Goal: Task Accomplishment & Management: Manage account settings

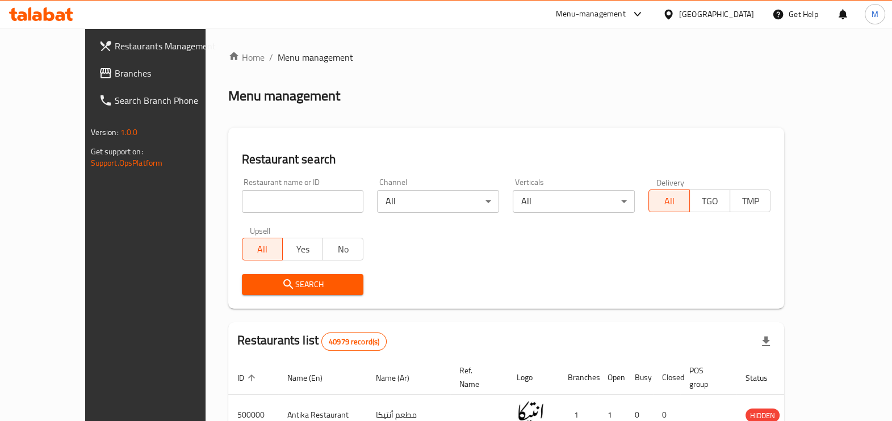
click at [287, 204] on input "search" at bounding box center [303, 201] width 122 height 23
click at [263, 194] on input "search" at bounding box center [303, 201] width 122 height 23
type input "`"
click button "Search" at bounding box center [303, 284] width 122 height 21
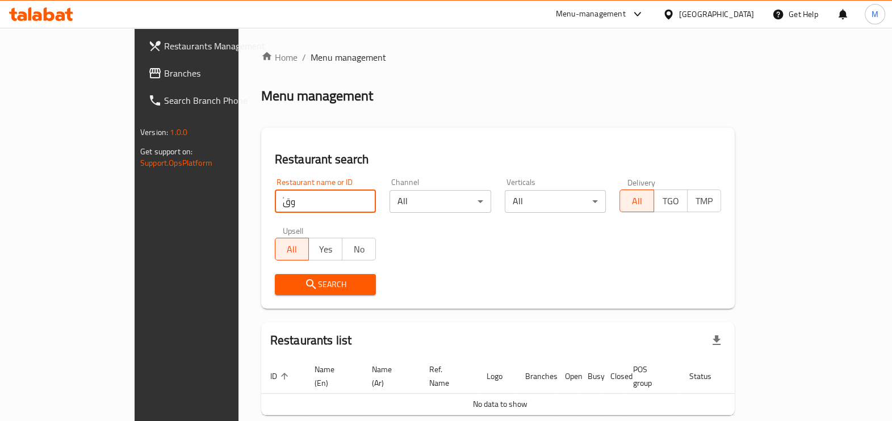
click at [275, 203] on input "ّوق" at bounding box center [326, 201] width 102 height 23
click at [275, 205] on input "ّوق" at bounding box center [326, 201] width 102 height 23
drag, startPoint x: 262, startPoint y: 205, endPoint x: 221, endPoint y: 205, distance: 40.3
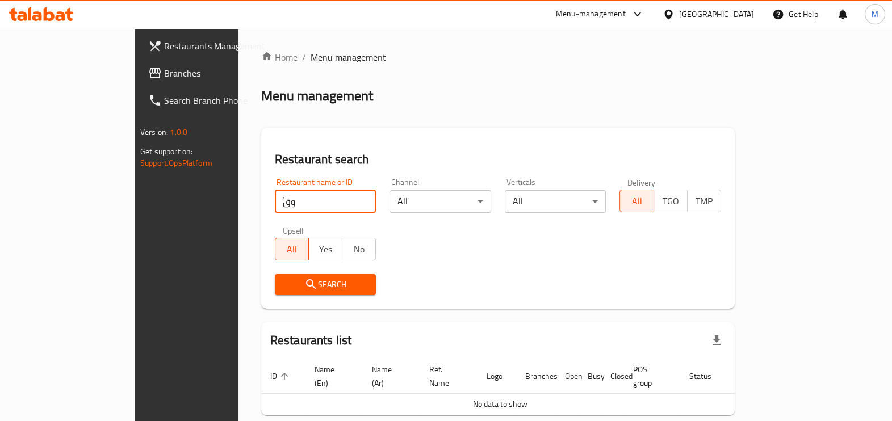
click at [275, 205] on input "ّوق" at bounding box center [326, 201] width 102 height 23
type input "ّ"
type input "ذوق"
click button "Search" at bounding box center [326, 284] width 102 height 21
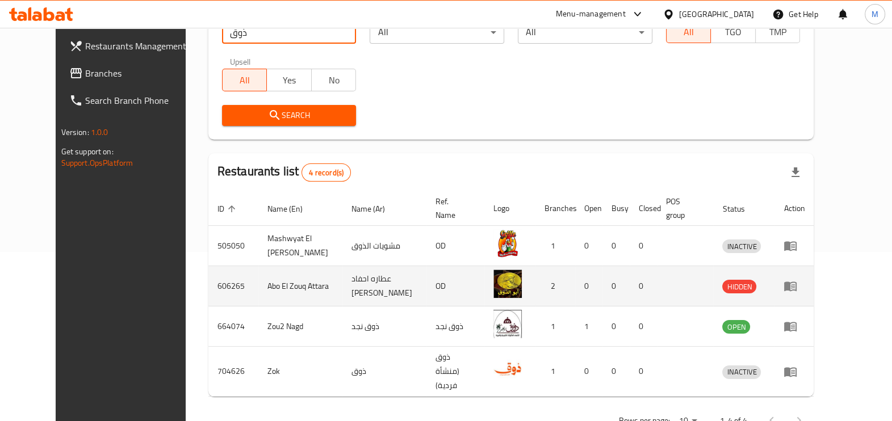
scroll to position [184, 0]
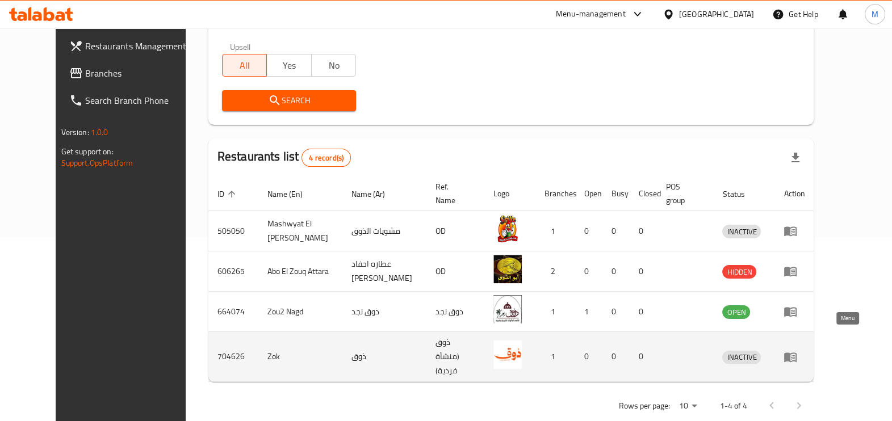
click at [797, 350] on icon "enhanced table" at bounding box center [790, 357] width 14 height 14
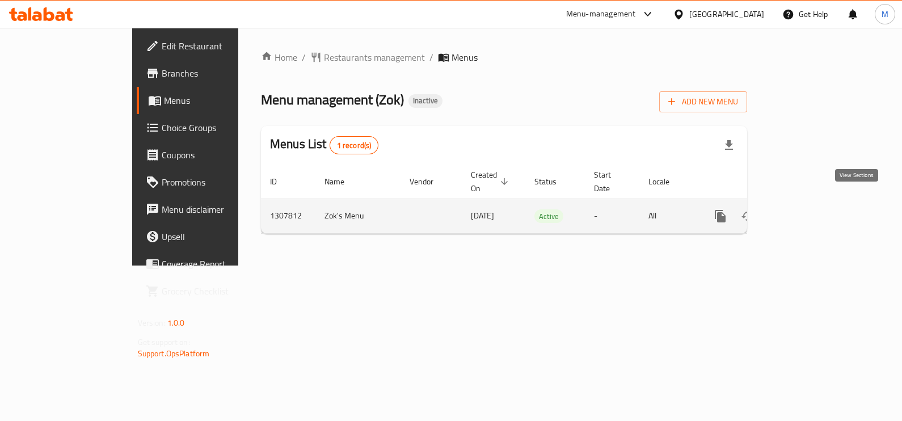
click at [809, 209] on icon "enhanced table" at bounding box center [803, 216] width 14 height 14
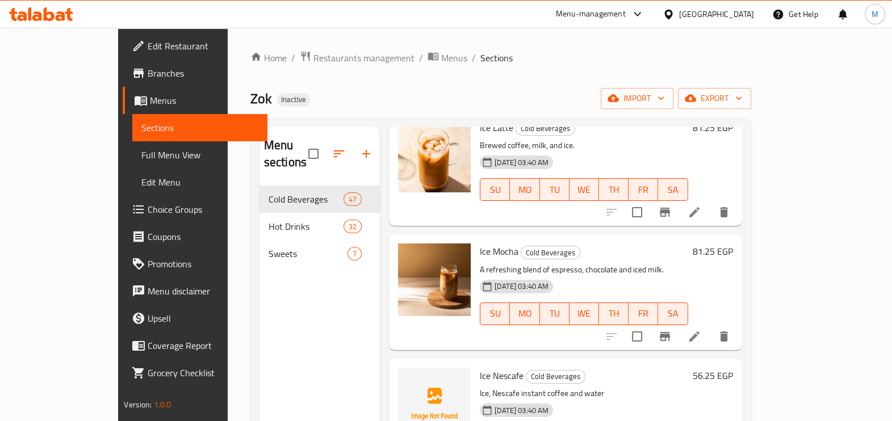
scroll to position [496, 0]
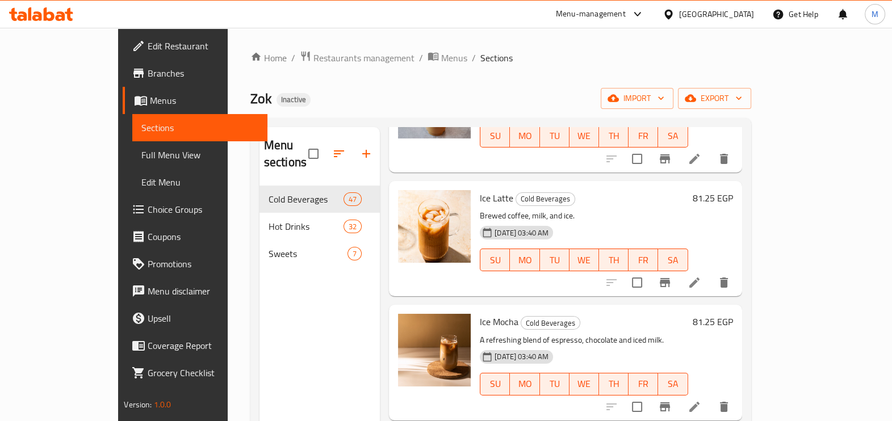
click at [277, 313] on div "Menu sections Cold Beverages 47 Hot Drinks 32 Sweets 7" at bounding box center [319, 337] width 120 height 421
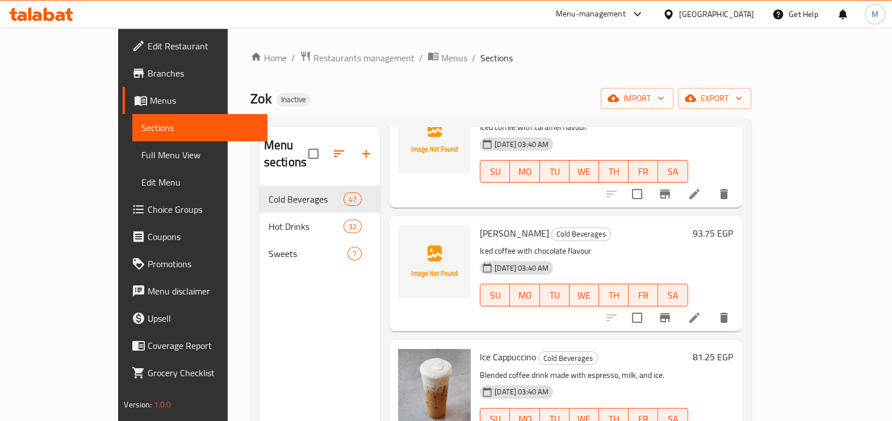
scroll to position [0, 0]
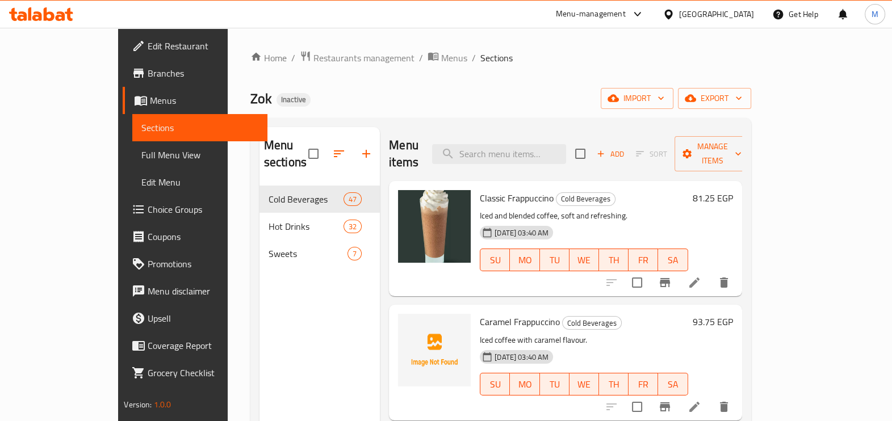
click at [259, 317] on div "Menu sections Cold Beverages 47 Hot Drinks 32 Sweets 7" at bounding box center [319, 337] width 120 height 421
click at [288, 284] on div "Menu sections Cold Beverages 47 Hot Drinks 32 Sweets 7" at bounding box center [319, 337] width 120 height 421
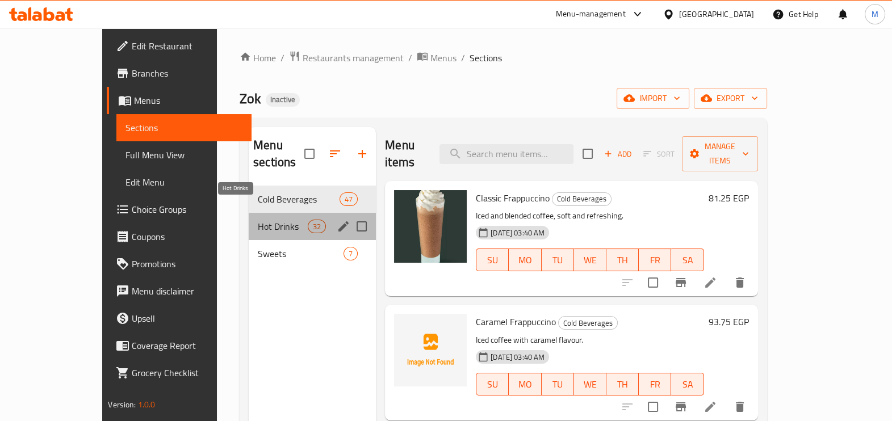
click at [258, 220] on span "Hot Drinks" at bounding box center [283, 227] width 50 height 14
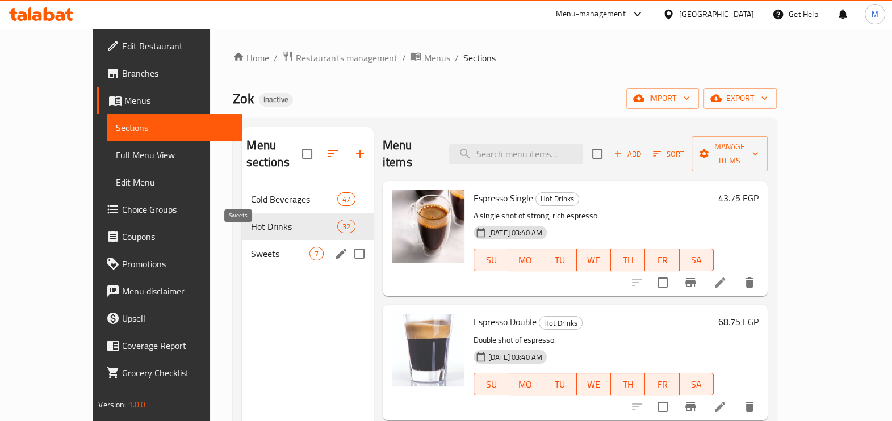
click at [251, 247] on span "Sweets" at bounding box center [280, 254] width 58 height 14
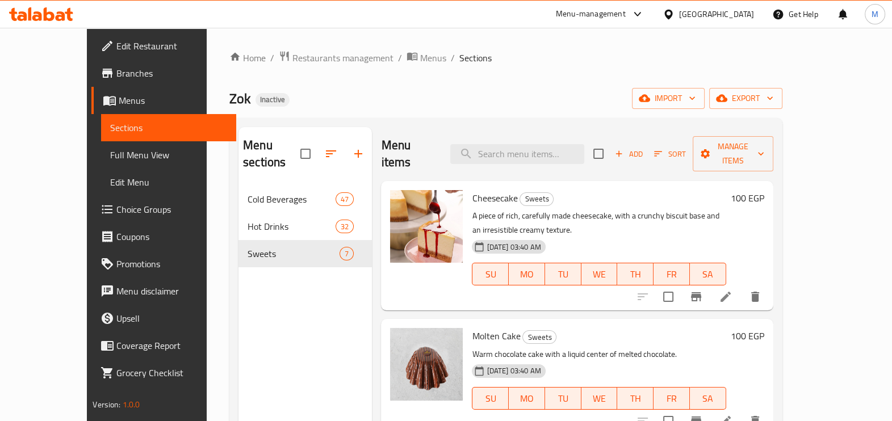
click at [242, 305] on div "Menu sections Cold Beverages 47 Hot Drinks 32 Sweets 7" at bounding box center [304, 337] width 133 height 421
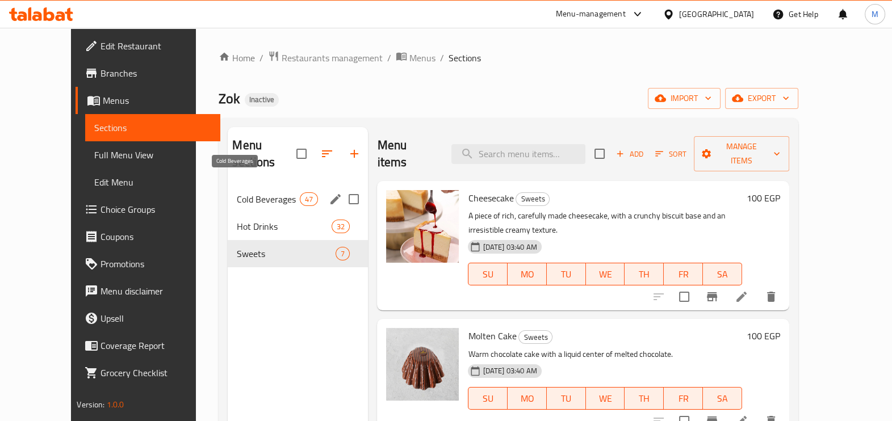
click at [270, 192] on span "Cold Beverages" at bounding box center [268, 199] width 63 height 14
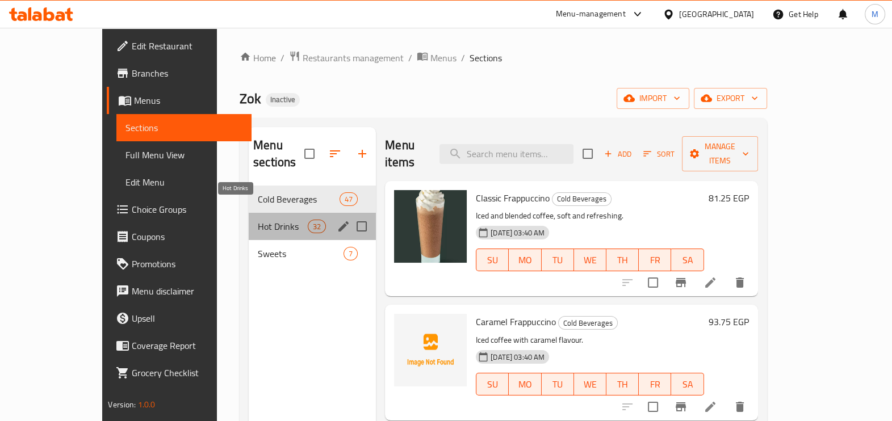
click at [260, 220] on span "Hot Drinks" at bounding box center [283, 227] width 50 height 14
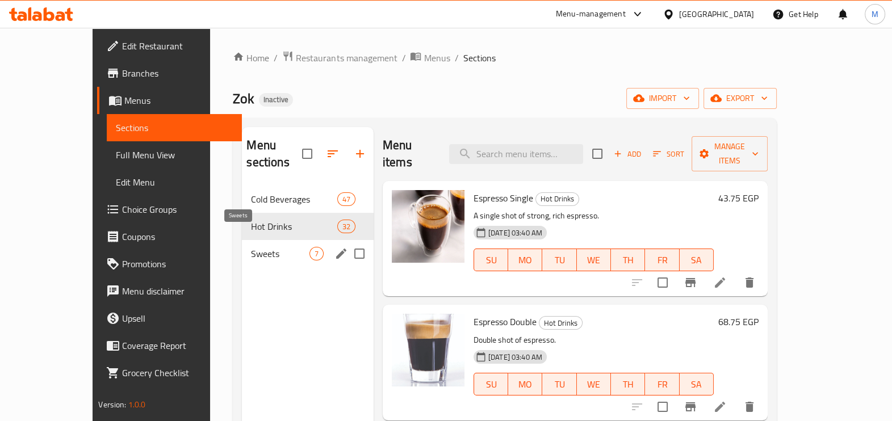
click at [255, 247] on span "Sweets" at bounding box center [280, 254] width 58 height 14
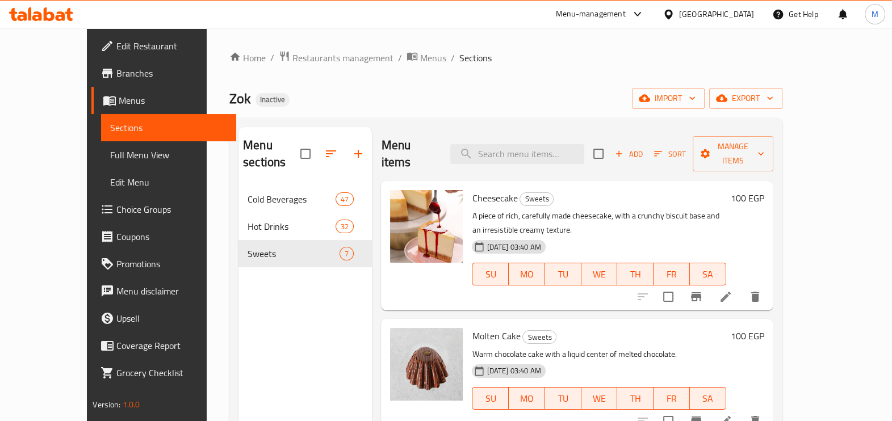
click at [434, 91] on div "Zok Inactive import export" at bounding box center [505, 98] width 553 height 21
click at [320, 358] on div "Menu sections Cold Beverages 47 Hot Drinks 32 Sweets 7" at bounding box center [304, 337] width 133 height 421
click at [251, 313] on div "Menu sections Cold Beverages 47 Hot Drinks 32 Sweets 7" at bounding box center [304, 337] width 133 height 421
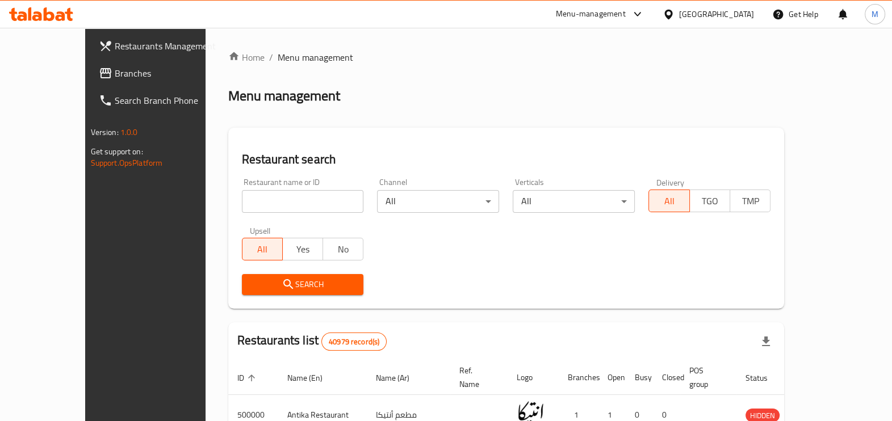
click at [275, 193] on input "search" at bounding box center [303, 201] width 122 height 23
type input "ذوق"
click button "Search" at bounding box center [303, 284] width 122 height 21
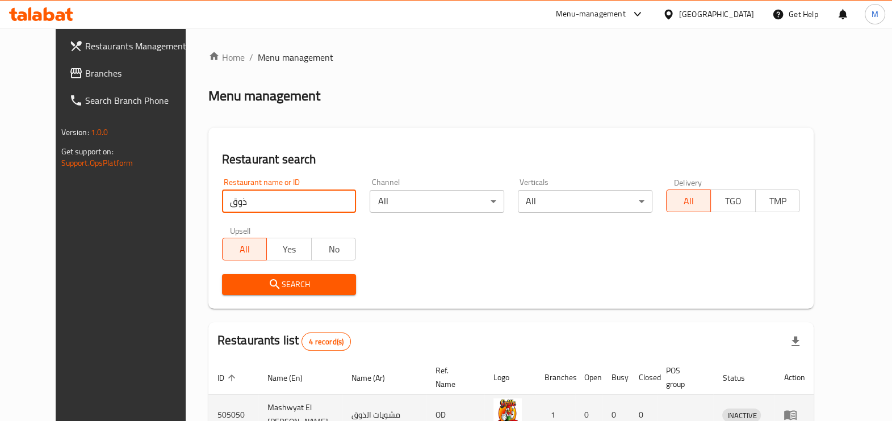
click at [797, 408] on icon "enhanced table" at bounding box center [790, 415] width 14 height 14
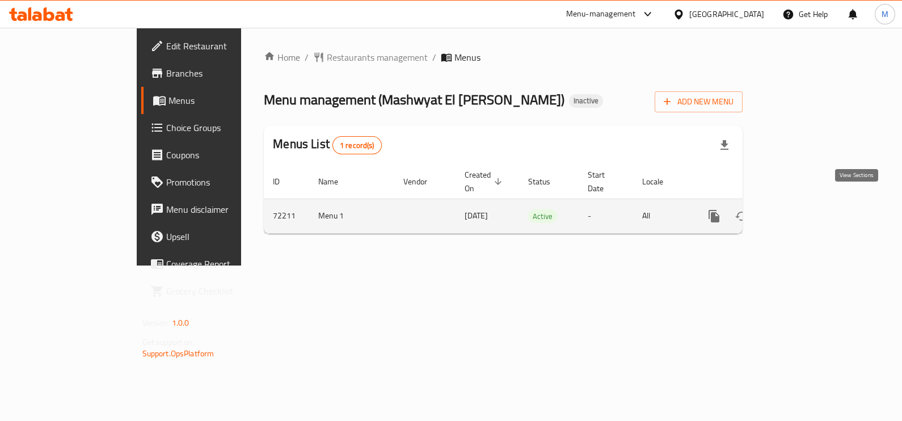
click at [803, 209] on icon "enhanced table" at bounding box center [796, 216] width 14 height 14
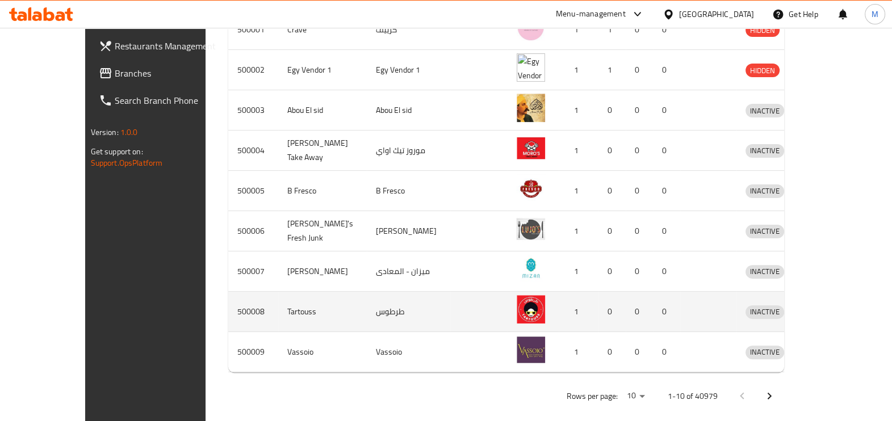
scroll to position [71, 0]
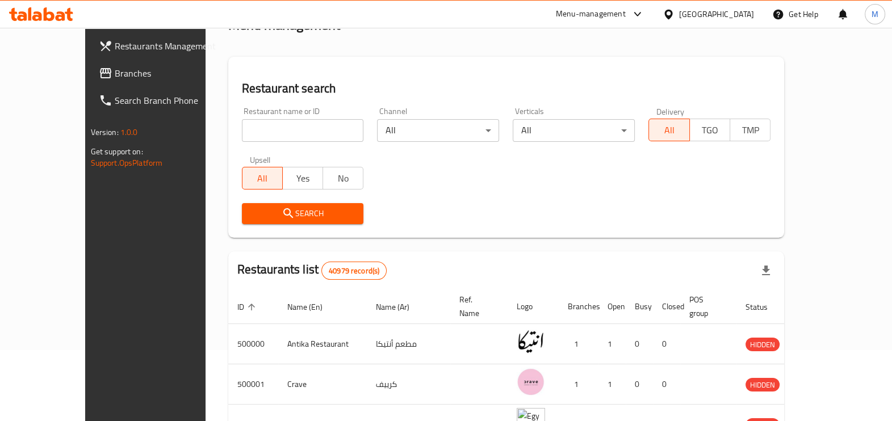
click at [260, 133] on input "search" at bounding box center [303, 130] width 122 height 23
type input "ذوق"
click button "Search" at bounding box center [303, 213] width 122 height 21
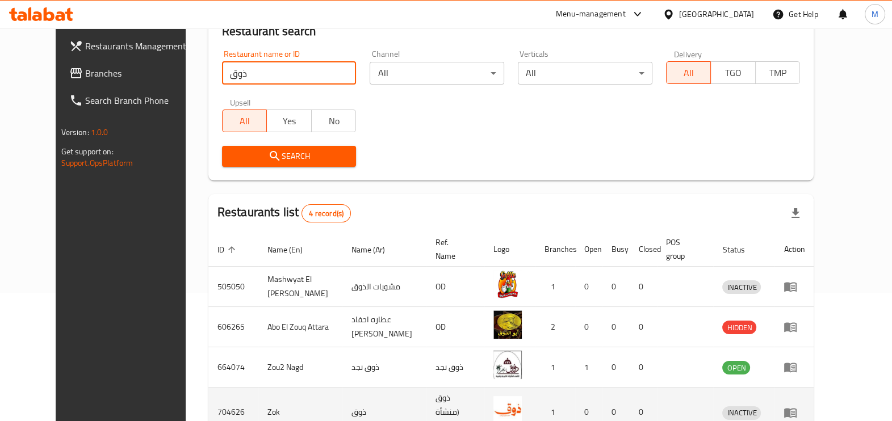
scroll to position [184, 0]
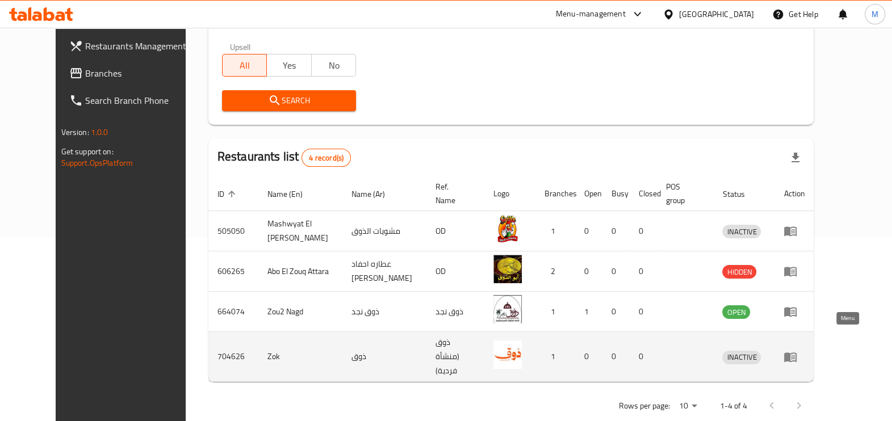
click at [797, 350] on icon "enhanced table" at bounding box center [790, 357] width 14 height 14
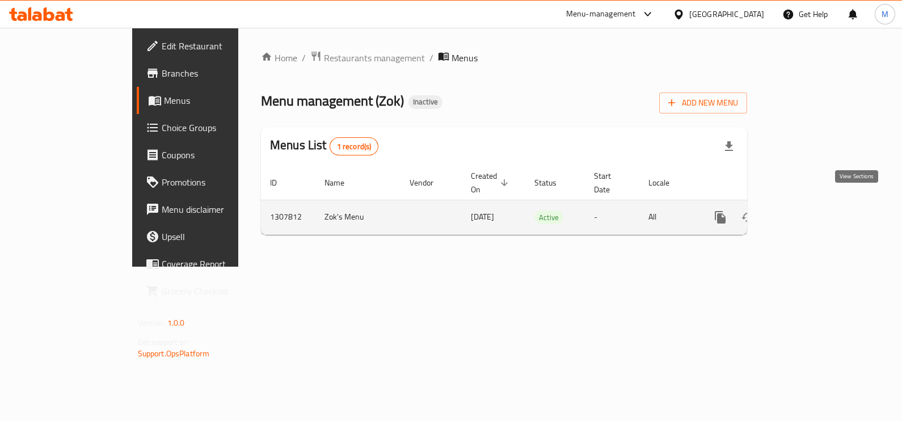
click at [809, 211] on icon "enhanced table" at bounding box center [803, 218] width 14 height 14
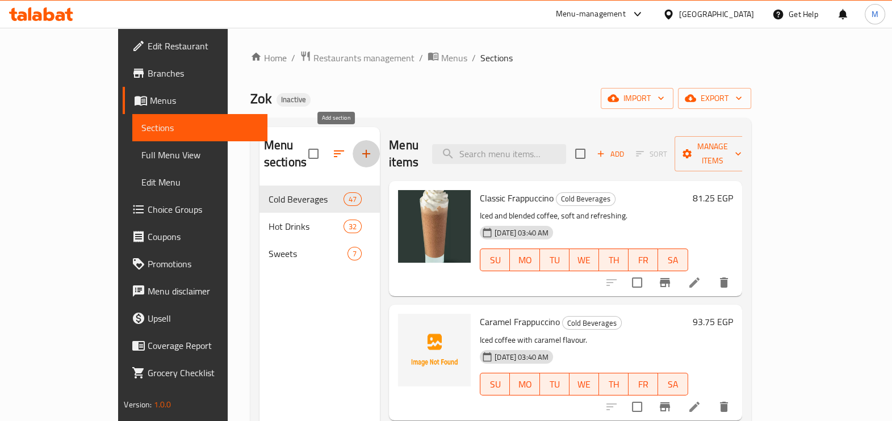
click at [359, 147] on icon "button" at bounding box center [366, 154] width 14 height 14
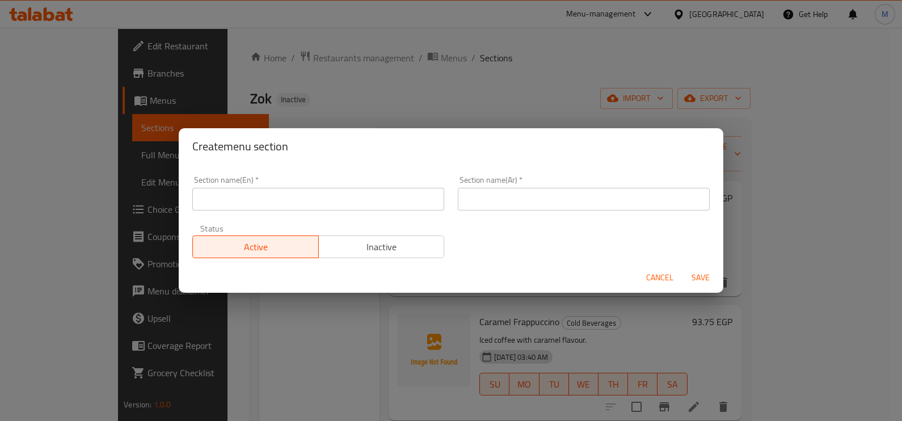
click at [382, 204] on input "text" at bounding box center [318, 199] width 252 height 23
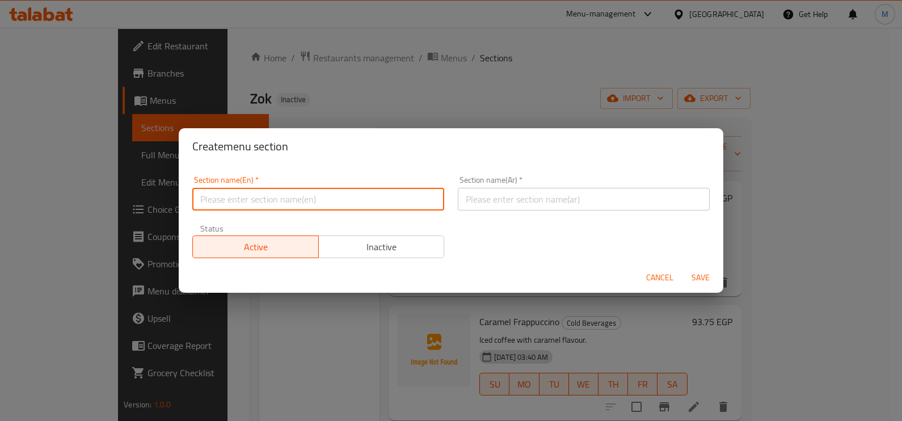
type input "Sandwiches"
type input "ساندوتشات"
click at [707, 278] on span "Save" at bounding box center [700, 278] width 27 height 14
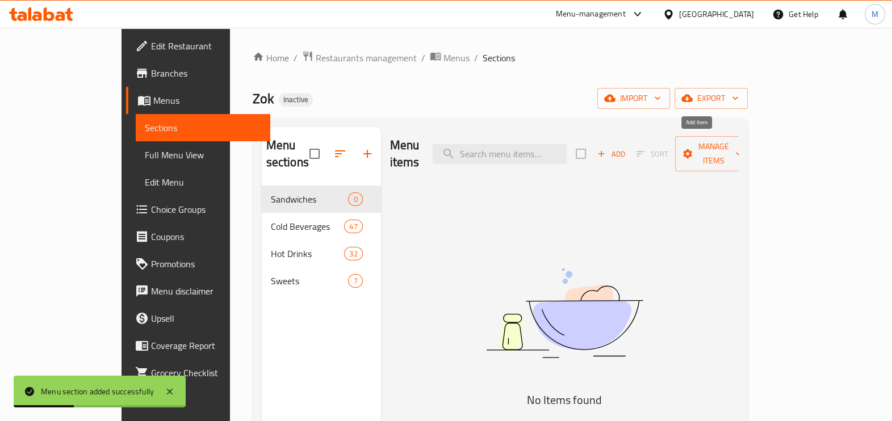
click at [626, 148] on span "Add" at bounding box center [610, 154] width 31 height 13
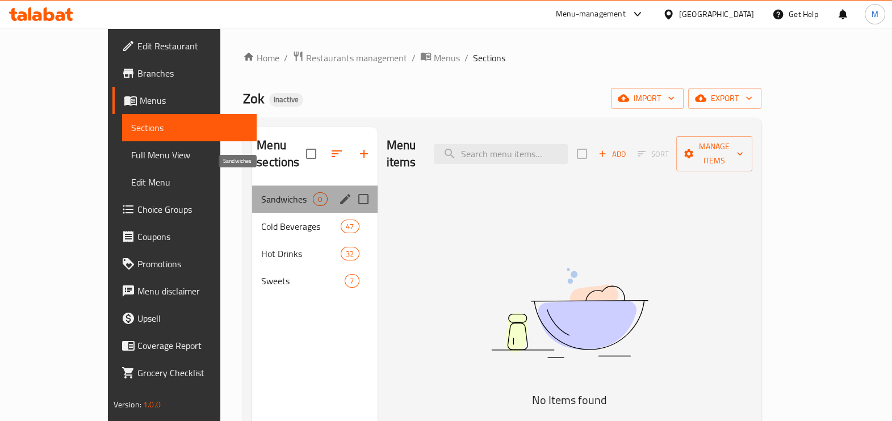
click at [271, 192] on span "Sandwiches" at bounding box center [287, 199] width 52 height 14
click at [261, 192] on span "Sandwiches" at bounding box center [287, 199] width 52 height 14
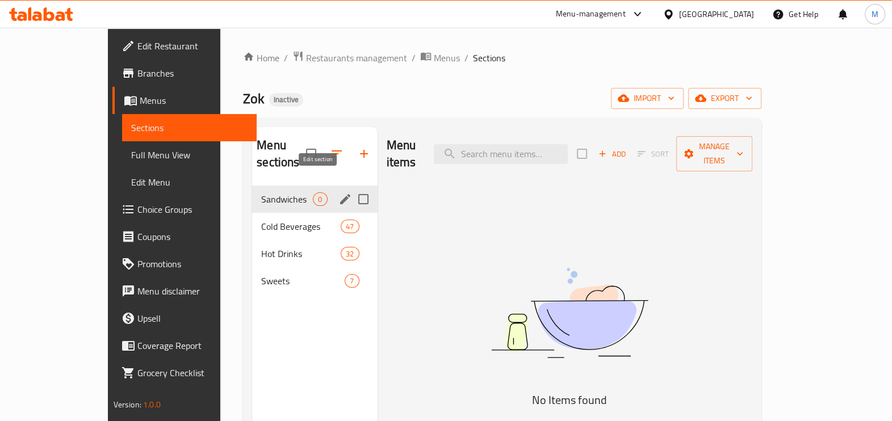
click at [337, 191] on button "edit" at bounding box center [345, 199] width 17 height 17
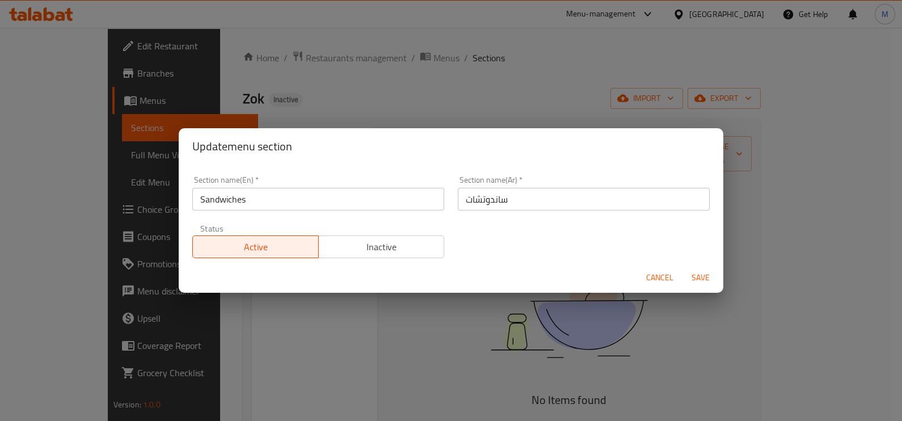
click at [666, 280] on span "Cancel" at bounding box center [659, 278] width 27 height 14
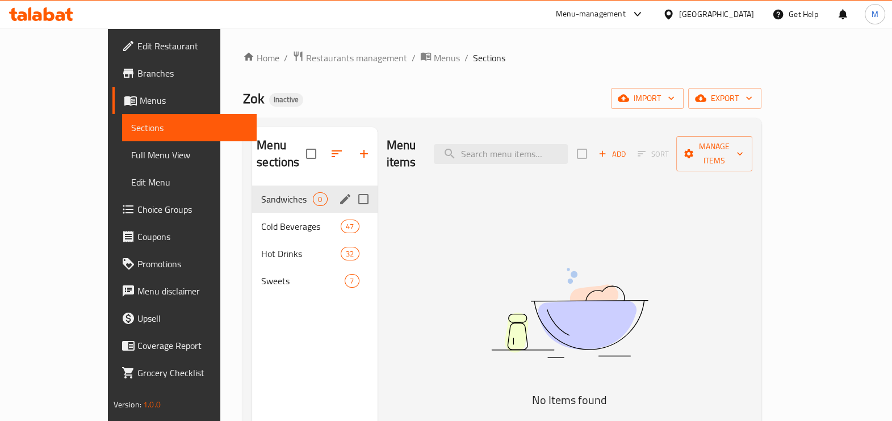
click at [338, 192] on icon "edit" at bounding box center [345, 199] width 14 height 14
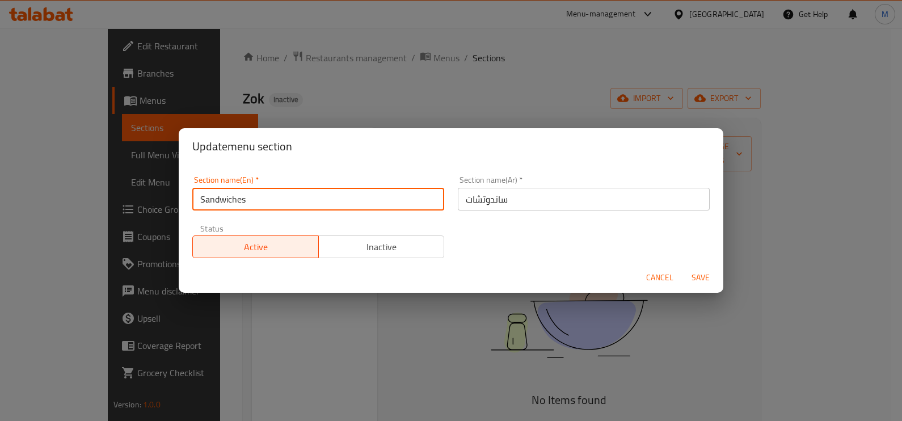
click at [312, 200] on input "Sandwiches" at bounding box center [318, 199] width 252 height 23
type input "ب"
click at [265, 193] on input "text" at bounding box center [318, 199] width 252 height 23
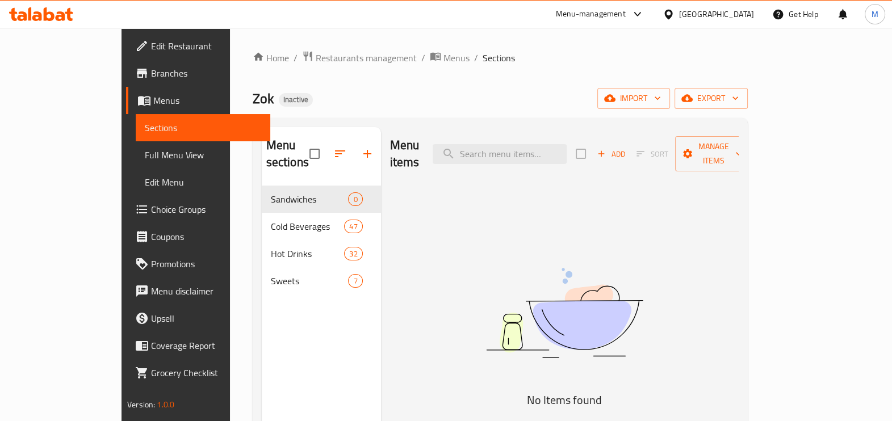
click at [604, 266] on img at bounding box center [564, 313] width 284 height 150
click at [606, 149] on icon "button" at bounding box center [601, 154] width 10 height 10
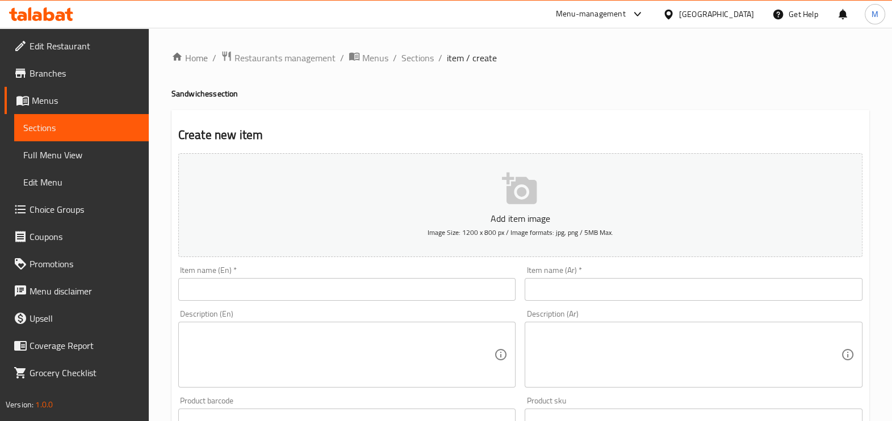
click at [890, 320] on div "Home / Restaurants management / Menus / Sections / item / create Sandwiches sec…" at bounding box center [520, 415] width 743 height 774
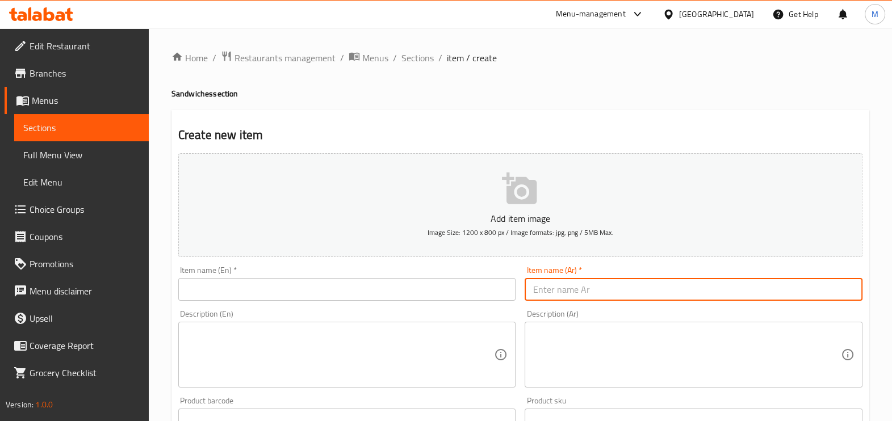
click at [549, 288] on input "text" at bounding box center [693, 289] width 338 height 23
paste input "برجر سويتي"
type input "برجر سويتي"
click at [403, 295] on input "text" at bounding box center [347, 289] width 338 height 23
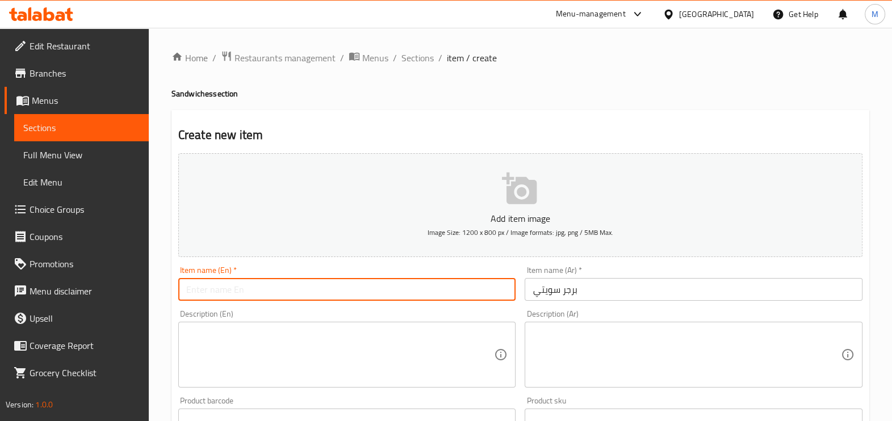
paste input "Sweety burger"
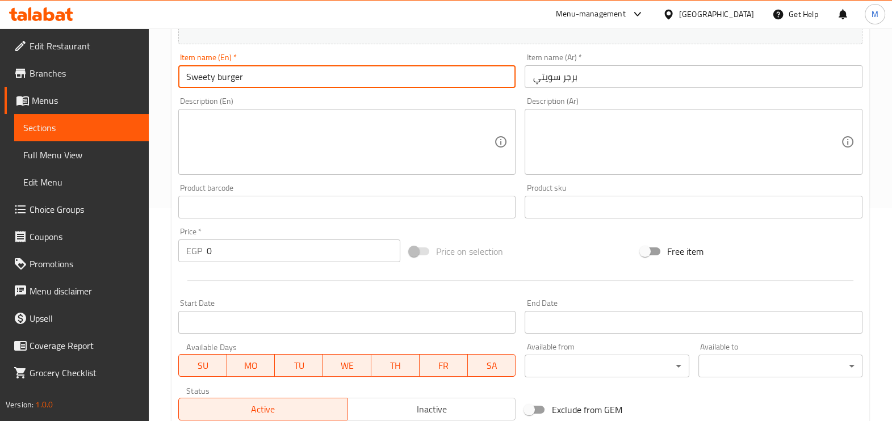
type input "Sweety burger"
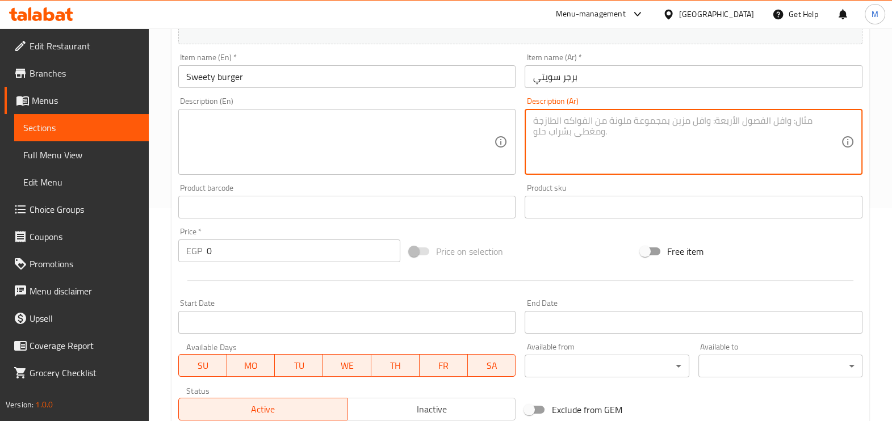
click at [554, 130] on textarea at bounding box center [686, 142] width 308 height 54
paste textarea "الخاصة طريقتنا على يعد الباربكيو صوص و المكرمل البصل مع البرجر"
type textarea "الخاصة طريقتنا على يعد الباربكيو صوص و المكرمل البصل مع البرجر"
click at [423, 129] on textarea at bounding box center [340, 142] width 308 height 54
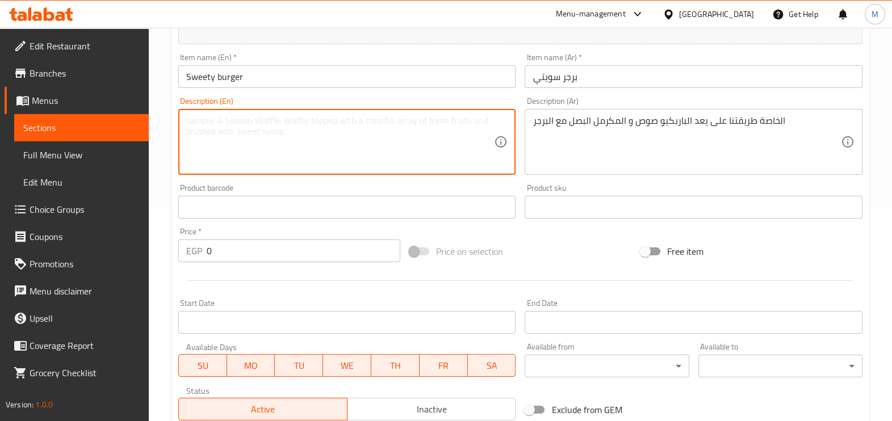
paste textarea "الخاصة طريقتنا على يعد الباربكيو صوص و المكرمل البصل مع البرجر"
type textarea "الخاصة طريقتنا على يعد الباربكيو صوص و المكرمل البصل مع البرجر"
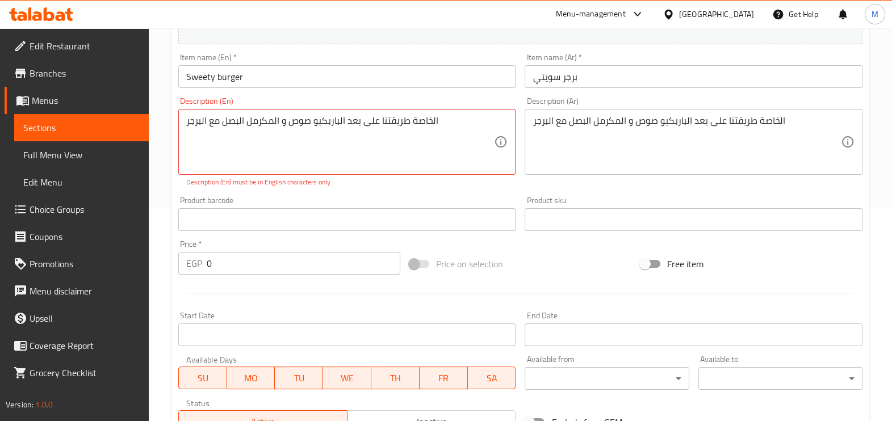
click at [274, 263] on input "0" at bounding box center [304, 263] width 194 height 23
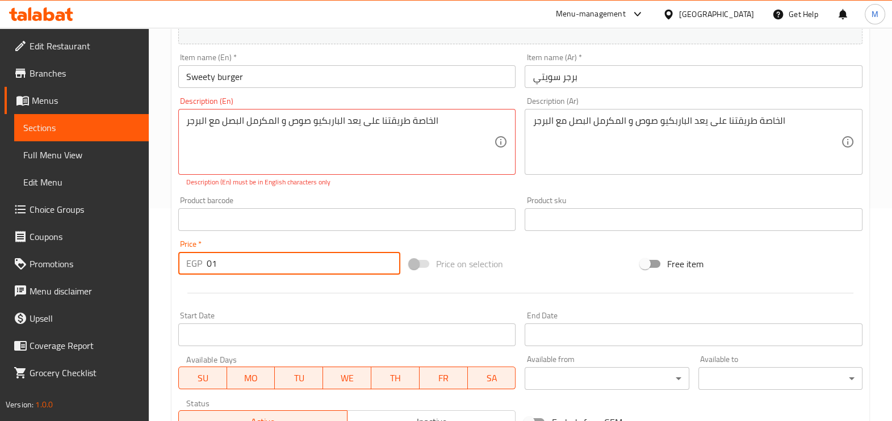
type input "0"
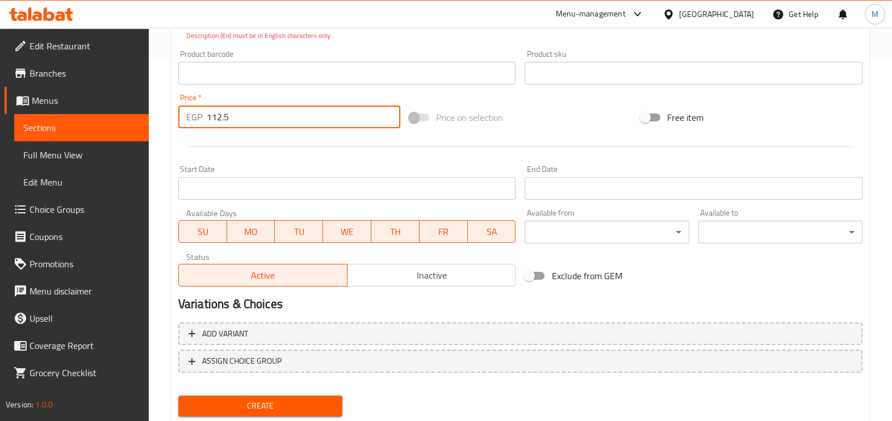
scroll to position [392, 0]
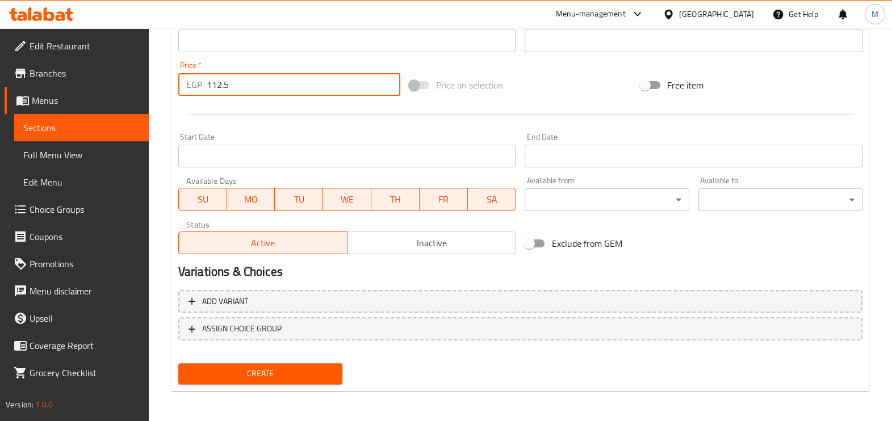
type input "112.5"
click at [264, 375] on span "Create" at bounding box center [260, 374] width 146 height 14
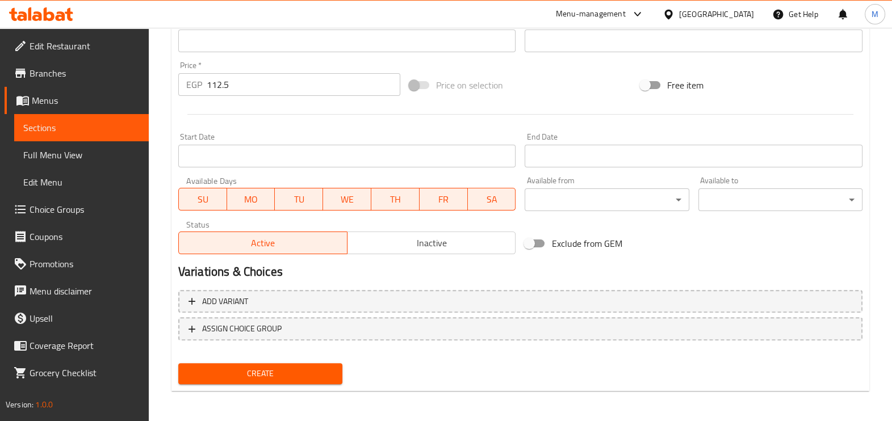
scroll to position [133, 0]
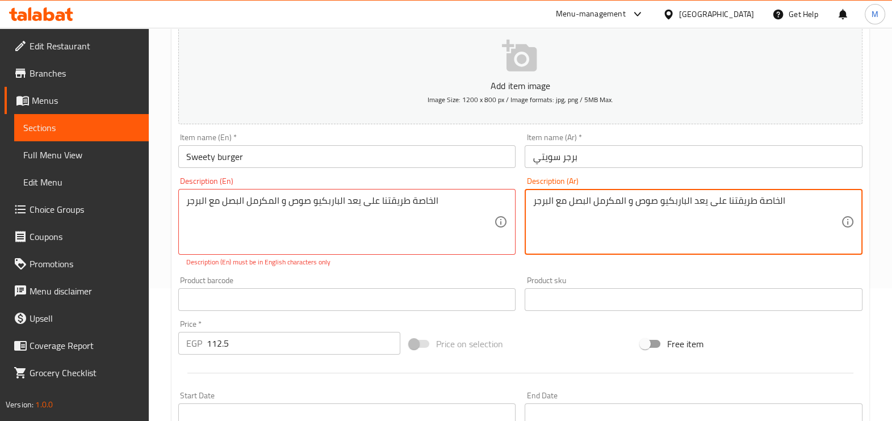
click at [619, 201] on textarea "الخاصة طريقتنا على يعد الباربكيو صوص و المكرمل البصل مع البرجر" at bounding box center [686, 222] width 308 height 54
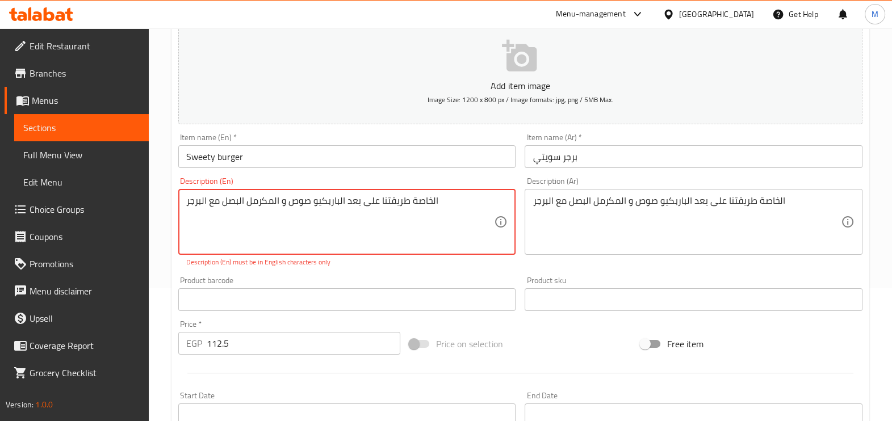
click at [360, 200] on textarea "الخاصة طريقتنا على يعد الباربكيو صوص و المكرمل البصل مع البرجر" at bounding box center [340, 222] width 308 height 54
paste textarea "Our own way to prepare barbecue sauce and caramelized onions with burgers"
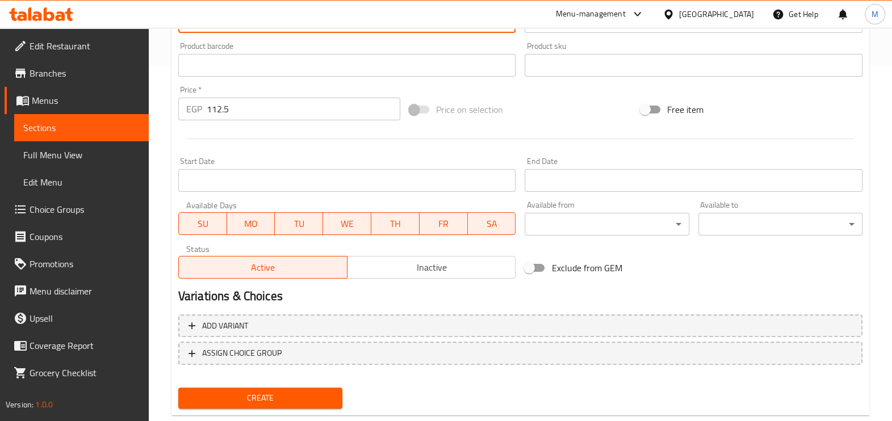
scroll to position [380, 0]
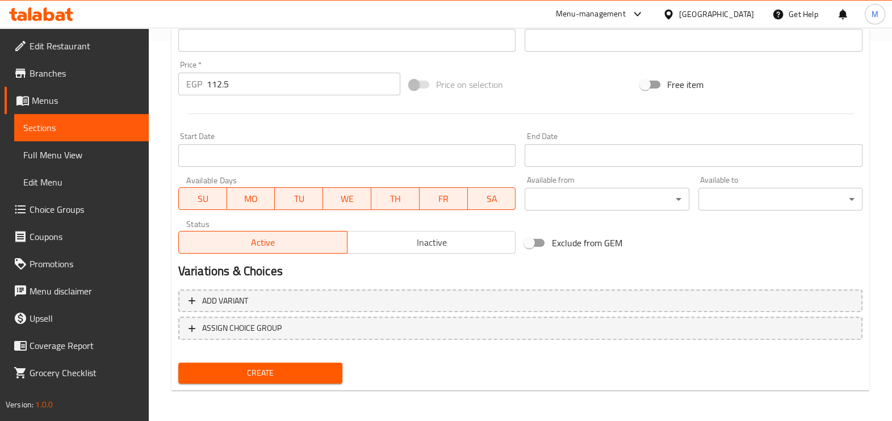
type textarea "Our own way to prepare barbecue sauce and caramelized onions with burgers"
click at [278, 377] on span "Create" at bounding box center [260, 373] width 146 height 14
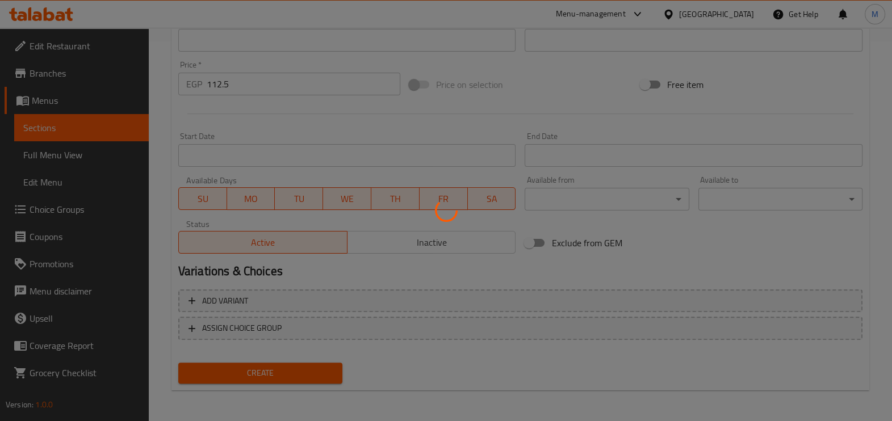
type input "0"
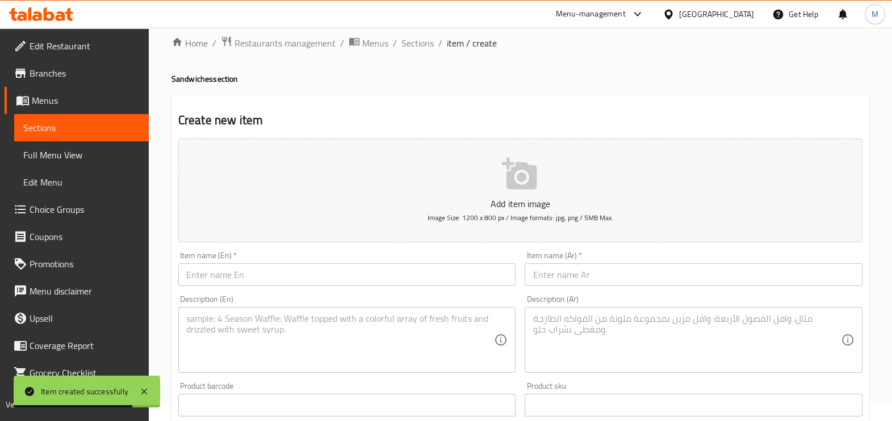
scroll to position [0, 0]
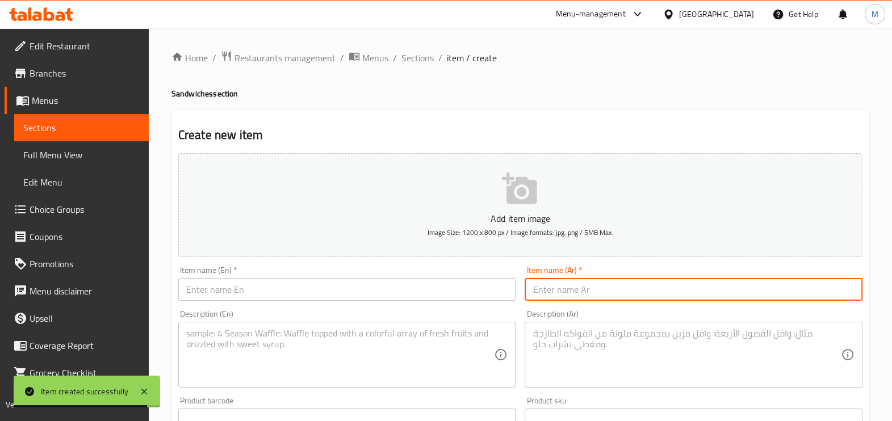
click at [587, 296] on input "text" at bounding box center [693, 289] width 338 height 23
paste input "برجر مشروم"
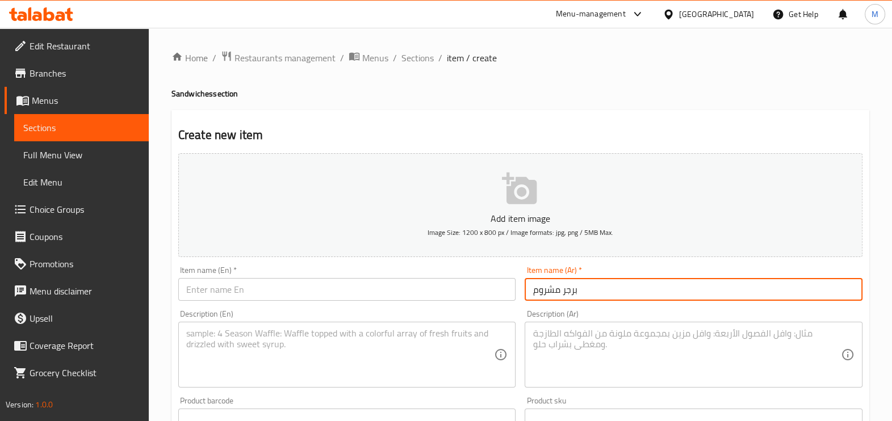
type input "برجر مشروم"
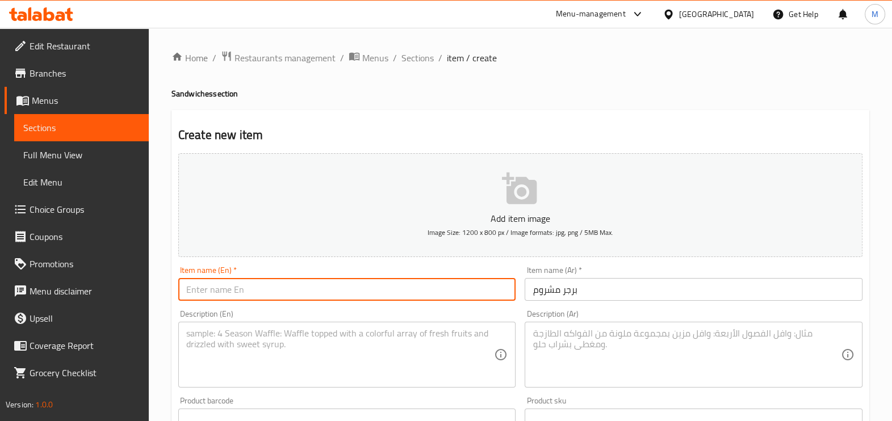
paste input "Mushroom burger"
click at [386, 281] on input "text" at bounding box center [347, 289] width 338 height 23
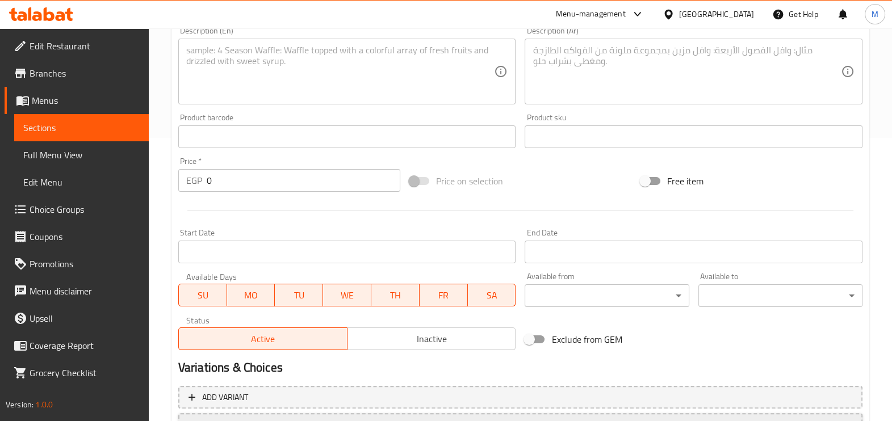
type input "Mushroom burger"
click at [567, 55] on textarea at bounding box center [686, 72] width 308 height 54
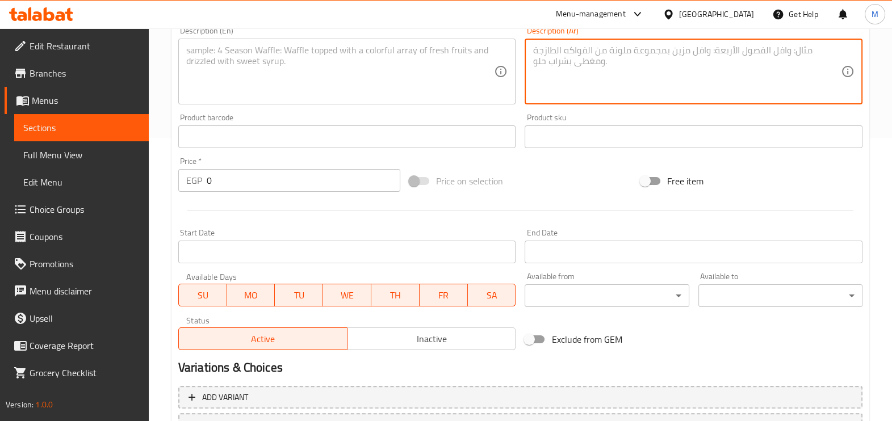
paste textarea "الصوصات وميكس والخضراوات الشهي البرجر مع المشوي المشروم"
type textarea "الصوصات وميكس والخضراوات الشهي البرجر مع المشوي المشروم"
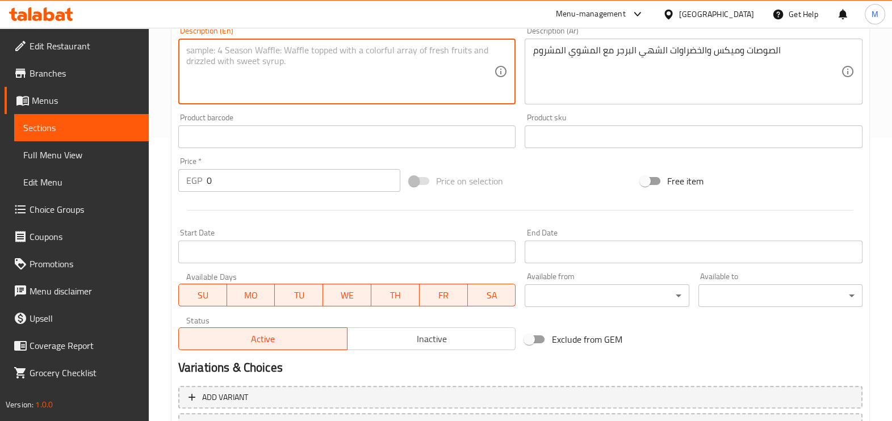
click at [386, 59] on textarea at bounding box center [340, 72] width 308 height 54
paste textarea "Delicious sauces, mix and vegetables burgers with grilled mushrooms"
type textarea "Delicious sauces, mix and vegetables burgers with grilled mushrooms"
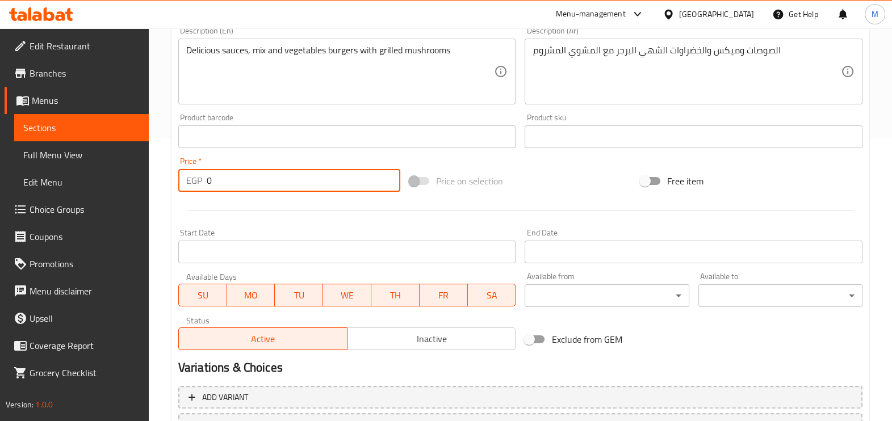
click at [232, 178] on input "0" at bounding box center [304, 180] width 194 height 23
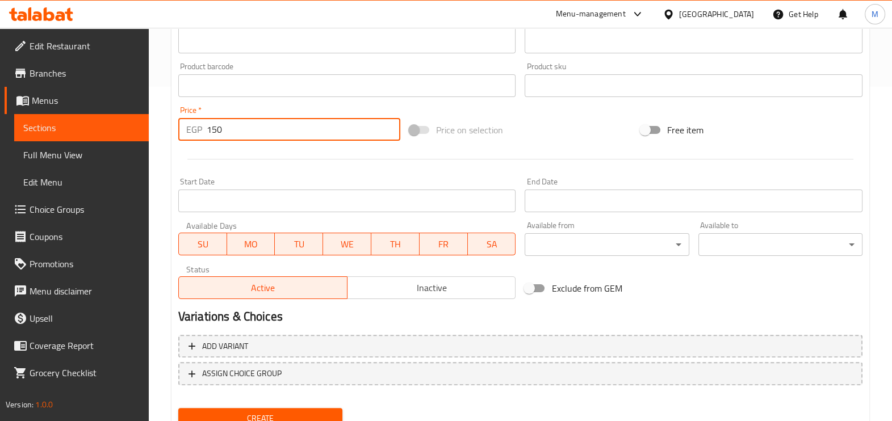
scroll to position [380, 0]
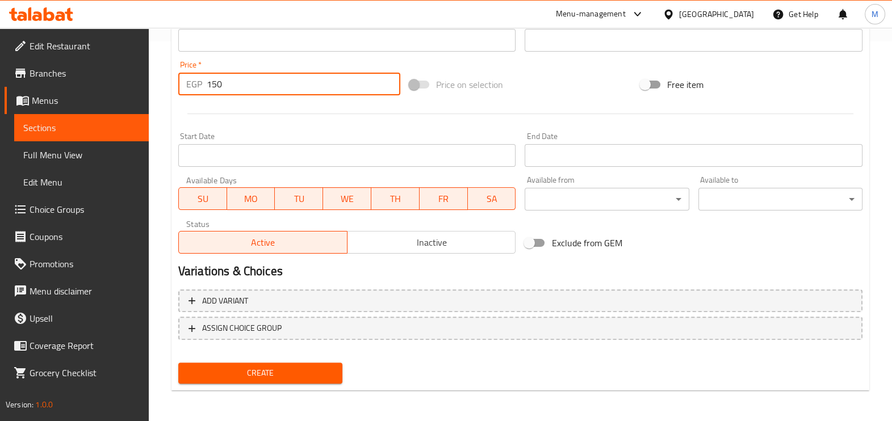
type input "150"
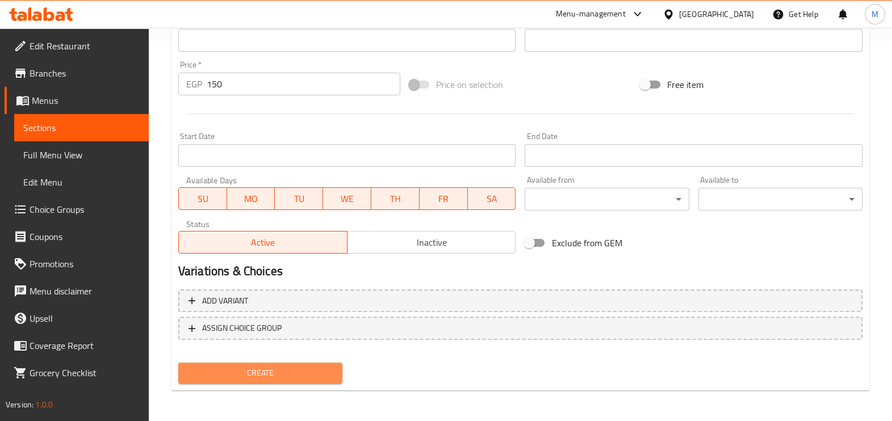
click at [253, 367] on span "Create" at bounding box center [260, 373] width 146 height 14
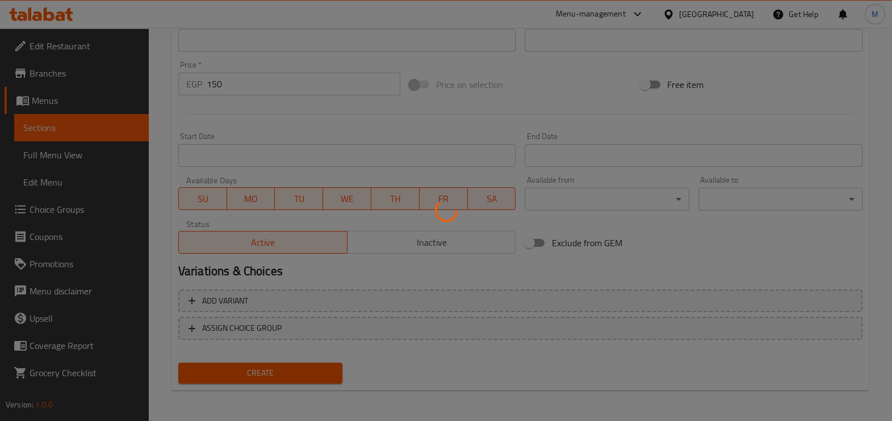
type input "0"
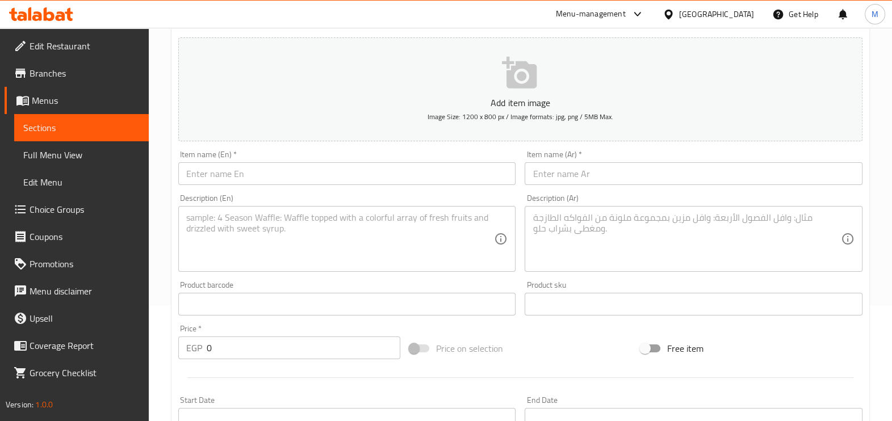
scroll to position [96, 0]
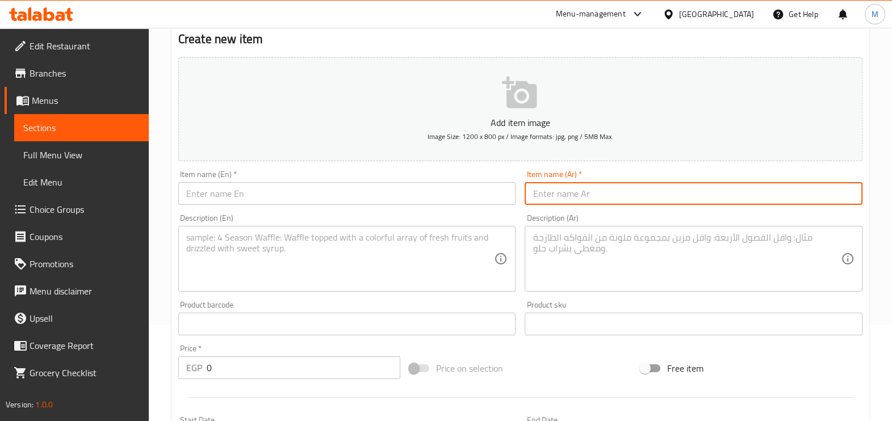
click at [553, 188] on input "text" at bounding box center [693, 193] width 338 height 23
paste input "كلاسيك برجر"
type input "كلاسيك برجر"
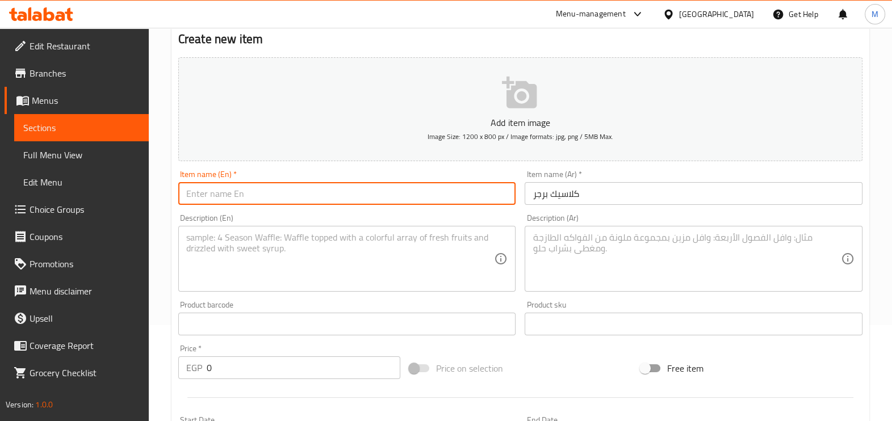
click at [381, 190] on input "text" at bounding box center [347, 193] width 338 height 23
paste input "Classic burger"
type input "Classic burger"
click at [556, 236] on textarea at bounding box center [686, 259] width 308 height 54
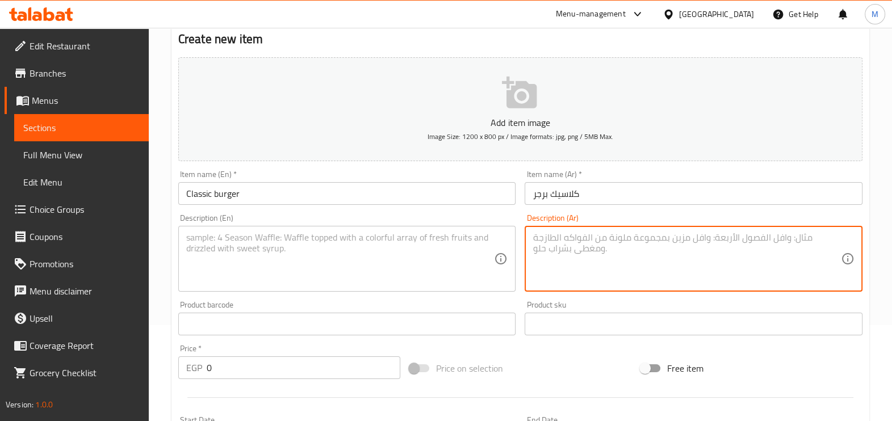
paste textarea "الشيدر صوص مع اللذيذ البرجر"
type textarea "الشيدر صوص مع اللذيذ البرجر"
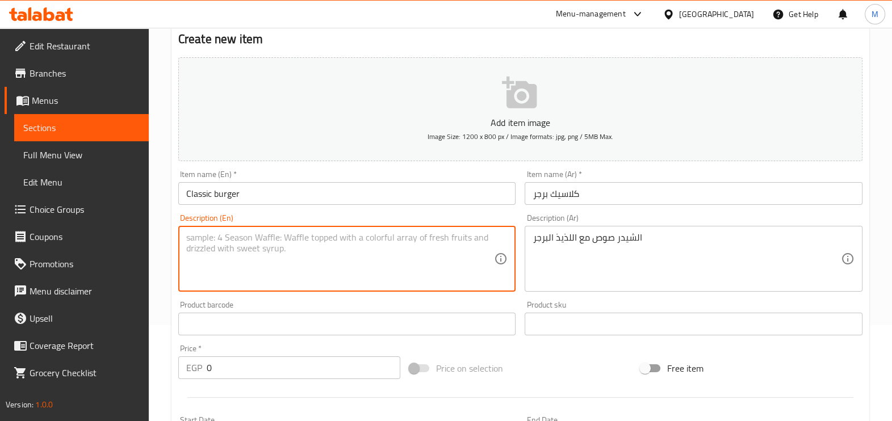
click at [433, 242] on textarea at bounding box center [340, 259] width 308 height 54
paste textarea "Cheddar sauce with delicious burgers"
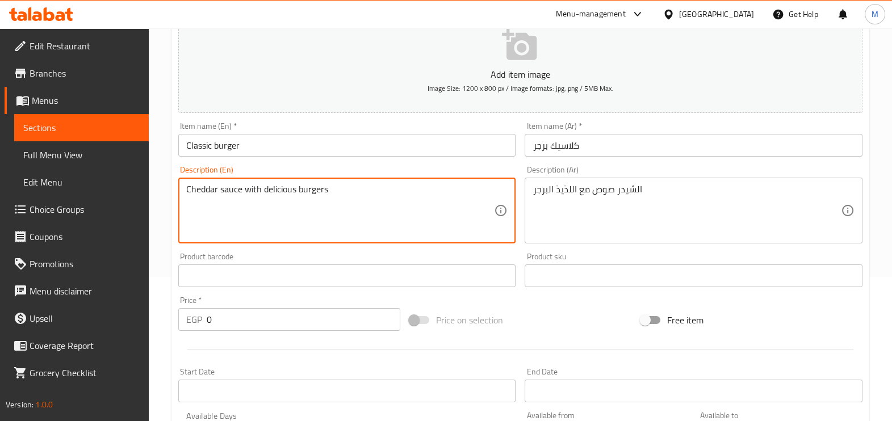
scroll to position [238, 0]
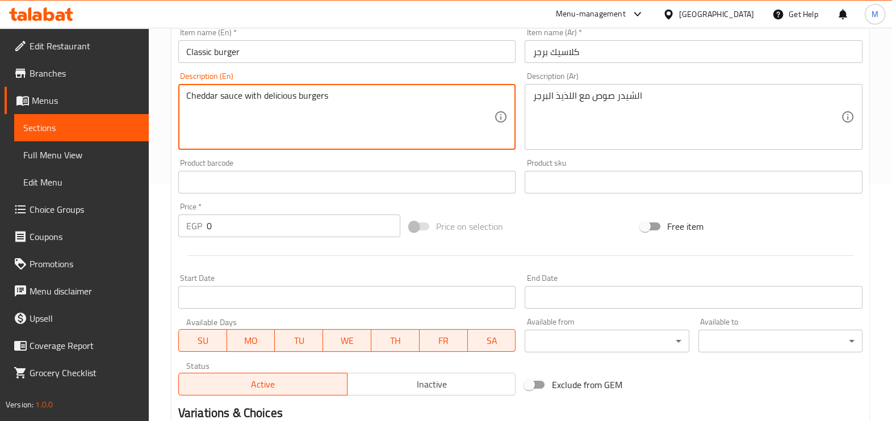
type textarea "Cheddar sauce with delicious burgers"
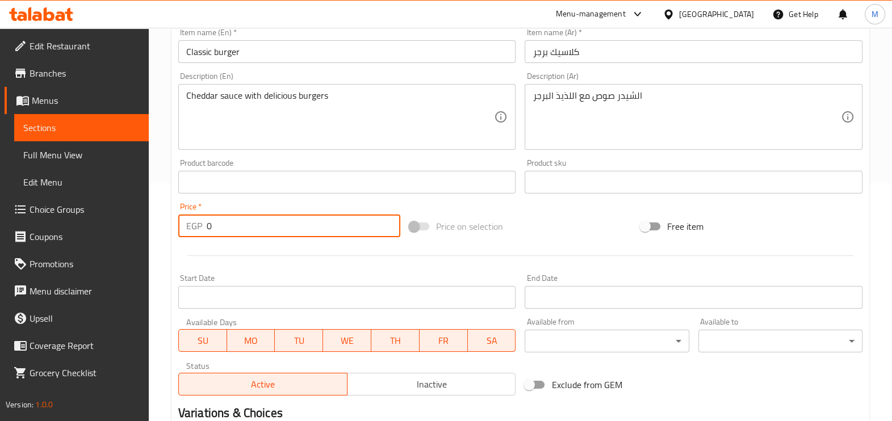
click at [305, 226] on input "0" at bounding box center [304, 226] width 194 height 23
click at [211, 226] on input "12.5" at bounding box center [304, 226] width 194 height 23
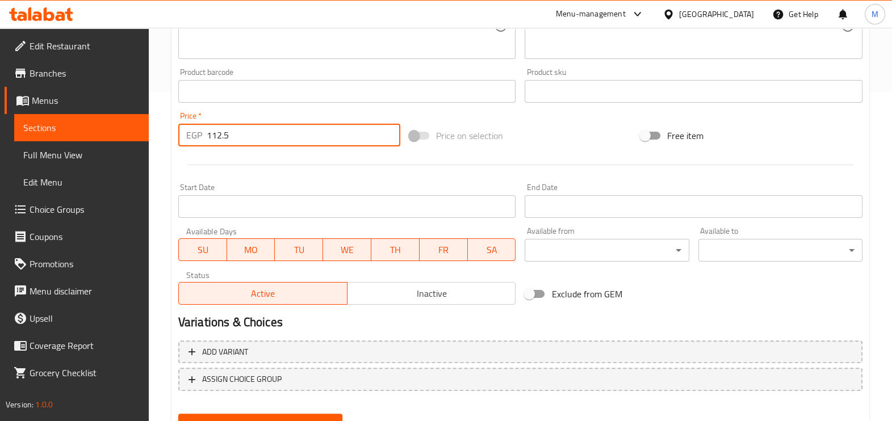
scroll to position [380, 0]
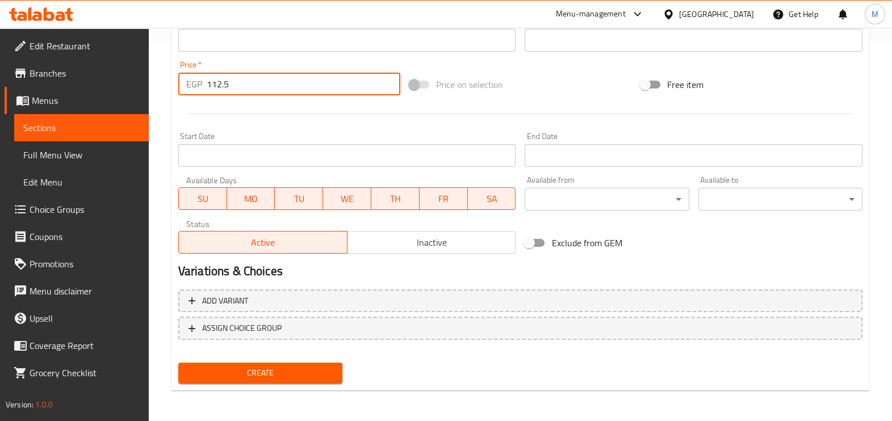
type input "112.5"
click at [284, 369] on span "Create" at bounding box center [260, 373] width 146 height 14
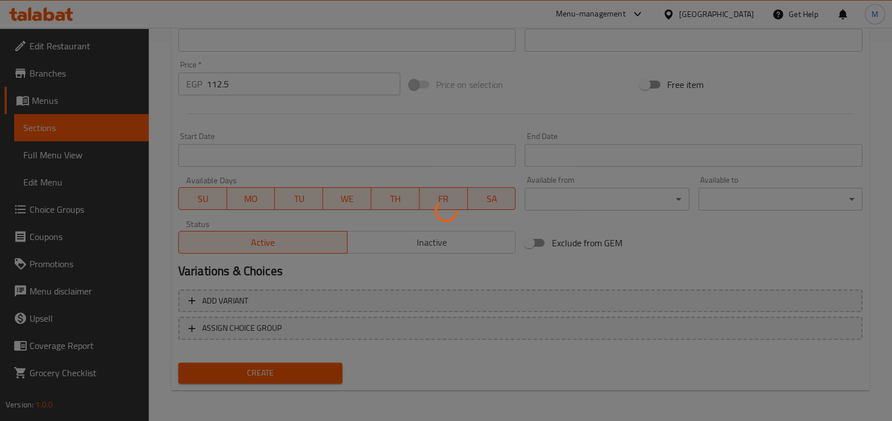
type input "0"
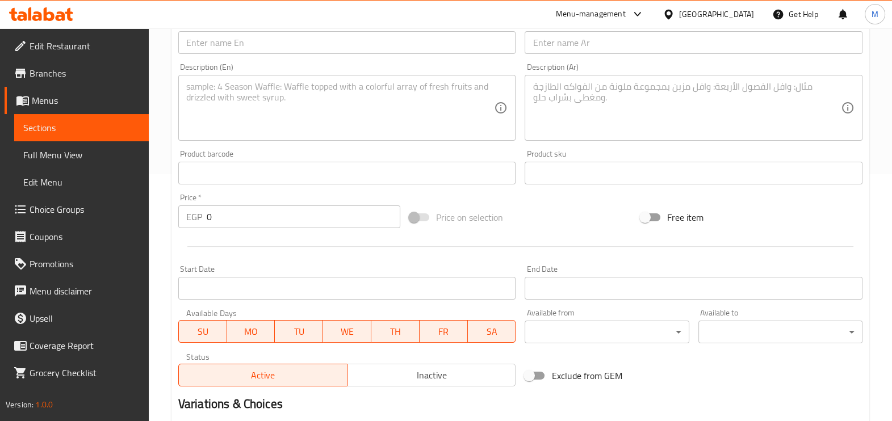
scroll to position [238, 0]
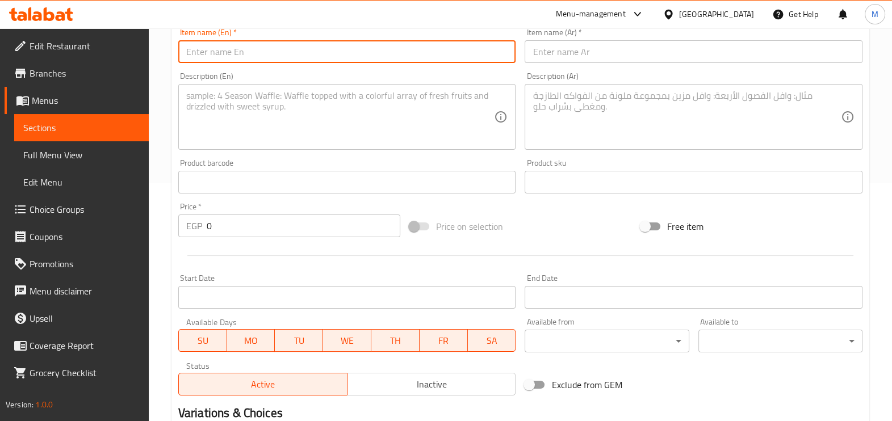
click at [343, 51] on input "text" at bounding box center [347, 51] width 338 height 23
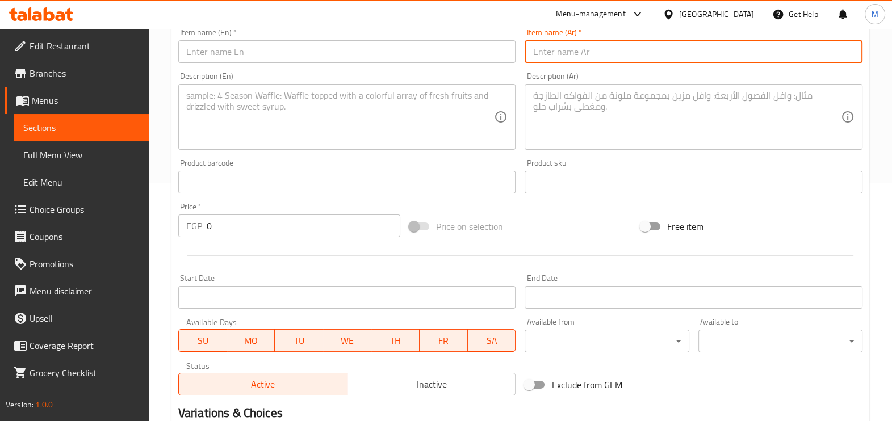
click at [536, 54] on input "text" at bounding box center [693, 51] width 338 height 23
paste input "برجر تشيز"
type input "برجر تشيز"
click at [428, 57] on input "text" at bounding box center [347, 51] width 338 height 23
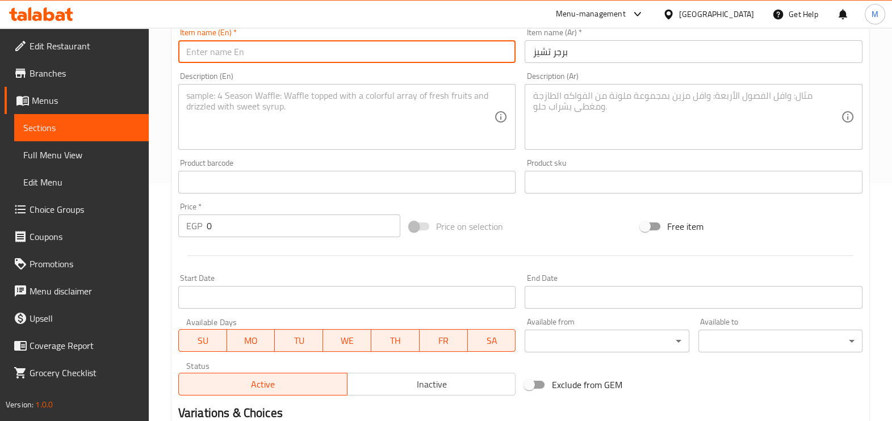
paste input "Cheeseburger"
type input "Cheeseburger"
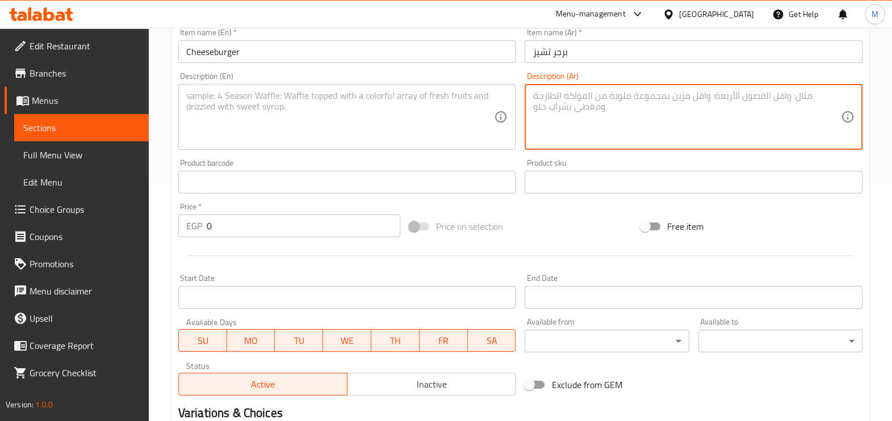
click at [577, 111] on textarea at bounding box center [686, 117] width 308 height 54
paste textarea "الريكفورد و الشيدر من ومزيج الموتزاريلا أصابع مع البرجر"
type textarea "الريكفورد و الشيدر من ومزيج الموتزاريلا أصابع مع البرجر"
click at [375, 91] on textarea at bounding box center [340, 117] width 308 height 54
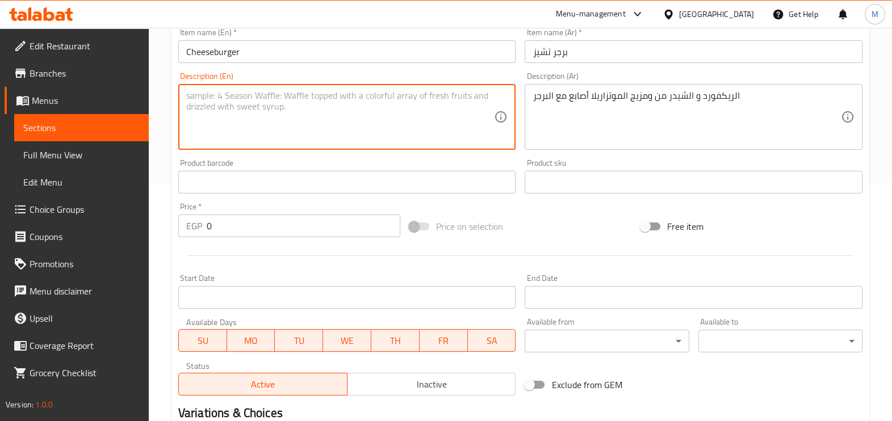
paste textarea "[PERSON_NAME] and cheddar from mozzarella mix fingers with burgers"
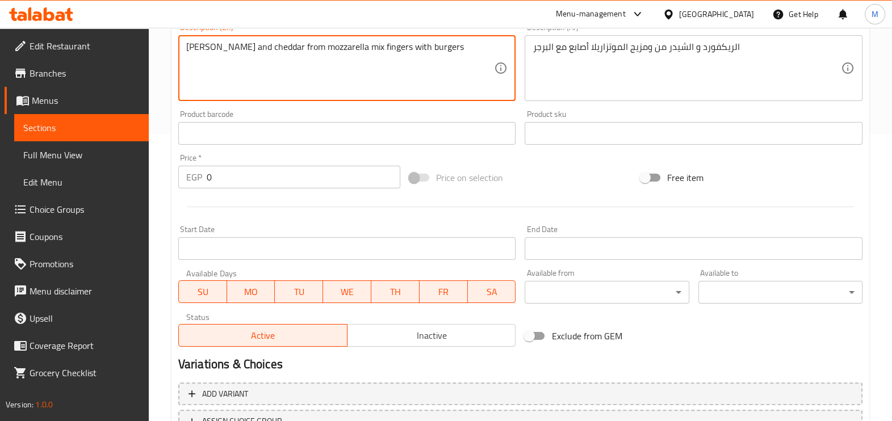
scroll to position [309, 0]
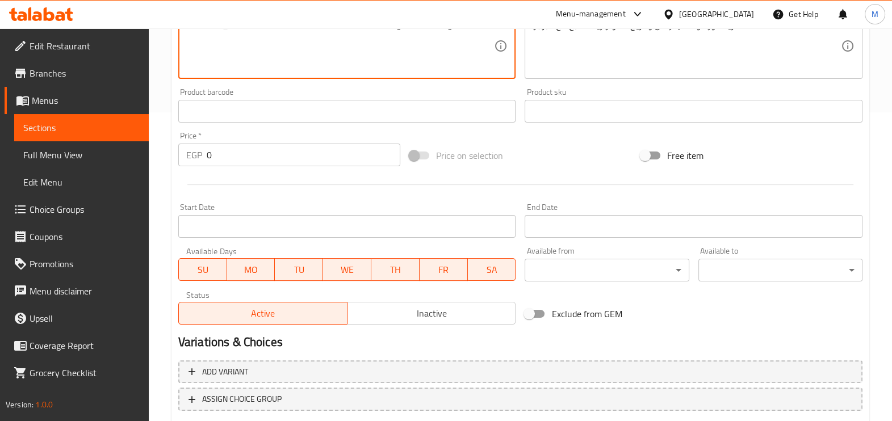
type textarea "[PERSON_NAME] and cheddar from mozzarella mix fingers with burgers"
click at [297, 156] on input "0" at bounding box center [304, 155] width 194 height 23
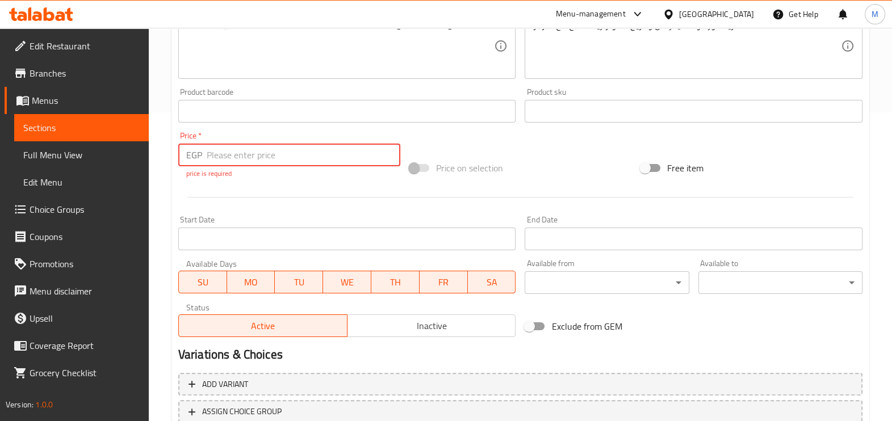
click at [264, 147] on input "number" at bounding box center [304, 155] width 194 height 23
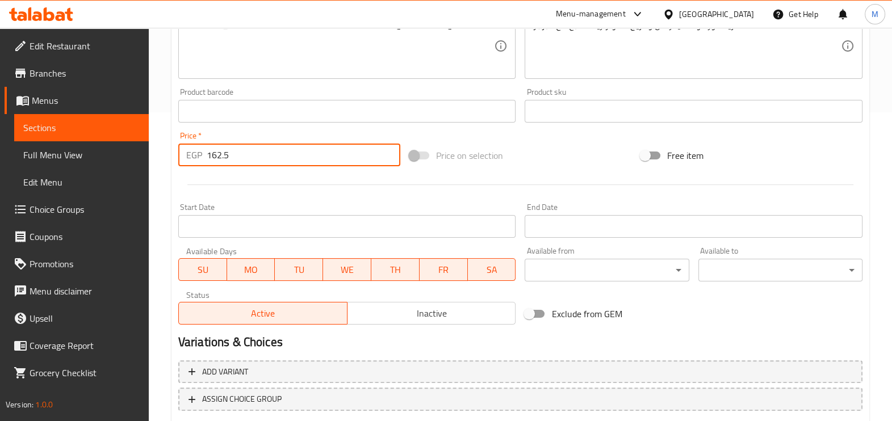
type input "162.5"
click at [343, 190] on div at bounding box center [520, 185] width 693 height 28
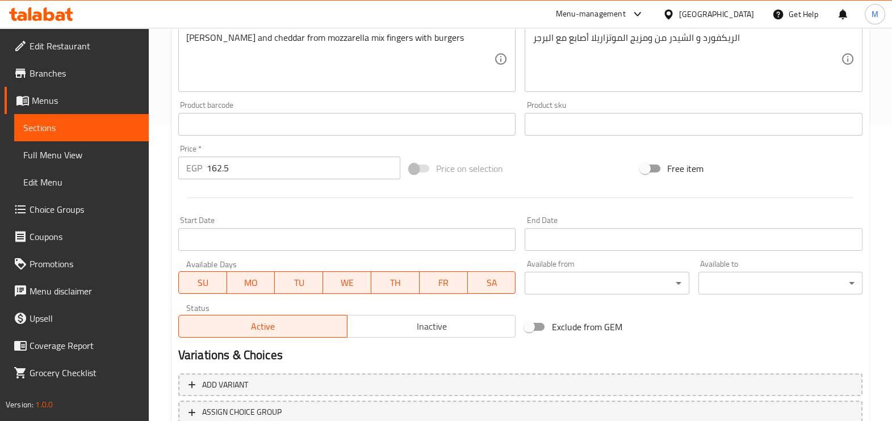
scroll to position [380, 0]
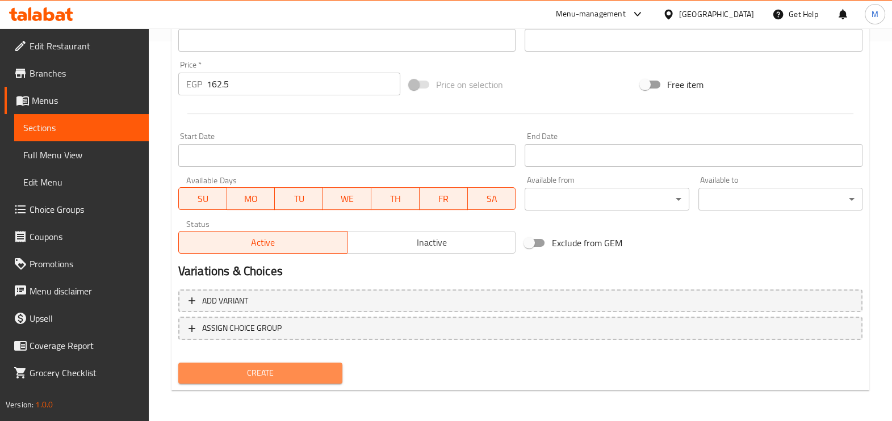
click at [300, 366] on span "Create" at bounding box center [260, 373] width 146 height 14
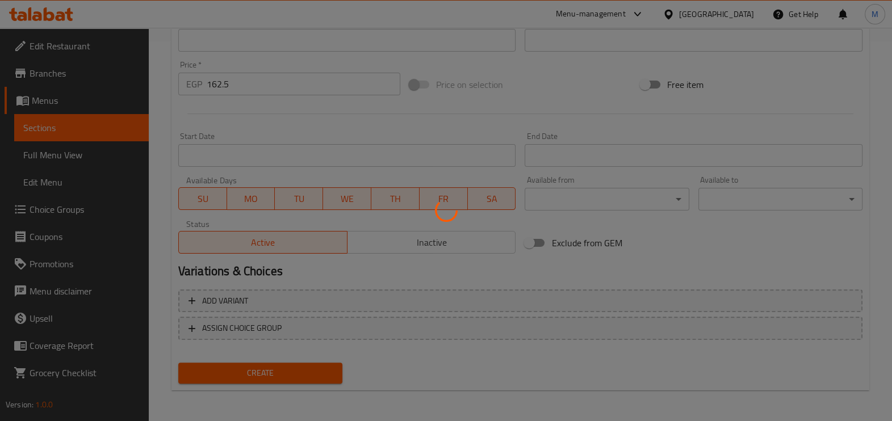
type input "0"
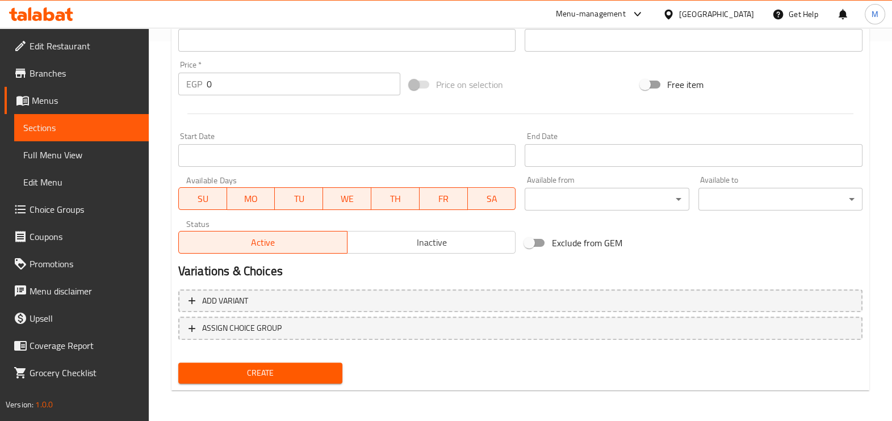
drag, startPoint x: 482, startPoint y: 3, endPoint x: 208, endPoint y: 119, distance: 297.2
click at [208, 119] on div at bounding box center [520, 114] width 693 height 28
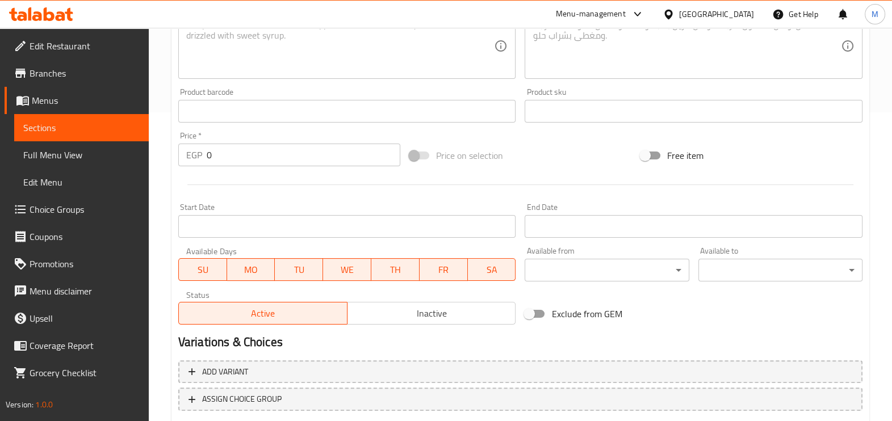
scroll to position [96, 0]
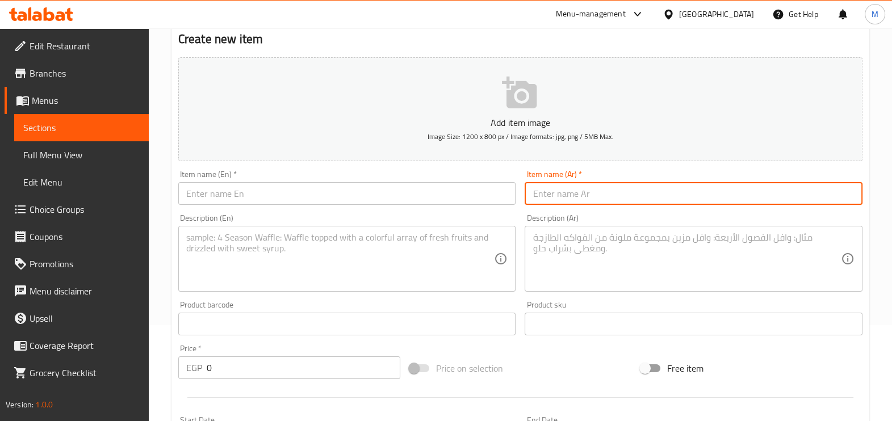
click at [607, 196] on input "text" at bounding box center [693, 193] width 338 height 23
paste input "برجر سوبر"
type input "برجر سوبر"
click at [373, 187] on input "text" at bounding box center [347, 193] width 338 height 23
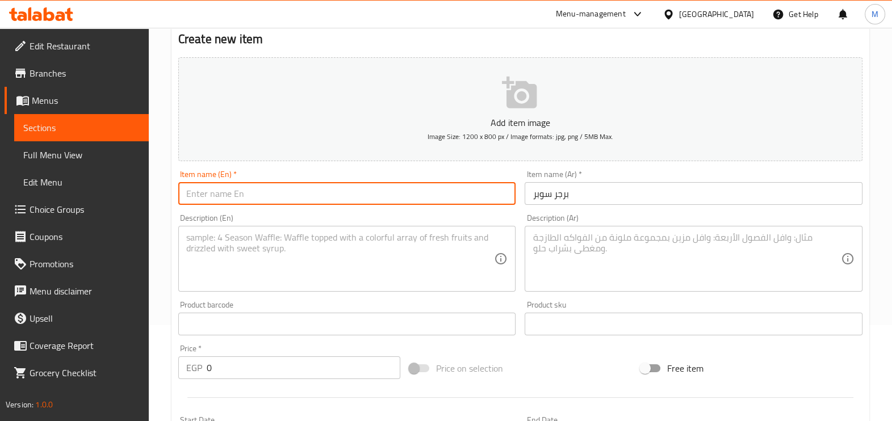
paste input "Super Burger"
type input "Super Burger"
click at [578, 253] on textarea at bounding box center [686, 259] width 308 height 54
paste textarea "الريكفورد والجبنة المدخن التركي مع البرجر"
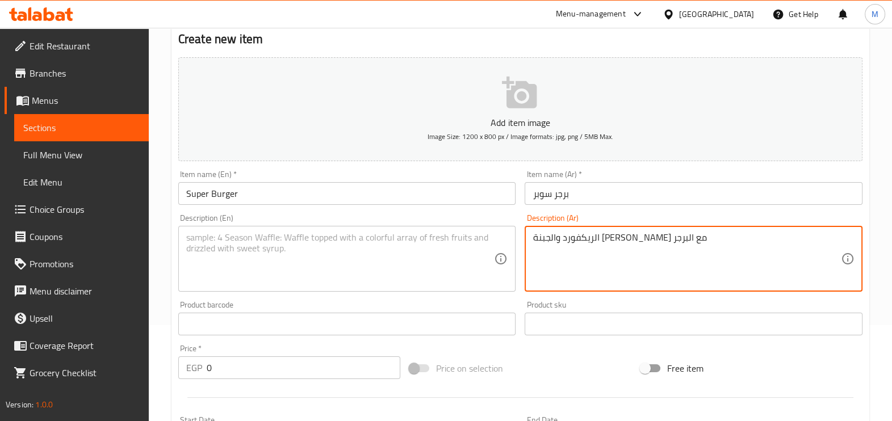
type textarea "الريكفورد والجبنة المدخن التركي مع البرجر"
click at [413, 247] on textarea at bounding box center [340, 259] width 308 height 54
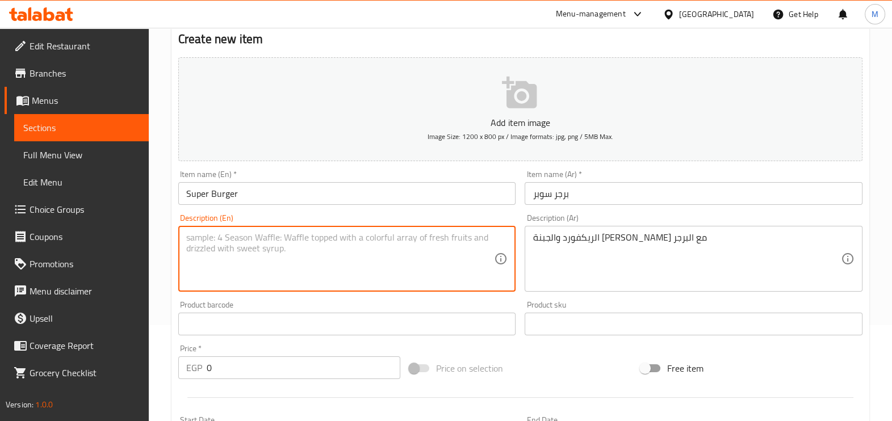
paste textarea "Riceford and Turkish smoked cheese with burgers"
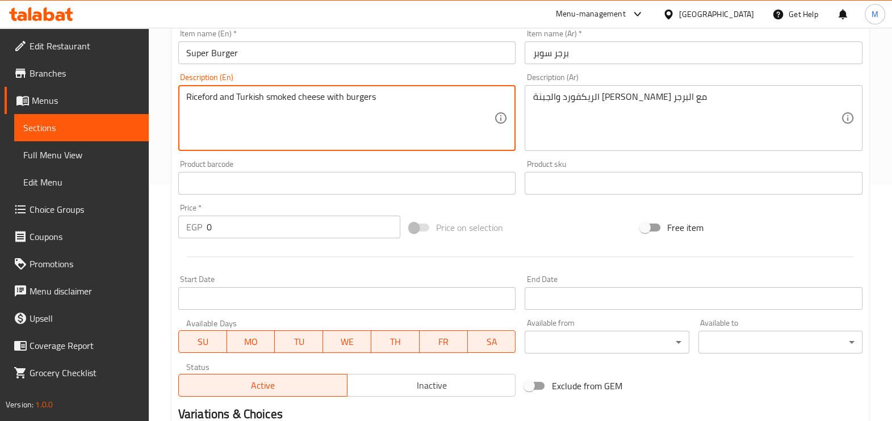
scroll to position [238, 0]
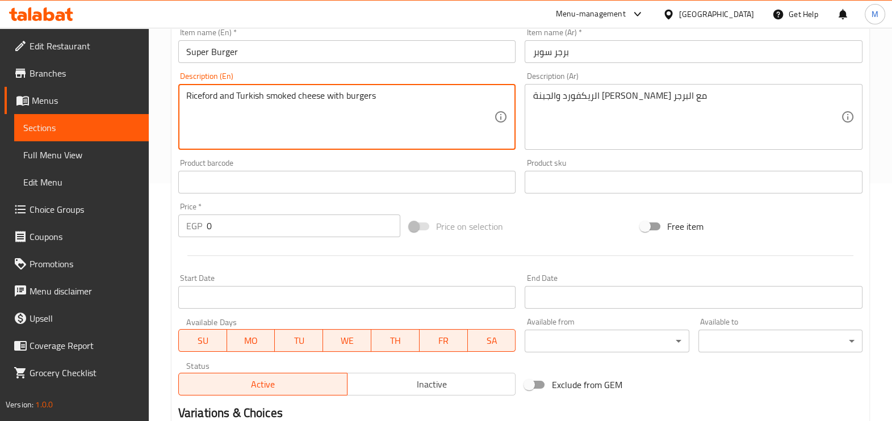
type textarea "Riceford and Turkish smoked cheese with burgers"
click at [247, 236] on input "0" at bounding box center [304, 226] width 194 height 23
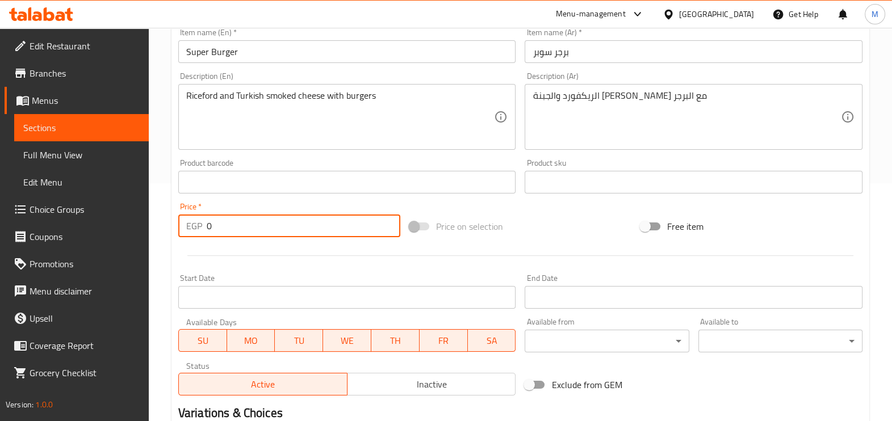
click at [247, 236] on input "0" at bounding box center [304, 226] width 194 height 23
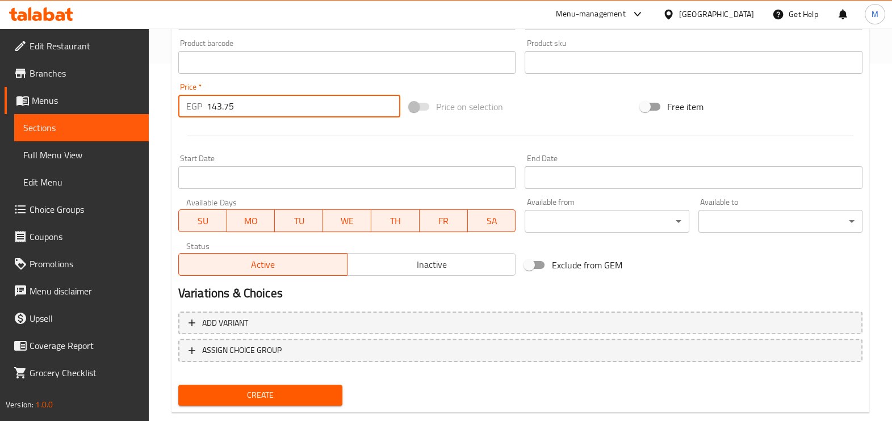
scroll to position [380, 0]
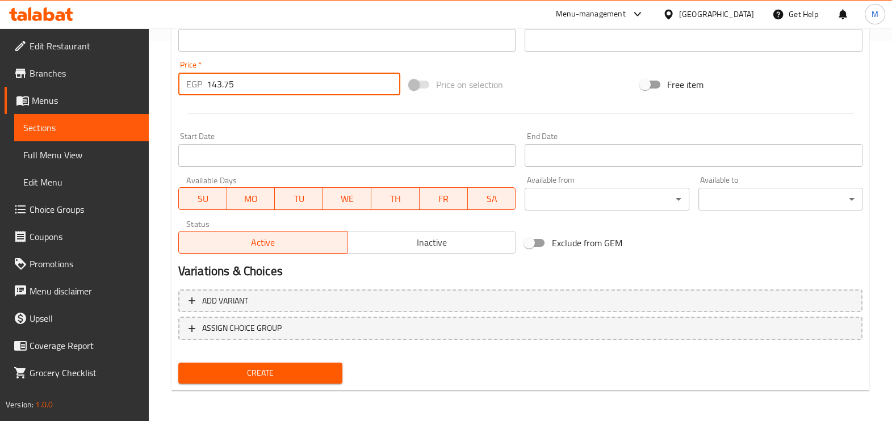
type input "143.75"
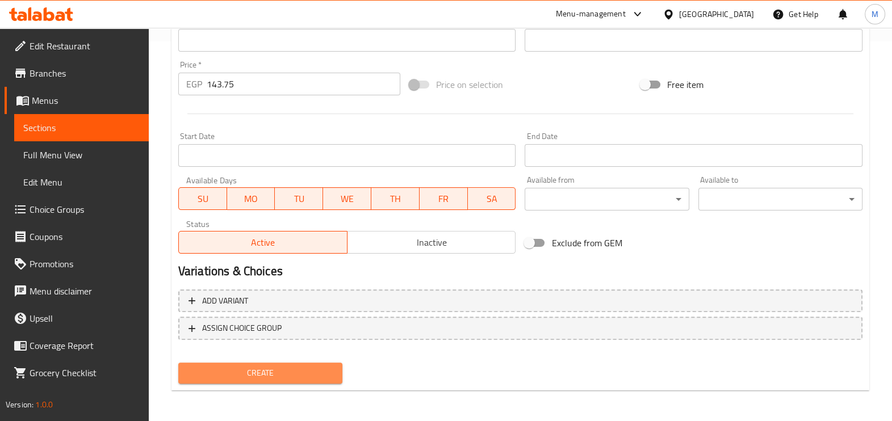
click at [283, 369] on span "Create" at bounding box center [260, 373] width 146 height 14
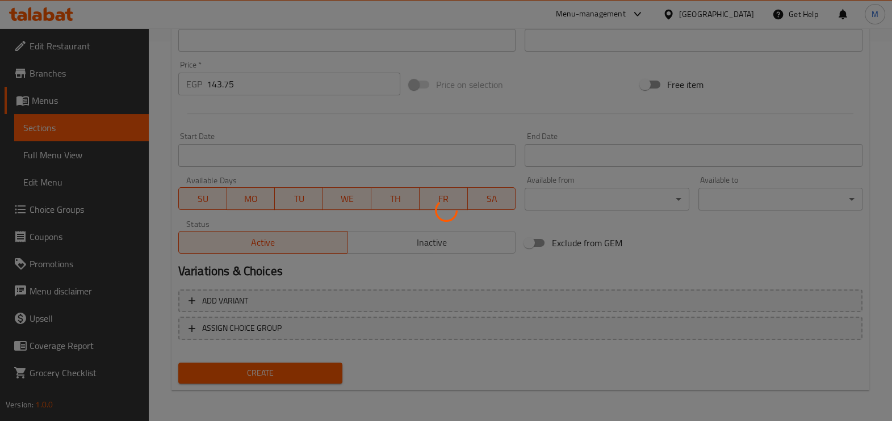
type input "0"
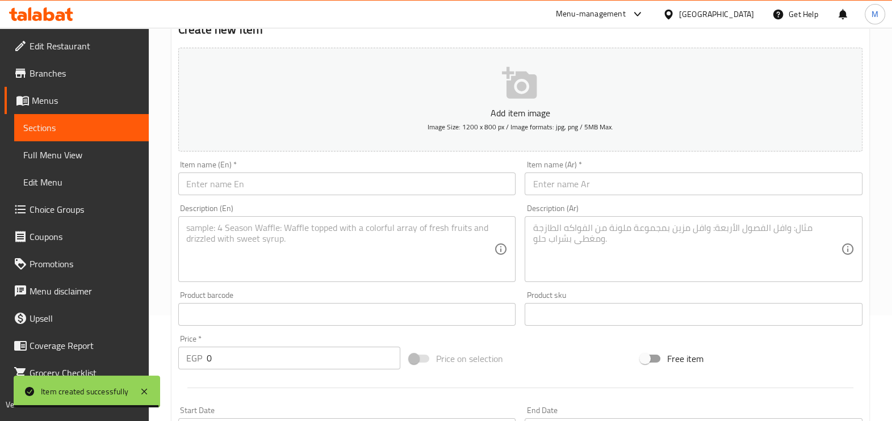
scroll to position [167, 0]
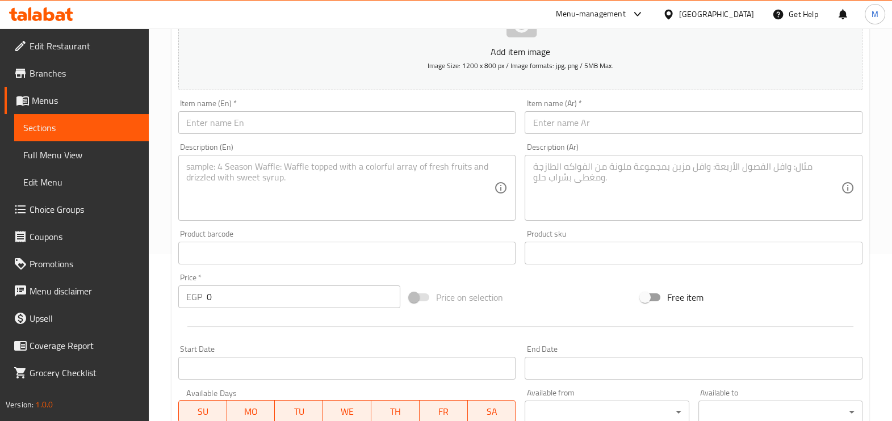
click at [641, 128] on input "text" at bounding box center [693, 122] width 338 height 23
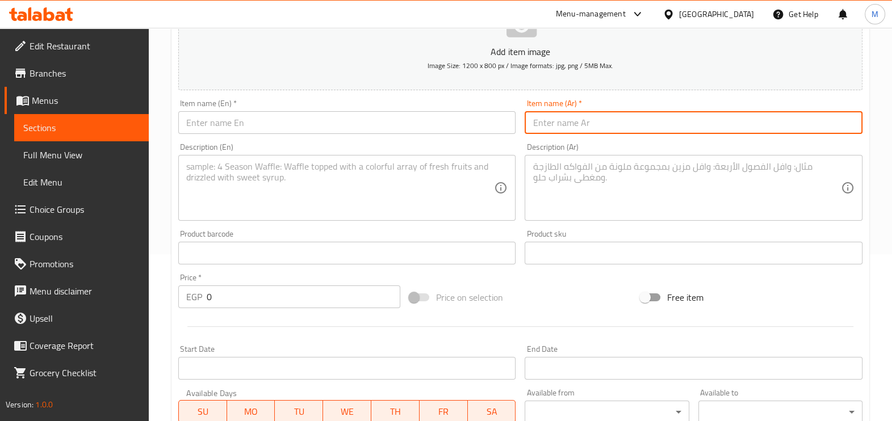
paste input "هالبينو برجر"
type input "هالبينو برجر"
click at [346, 115] on input "text" at bounding box center [347, 122] width 338 height 23
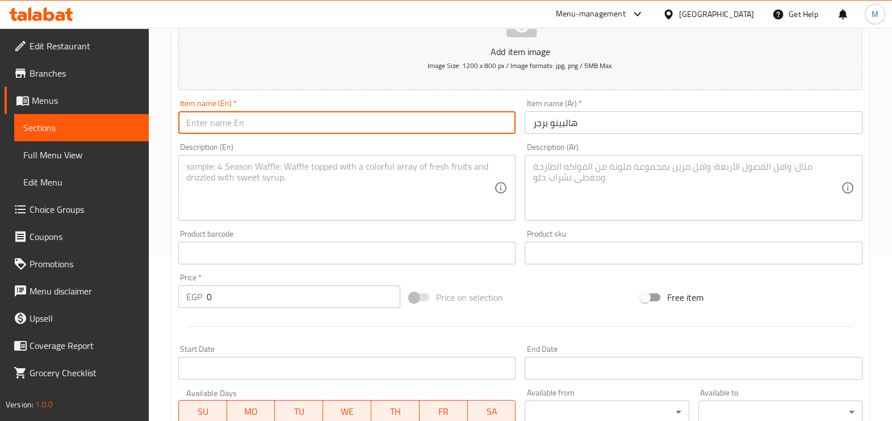
paste input "Jalapeno Burger"
type input "Jalapeno Burger"
click at [570, 185] on textarea at bounding box center [686, 188] width 308 height 54
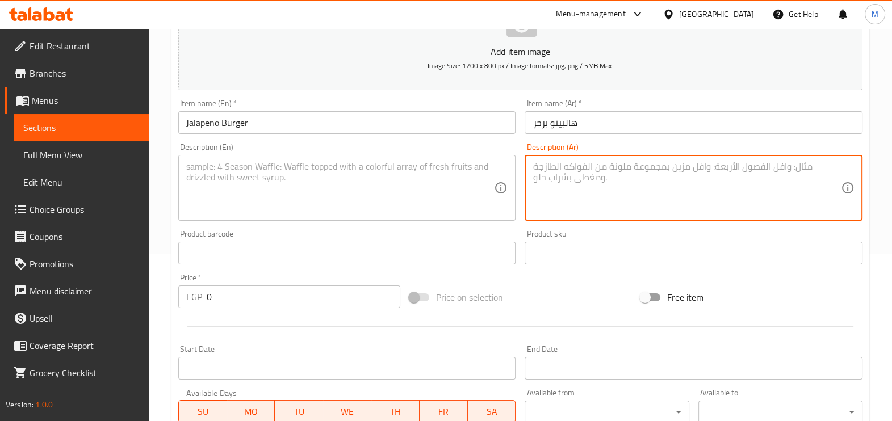
paste textarea "اسبايسي بافلو وصوص والخضروات هالبينو مع برجر"
type textarea "اسبايسي بافلو وصوص والخضروات هالبينو مع برجر"
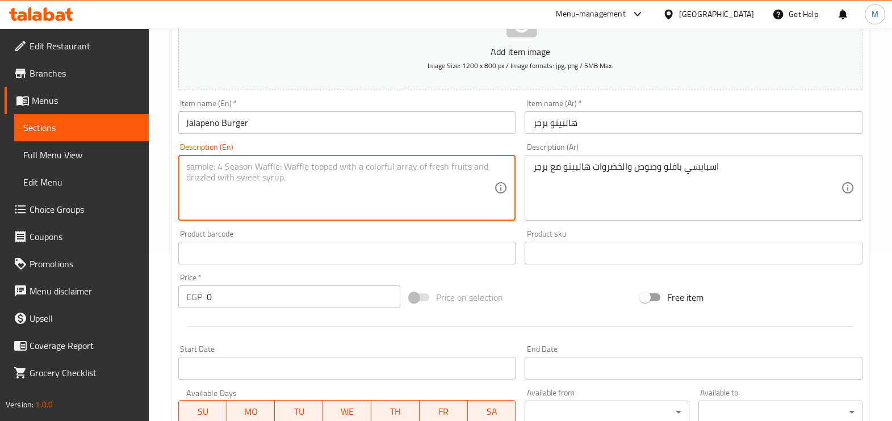
click at [411, 173] on textarea at bounding box center [340, 188] width 308 height 54
paste textarea "Spicy buffalo and jalapeno vegetable sauce with Burger"
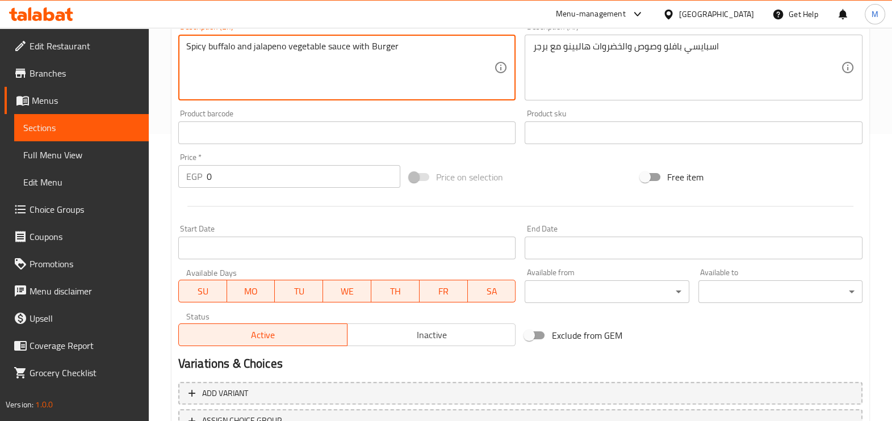
scroll to position [309, 0]
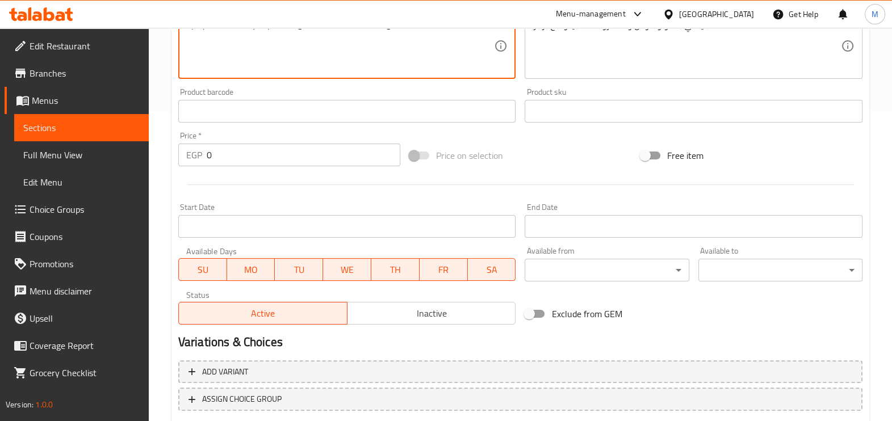
type textarea "Spicy buffalo and jalapeno vegetable sauce with Burger"
drag, startPoint x: 243, startPoint y: 167, endPoint x: 236, endPoint y: 155, distance: 14.3
click at [238, 162] on div "Price   * EGP 0 Price *" at bounding box center [289, 149] width 231 height 44
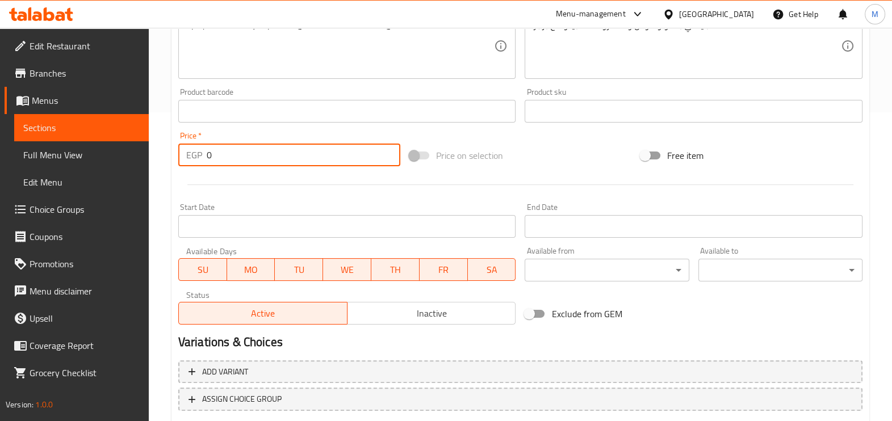
drag, startPoint x: 236, startPoint y: 155, endPoint x: 196, endPoint y: 155, distance: 39.7
click at [196, 155] on div "EGP 0 Price *" at bounding box center [289, 155] width 222 height 23
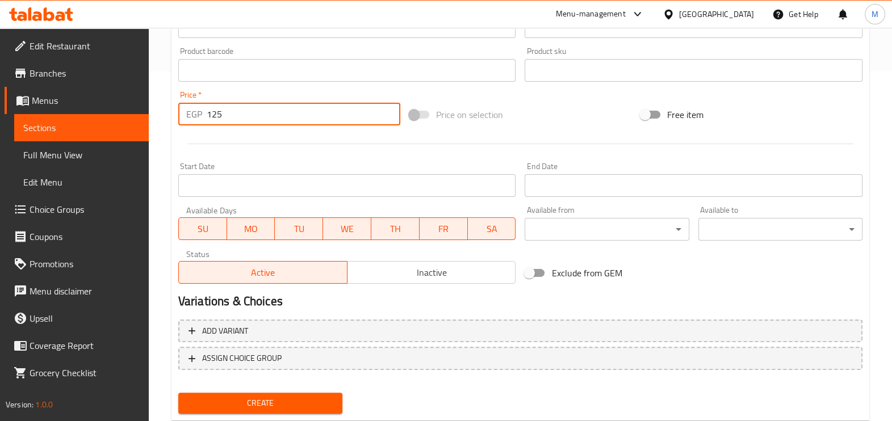
scroll to position [380, 0]
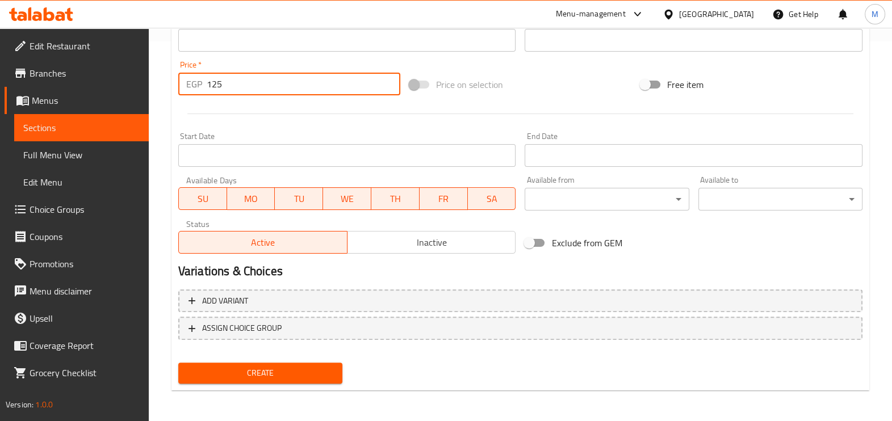
type input "125"
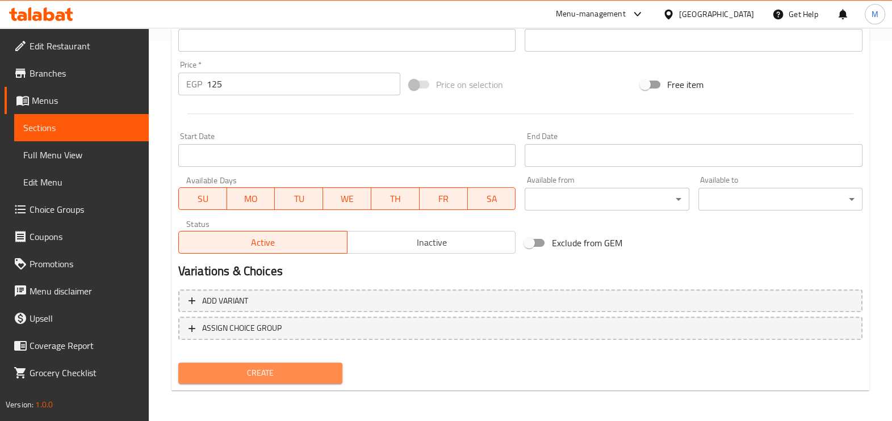
click at [294, 375] on span "Create" at bounding box center [260, 373] width 146 height 14
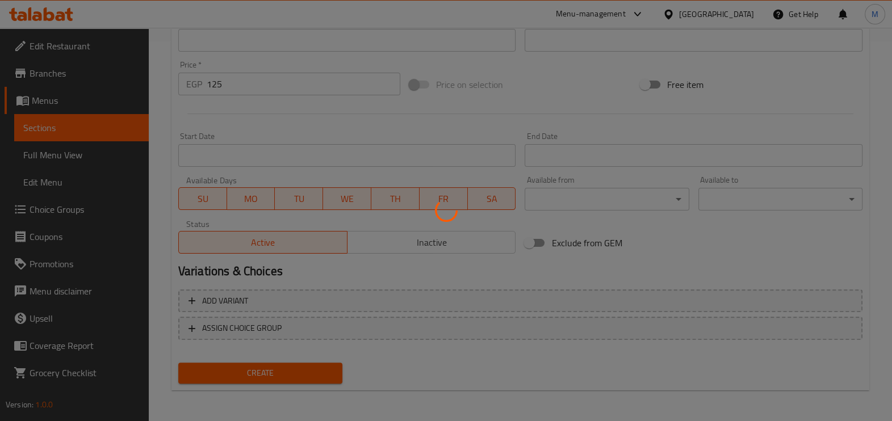
type input "0"
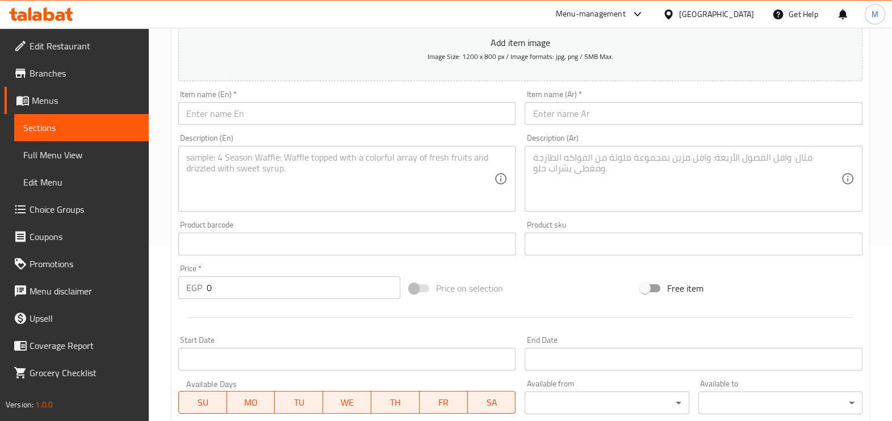
scroll to position [96, 0]
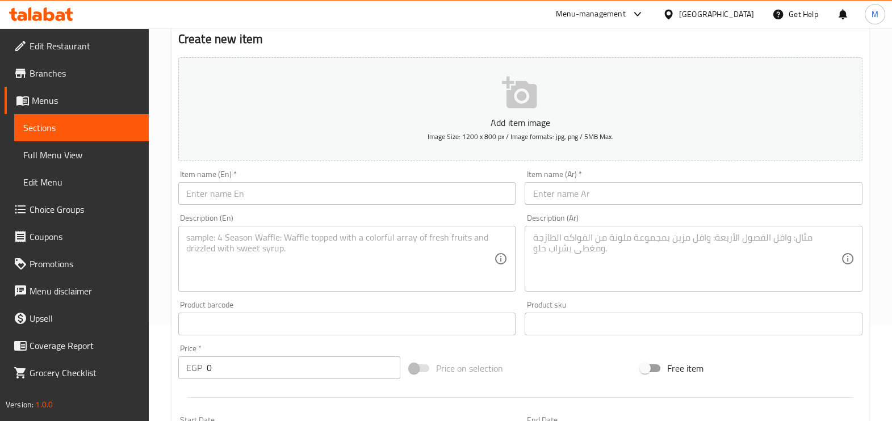
click at [597, 201] on input "text" at bounding box center [693, 193] width 338 height 23
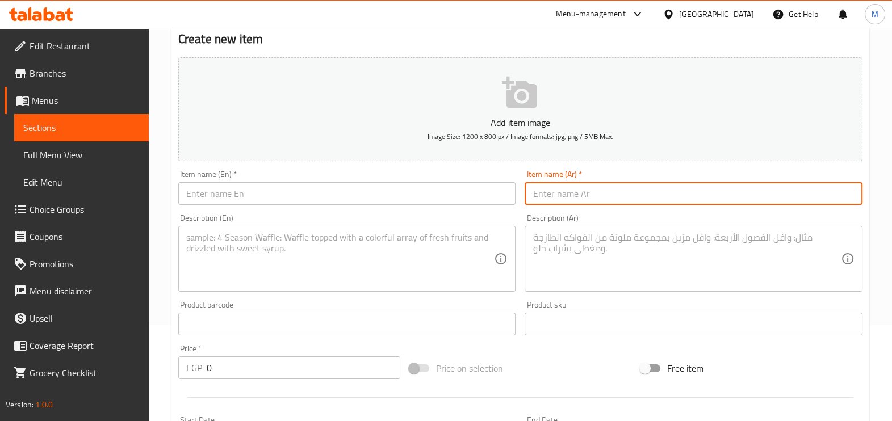
paste input "تشيز بيكون برجر"
type input "تشيز بيكون برجر"
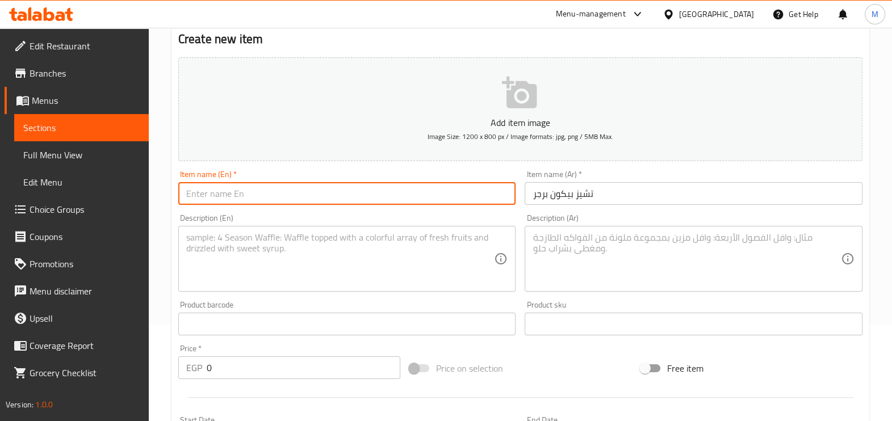
click at [379, 190] on input "text" at bounding box center [347, 193] width 338 height 23
paste input "Cheeseburger bacon"
type input "Cheeseburger bacon"
click at [579, 244] on textarea at bounding box center [686, 259] width 308 height 54
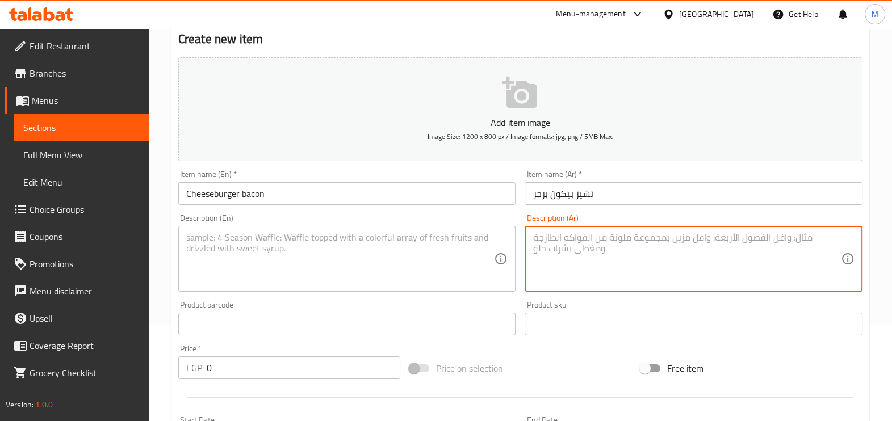
paste textarea "المميز الجبن خليط و البرجر مع البيكون شرائح"
type textarea "المميز الجبن خليط و البرجر مع البيكون شرائح"
click at [384, 238] on textarea at bounding box center [340, 259] width 308 height 54
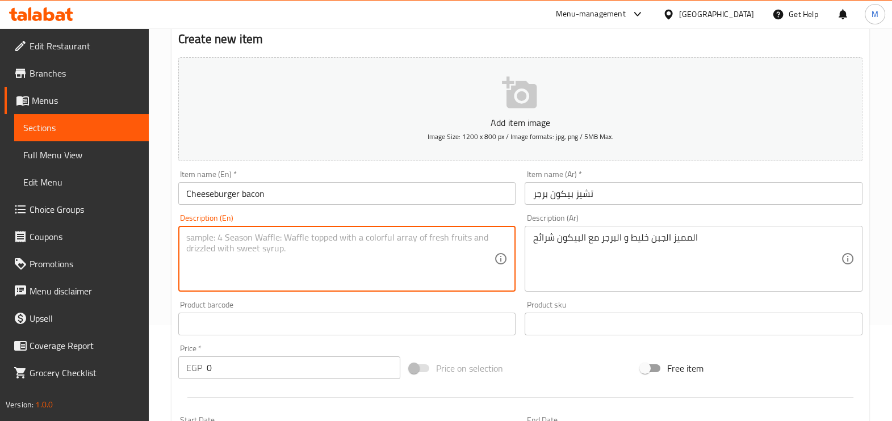
paste textarea "المميز الجبن خليط و البرجر مع البيكون شرائح"
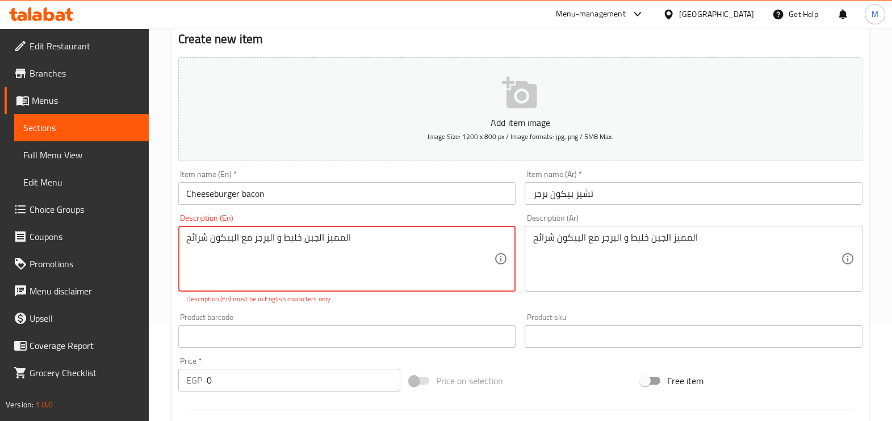
click at [366, 234] on textarea "المميز الجبن خليط و البرجر مع البيكون شرائح" at bounding box center [340, 259] width 308 height 54
paste textarea "Special cheese mix and burgers with bacon slices"
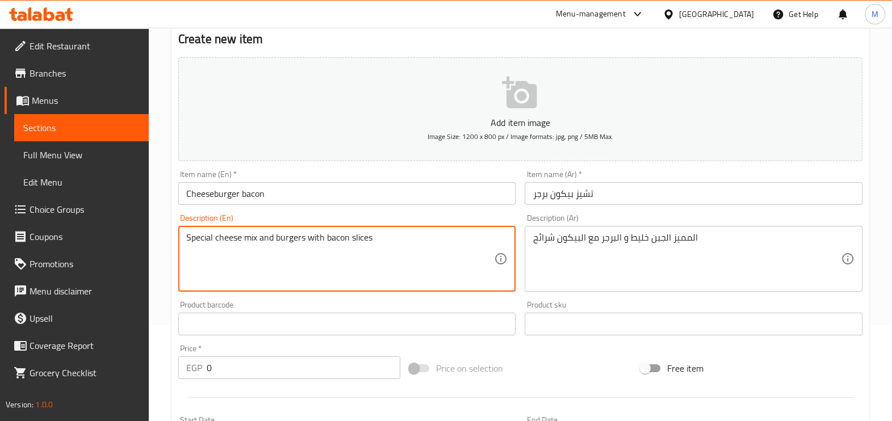
type textarea "Special cheese mix and burgers with bacon slices"
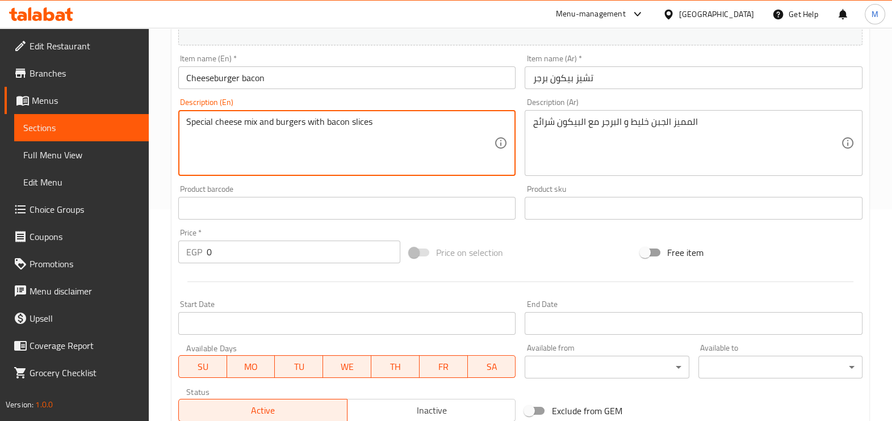
scroll to position [380, 0]
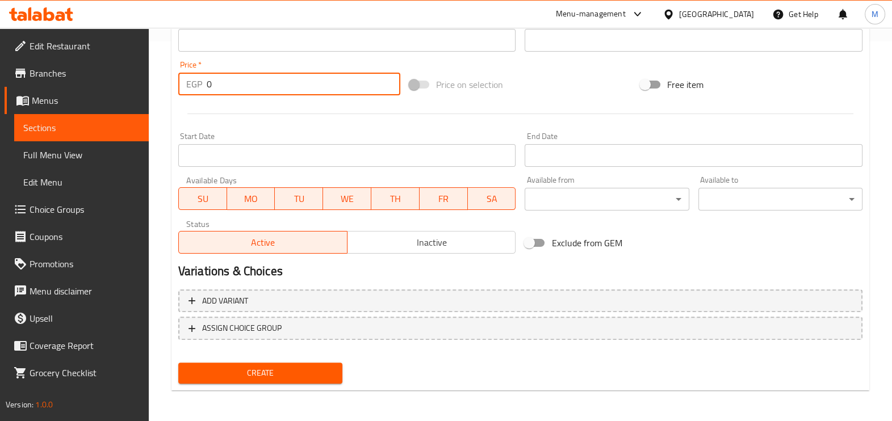
click at [301, 87] on input "0" at bounding box center [304, 84] width 194 height 23
type input "187.5"
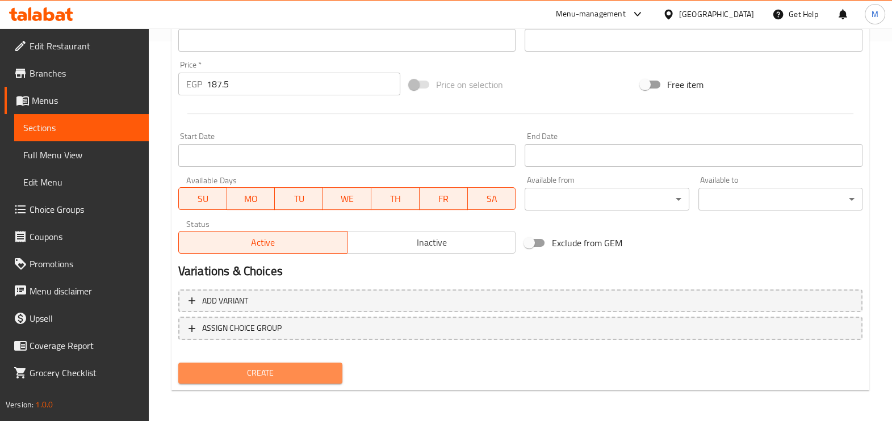
click at [259, 367] on span "Create" at bounding box center [260, 373] width 146 height 14
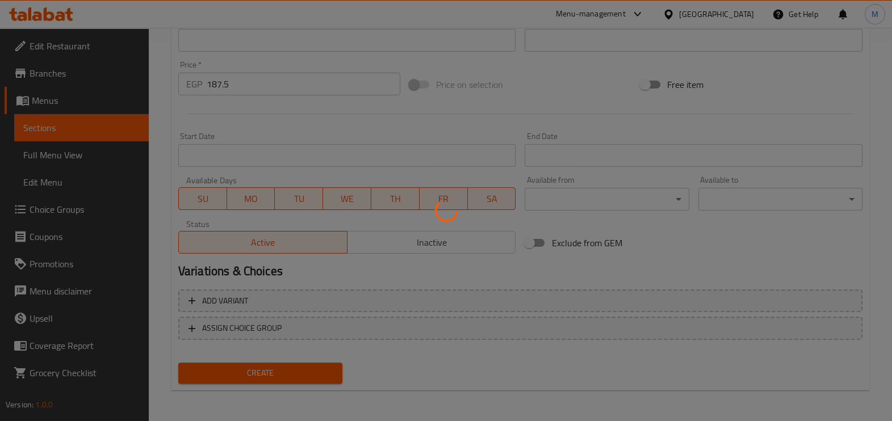
type input "0"
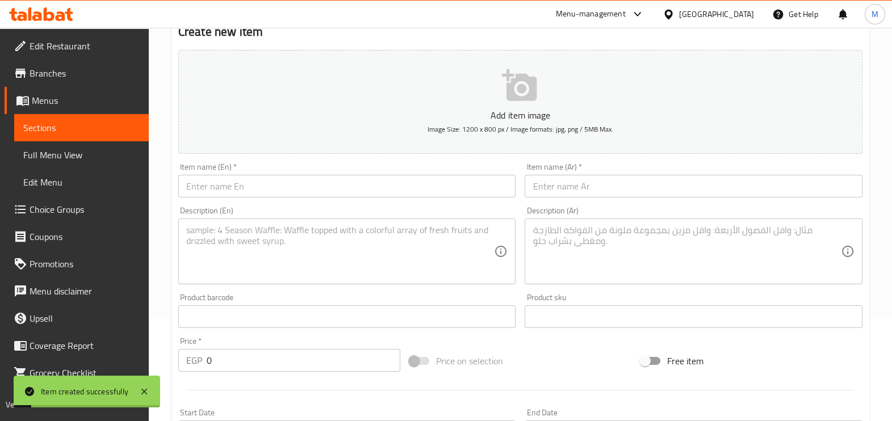
scroll to position [96, 0]
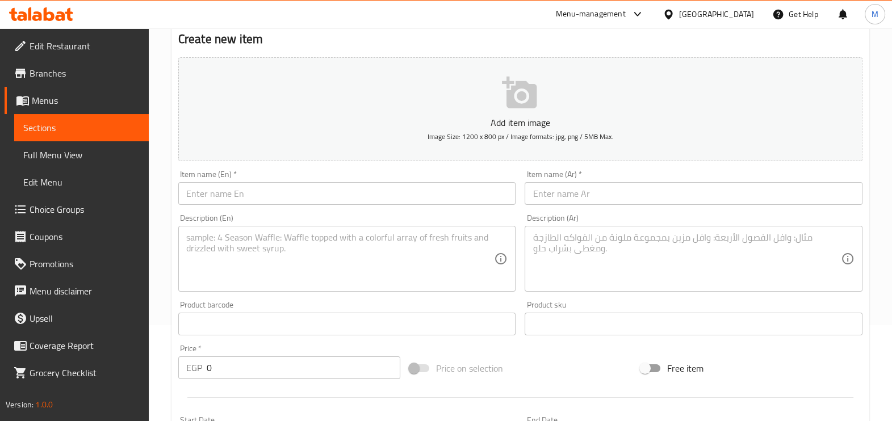
click at [394, 105] on button "Add item image Image Size: 1200 x 800 px / Image formats: jpg, png / 5MB Max." at bounding box center [520, 109] width 684 height 104
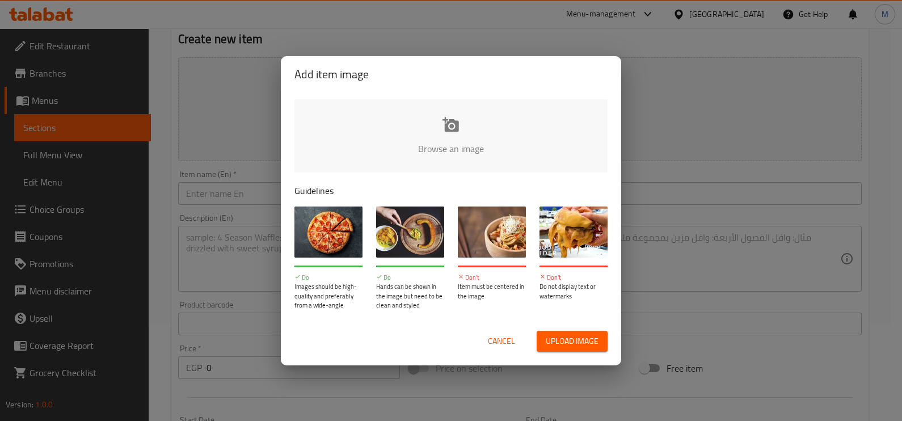
click at [394, 105] on input "file" at bounding box center [835, 152] width 1081 height 106
click at [576, 57] on div "Add item image" at bounding box center [451, 74] width 340 height 36
click at [574, 46] on div "Add item image Browse an image Guidelines Do Images should be high-quality and …" at bounding box center [451, 210] width 902 height 421
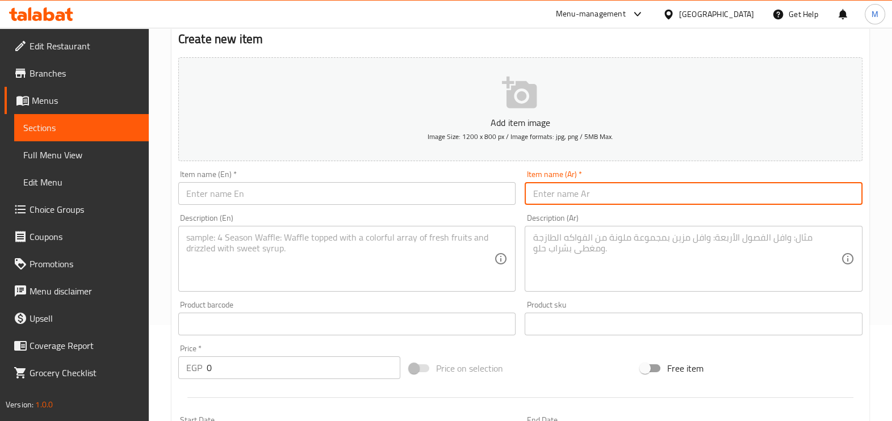
click at [619, 193] on input "text" at bounding box center [693, 193] width 338 height 23
paste input "تشيكن سبايسى"
type input "تشيكن سبايسى"
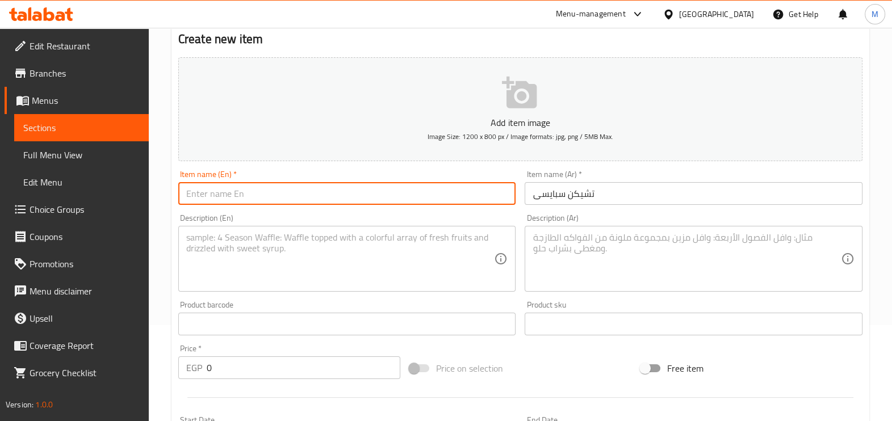
click at [409, 191] on input "text" at bounding box center [347, 193] width 338 height 23
paste input "Spicy chicken"
type input "Spicy chicken"
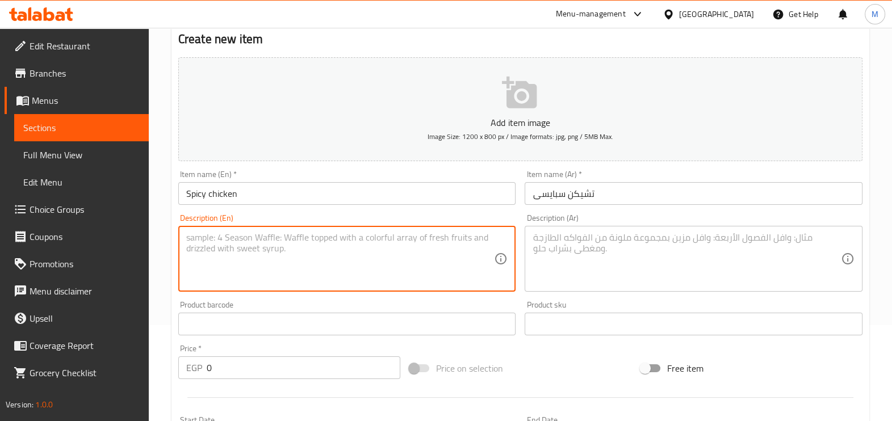
click at [406, 258] on textarea at bounding box center [340, 259] width 308 height 54
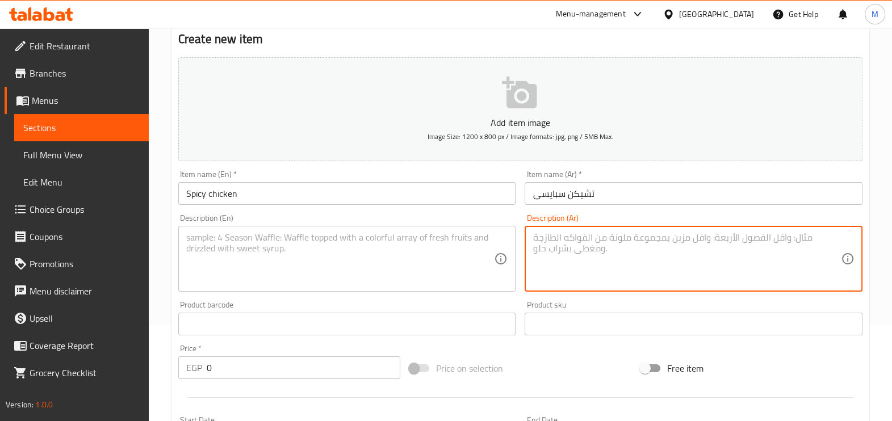
click at [619, 237] on textarea at bounding box center [686, 259] width 308 height 54
paste textarea "وميكس المقلي البصل الهالبينو و الخضراوات مع فرايد تشيكن قطعة"
type textarea "وميكس المقلي البصل الهالبينو و الخضراوات مع فرايد تشيكن قطعة"
click at [430, 233] on textarea at bounding box center [340, 259] width 308 height 54
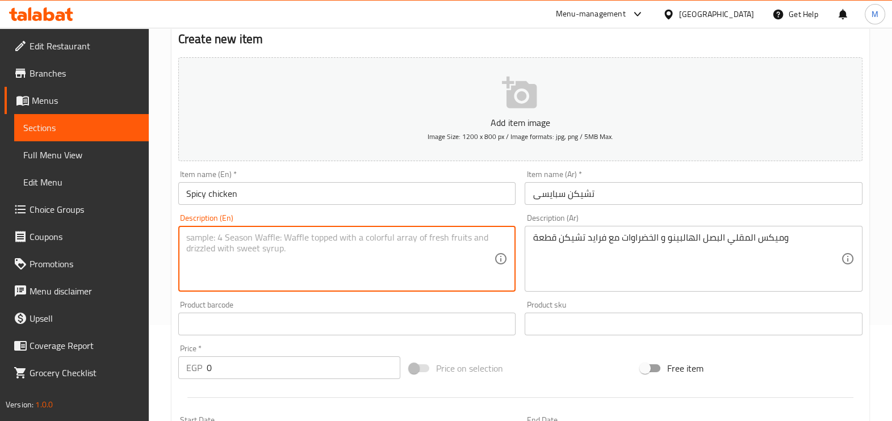
paste textarea "Mix fried jalapeno onions and vegetables with fried chicken pieces"
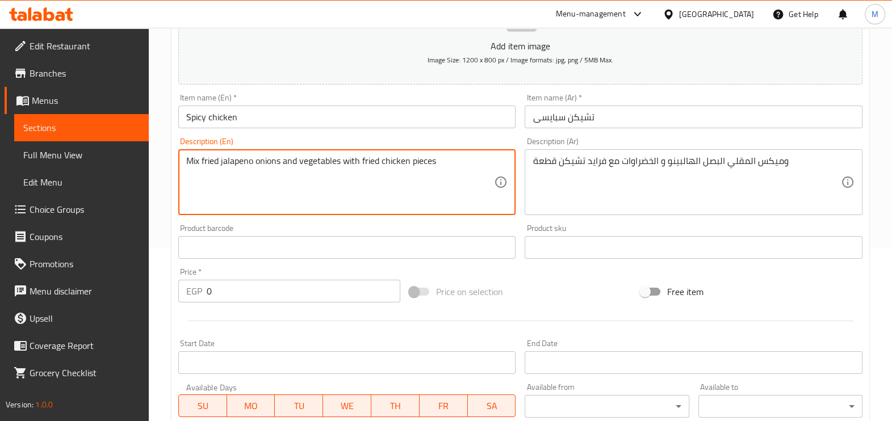
scroll to position [380, 0]
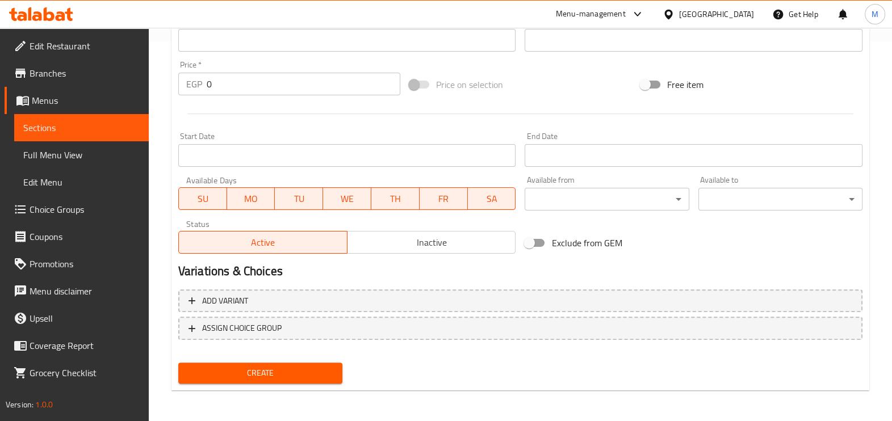
type textarea "Mix fried jalapeno onions and vegetables with fried chicken pieces"
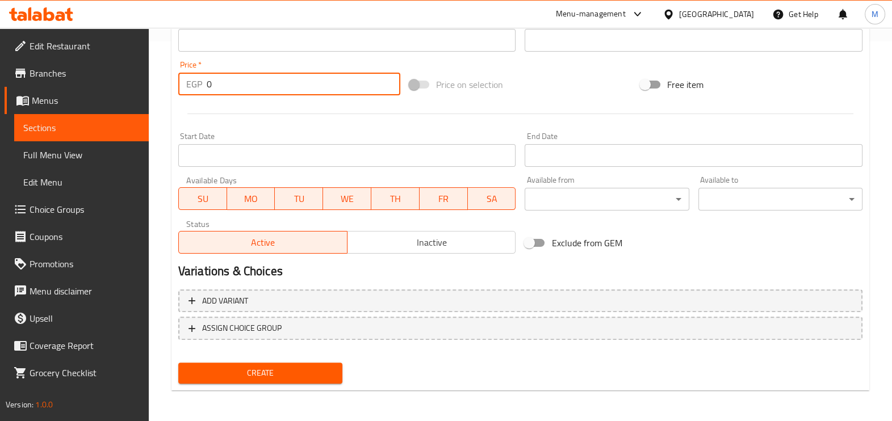
drag, startPoint x: 230, startPoint y: 87, endPoint x: 203, endPoint y: 84, distance: 27.5
click at [203, 84] on div "EGP 0 Price *" at bounding box center [289, 84] width 222 height 23
type input "112.5"
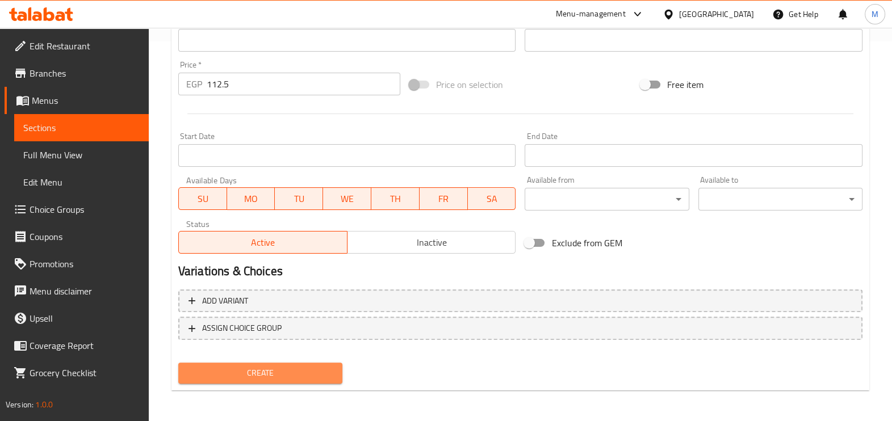
click at [262, 375] on span "Create" at bounding box center [260, 373] width 146 height 14
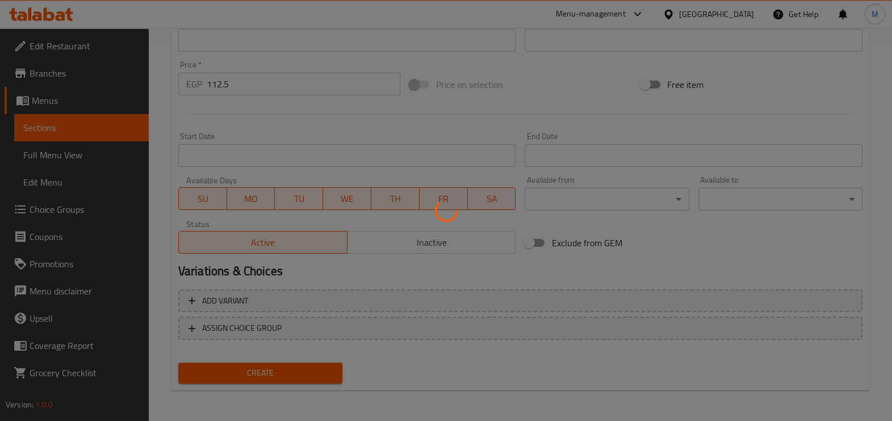
type input "0"
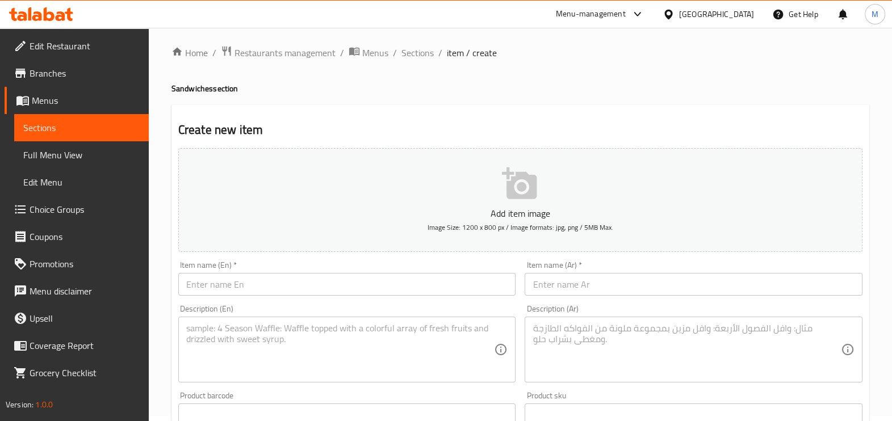
scroll to position [0, 0]
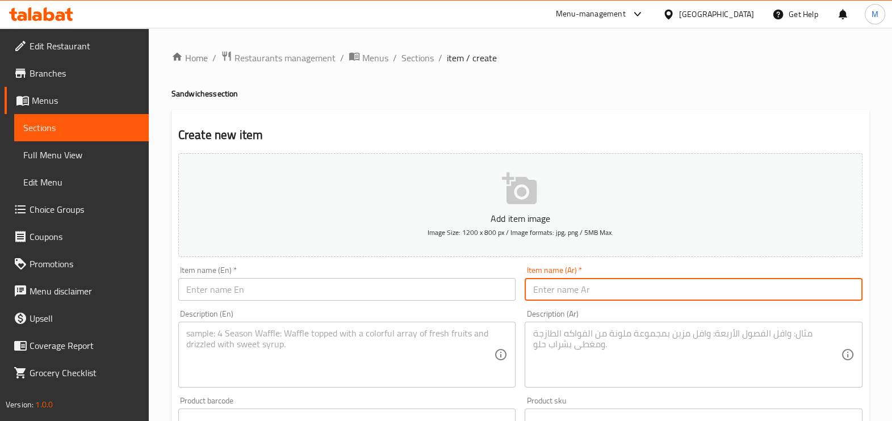
click at [570, 289] on input "text" at bounding box center [693, 289] width 338 height 23
paste input "تشيكن اسكالوب سوبر"
type input "تشيكن اسكالوب سوبر"
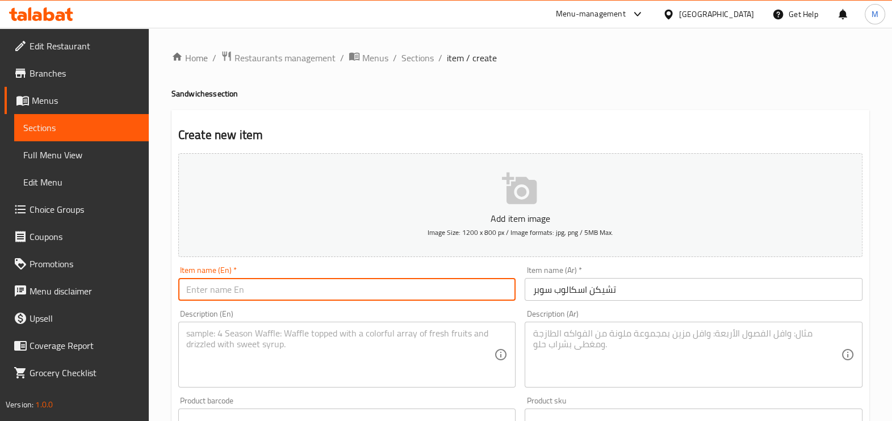
click at [400, 294] on input "text" at bounding box center [347, 289] width 338 height 23
paste input "Super chicken escalope"
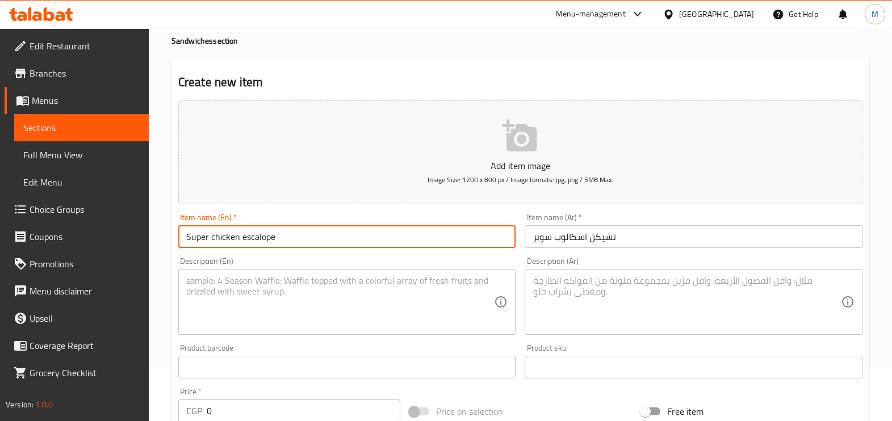
scroll to position [70, 0]
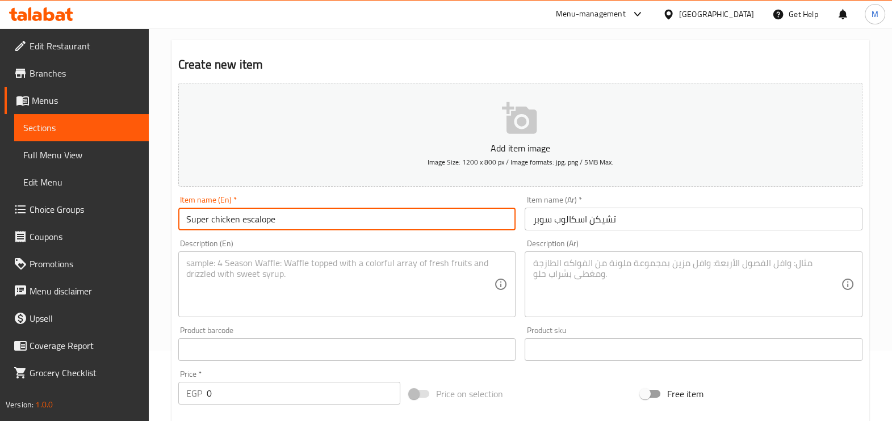
type input "Super chicken escalope"
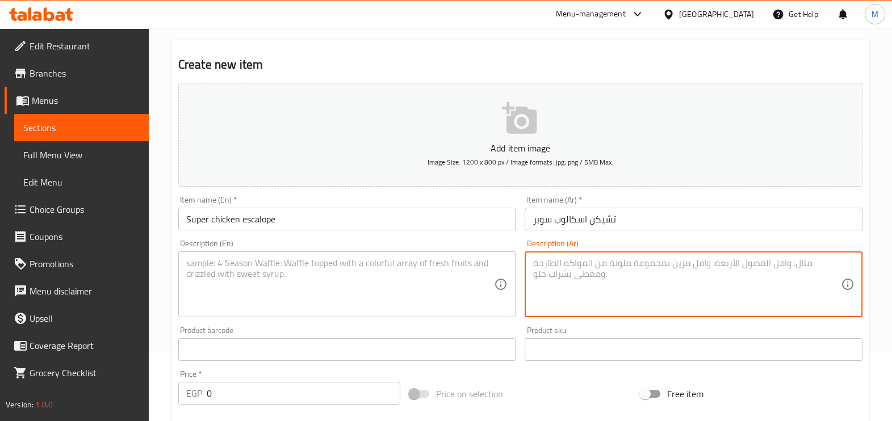
click at [674, 278] on textarea at bounding box center [686, 285] width 308 height 54
paste textarea "المقرمش الدجاج مع والمايونيز الشيدر مع الريكفورد مزيج"
type textarea "المقرمش الدجاج مع والمايونيز الشيدر مع الريكفورد مزيج"
click at [445, 253] on div "Description (En)" at bounding box center [347, 284] width 338 height 66
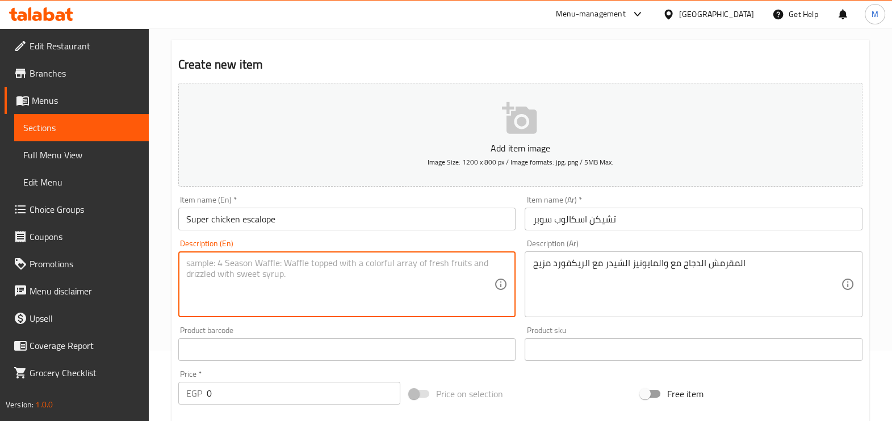
paste textarea "Crispy chicken with mayonnaise and cheddar with riceford mix"
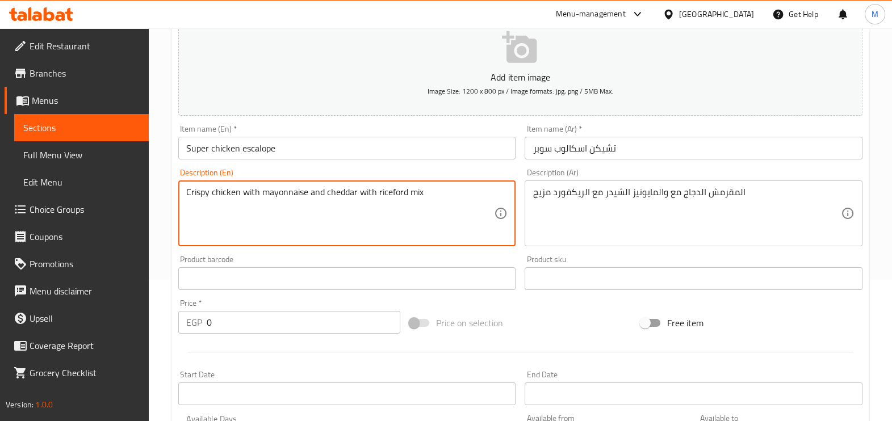
type textarea "Crispy chicken with mayonnaise and cheddar with riceford mix"
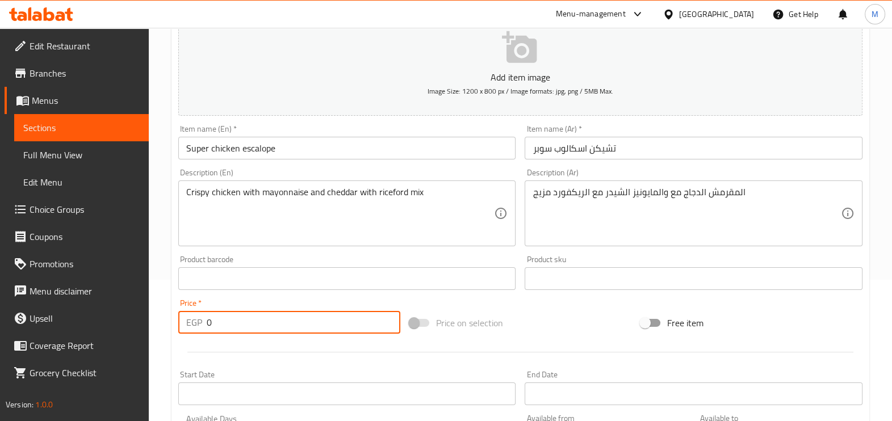
click at [258, 322] on input "0" at bounding box center [304, 322] width 194 height 23
type input "150"
click at [352, 298] on div "Price   * EGP 150 Price *" at bounding box center [289, 317] width 231 height 44
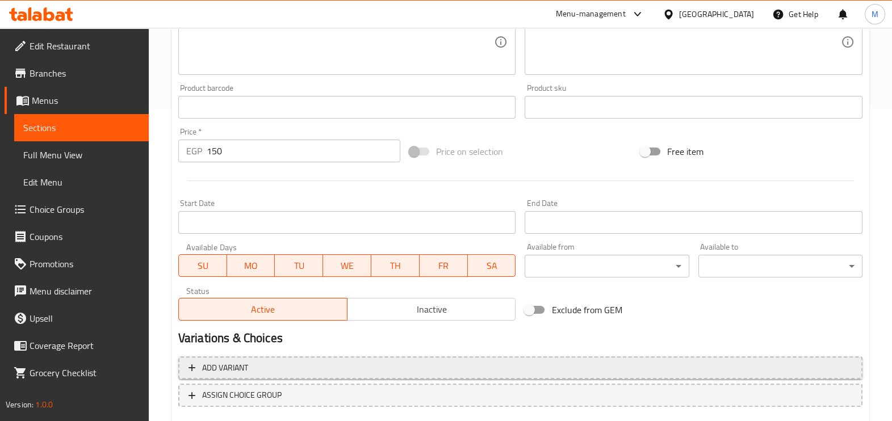
scroll to position [355, 0]
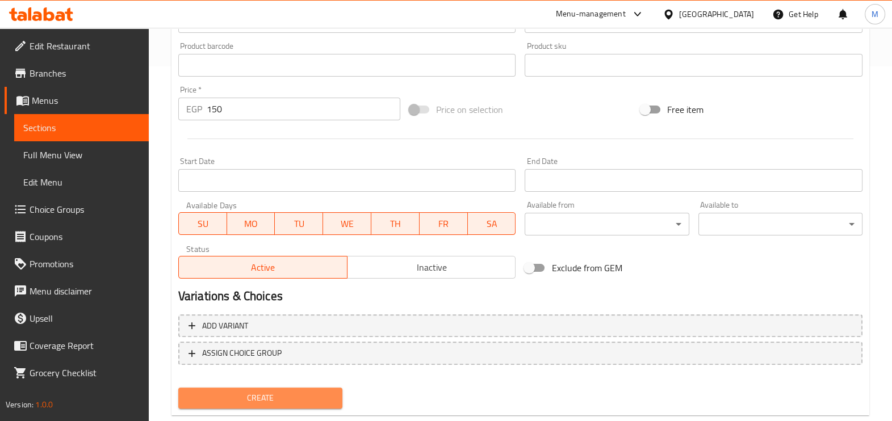
click at [235, 397] on span "Create" at bounding box center [260, 398] width 146 height 14
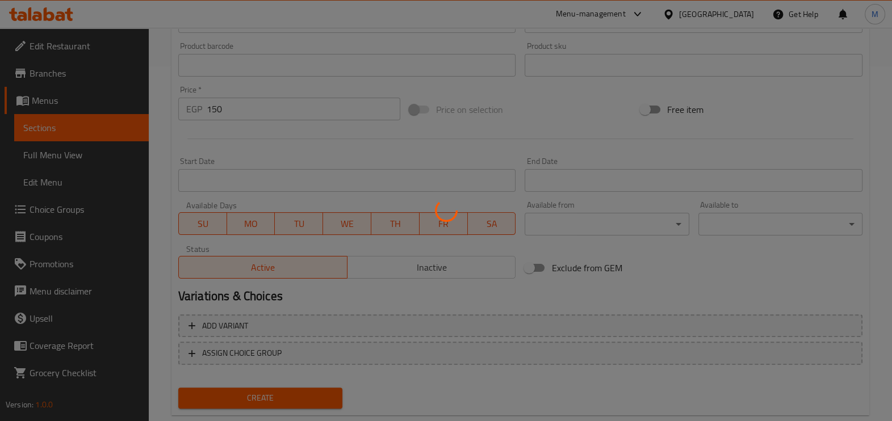
type input "0"
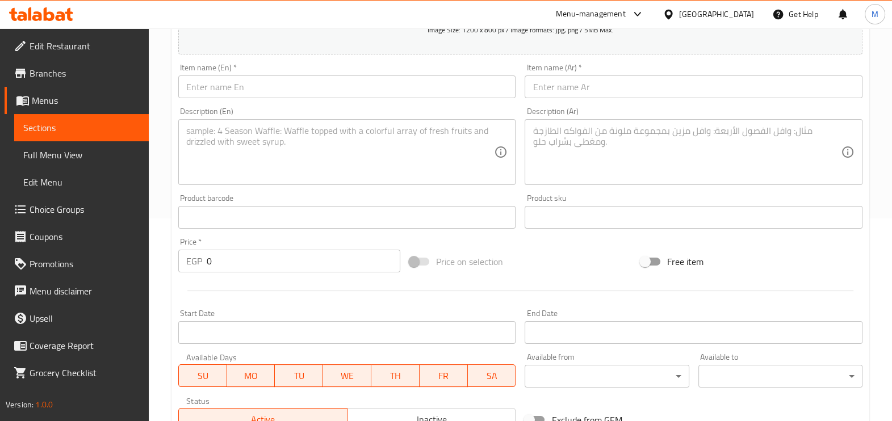
scroll to position [141, 0]
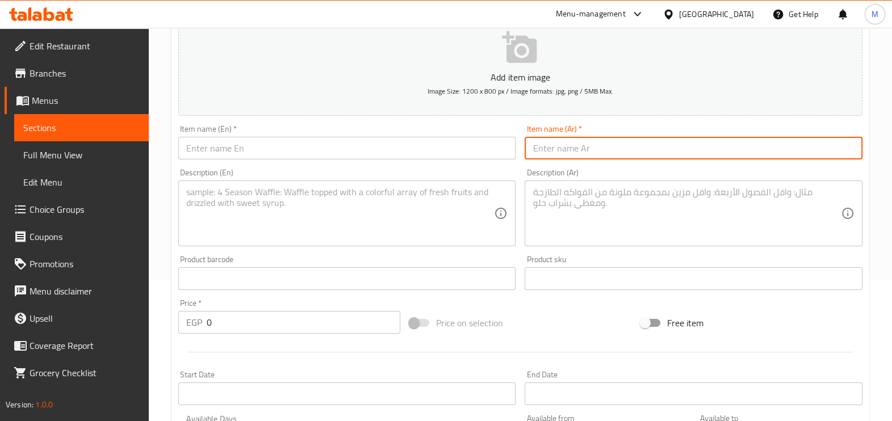
click at [531, 152] on input "text" at bounding box center [693, 148] width 338 height 23
paste input "رانش تشيكن اسكالوب"
type input "رانش تشيكن اسكالوب"
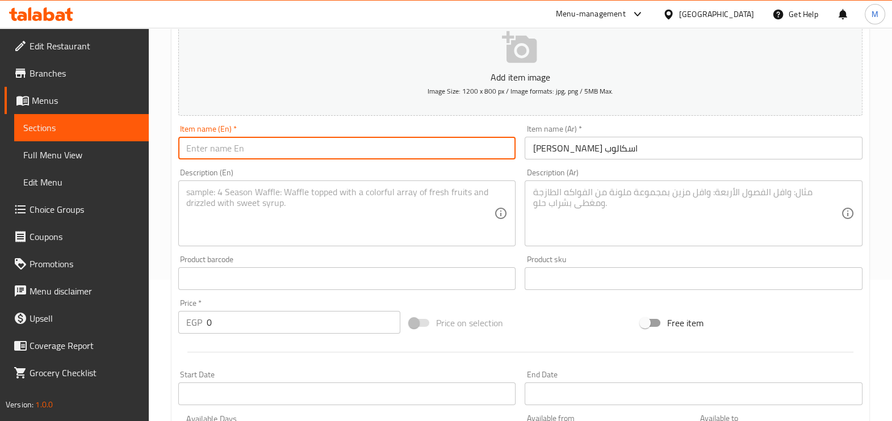
click at [458, 146] on input "text" at bounding box center [347, 148] width 338 height 23
paste input "Chicken escalope Ranch"
type input "Chicken escalope Ranch"
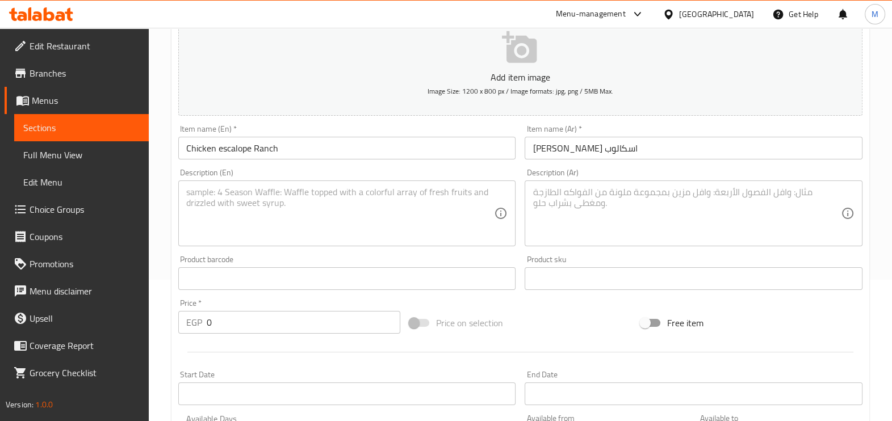
click at [569, 199] on textarea at bounding box center [686, 214] width 308 height 54
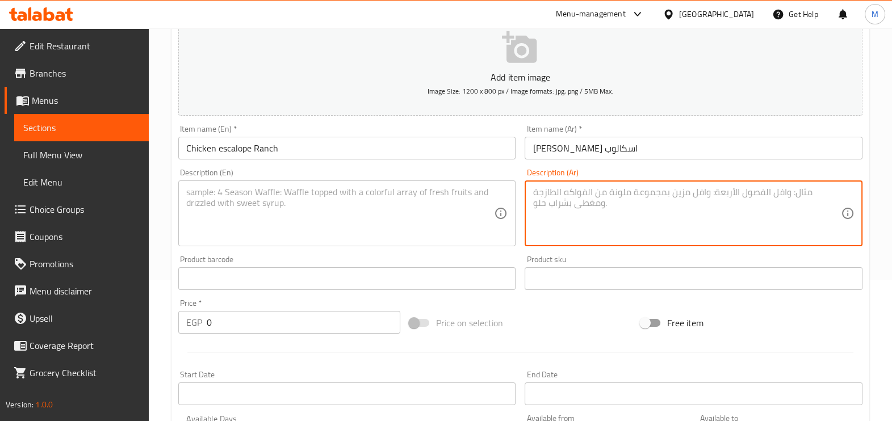
paste textarea "البصل وحلقات الرانش صوص مع المقرمش الدجاج"
type textarea "البصل وحلقات الرانش صوص مع المقرمش الدجاج"
click at [380, 195] on textarea at bounding box center [340, 214] width 308 height 54
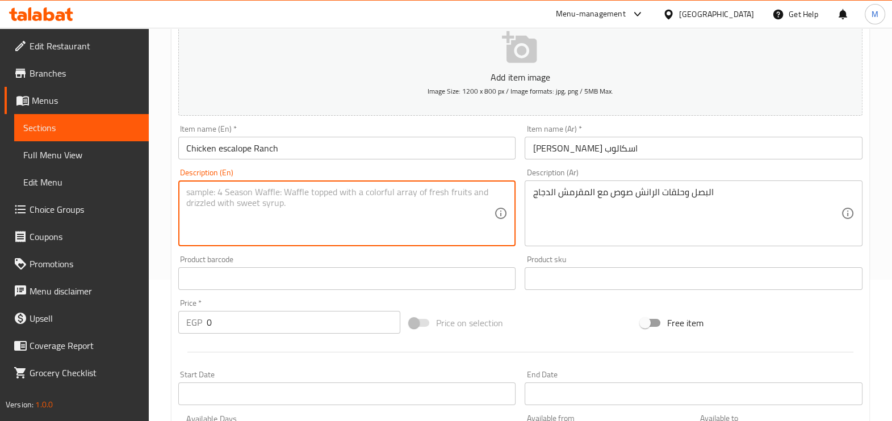
paste textarea "Onion rings and ranch dressing with crispy chicken"
type textarea "Onion rings and ranch dressing with crispy chicken"
click at [304, 317] on input "0" at bounding box center [304, 322] width 194 height 23
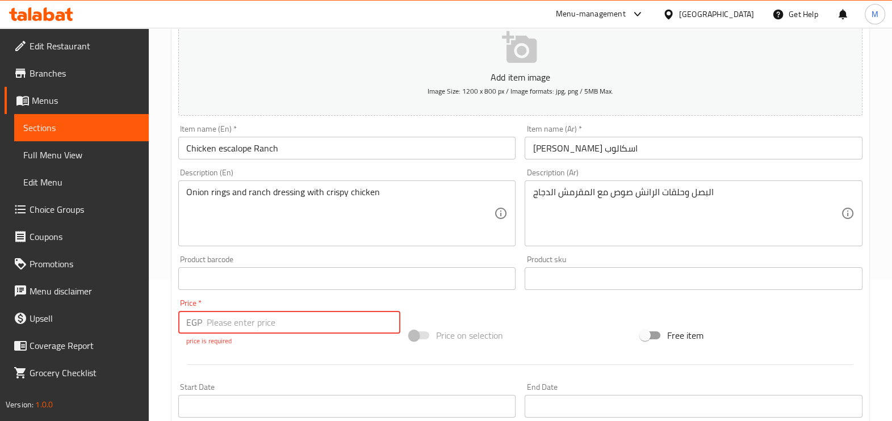
click at [258, 322] on input "number" at bounding box center [304, 322] width 194 height 23
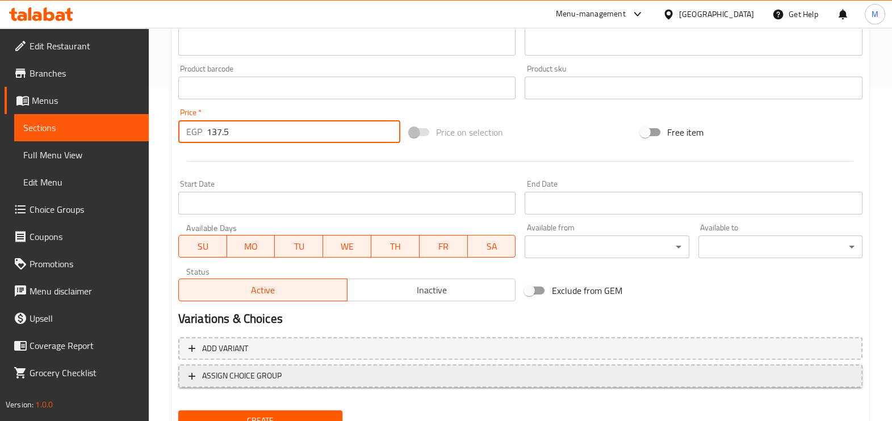
scroll to position [355, 0]
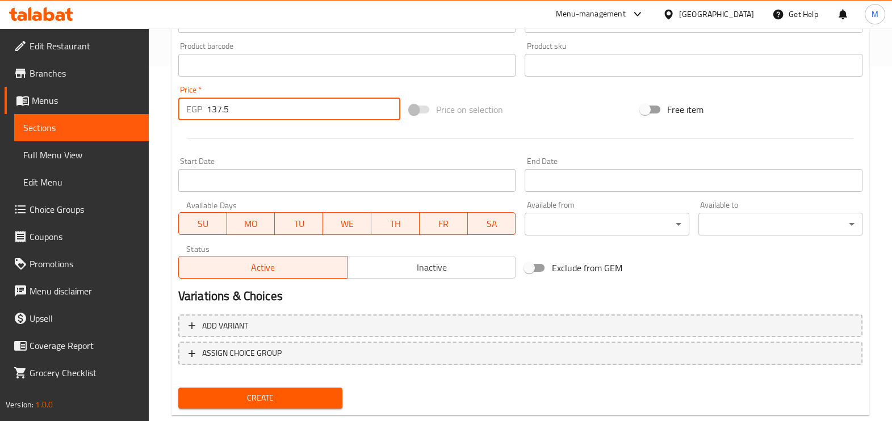
type input "137.5"
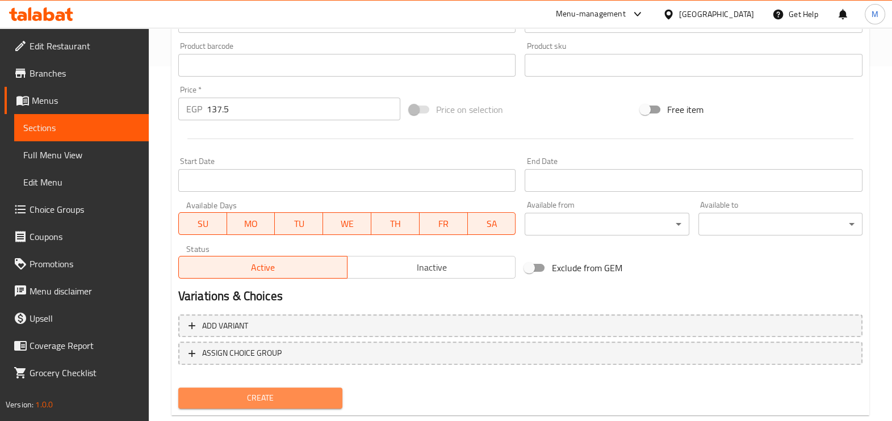
click at [239, 397] on span "Create" at bounding box center [260, 398] width 146 height 14
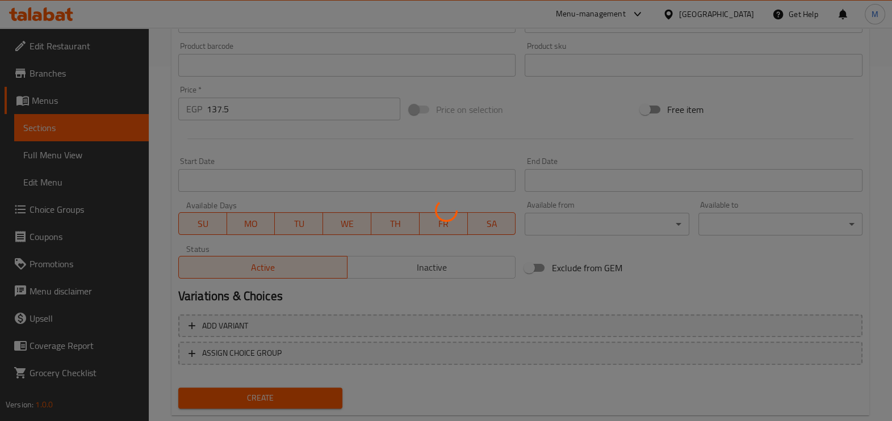
type input "0"
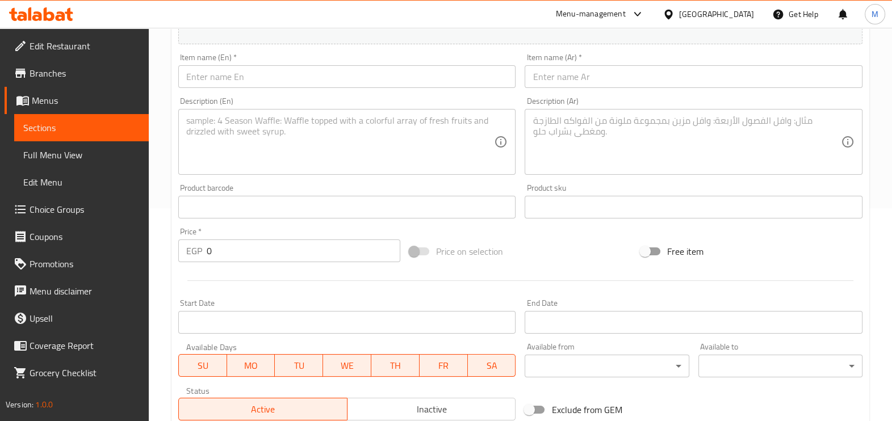
scroll to position [141, 0]
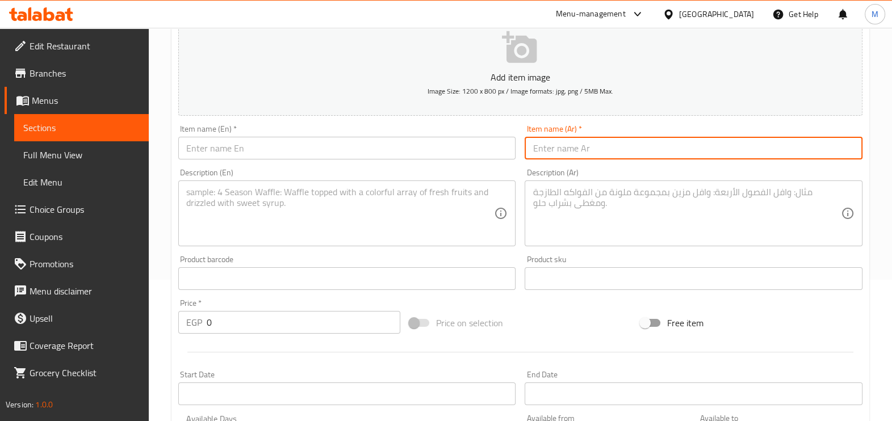
click at [586, 148] on input "text" at bounding box center [693, 148] width 338 height 23
paste input "تشيكن اسكالوب ذوق"
type input "تشيكن اسكالوب ذوق"
click at [397, 139] on input "text" at bounding box center [347, 148] width 338 height 23
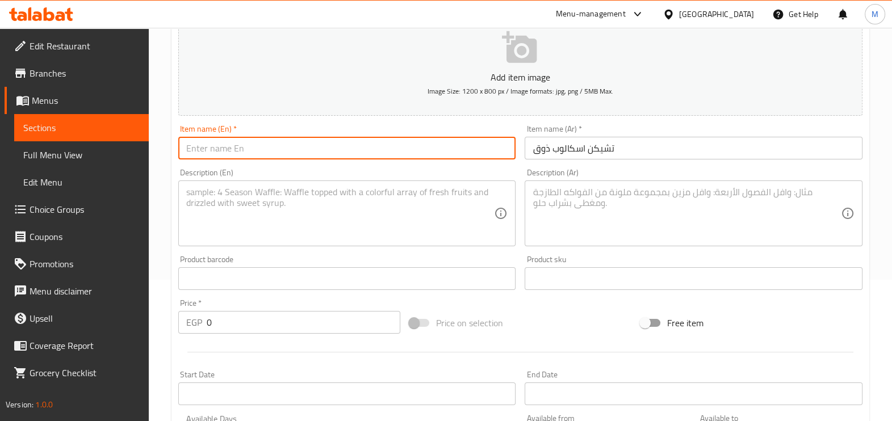
paste input "Chicken escalope taste"
type input "Chicken escalope taste"
click at [565, 191] on textarea at bounding box center [686, 214] width 308 height 54
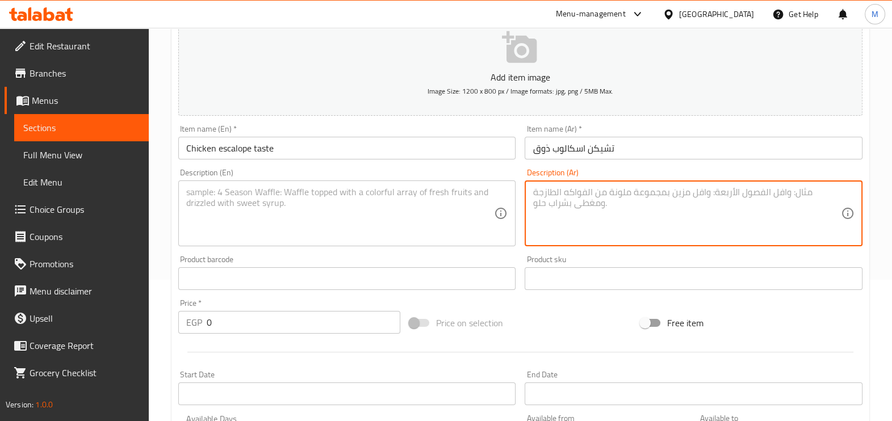
paste textarea "والمايونيز الجبن ميكس مع الموتزاريلا أصابع مع المقرمش الدجاج"
type textarea "والمايونيز الجبن ميكس مع الموتزاريلا أصابع مع المقرمش الدجاج"
click at [407, 199] on textarea at bounding box center [340, 214] width 308 height 54
paste textarea "Mayonnaise-cheese mix with mozzarella sticks with crispy chicken"
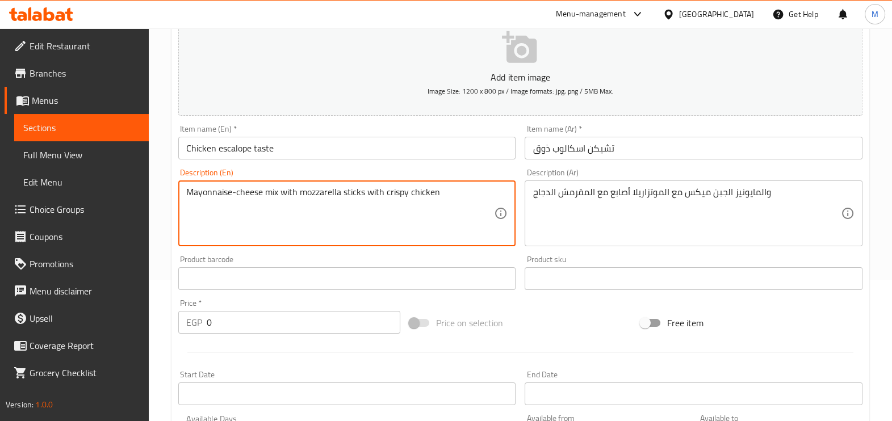
type textarea "Mayonnaise-cheese mix with mozzarella sticks with crispy chicken"
click at [273, 325] on input "0" at bounding box center [304, 322] width 194 height 23
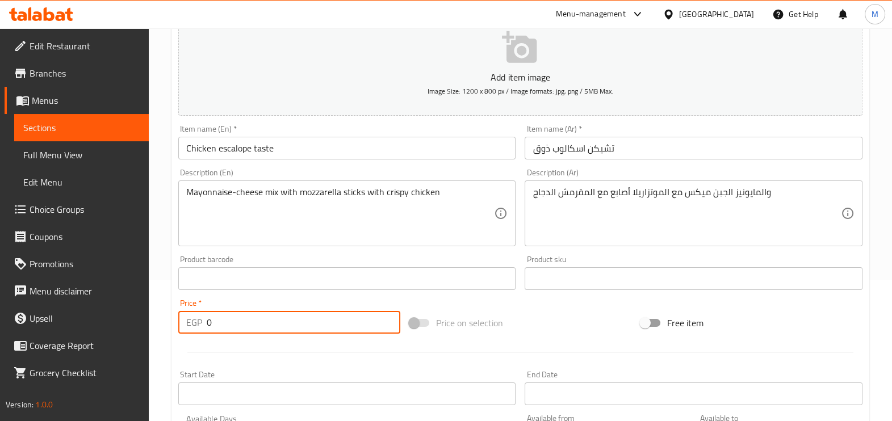
click at [273, 325] on input "0" at bounding box center [304, 322] width 194 height 23
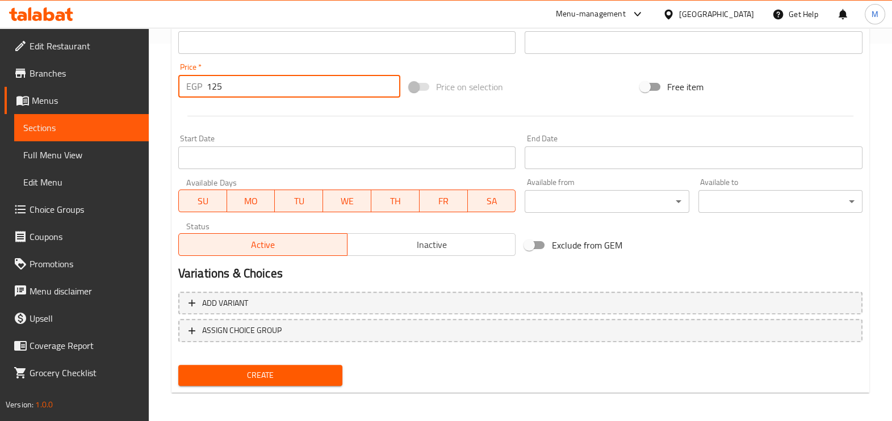
scroll to position [380, 0]
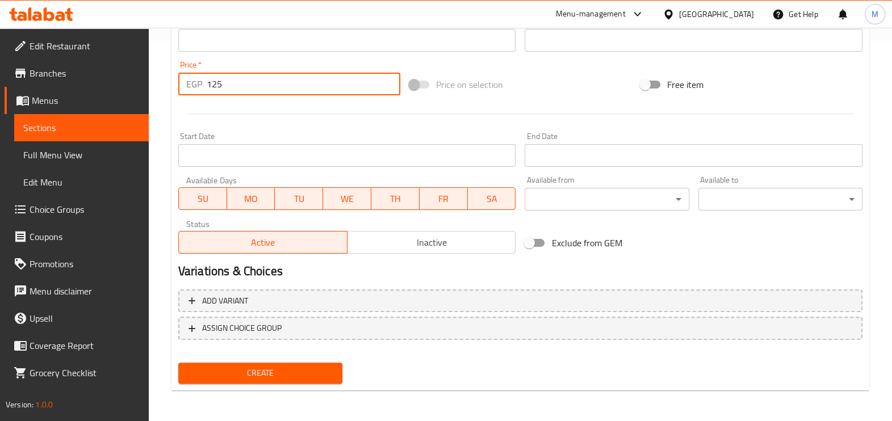
type input "125"
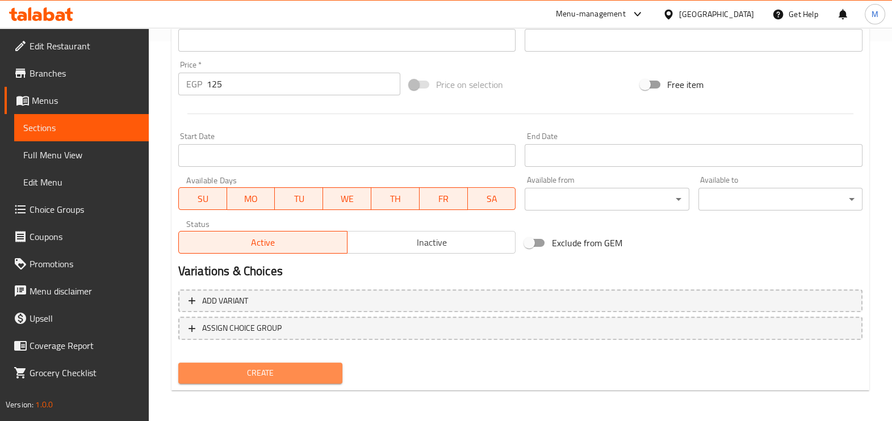
click at [242, 366] on span "Create" at bounding box center [260, 373] width 146 height 14
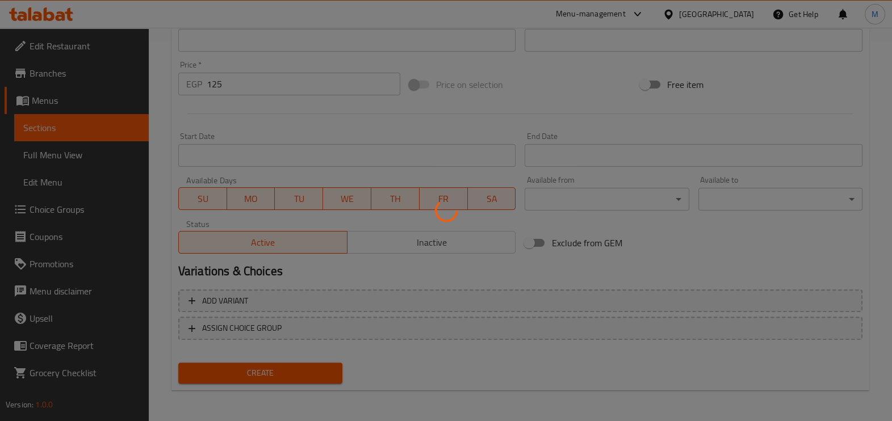
type input "0"
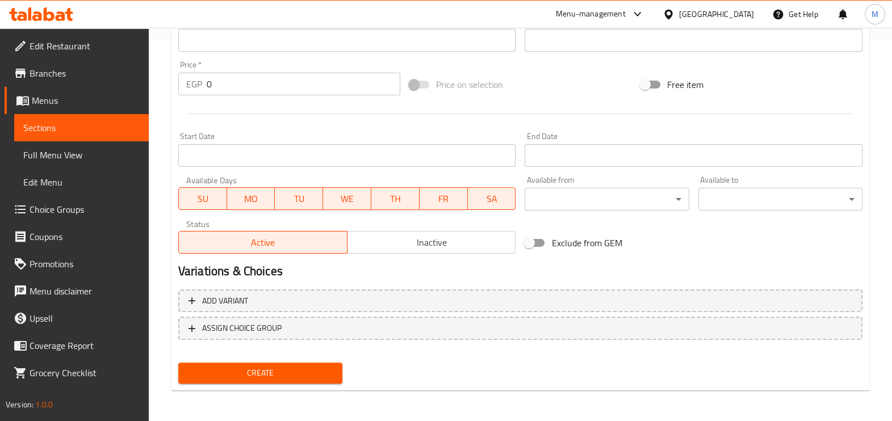
click at [533, 43] on input "text" at bounding box center [693, 40] width 338 height 23
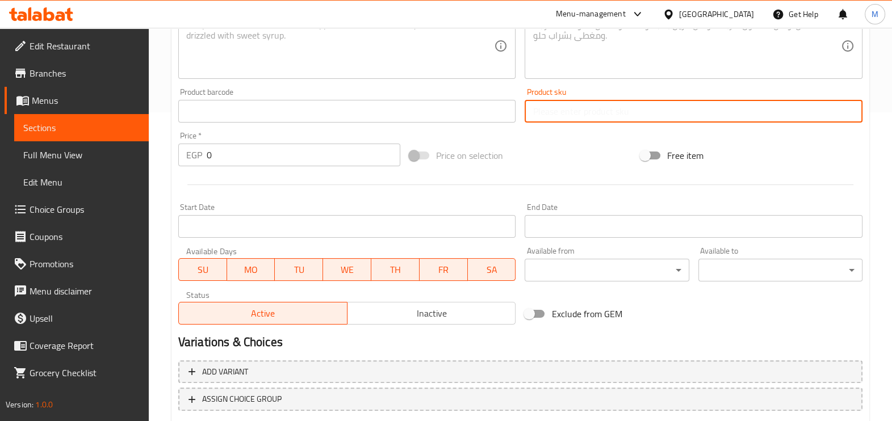
scroll to position [96, 0]
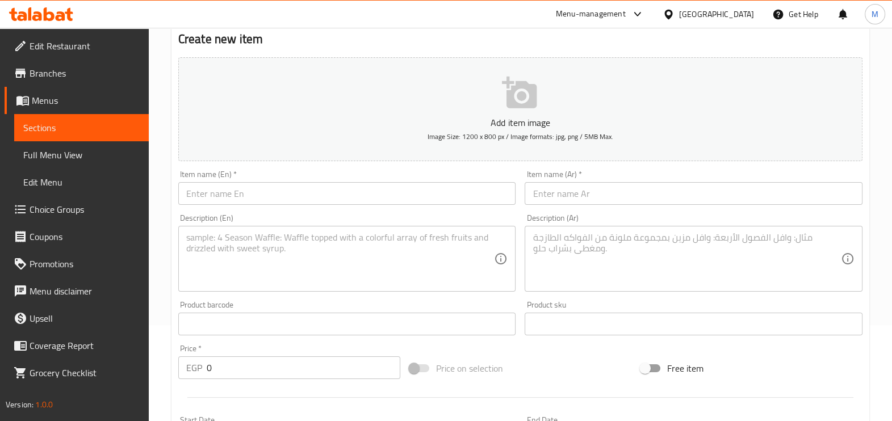
click at [593, 205] on div "Item name (Ar)   * Item name (Ar) *" at bounding box center [693, 188] width 347 height 44
click at [599, 196] on input "text" at bounding box center [693, 193] width 338 height 23
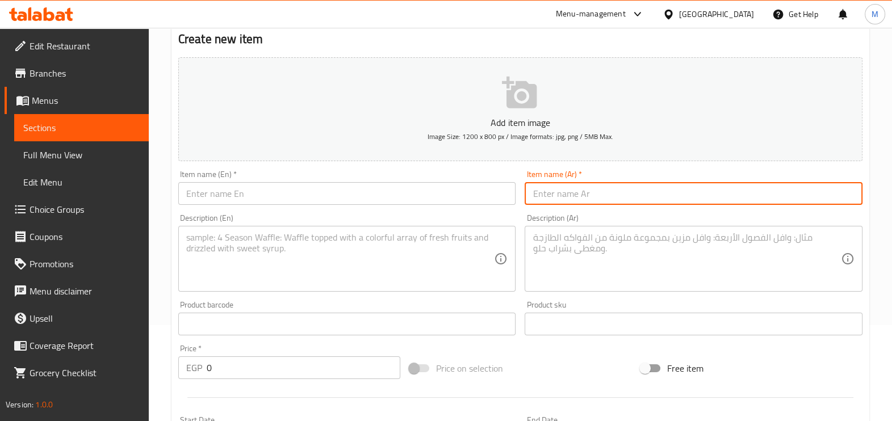
paste input "تشيكن كرسبي"
type input "تشيكن كرسبي"
click at [382, 183] on input "text" at bounding box center [347, 193] width 338 height 23
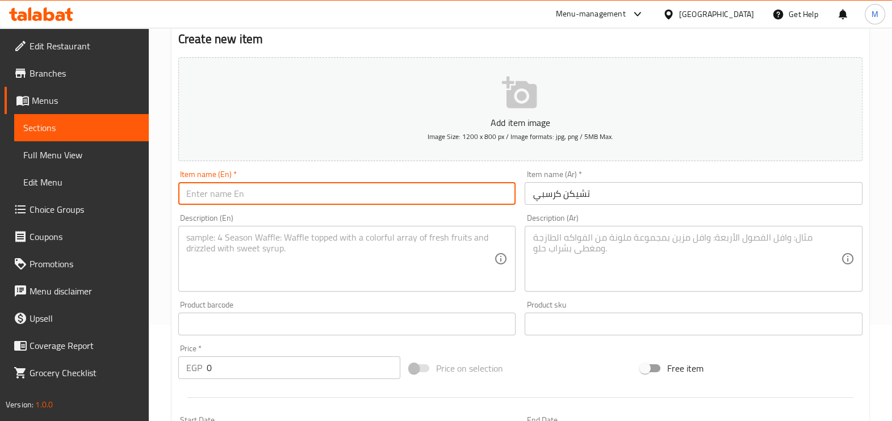
paste input "Crispy chicken"
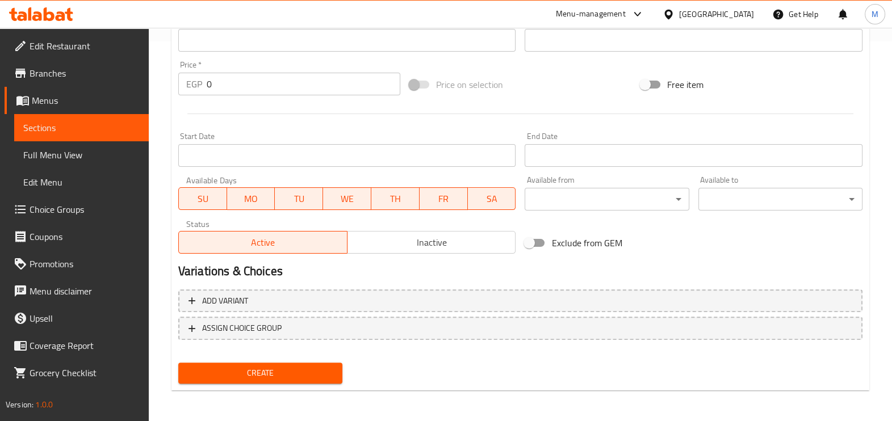
scroll to position [309, 0]
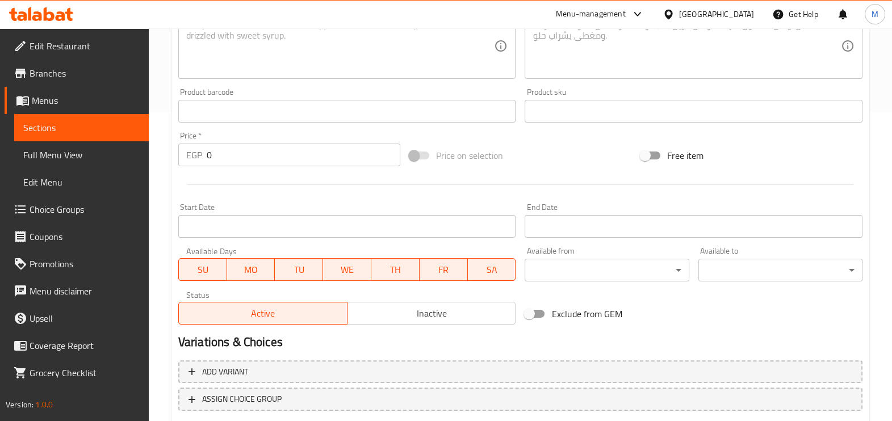
type input "Crispy chicken"
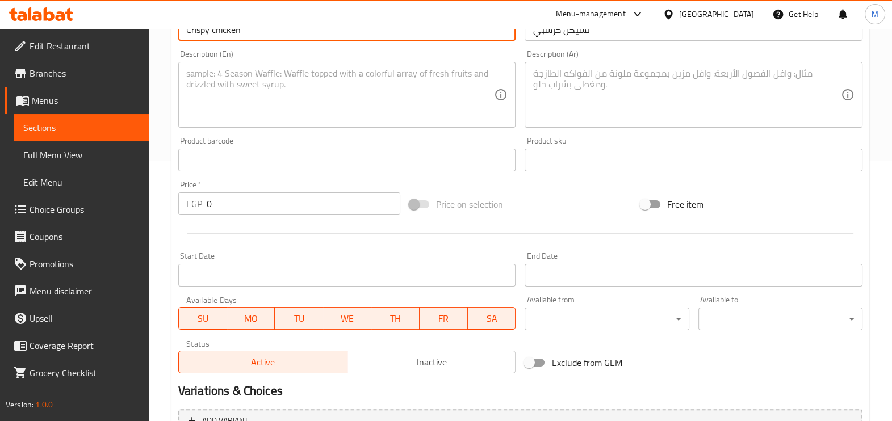
scroll to position [238, 0]
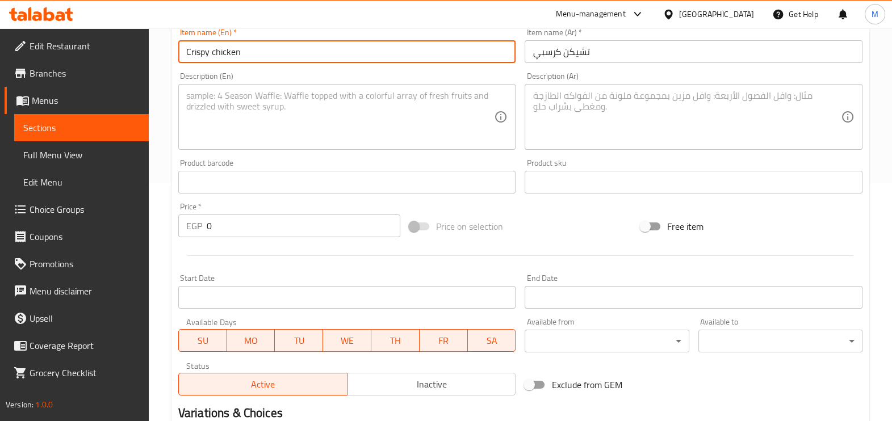
click at [613, 108] on textarea at bounding box center [686, 117] width 308 height 54
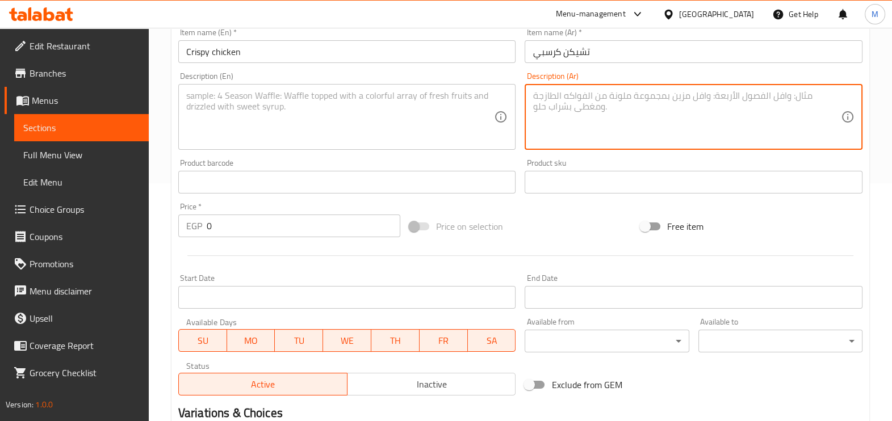
paste textarea "الموتزاريلا والجبنة الخضراوات مع المقرمش الدجاج"
type textarea "الموتزاريلا والجبنة الخضراوات مع المقرمش الدجاج"
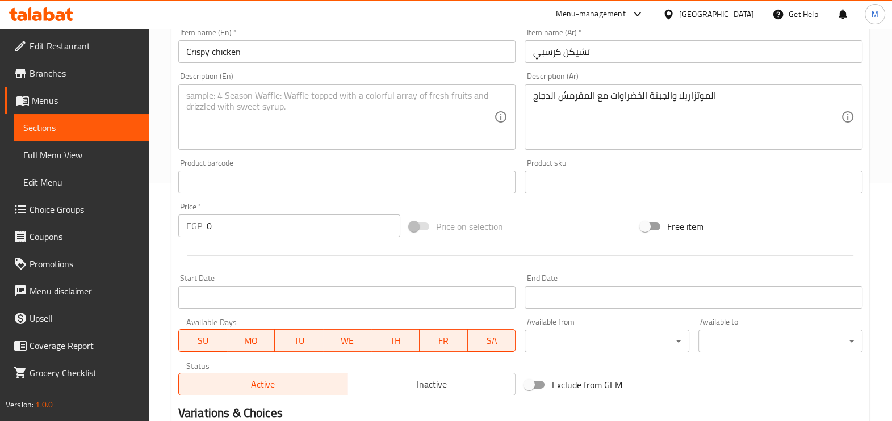
click at [437, 81] on div "Description (En) Description (En)" at bounding box center [347, 111] width 338 height 78
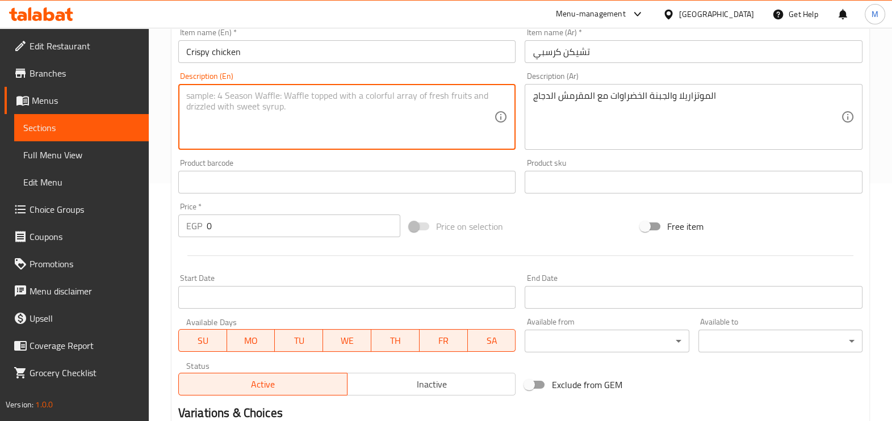
click at [440, 99] on textarea at bounding box center [340, 117] width 308 height 54
paste textarea "Mozzarella and vegetable cheese with crispy chicken"
type textarea "Mozzarella and vegetable cheese with crispy chicken"
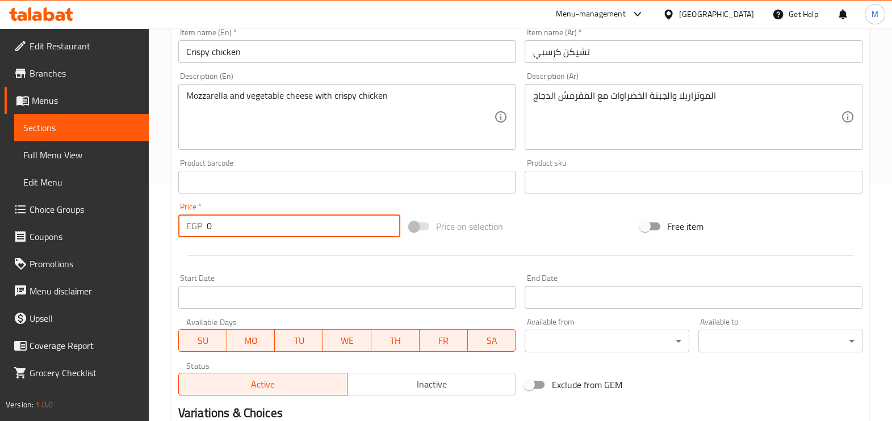
click at [292, 230] on input "0" at bounding box center [304, 226] width 194 height 23
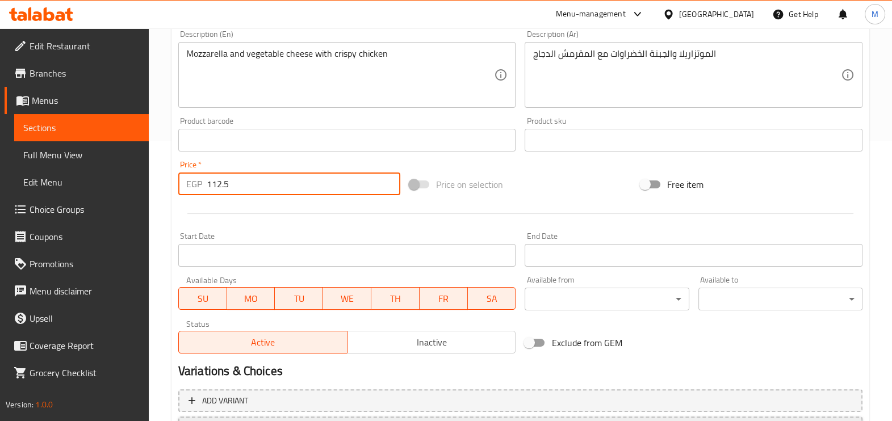
scroll to position [380, 0]
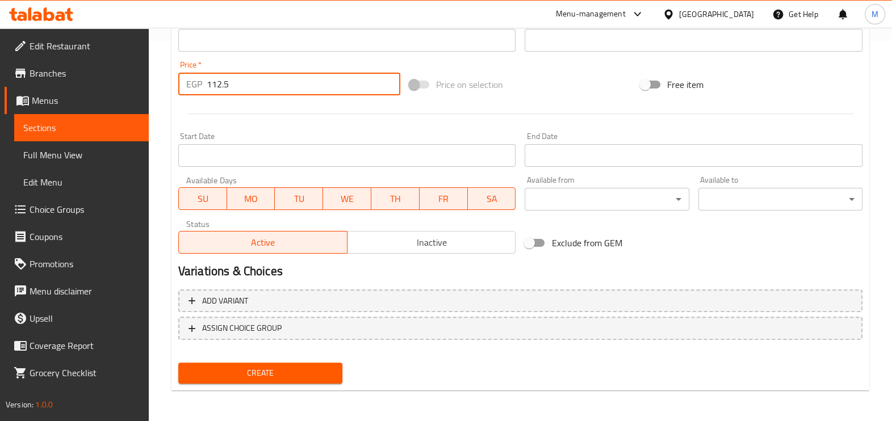
type input "112.5"
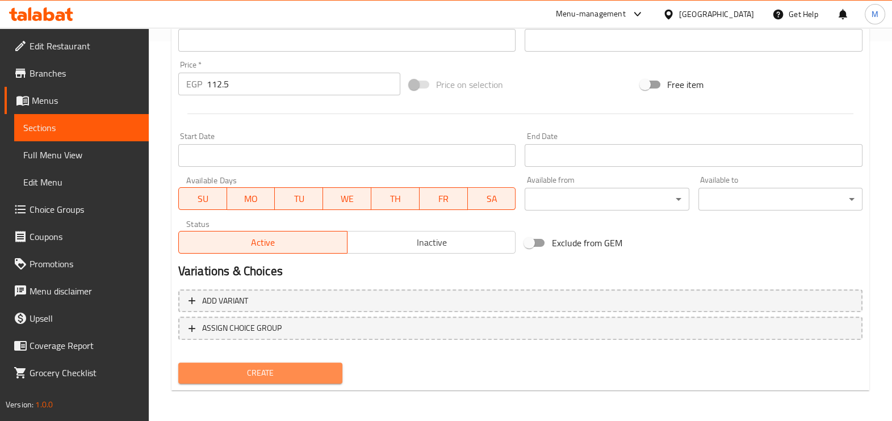
click at [247, 373] on span "Create" at bounding box center [260, 373] width 146 height 14
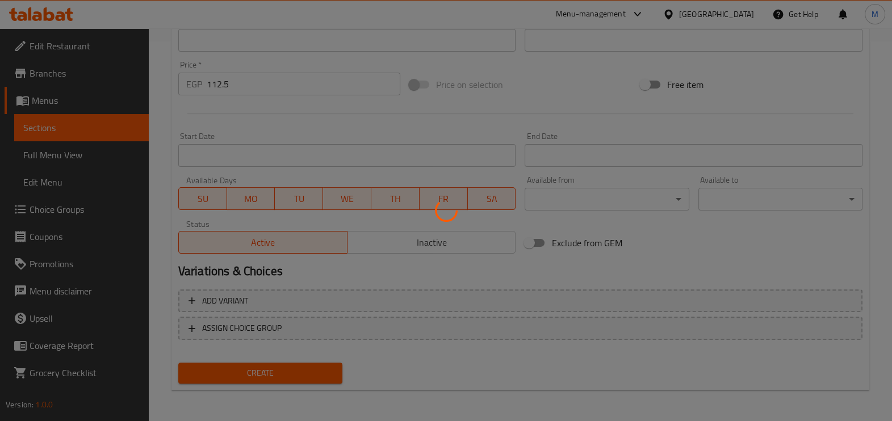
type input "0"
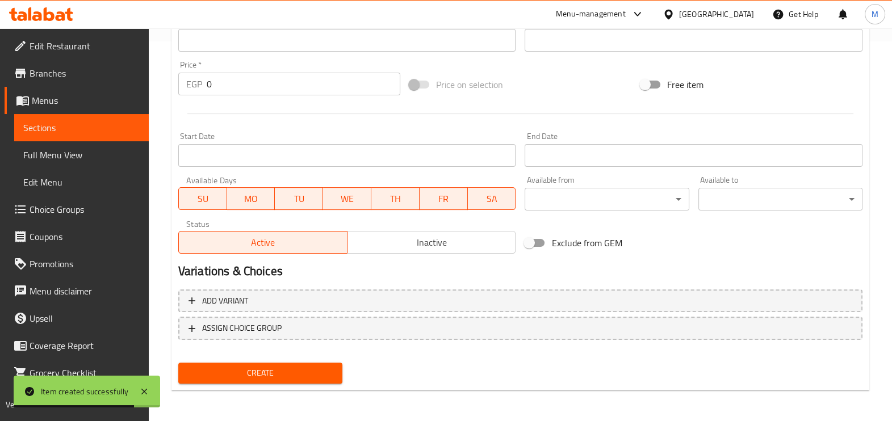
click at [656, 374] on div "Create" at bounding box center [520, 373] width 693 height 30
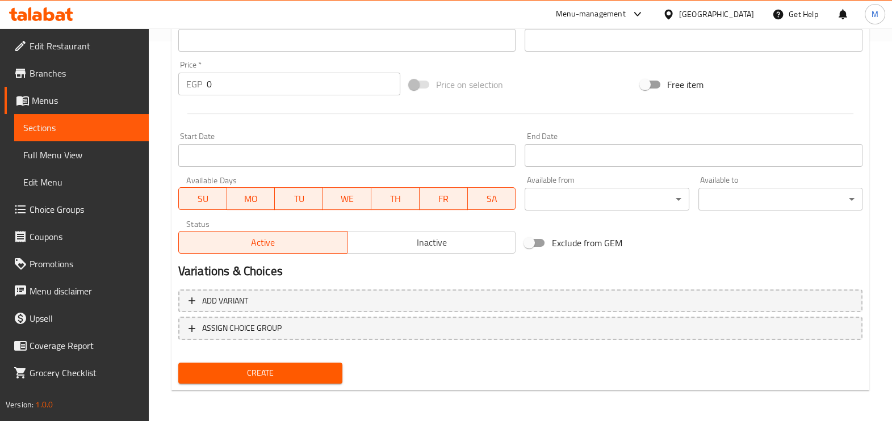
click at [655, 361] on div "Create" at bounding box center [520, 373] width 693 height 30
click at [431, 377] on div "Create" at bounding box center [520, 373] width 693 height 30
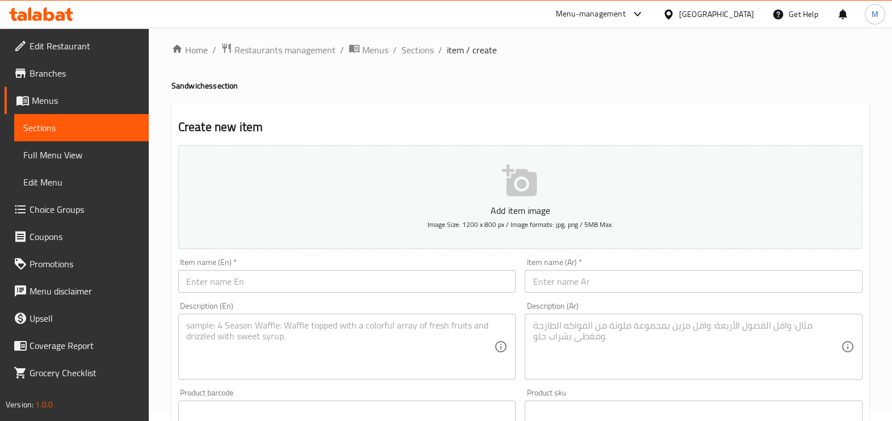
scroll to position [0, 0]
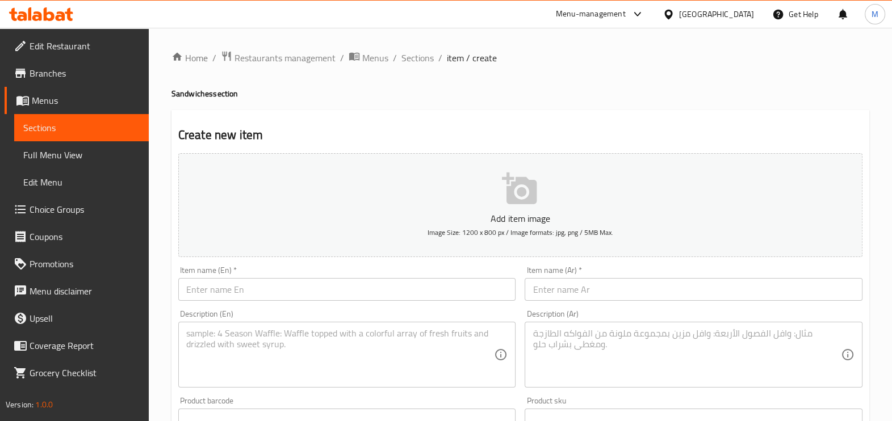
click at [352, 96] on h4 "Sandwiches section" at bounding box center [519, 93] width 697 height 11
click at [74, 132] on span "Sections" at bounding box center [81, 128] width 116 height 14
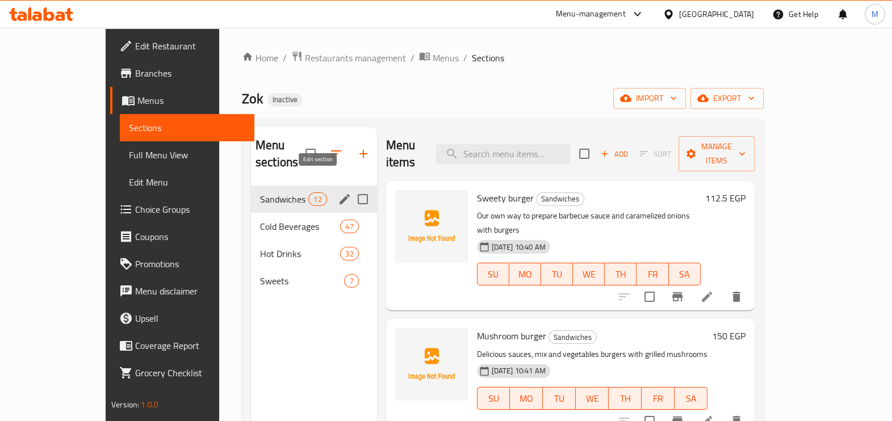
click at [339, 194] on icon "edit" at bounding box center [344, 199] width 10 height 10
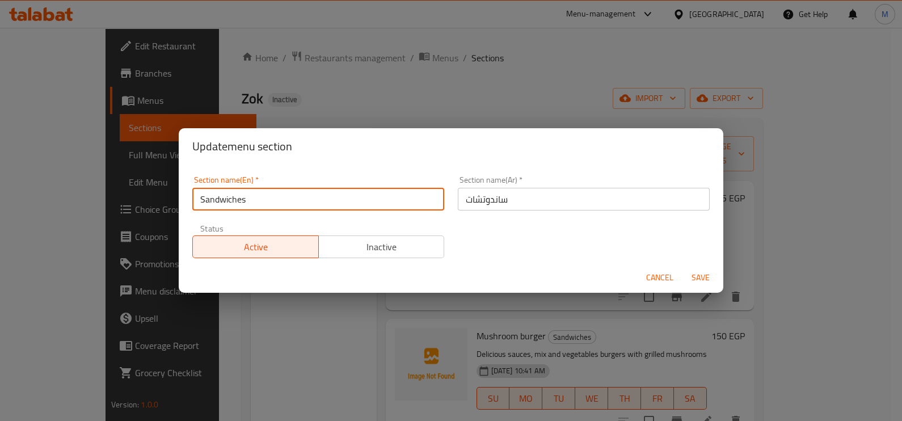
click at [291, 201] on input "Sandwiches" at bounding box center [318, 199] width 252 height 23
type input "ل"
type input "Burger"
click at [534, 197] on input "ساندوتشات" at bounding box center [584, 199] width 252 height 23
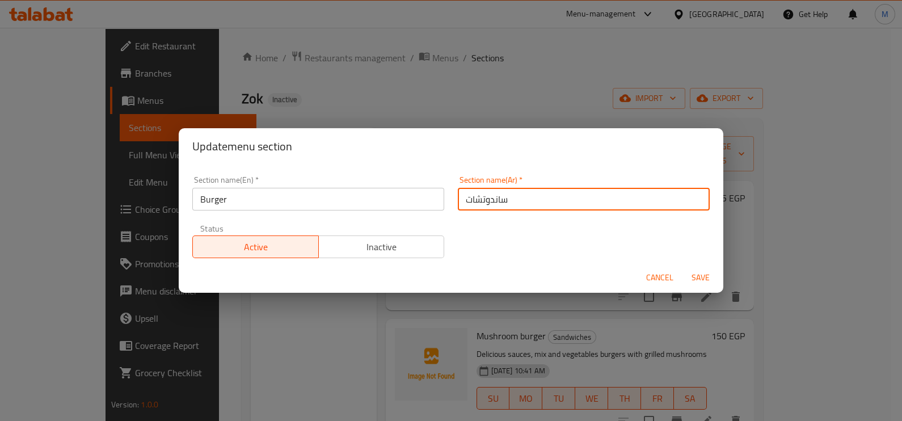
click at [534, 197] on input "ساندوتشات" at bounding box center [584, 199] width 252 height 23
type input "برجر"
click at [683, 267] on button "Save" at bounding box center [701, 277] width 36 height 21
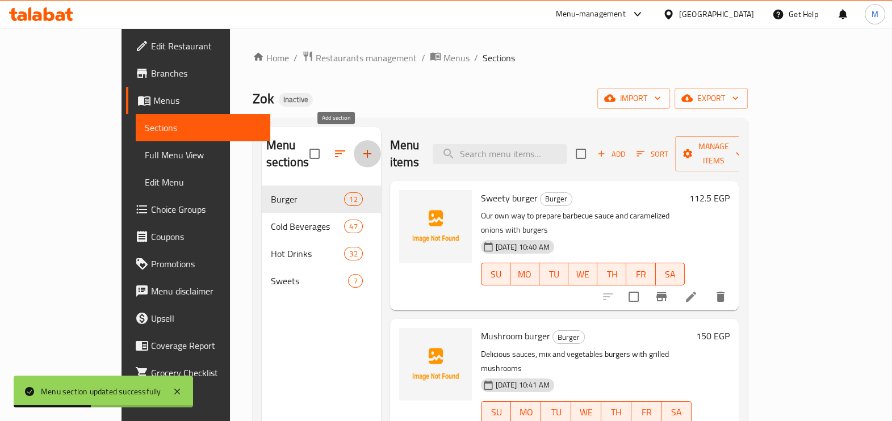
click at [360, 150] on icon "button" at bounding box center [367, 154] width 14 height 14
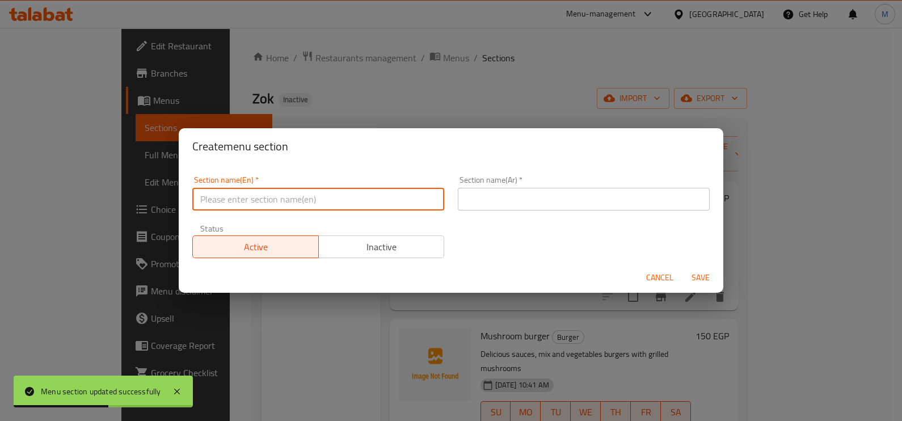
click at [321, 202] on input "text" at bounding box center [318, 199] width 252 height 23
type input "Sandwiches"
click at [507, 191] on input "text" at bounding box center [584, 199] width 252 height 23
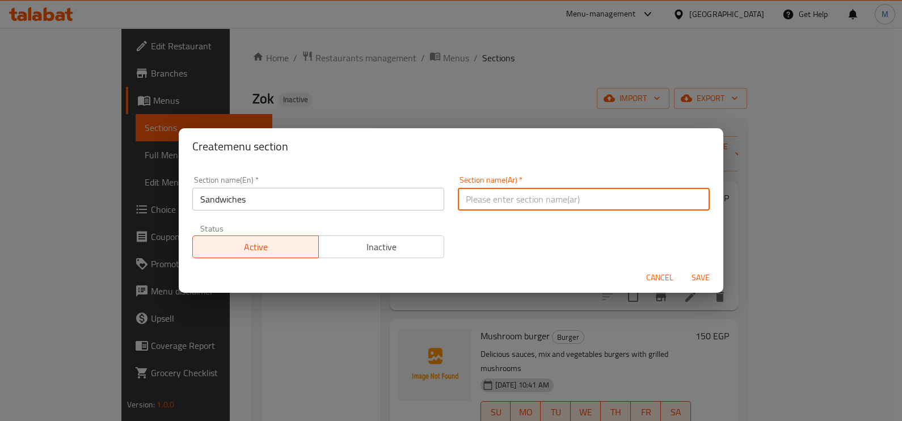
type input "ساندوتشات"
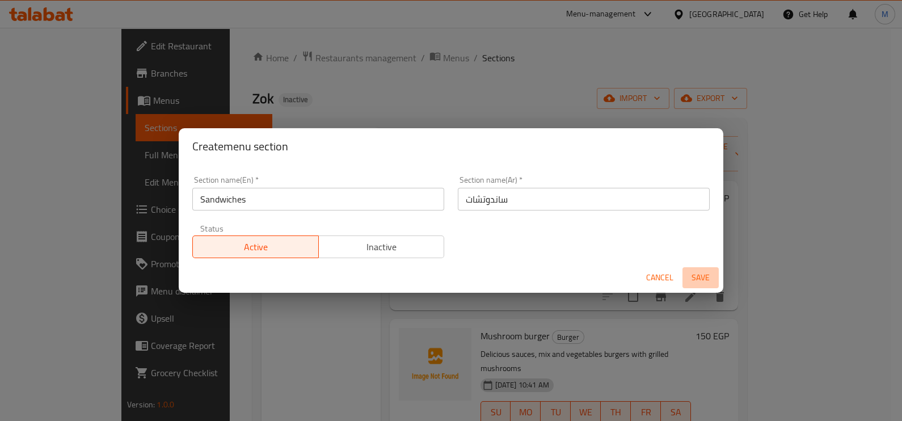
click at [704, 279] on span "Save" at bounding box center [700, 278] width 27 height 14
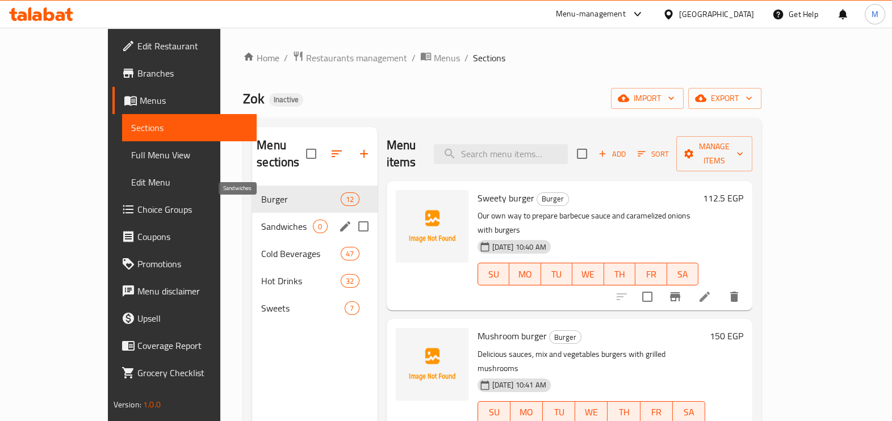
click at [278, 220] on span "Sandwiches" at bounding box center [287, 227] width 52 height 14
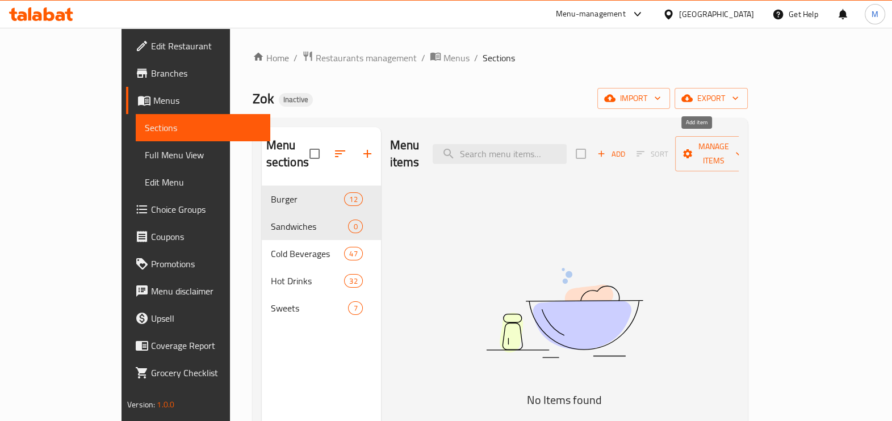
click at [606, 149] on icon "button" at bounding box center [601, 154] width 10 height 10
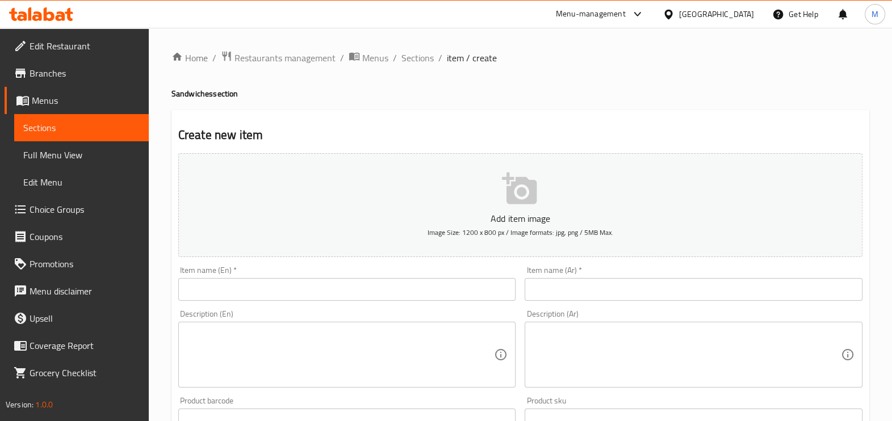
click at [297, 289] on input "text" at bounding box center [347, 289] width 338 height 23
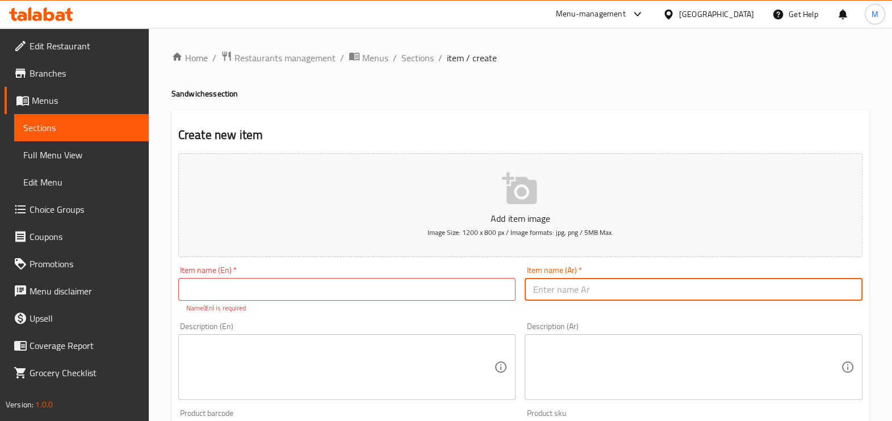
click at [599, 293] on input "text" at bounding box center [693, 289] width 338 height 23
paste input "كرانشي سوبر ساندويتش"
paste input "Crunchy super sandwich"
type input "كرانشي سوبر ساندويتش"
click at [402, 285] on input "text" at bounding box center [347, 289] width 338 height 23
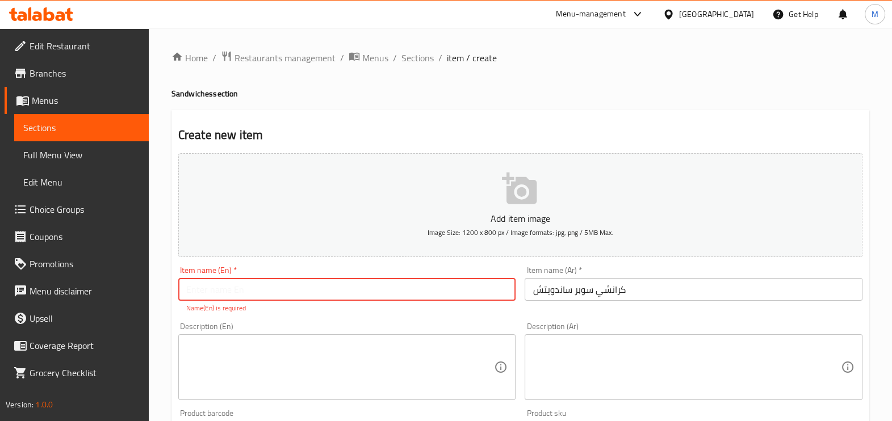
paste input "Crunchy super sandwich"
type input "Crunchy super sandwich"
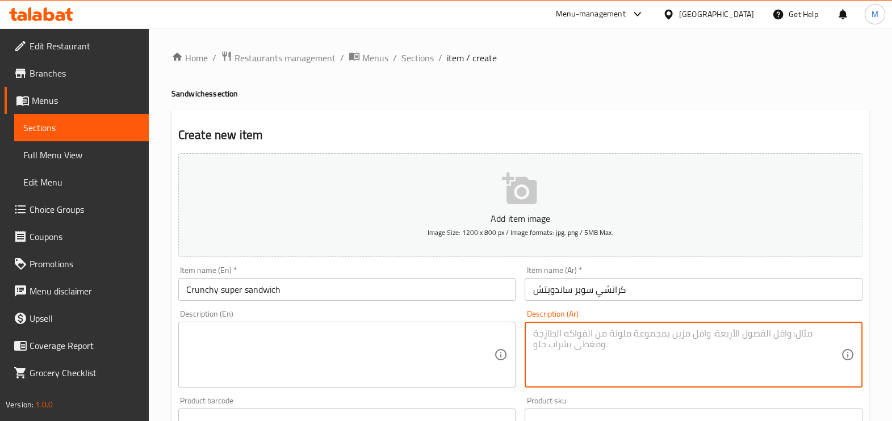
click at [590, 333] on textarea at bounding box center [686, 355] width 308 height 54
paste textarea "الرانش صوص و المدخن التركي مع الكرانشي دجاج"
type textarea "الرانش صوص و المدخن التركي مع الكرانشي دجاج"
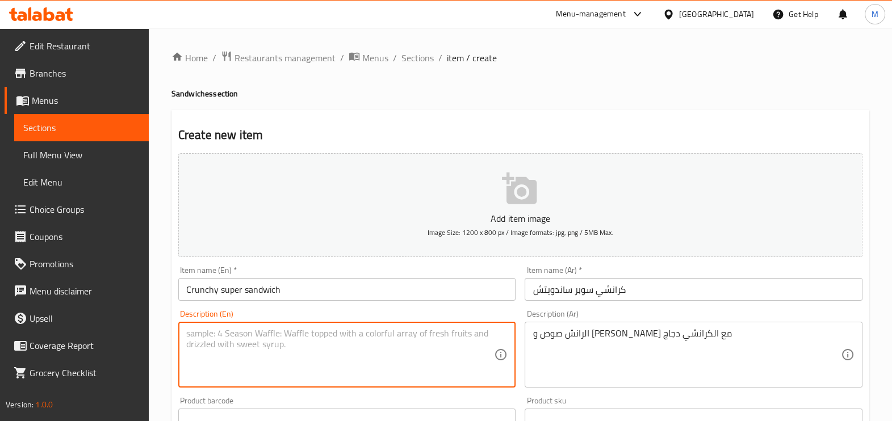
click at [432, 345] on textarea at bounding box center [340, 355] width 308 height 54
paste textarea "Ranch sauce and smoked turkey with chicken crunchy"
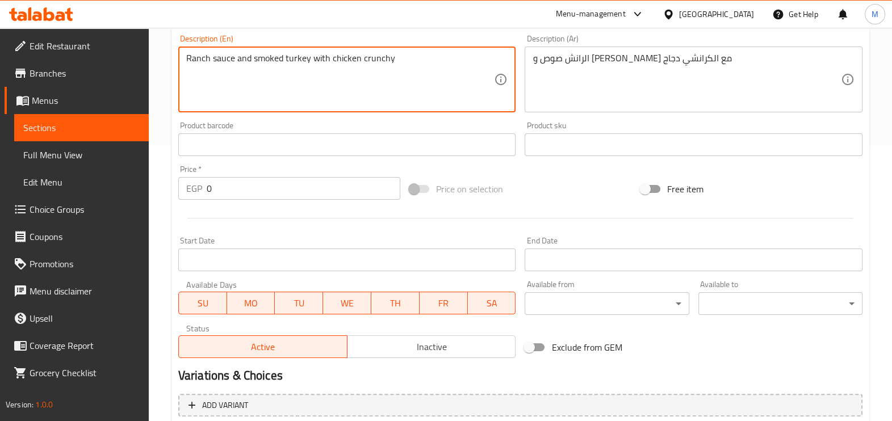
scroll to position [283, 0]
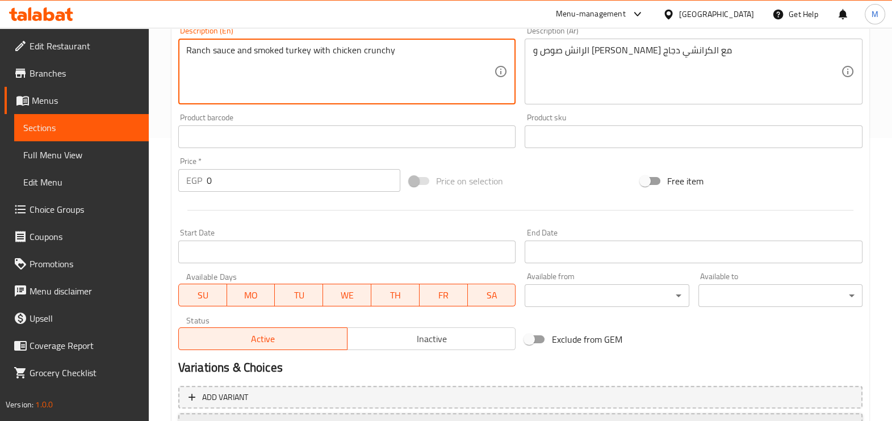
type textarea "Ranch sauce and smoked turkey with chicken crunchy"
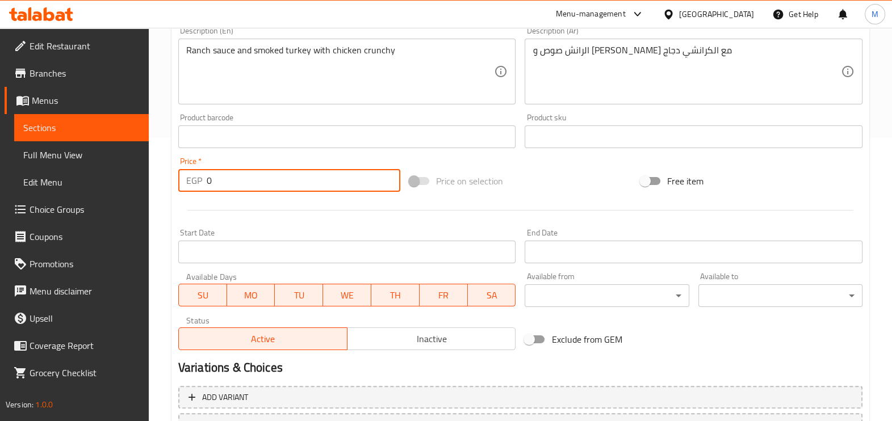
click at [301, 184] on input "0" at bounding box center [304, 180] width 194 height 23
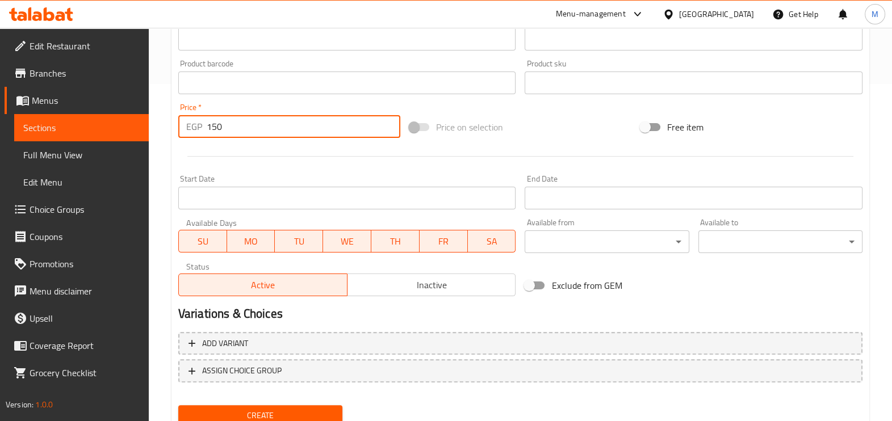
scroll to position [380, 0]
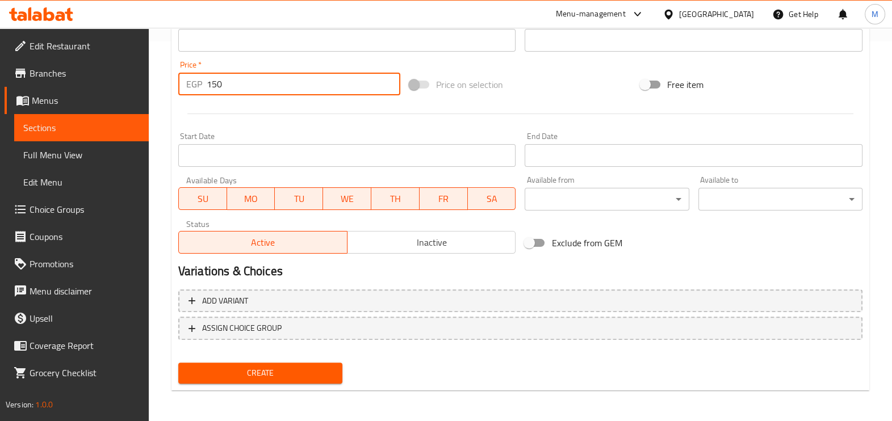
type input "150"
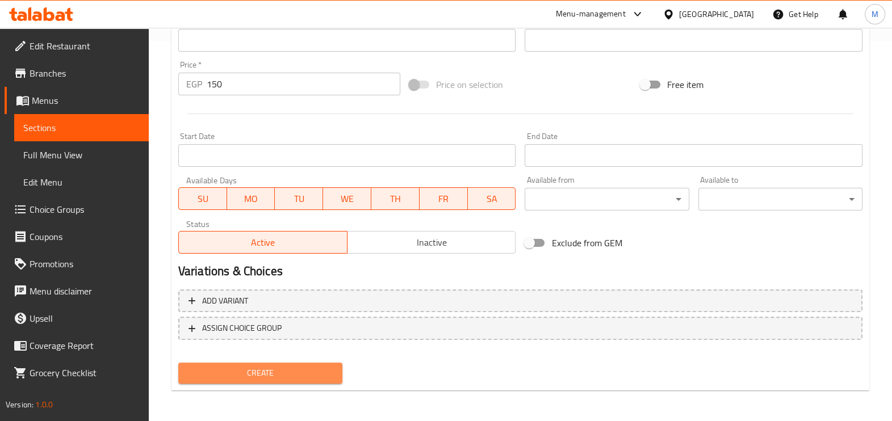
click at [284, 363] on button "Create" at bounding box center [260, 373] width 164 height 21
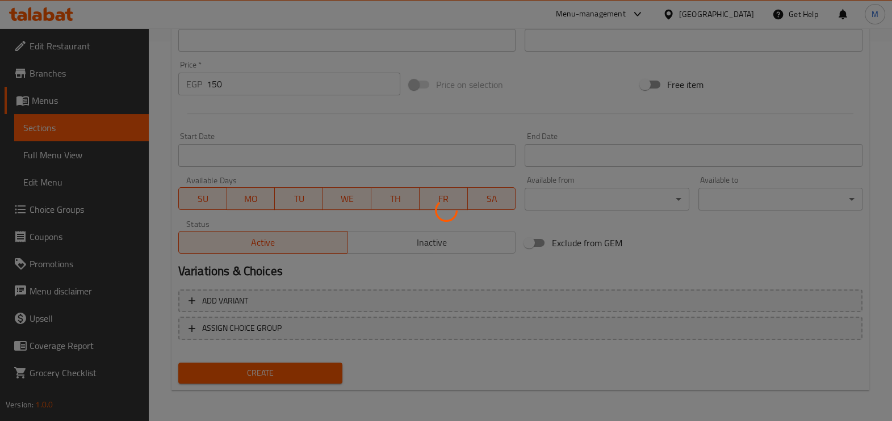
type input "0"
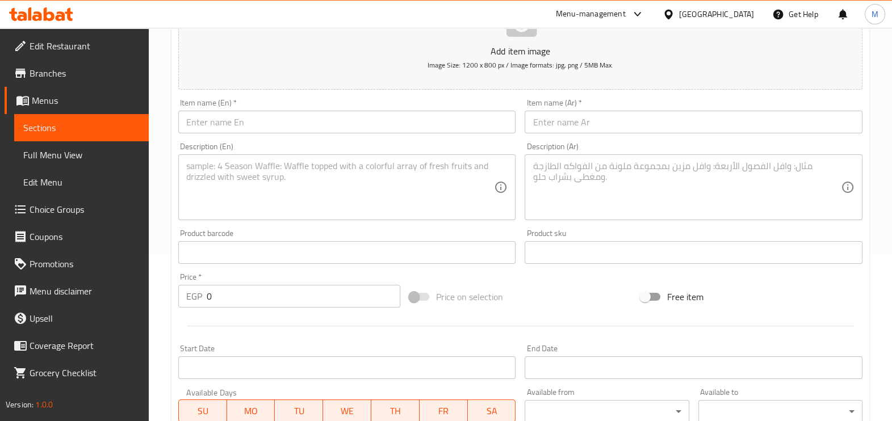
scroll to position [167, 0]
click at [385, 120] on input "text" at bounding box center [347, 122] width 338 height 23
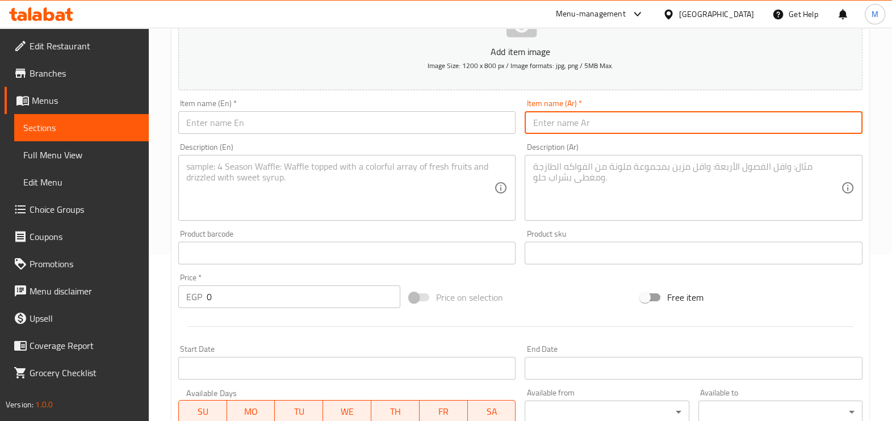
click at [561, 127] on input "text" at bounding box center [693, 122] width 338 height 23
paste input "زنجر ساندويتش"
type input "زنجر ساندويتش"
click at [404, 119] on input "text" at bounding box center [347, 122] width 338 height 23
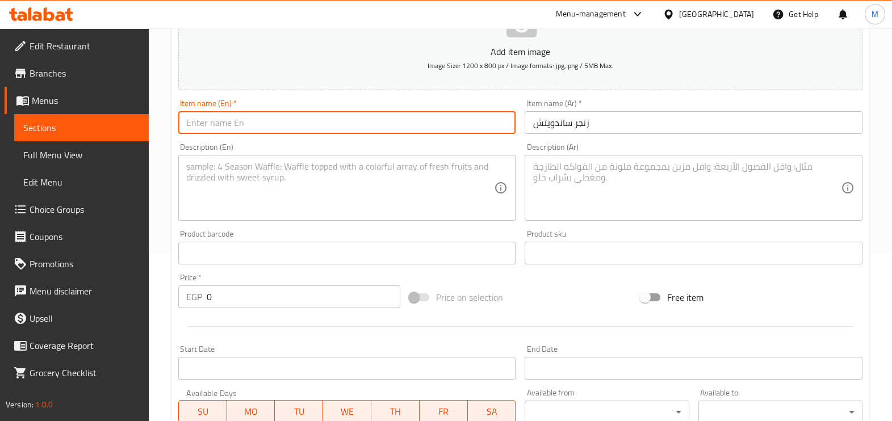
paste input "Zinger sandwich"
type input "Zinger sandwich"
click at [612, 192] on textarea at bounding box center [686, 188] width 308 height 54
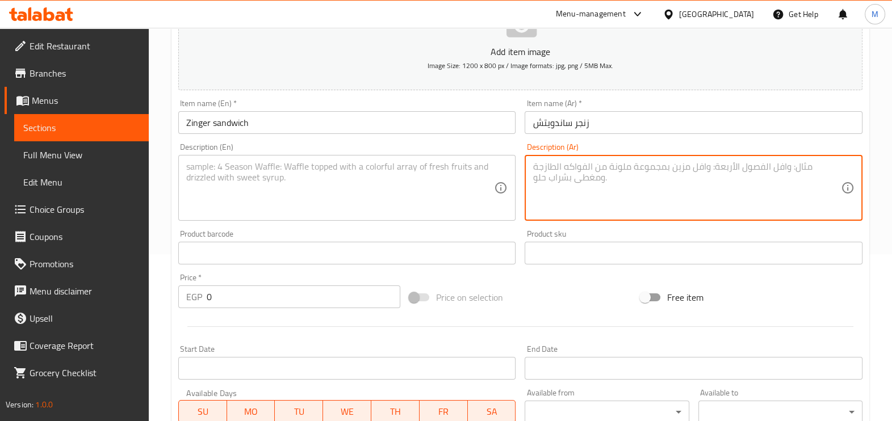
paste textarea "الجبن وميكس الهالبينو و صوص البافلو مع الاستربس دجاج"
type textarea "الجبن وميكس الهالبينو و صوص البافلو مع الاستربس دجاج"
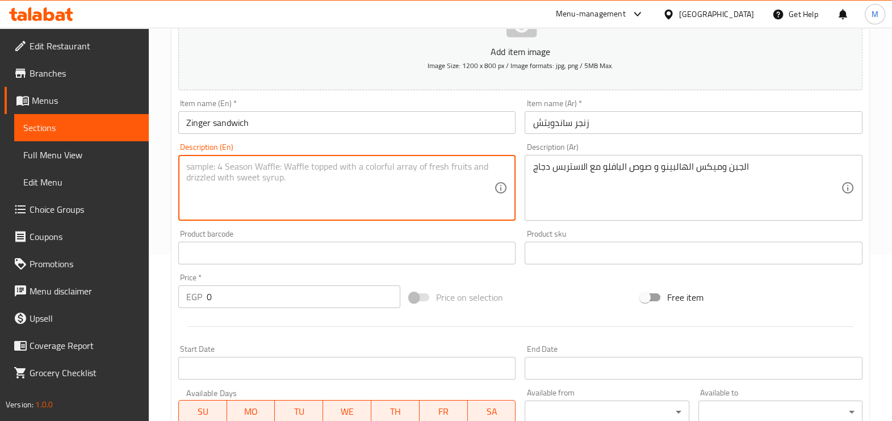
click at [386, 174] on textarea at bounding box center [340, 188] width 308 height 54
paste textarea "Cheese, Jalapeno mix and buffalo sauce with chicken strapes"
type textarea "Cheese, Jalapeno mix and buffalo sauce with chicken strapes"
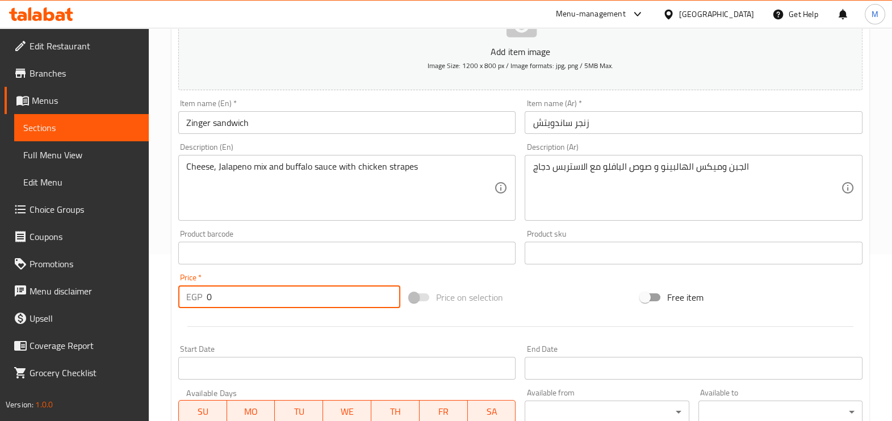
click at [268, 297] on input "0" at bounding box center [304, 296] width 194 height 23
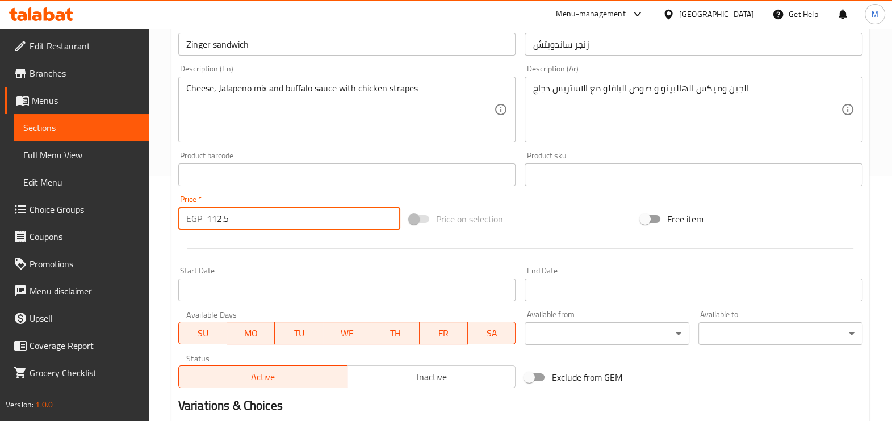
scroll to position [380, 0]
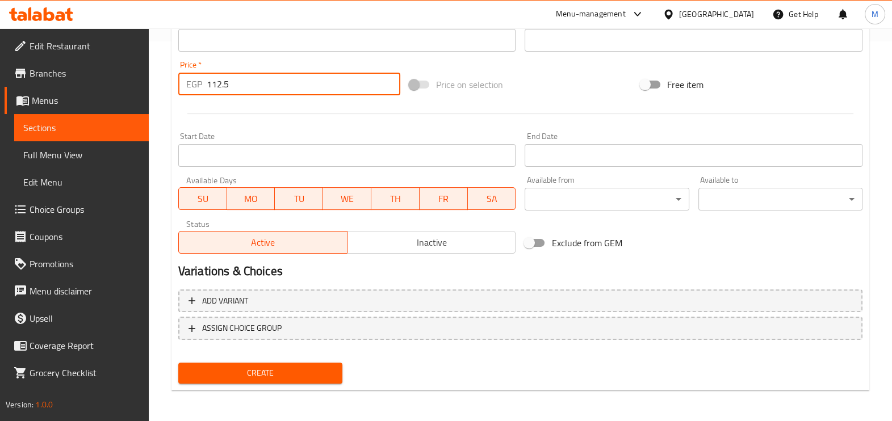
type input "112.5"
click at [249, 363] on button "Create" at bounding box center [260, 373] width 164 height 21
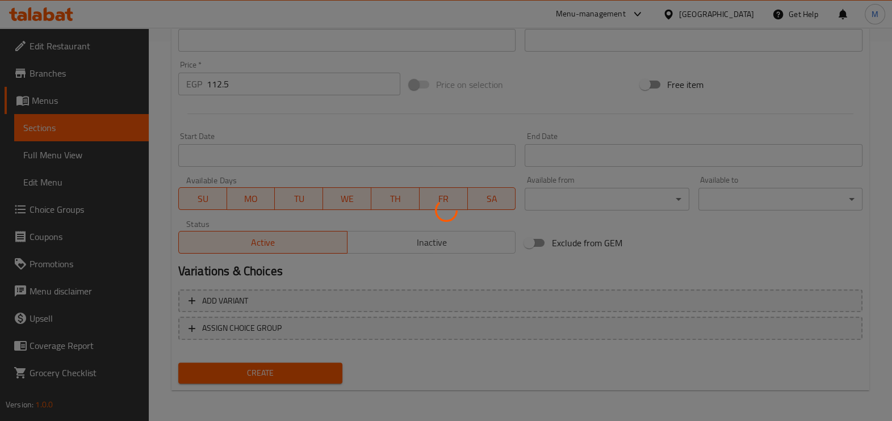
type input "0"
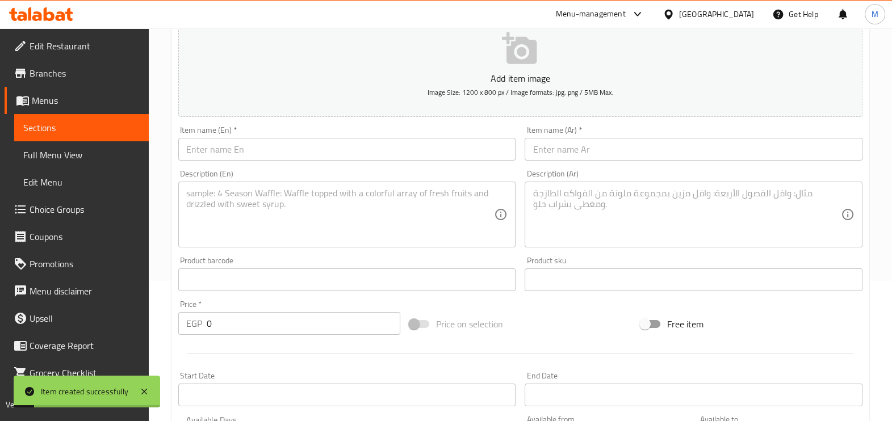
scroll to position [96, 0]
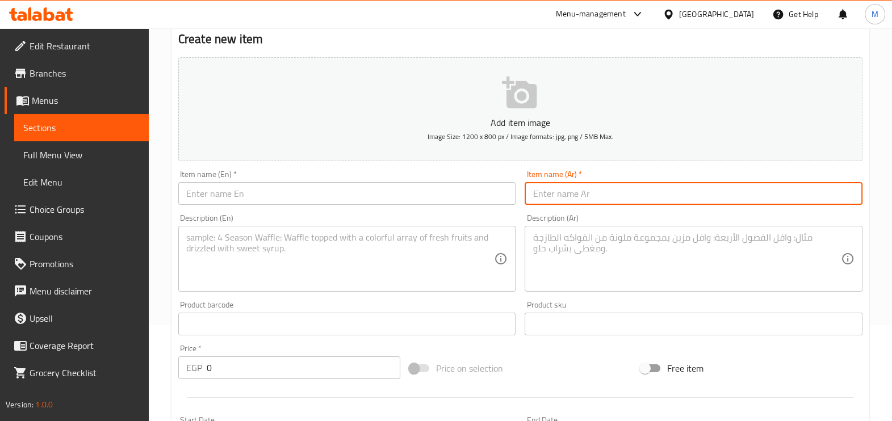
click at [570, 198] on input "text" at bounding box center [693, 193] width 338 height 23
paste input "فراخ فاهيتا ساندويتش"
type input "فراخ فاهيتا ساندويتش"
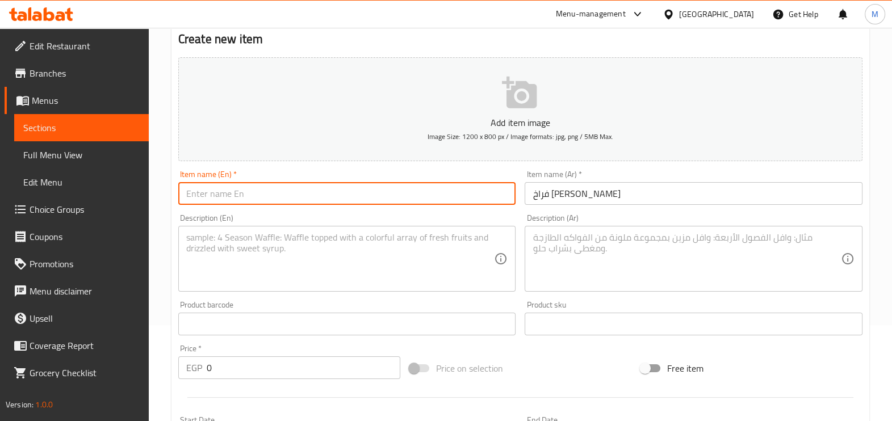
click at [344, 187] on input "text" at bounding box center [347, 193] width 338 height 23
paste input "Chicken fajita sandwich"
type input "Chicken fajita sandwich"
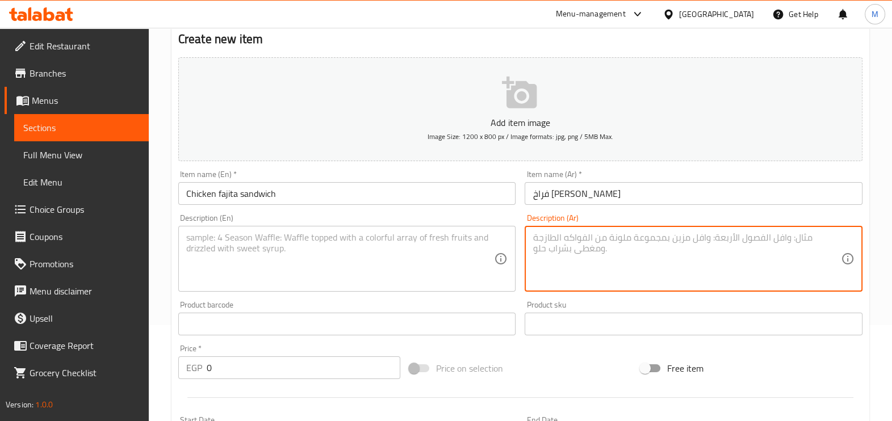
click at [587, 232] on textarea at bounding box center [686, 259] width 308 height 54
paste textarea "الخاصة بطريقتنا مقدمة المكسيكية الفاهيتا"
type textarea "الخاصة بطريقتنا مقدمة المكسيكية الفاهيتا"
click at [372, 250] on textarea at bounding box center [340, 259] width 308 height 54
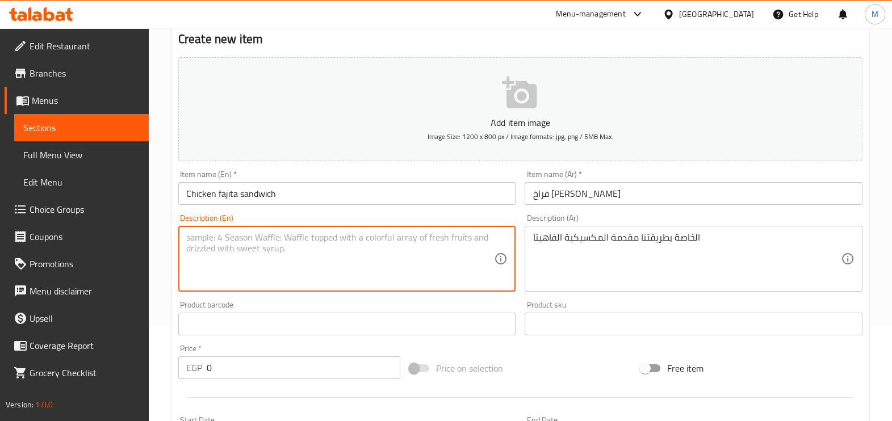
paste textarea "Our own way-introduction to Mexican fajitas"
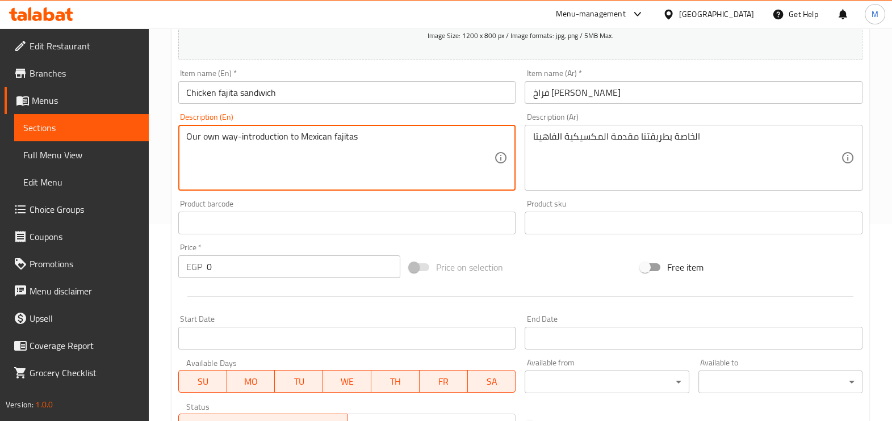
scroll to position [238, 0]
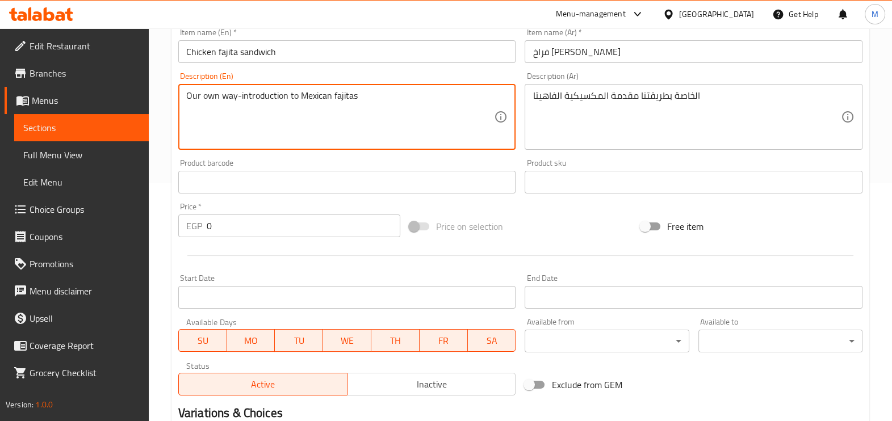
type textarea "Our own way-introduction to Mexican fajitas"
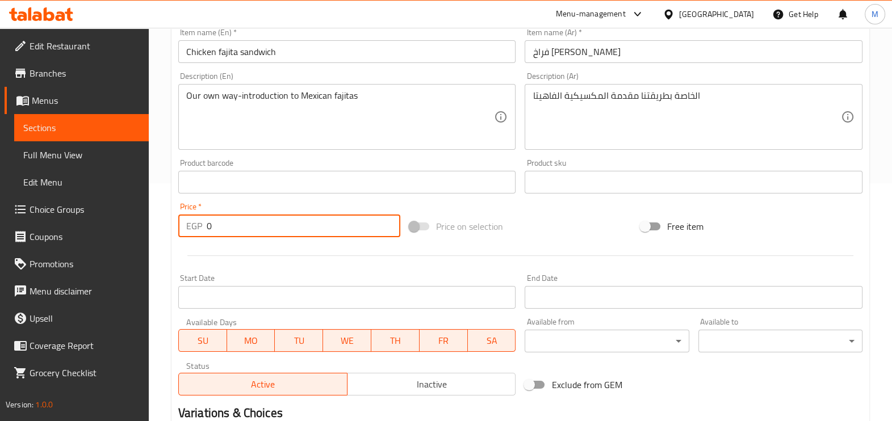
click at [257, 230] on input "0" at bounding box center [304, 226] width 194 height 23
click at [256, 228] on input "0" at bounding box center [304, 226] width 194 height 23
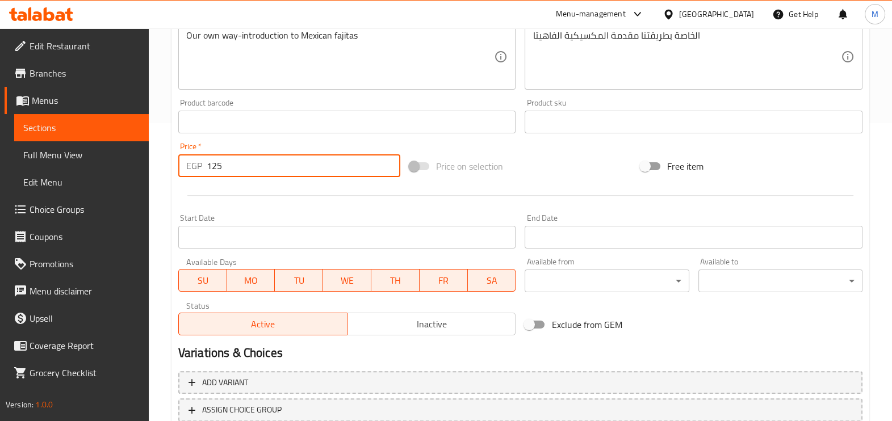
scroll to position [380, 0]
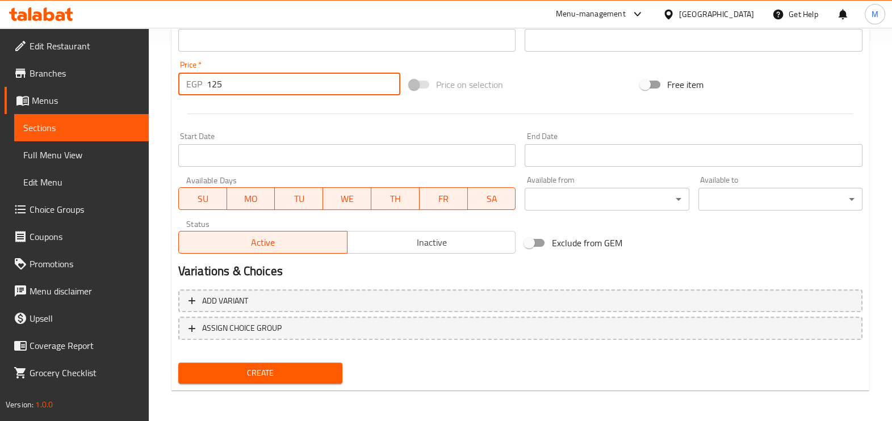
type input "125"
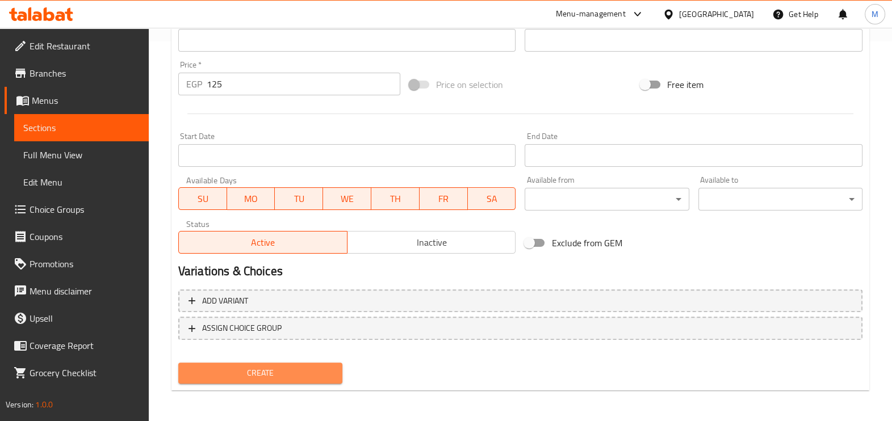
click at [267, 370] on span "Create" at bounding box center [260, 373] width 146 height 14
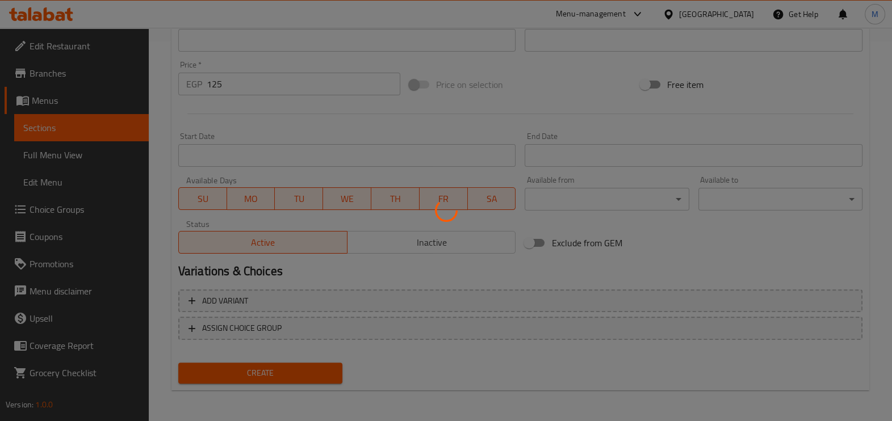
type input "0"
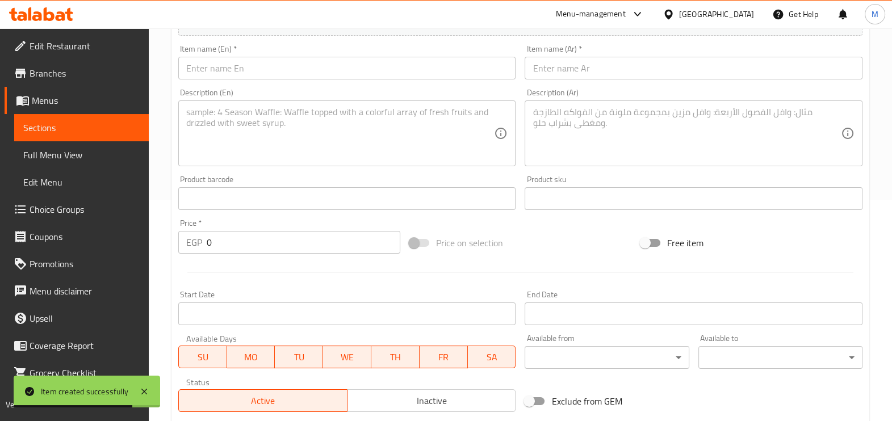
scroll to position [0, 0]
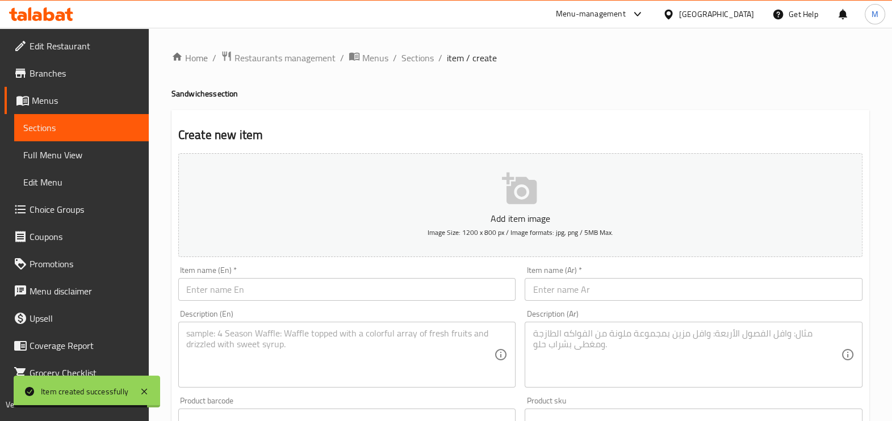
click at [539, 289] on input "text" at bounding box center [693, 289] width 338 height 23
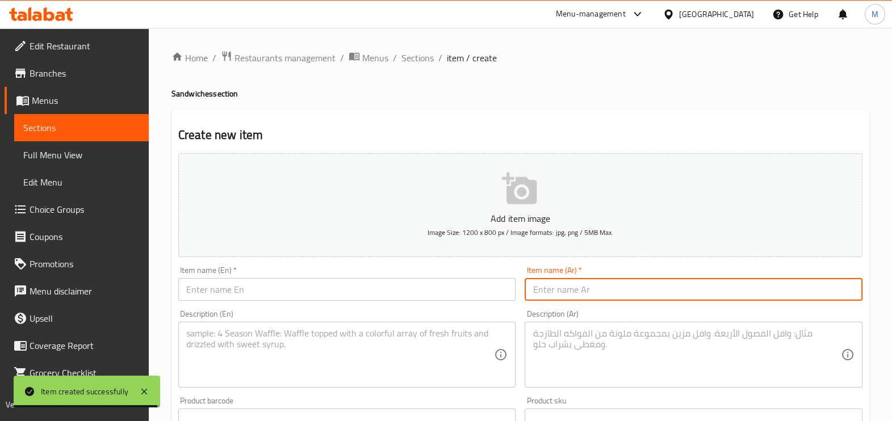
paste input "شيش سوبر ساندويتش"
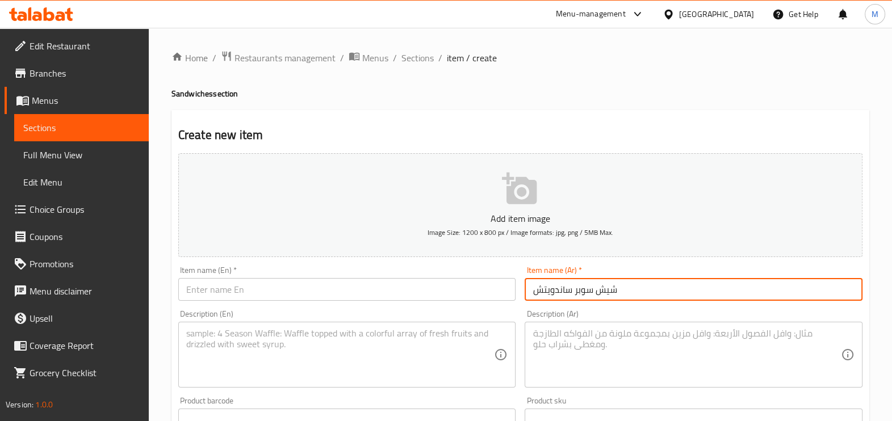
type input "شيش سوبر ساندويتش"
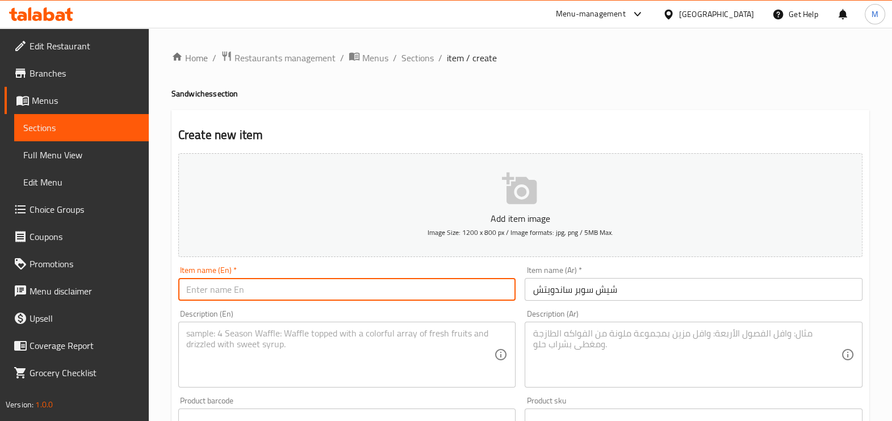
click at [403, 298] on input "text" at bounding box center [347, 289] width 338 height 23
paste input "Super shish sandwich"
type input "Super shish sandwich"
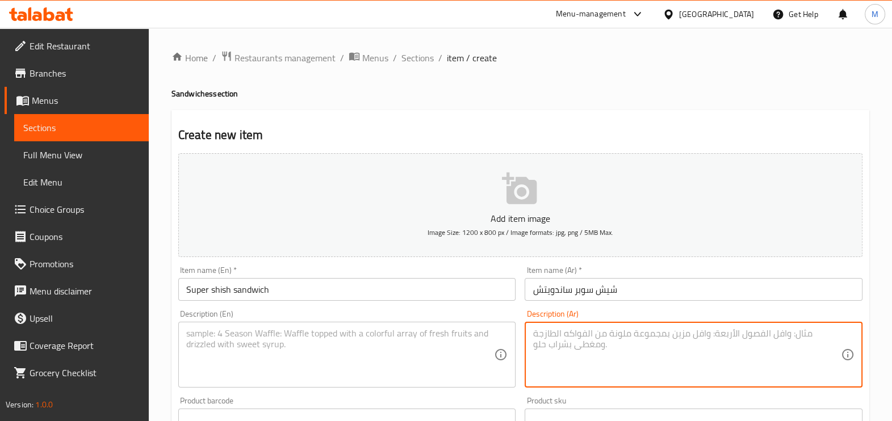
click at [570, 337] on textarea at bounding box center [686, 355] width 308 height 54
paste textarea "الجبنة خليط و المايونيز مع المشوي طاووق الشيش"
type textarea "الجبنة خليط و المايونيز مع المشوي طاووق الشيش"
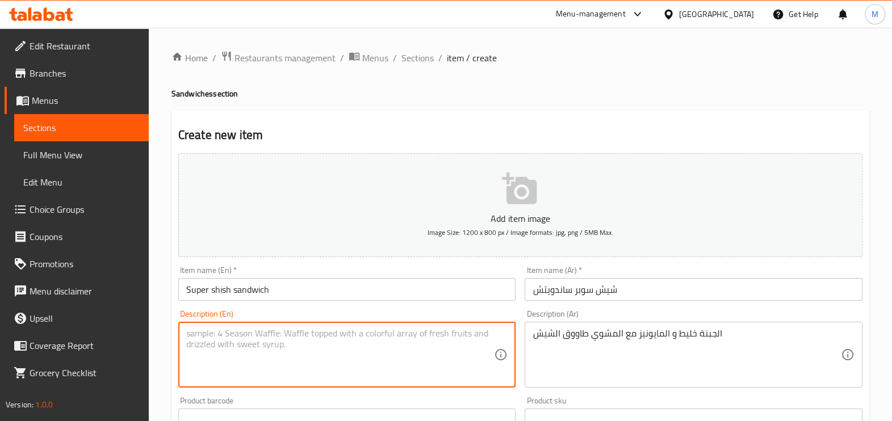
click at [363, 340] on textarea at bounding box center [340, 355] width 308 height 54
paste textarea "Cheese mixture and mayonnaise with grilled Taouk shish"
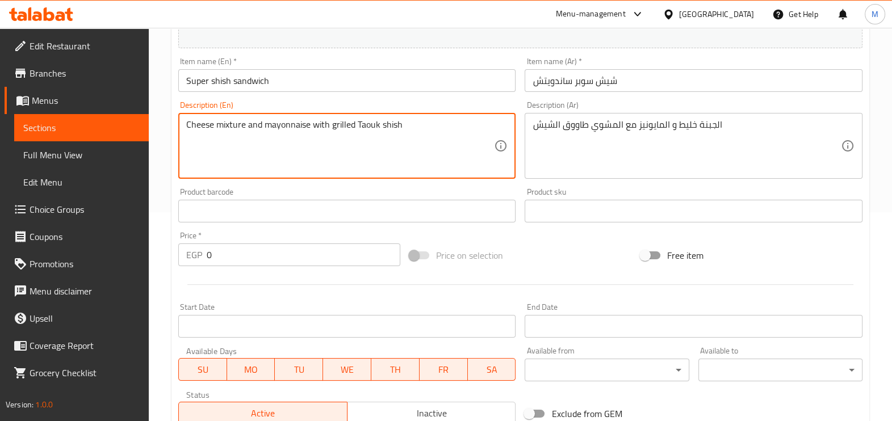
scroll to position [213, 0]
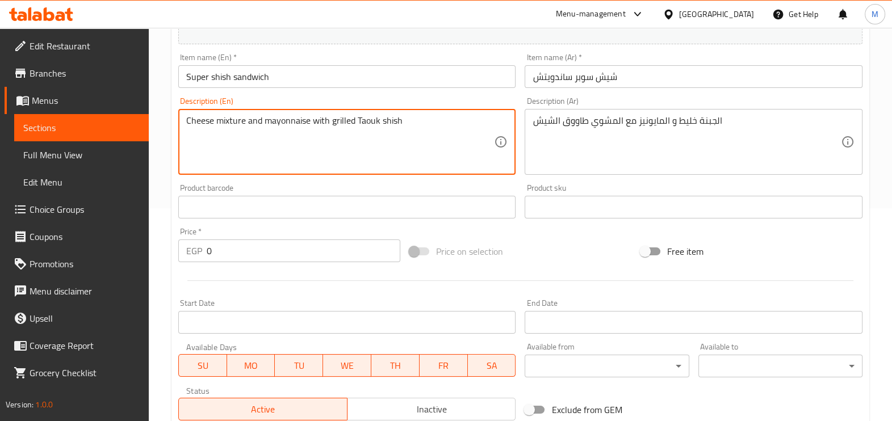
type textarea "Cheese mixture and mayonnaise with grilled Taouk shish"
click at [227, 252] on input "0" at bounding box center [304, 250] width 194 height 23
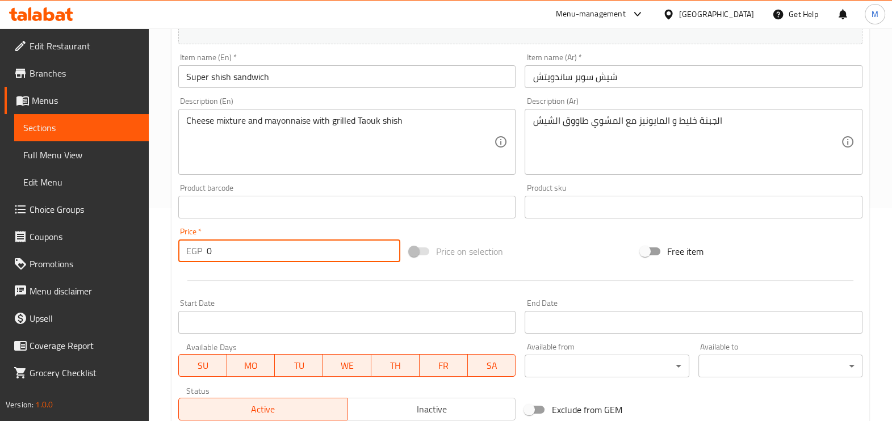
click at [227, 252] on input "0" at bounding box center [304, 250] width 194 height 23
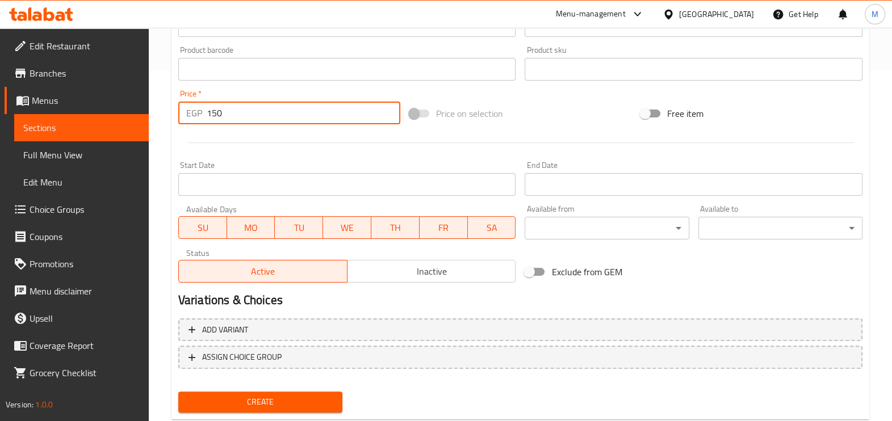
scroll to position [355, 0]
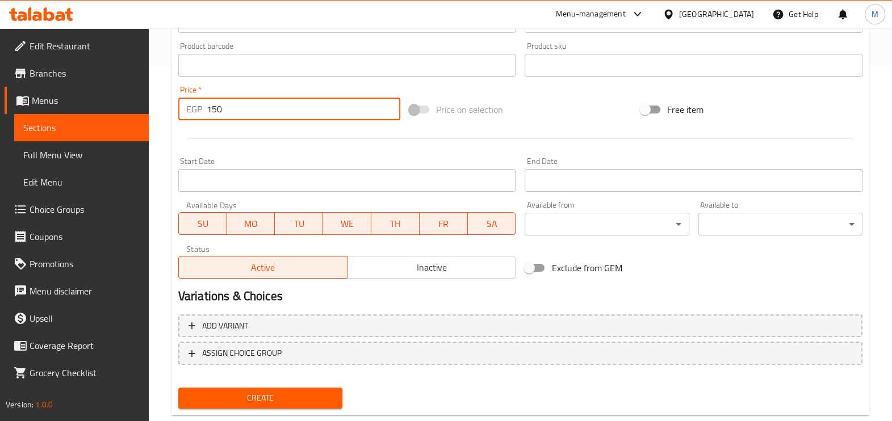
type input "150"
click at [312, 401] on span "Create" at bounding box center [260, 398] width 146 height 14
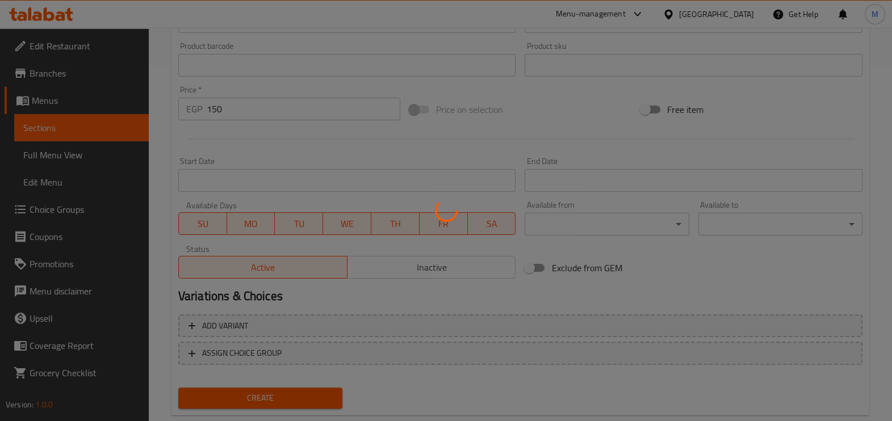
type input "0"
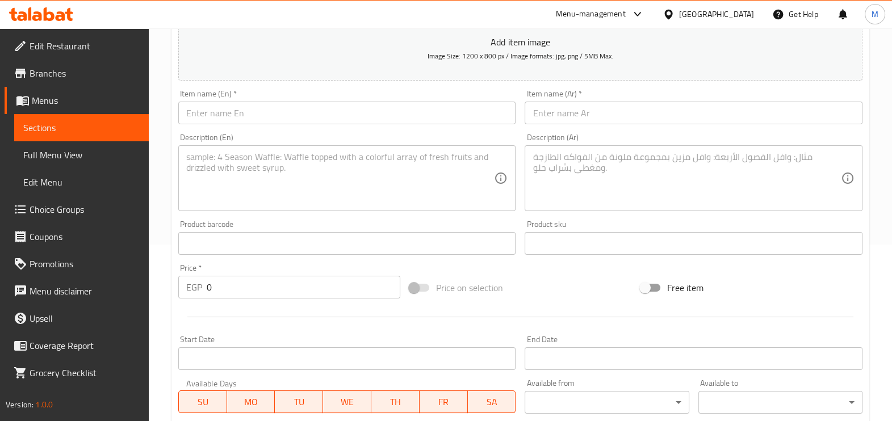
scroll to position [0, 0]
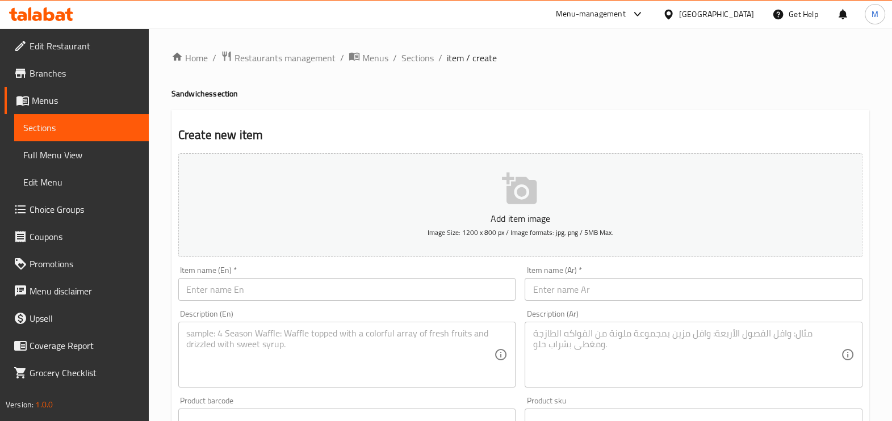
click at [591, 295] on input "text" at bounding box center [693, 289] width 338 height 23
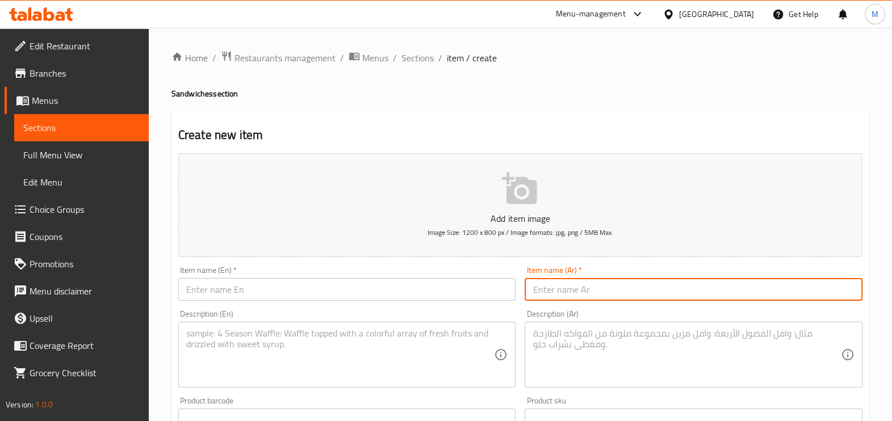
paste input "لحمة فاهيتا ساندويتش"
type input "لحمة فاهيتا ساندويتش"
click at [338, 289] on input "text" at bounding box center [347, 289] width 338 height 23
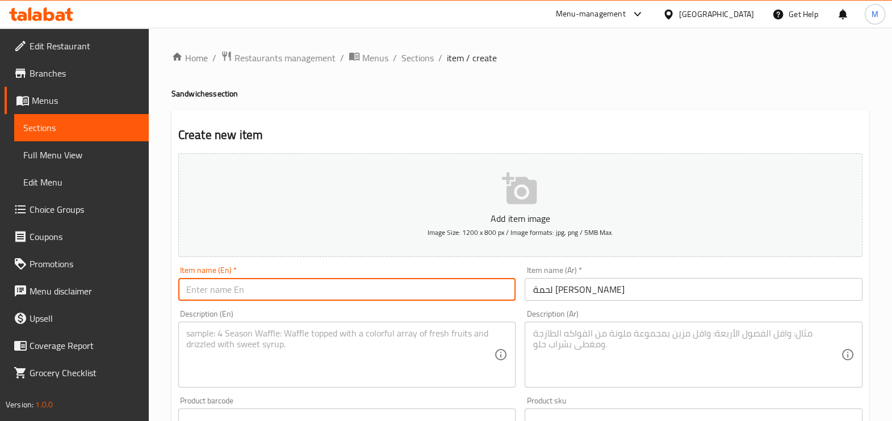
paste input "Meat fajita sandwich"
type input "Meat fajita sandwich"
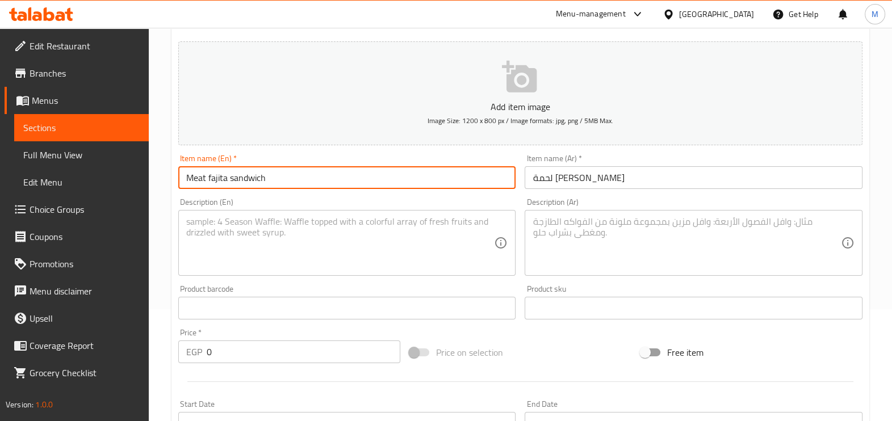
scroll to position [141, 0]
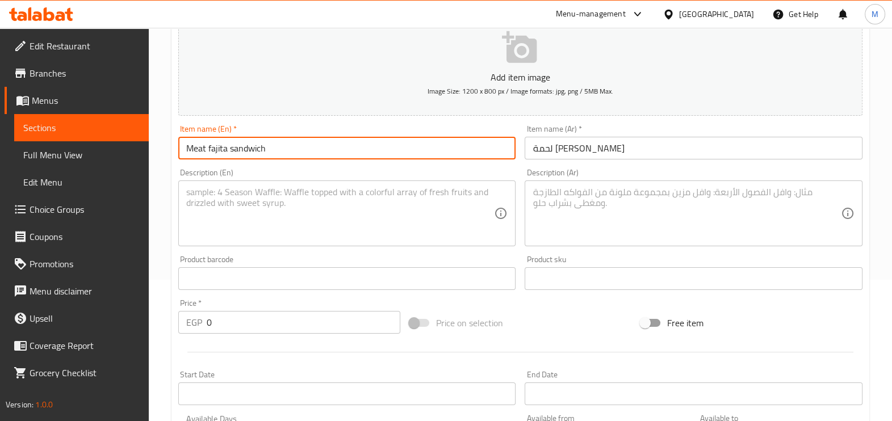
click at [601, 194] on textarea at bounding box center [686, 214] width 308 height 54
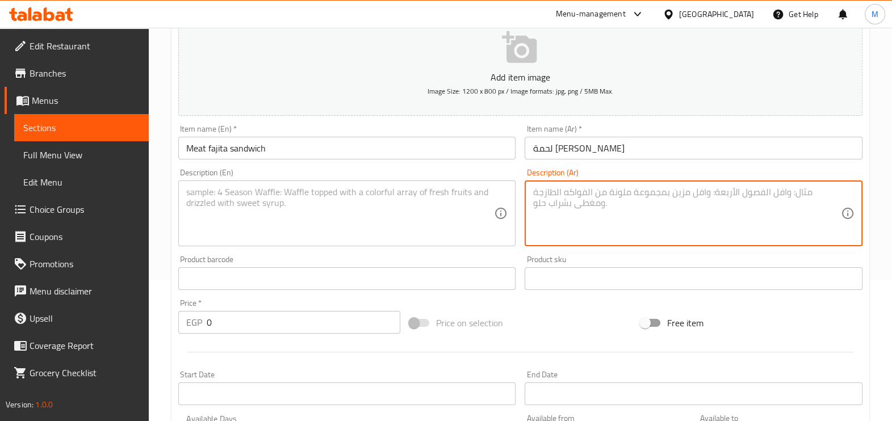
paste textarea "ذوق من مميزة بطريقة مقدم الفاهيتا صوص مع اللذيذ المتبل اللحم"
type textarea "ذوق من مميزة بطريقة مقدم الفاهيتا صوص مع اللذيذ المتبل اللحم"
click at [361, 195] on textarea at bounding box center [340, 214] width 308 height 54
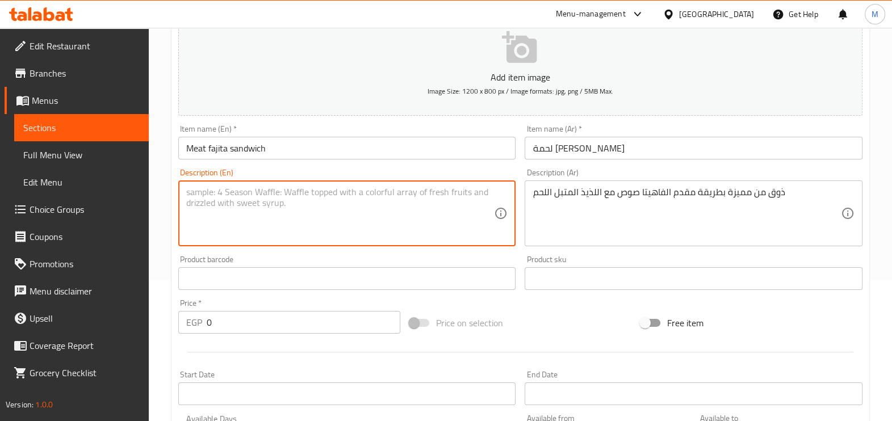
paste textarea "The taste of a distinctive way of presenting fajita sauce with delicious marina…"
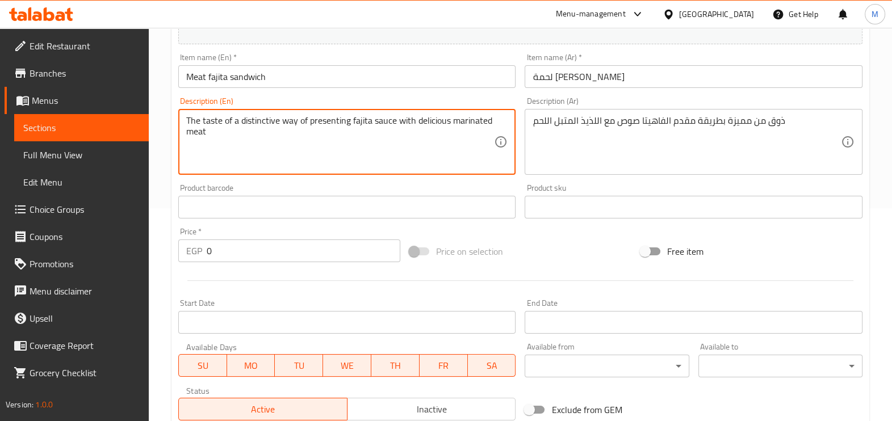
type textarea "The taste of a distinctive way of presenting fajita sauce with delicious marina…"
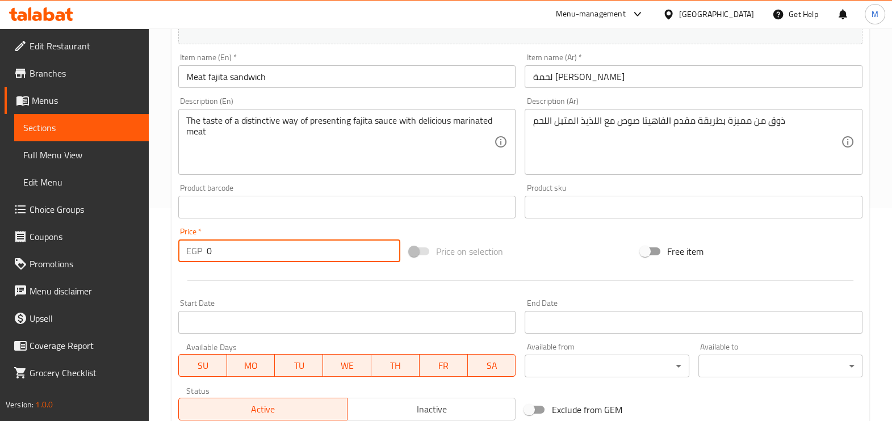
click at [292, 259] on input "0" at bounding box center [304, 250] width 194 height 23
type input "162.5"
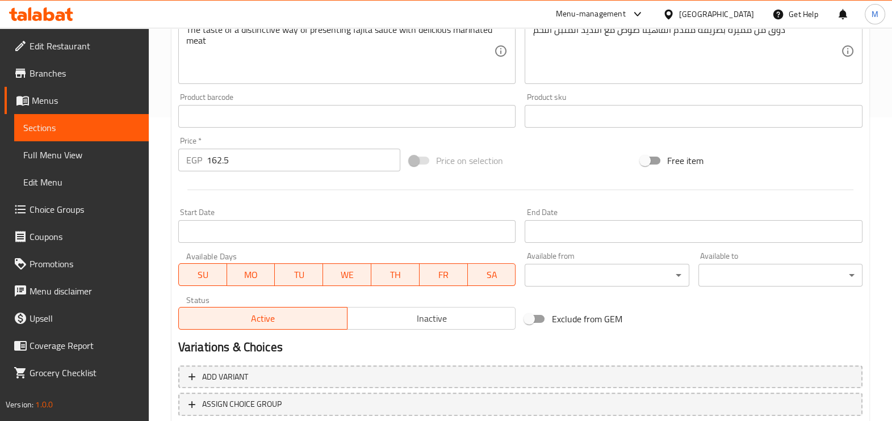
scroll to position [355, 0]
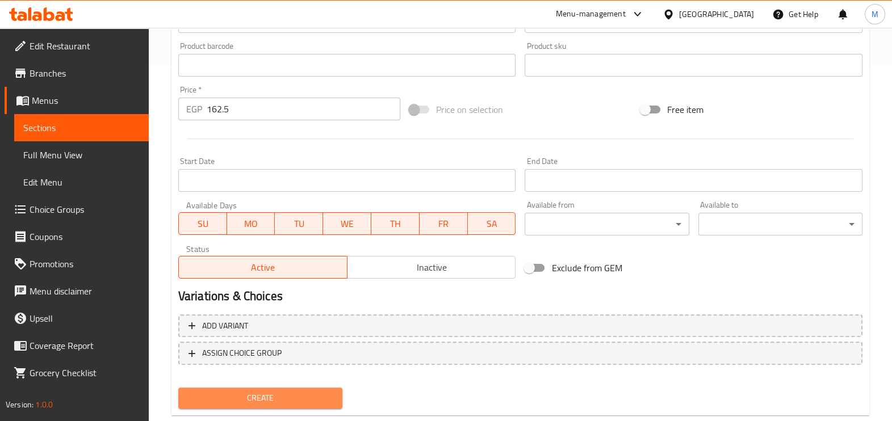
click at [295, 402] on button "Create" at bounding box center [260, 398] width 164 height 21
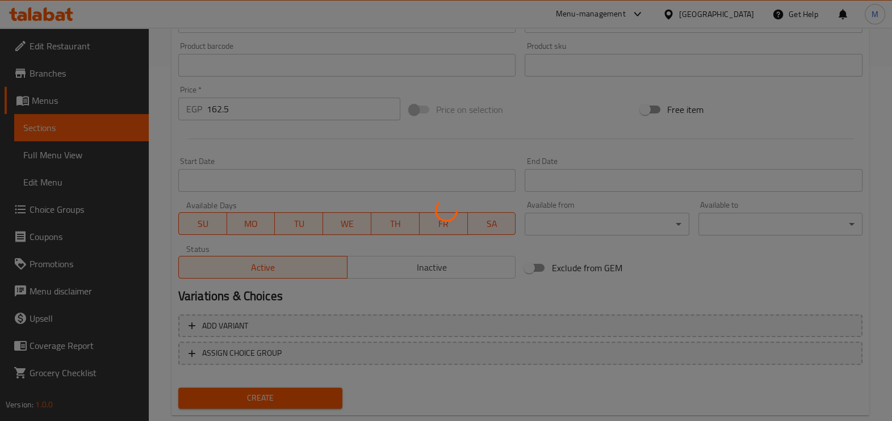
type input "0"
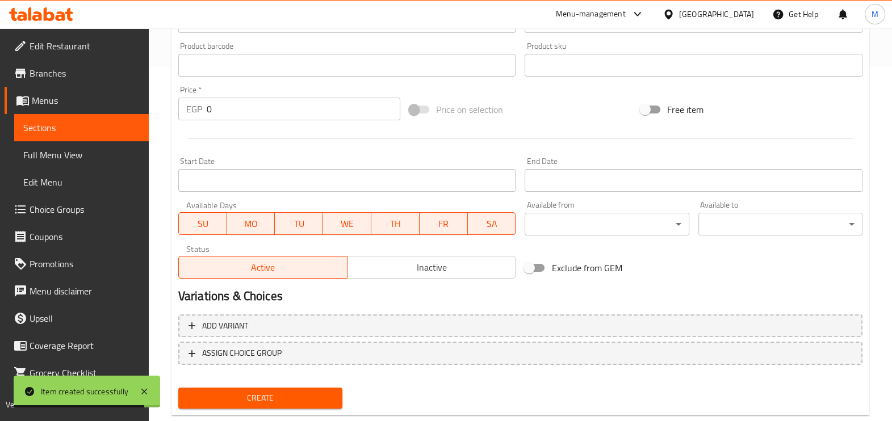
click at [378, 141] on div at bounding box center [520, 139] width 693 height 28
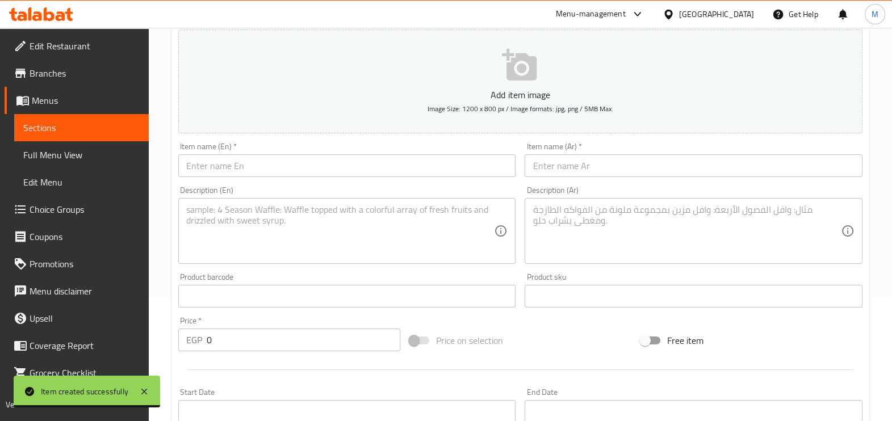
scroll to position [70, 0]
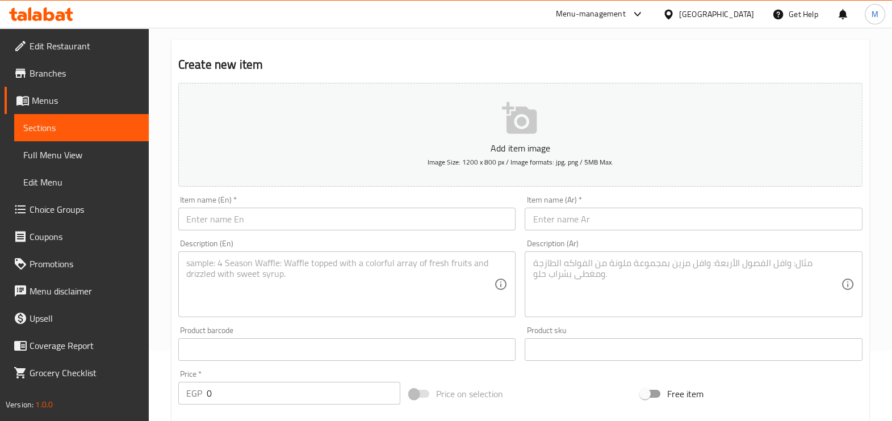
click at [553, 215] on input "text" at bounding box center [693, 219] width 338 height 23
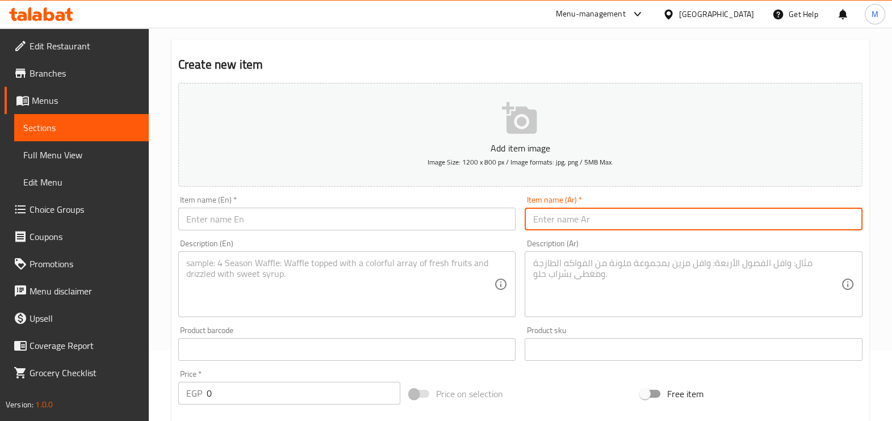
paste input "مكسيكان تشيكن ساندويتش"
type input "مكسيكان تشيكن ساندويتش"
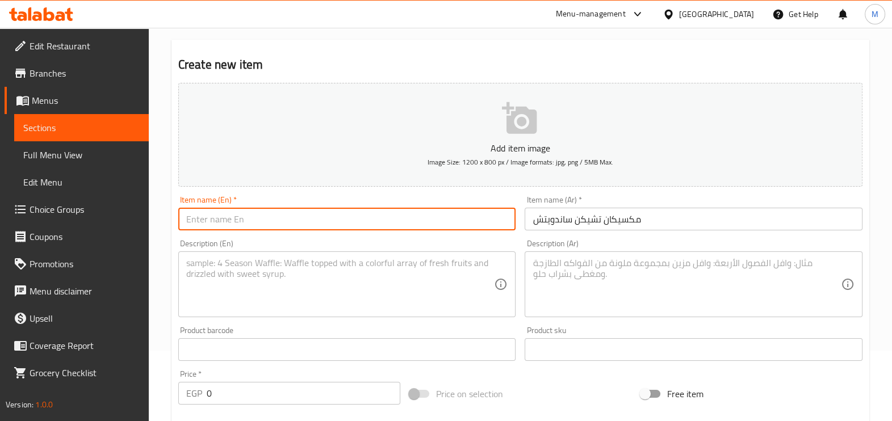
click at [428, 224] on input "text" at bounding box center [347, 219] width 338 height 23
paste input "Mexican chicken sandwich"
type input "Mexican chicken sandwich"
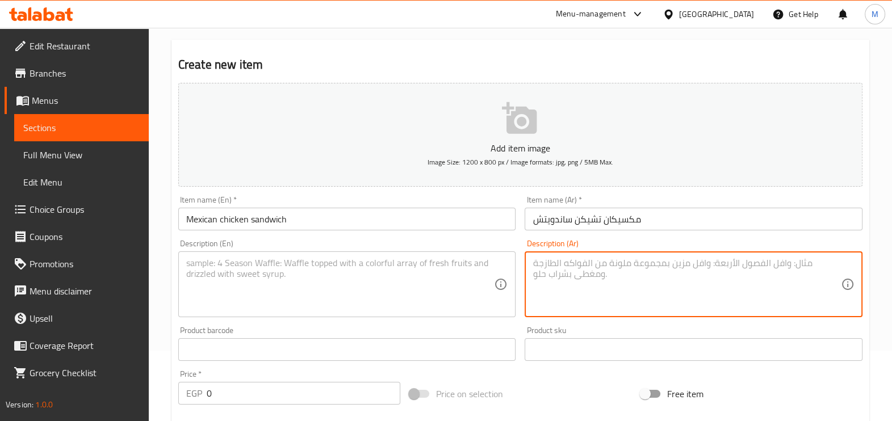
click at [621, 263] on textarea at bounding box center [686, 285] width 308 height 54
paste textarea "بالجبنة مغطاة الاسبايسي صوص و والبصل الفلفل مع المشوية الدجاج صدور"
type textarea "بالجبنة مغطاة الاسبايسي صوص و والبصل الفلفل مع المشوية الدجاج صدور"
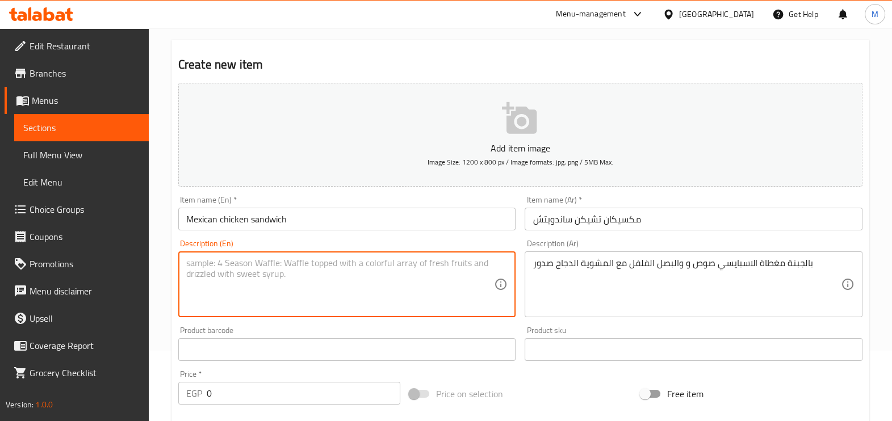
click at [461, 284] on textarea at bounding box center [340, 285] width 308 height 54
paste textarea "Cheese covered with espresso sauce and onion pepper with grilled chicken breasts"
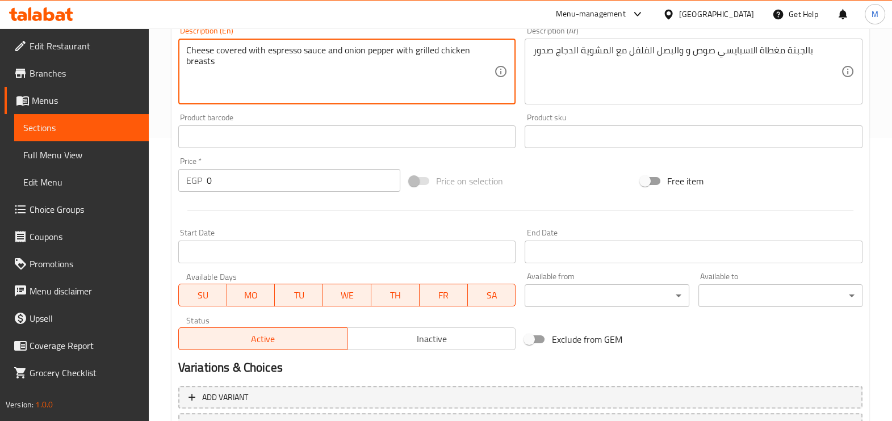
scroll to position [213, 0]
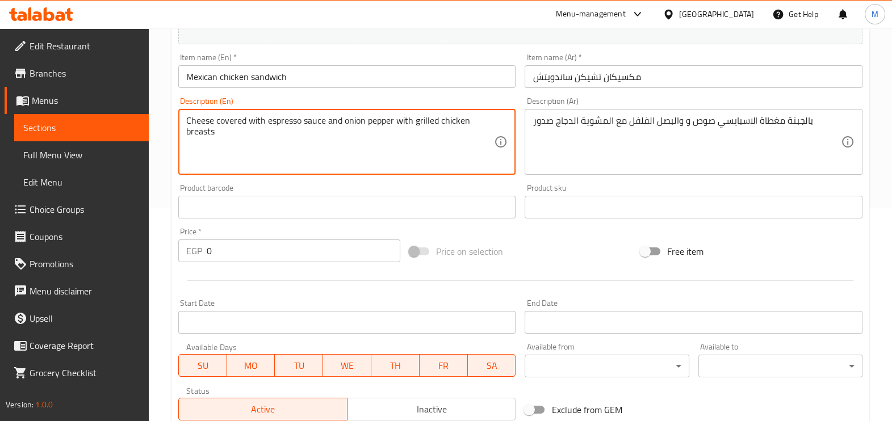
type textarea "Cheese covered with espresso sauce and onion pepper with grilled chicken breasts"
click at [237, 238] on div "Price   * EGP 0 Price *" at bounding box center [289, 245] width 222 height 35
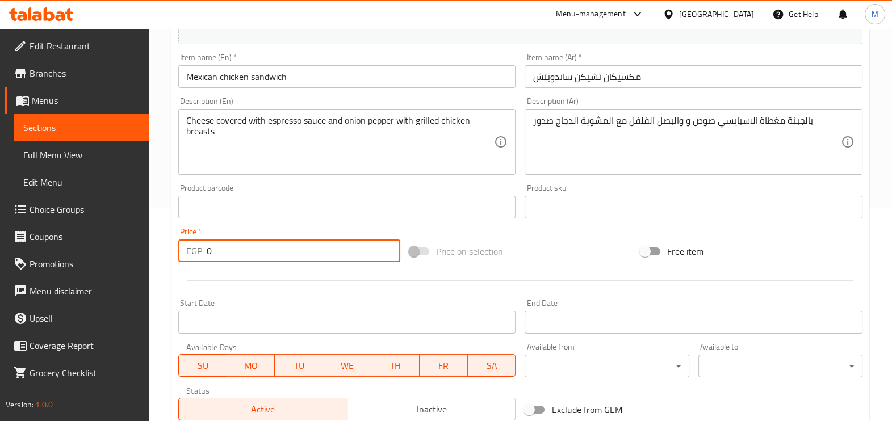
click at [241, 253] on input "0" at bounding box center [304, 250] width 194 height 23
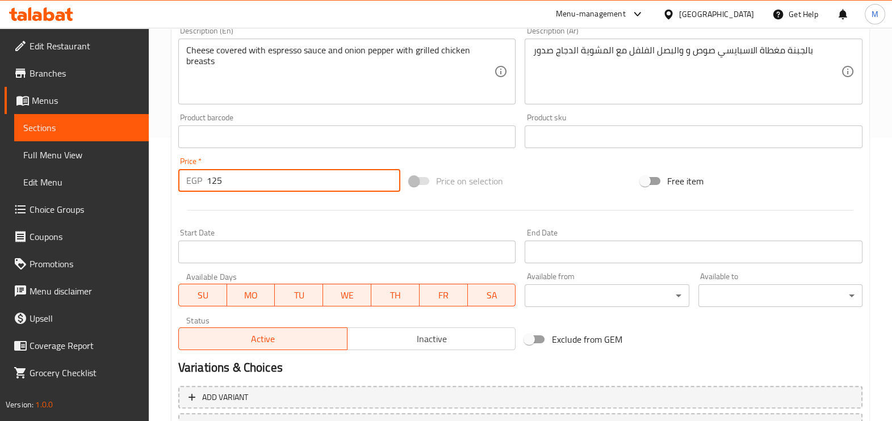
scroll to position [355, 0]
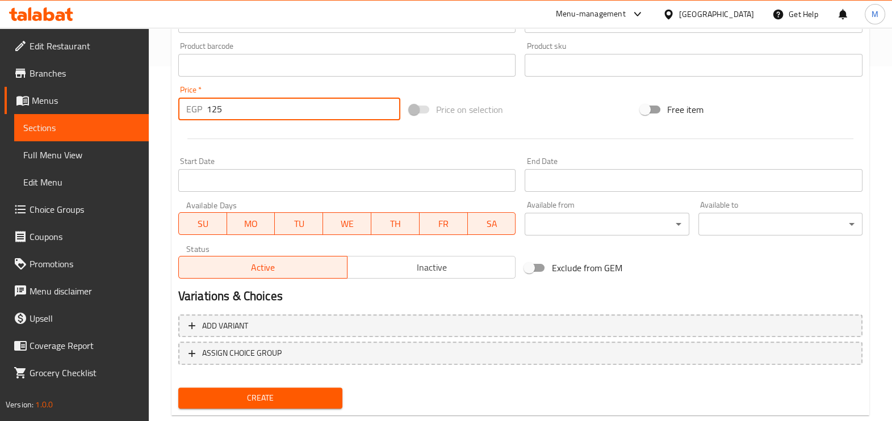
type input "125"
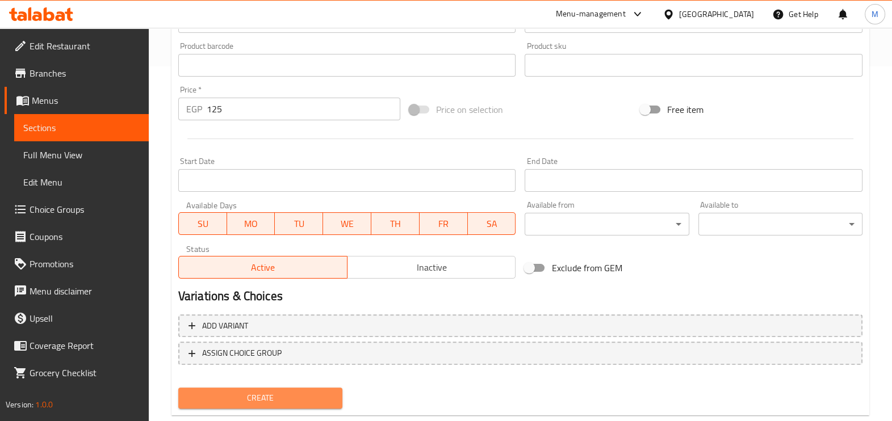
click at [275, 392] on span "Create" at bounding box center [260, 398] width 146 height 14
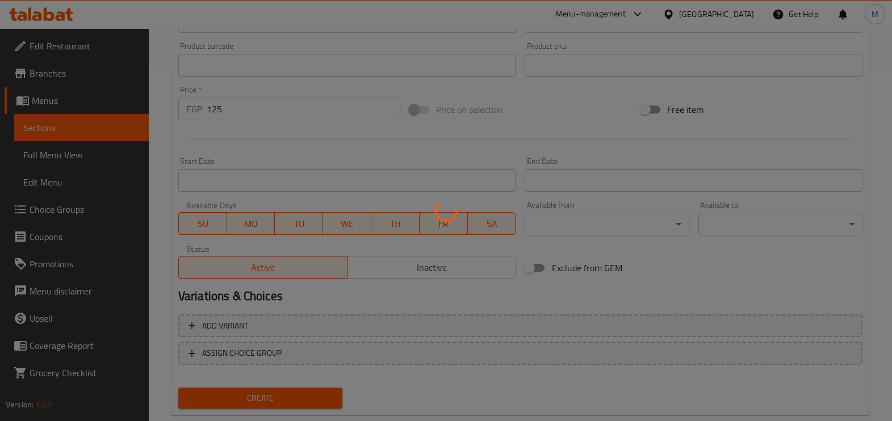
type input "0"
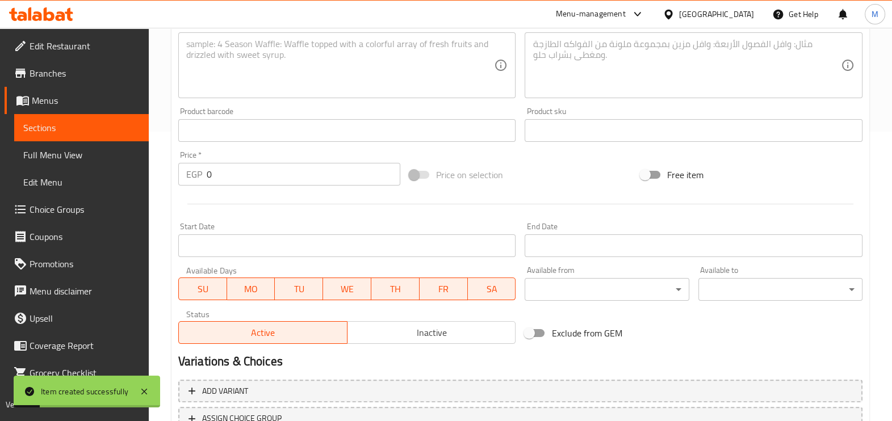
scroll to position [213, 0]
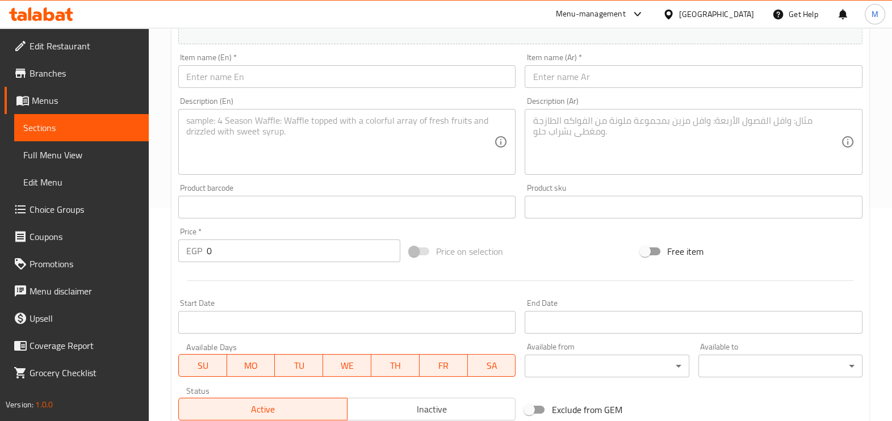
click at [565, 76] on input "text" at bounding box center [693, 76] width 338 height 23
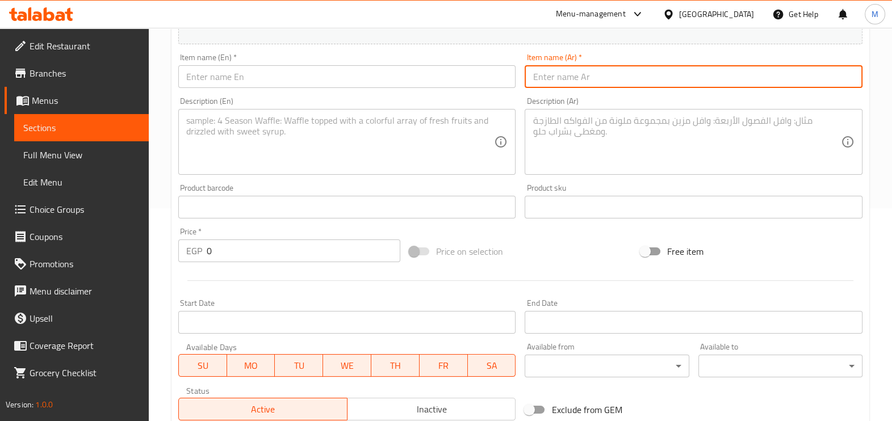
paste input "تشيز فيليه ذوق ساندويتش"
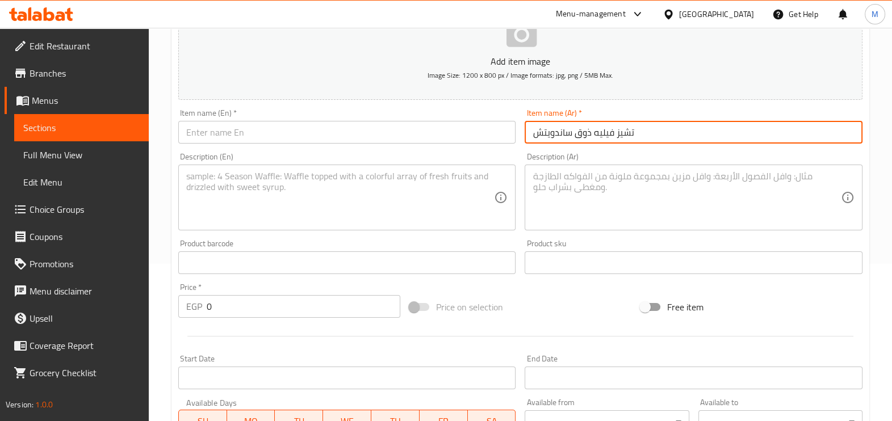
scroll to position [70, 0]
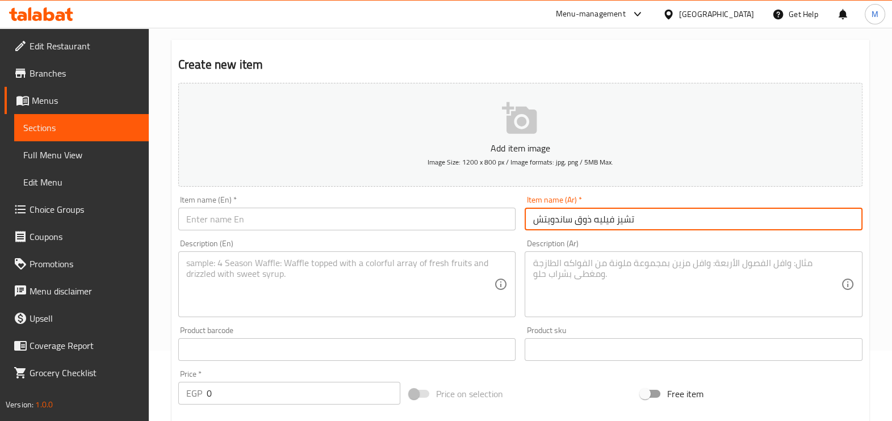
type input "تشيز فيليه ذوق ساندويتش"
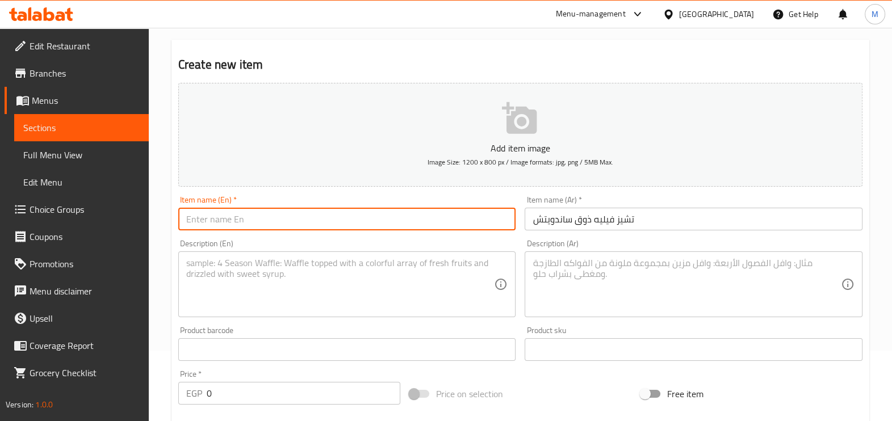
click at [411, 217] on input "text" at bounding box center [347, 219] width 338 height 23
paste input "Cheese fillet sandwich taste"
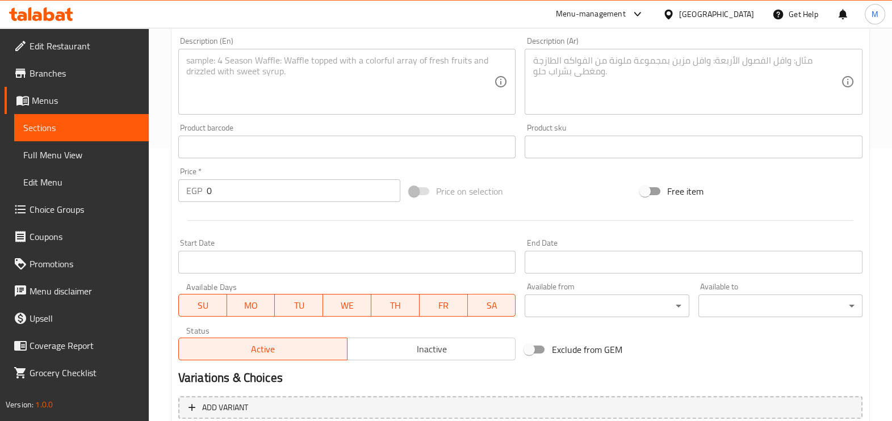
scroll to position [213, 0]
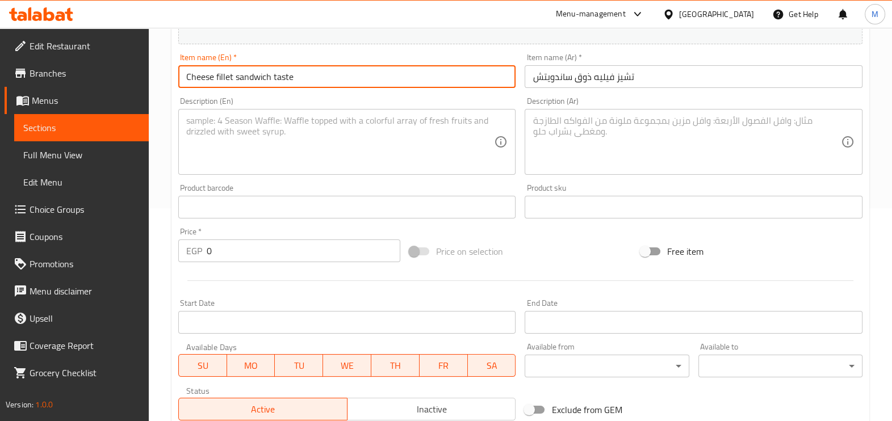
type input "Cheese fillet sandwich taste"
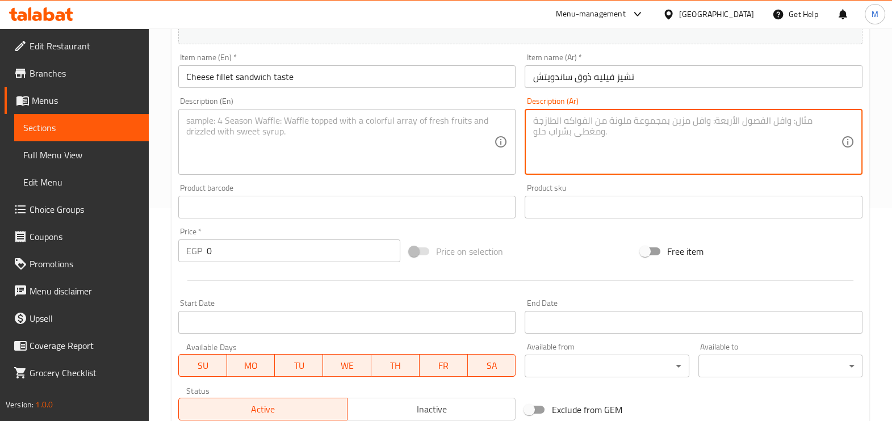
click at [543, 140] on textarea at bounding box center [686, 142] width 308 height 54
paste textarea "بالفرن المخبوز والجبنة والزيتون المشروم مع المشوي المتبل اللحم شرائح"
type textarea "بالفرن المخبوز والجبنة والزيتون المشروم مع المشوي المتبل اللحم شرائح"
click at [386, 142] on textarea at bounding box center [340, 142] width 308 height 54
paste textarea "Oven baked cheese and olives mushrooms with grilled marinated meat slices"
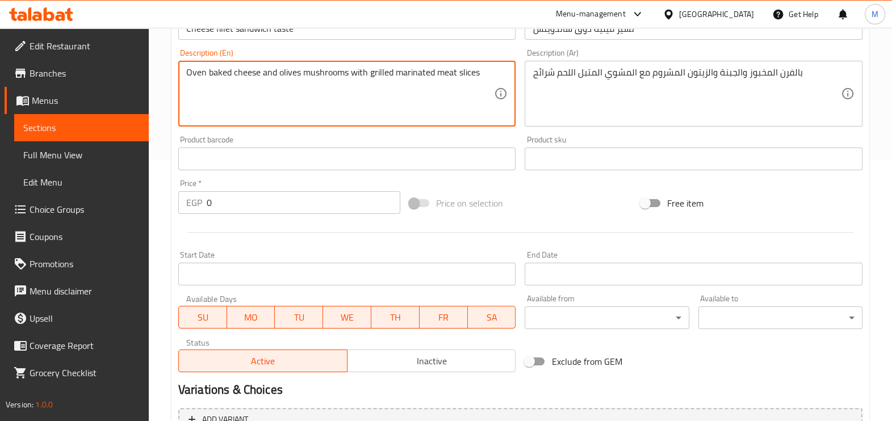
scroll to position [283, 0]
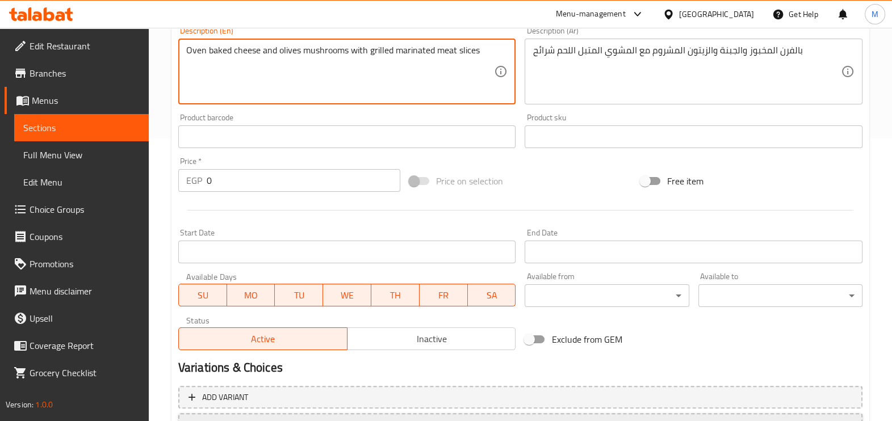
type textarea "Oven baked cheese and olives mushrooms with grilled marinated meat slices"
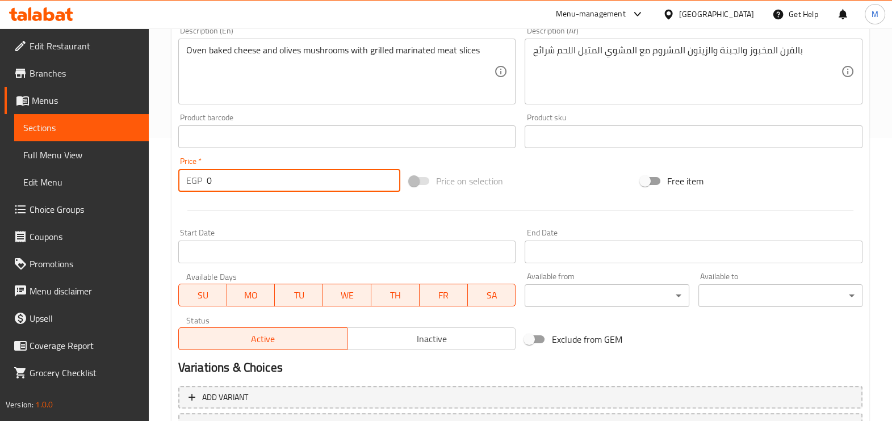
drag, startPoint x: 260, startPoint y: 184, endPoint x: 190, endPoint y: 184, distance: 70.9
click at [190, 184] on div "EGP 0 Price *" at bounding box center [289, 180] width 222 height 23
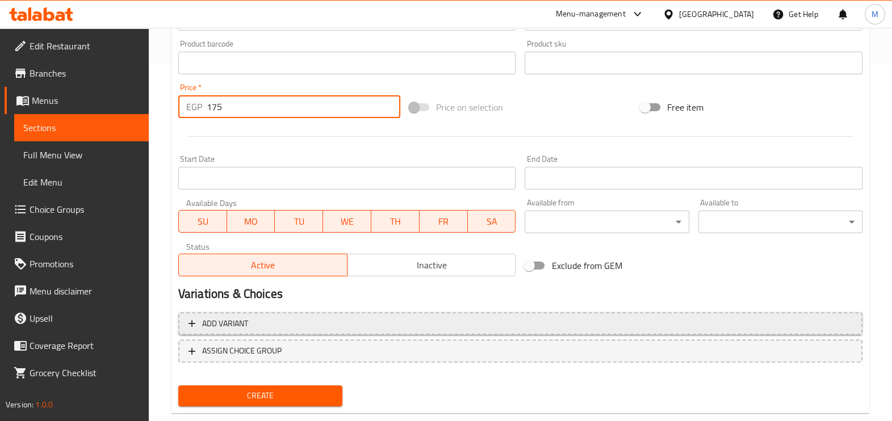
scroll to position [380, 0]
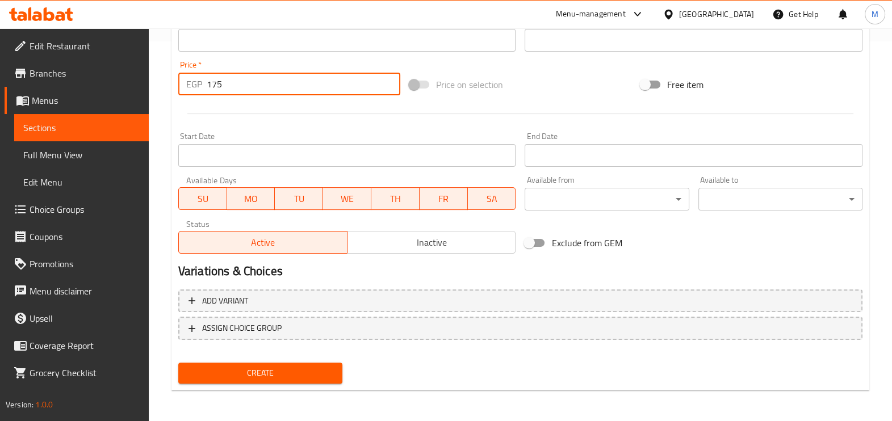
type input "175"
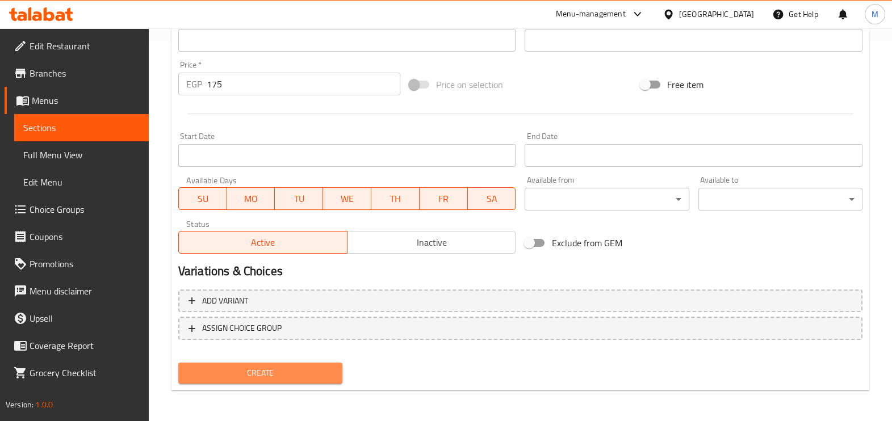
click at [274, 368] on span "Create" at bounding box center [260, 373] width 146 height 14
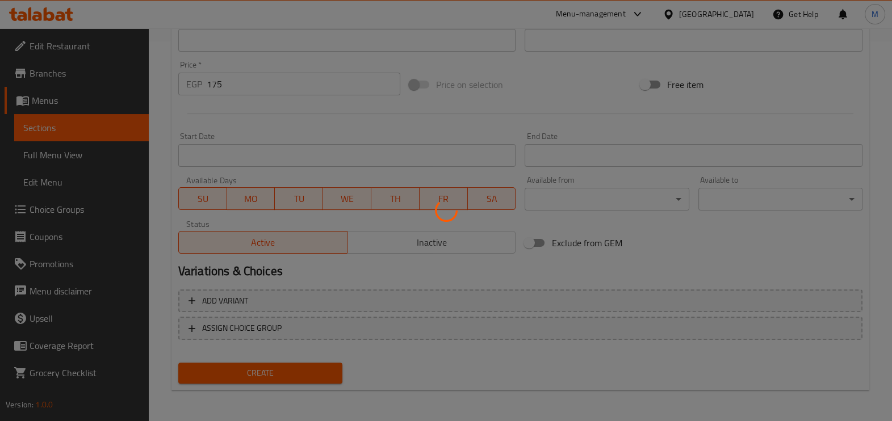
type input "0"
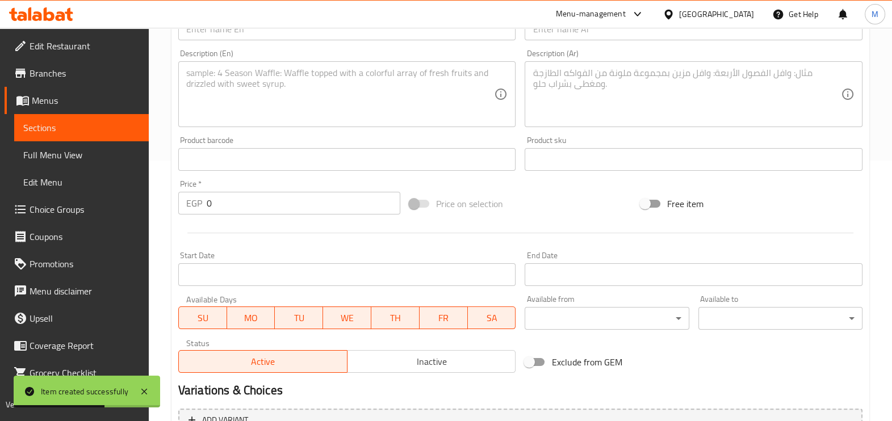
scroll to position [167, 0]
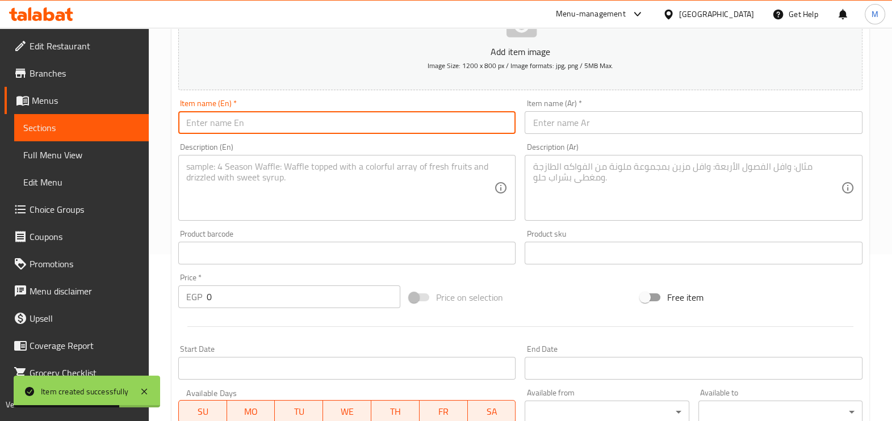
click at [386, 129] on input "text" at bounding box center [347, 122] width 338 height 23
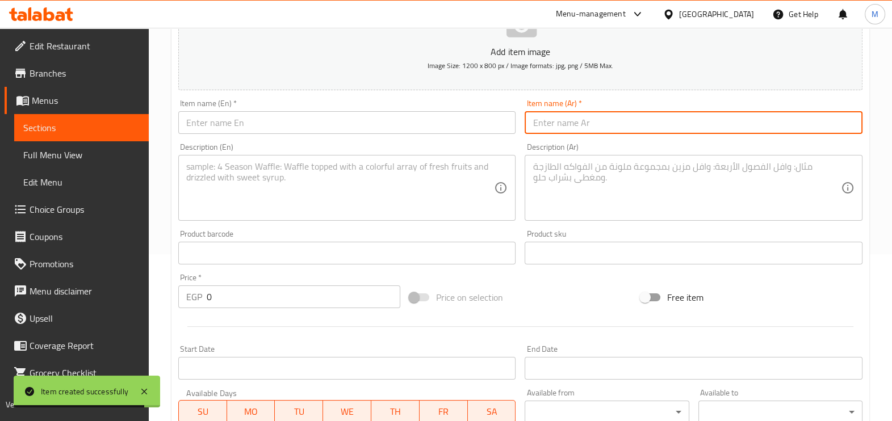
click at [534, 125] on input "text" at bounding box center [693, 122] width 338 height 23
paste input "بومفريت بطاطس ساندويتش"
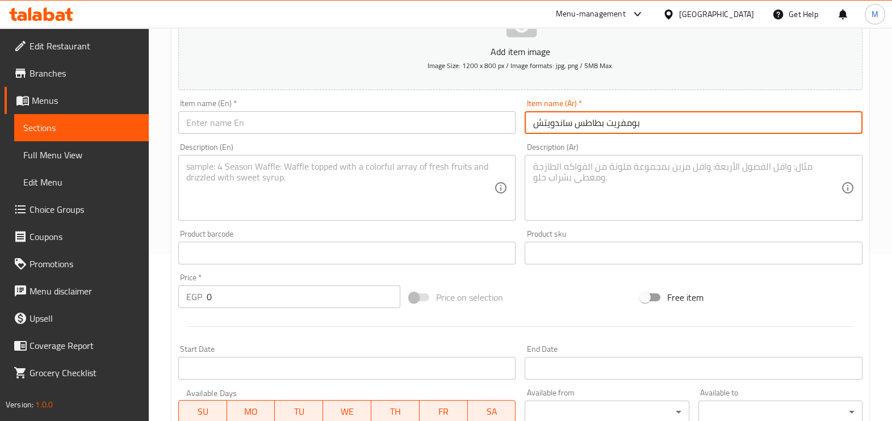
type input "بومفريت بطاطس ساندويتش"
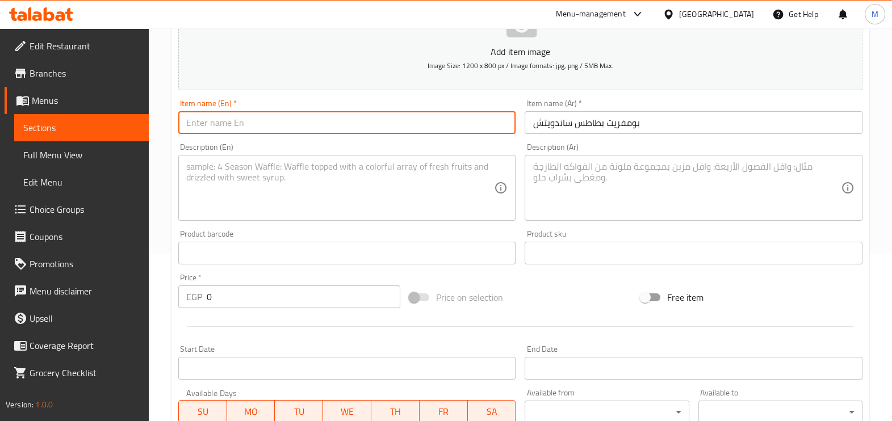
click at [340, 117] on input "text" at bounding box center [347, 122] width 338 height 23
paste input "Pomfret potato sandwich"
click at [582, 170] on textarea at bounding box center [686, 188] width 308 height 54
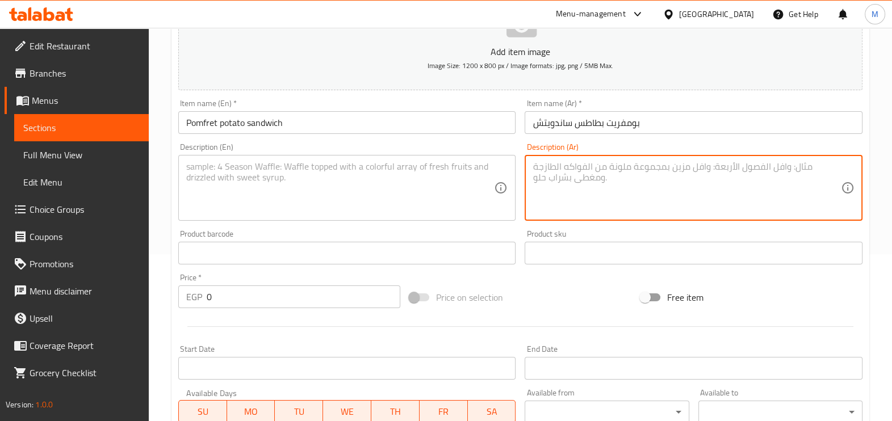
paste textarea "اللذيذ الصوص مع المقرمشة البطاطس"
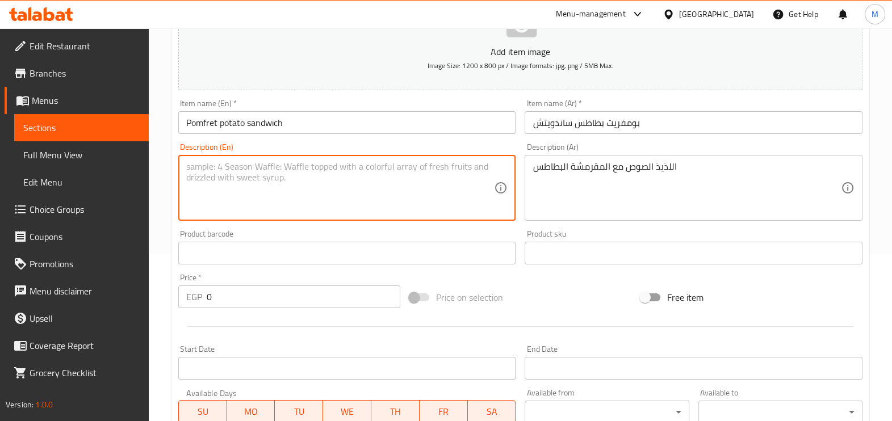
click at [421, 179] on textarea at bounding box center [340, 188] width 308 height 54
paste textarea "Delicious sauce with crispy potatoes"
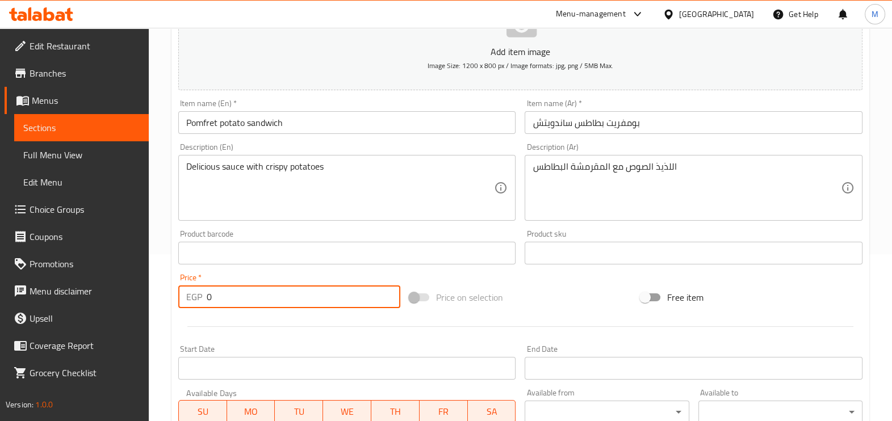
click at [263, 293] on input "0" at bounding box center [304, 296] width 194 height 23
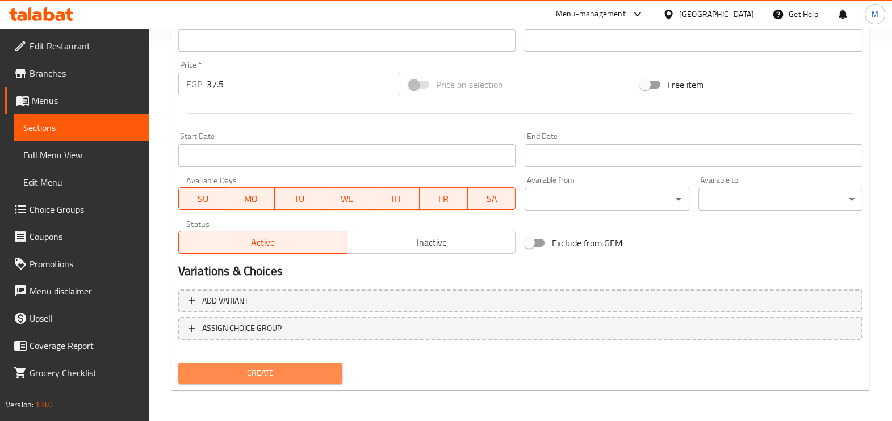
click at [279, 376] on span "Create" at bounding box center [260, 373] width 146 height 14
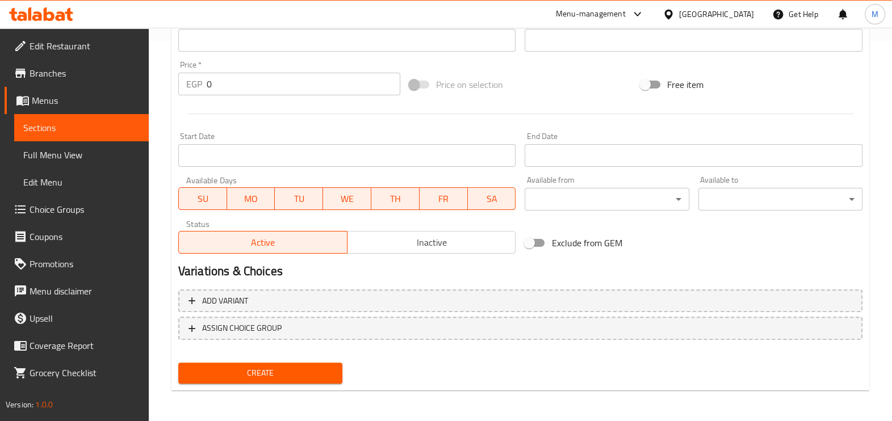
click at [533, 93] on div "Price on selection" at bounding box center [520, 84] width 231 height 31
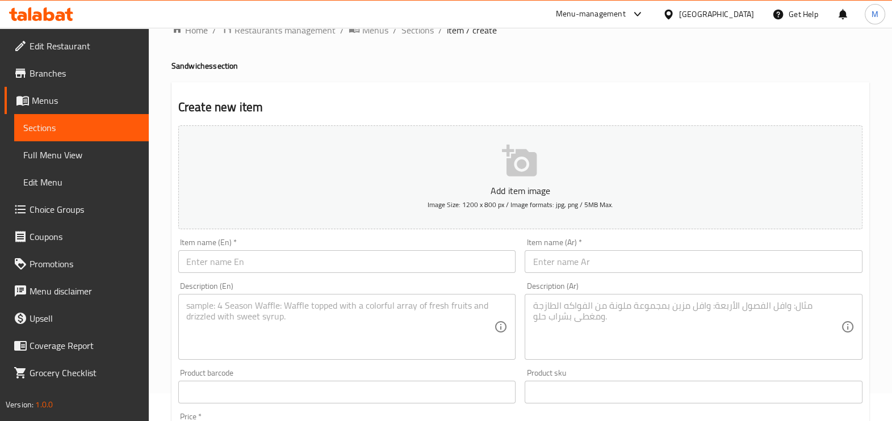
scroll to position [25, 0]
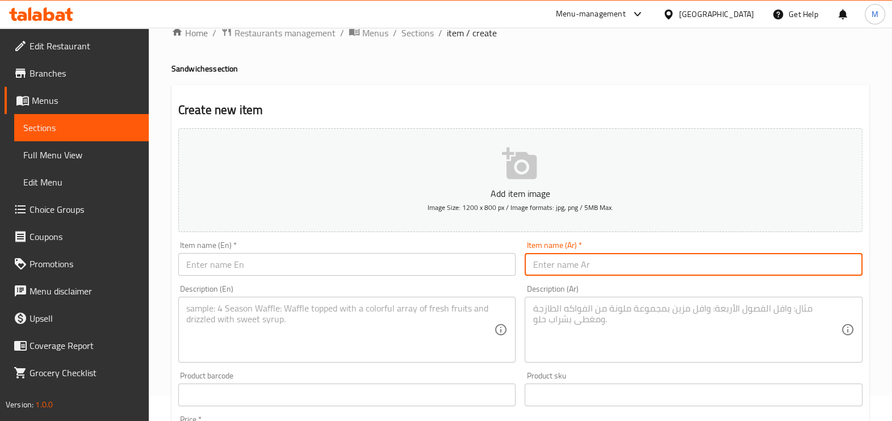
click at [588, 270] on input "text" at bounding box center [693, 264] width 338 height 23
paste input "شيدر بطاطس ساندويتش"
click at [443, 262] on input "text" at bounding box center [347, 264] width 338 height 23
paste input "Cheddar potato sandwich"
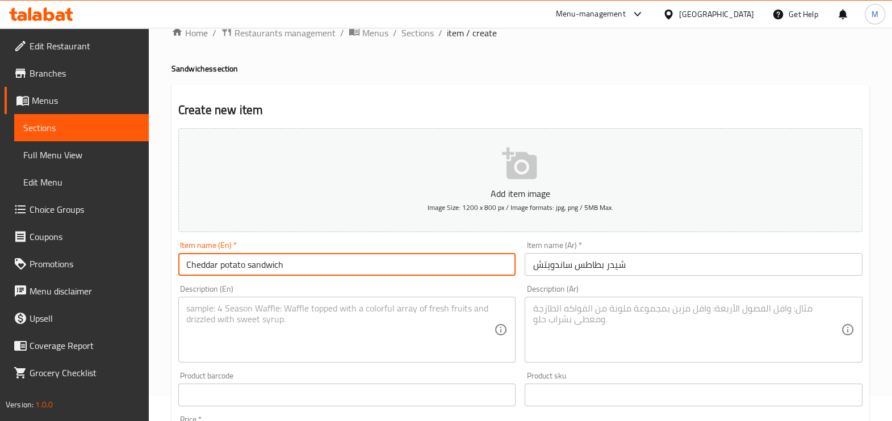
click at [594, 325] on textarea at bounding box center [686, 330] width 308 height 54
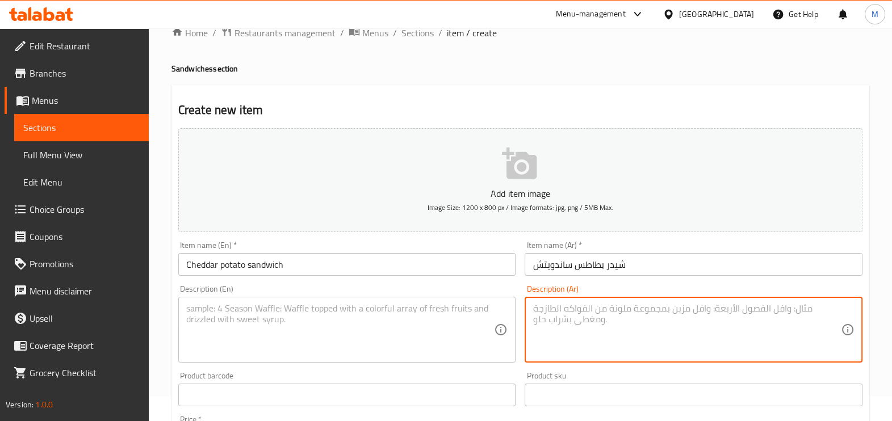
paste textarea "الشيدر الجبنة صوص مع البطاطس ساندوتش"
click at [440, 313] on textarea at bounding box center [340, 330] width 308 height 54
paste textarea "Cheddar cheese sauce with potato sandwich"
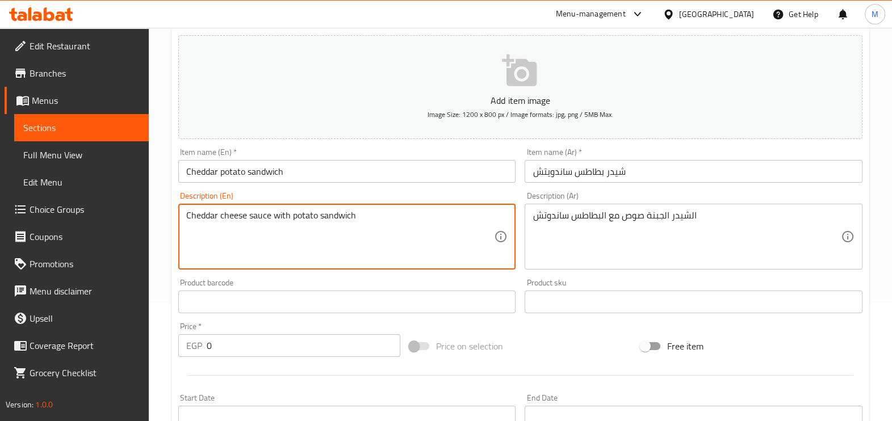
scroll to position [238, 0]
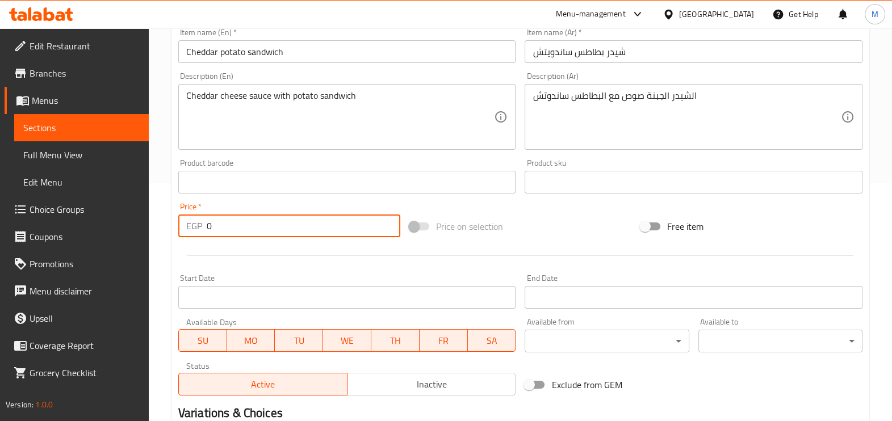
drag, startPoint x: 222, startPoint y: 230, endPoint x: 203, endPoint y: 233, distance: 19.5
click at [203, 233] on div "EGP 0 Price *" at bounding box center [289, 226] width 222 height 23
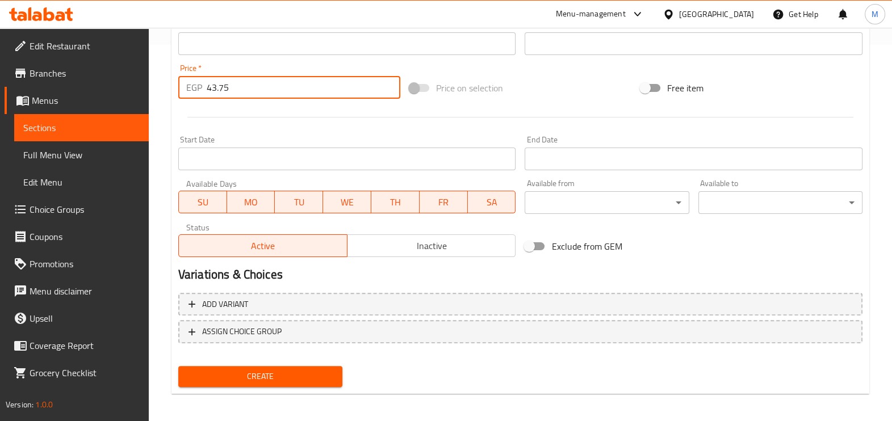
scroll to position [380, 0]
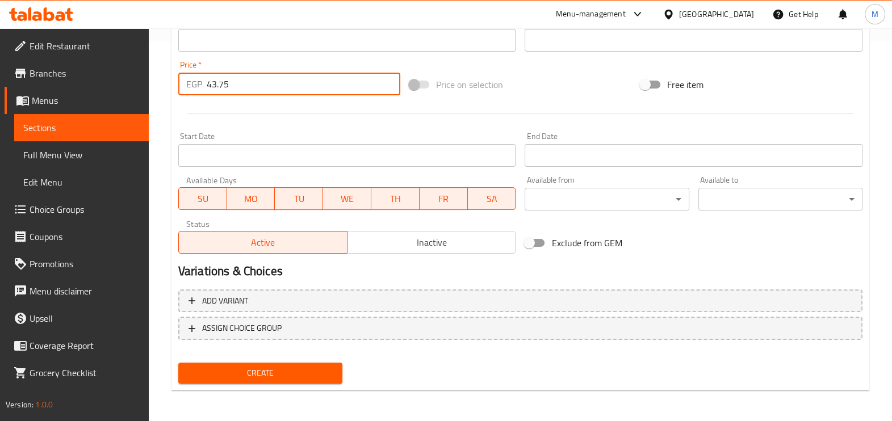
click at [270, 369] on span "Create" at bounding box center [260, 373] width 146 height 14
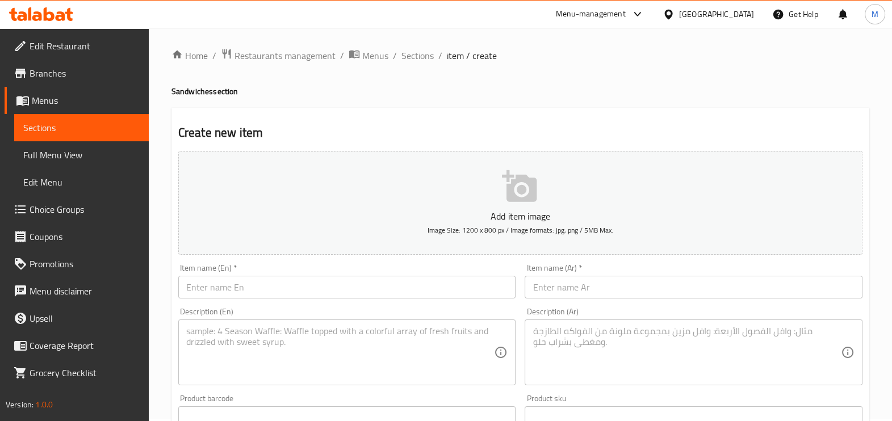
scroll to position [0, 0]
click at [632, 129] on h2 "Create new item" at bounding box center [520, 135] width 684 height 17
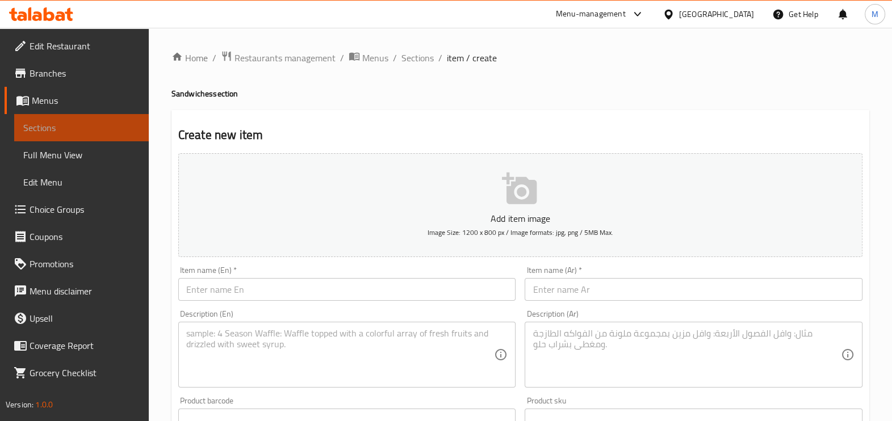
click at [111, 130] on span "Sections" at bounding box center [81, 128] width 116 height 14
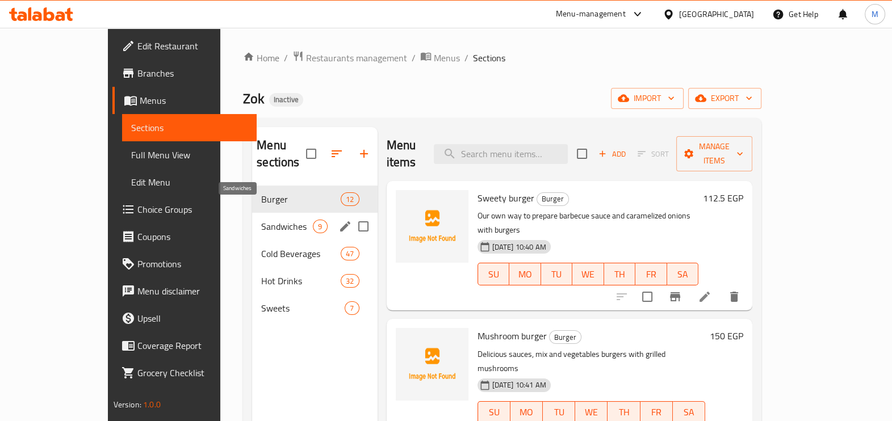
click at [261, 220] on span "Sandwiches" at bounding box center [287, 227] width 52 height 14
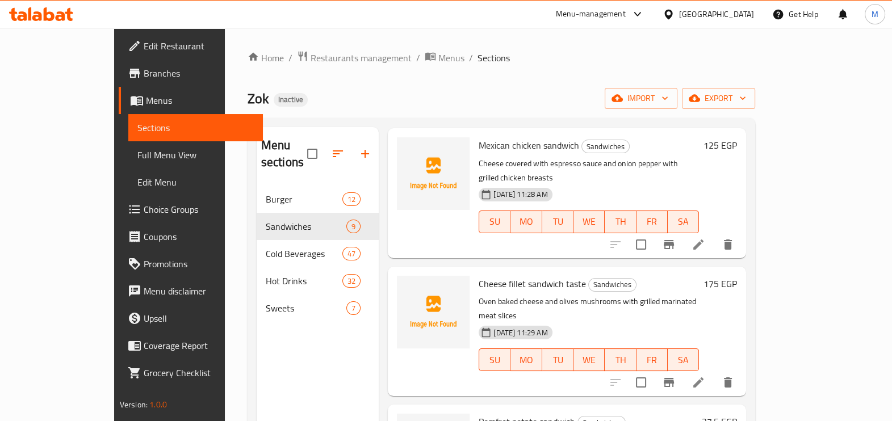
scroll to position [722, 0]
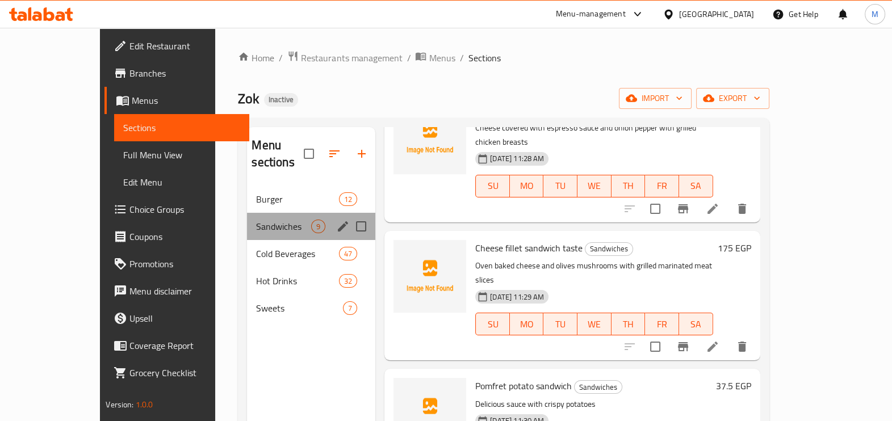
click at [272, 213] on div "Sandwiches 9" at bounding box center [311, 226] width 128 height 27
click at [273, 218] on div "Sandwiches 9" at bounding box center [311, 226] width 128 height 27
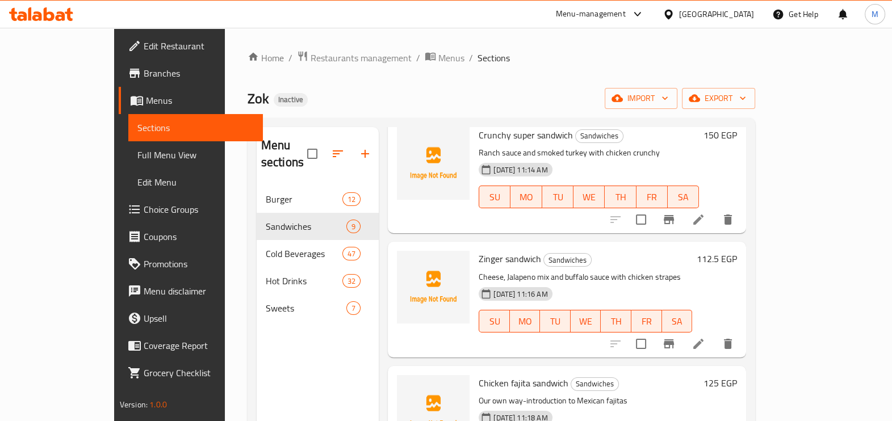
scroll to position [0, 0]
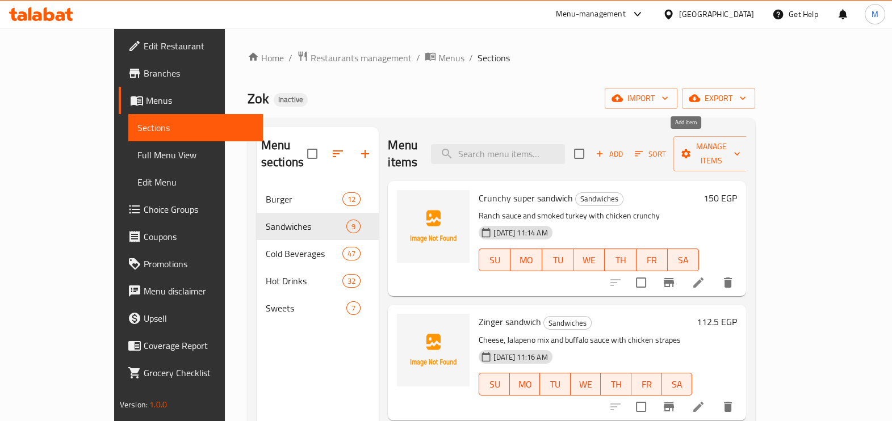
click at [624, 148] on span "Add" at bounding box center [609, 154] width 31 height 13
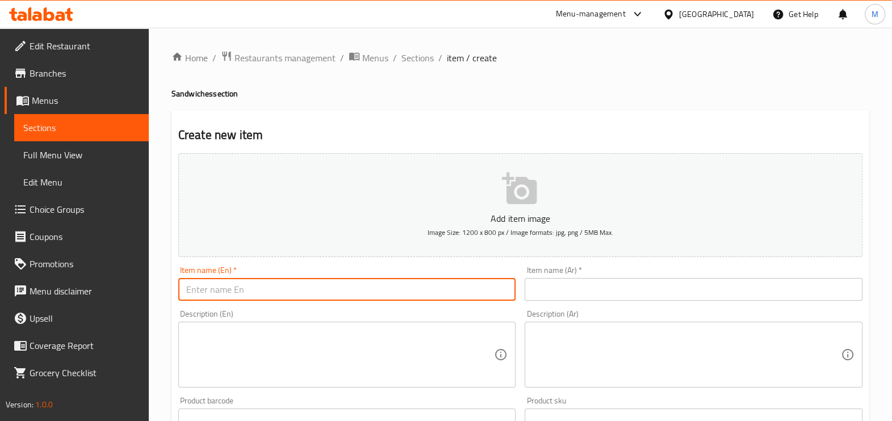
click at [401, 287] on input "text" at bounding box center [347, 289] width 338 height 23
click at [637, 287] on input "text" at bounding box center [693, 289] width 338 height 23
paste input "هالبينو بطاطس ساندويتش"
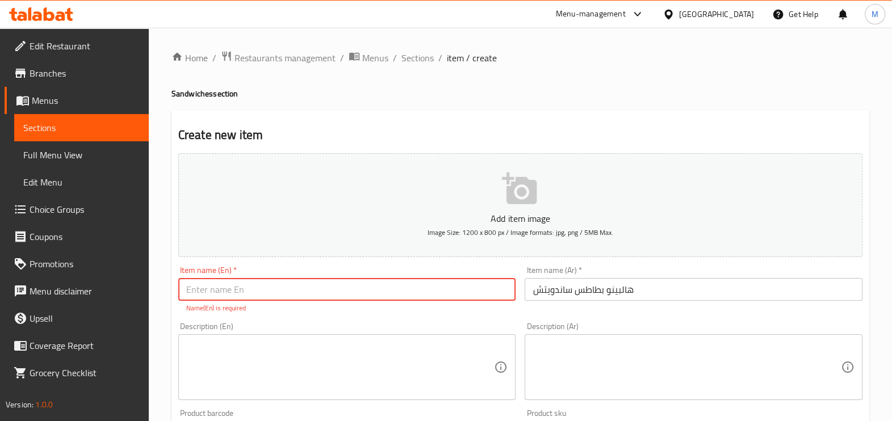
click at [419, 281] on input "text" at bounding box center [347, 289] width 338 height 23
paste input "Jalapeno potato sandwich"
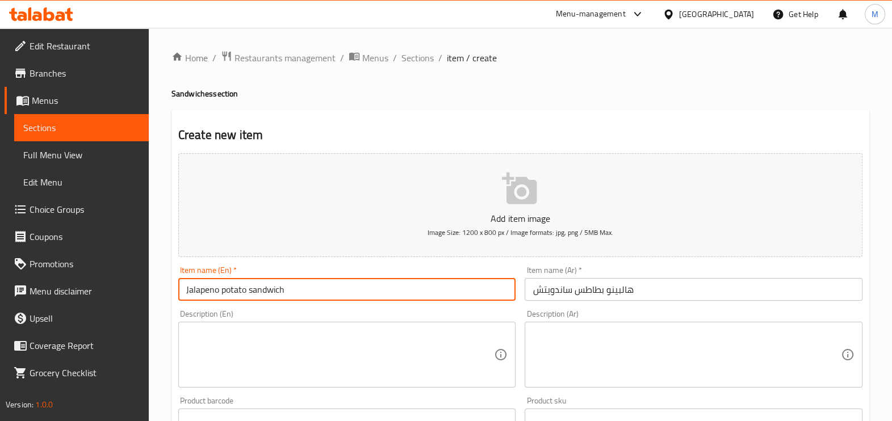
click at [585, 342] on textarea at bounding box center [686, 355] width 308 height 54
paste textarea "البافلو صوص الهالبينوو والفلفل الجبنة مع البطاطس"
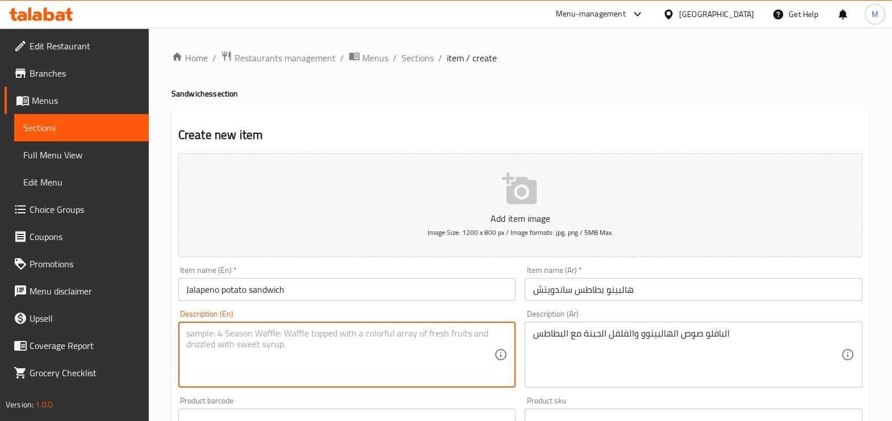
click at [358, 343] on textarea at bounding box center [340, 355] width 308 height 54
paste textarea "Buffalo jalapeno sauce and pepper cheese with potatoes"
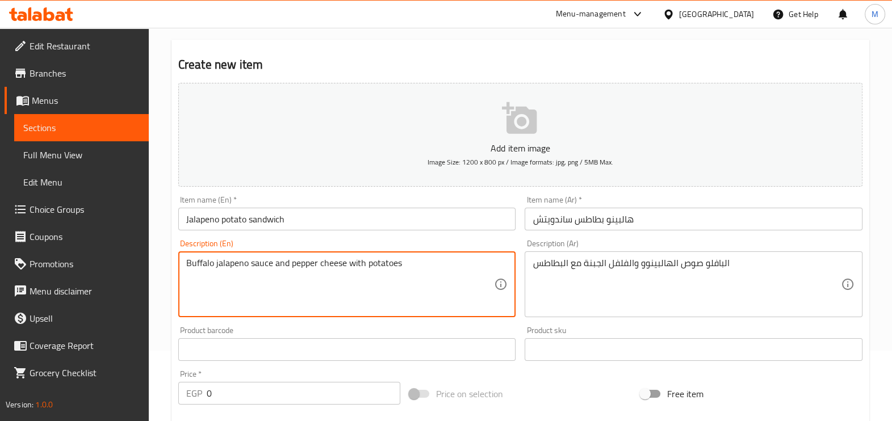
scroll to position [141, 0]
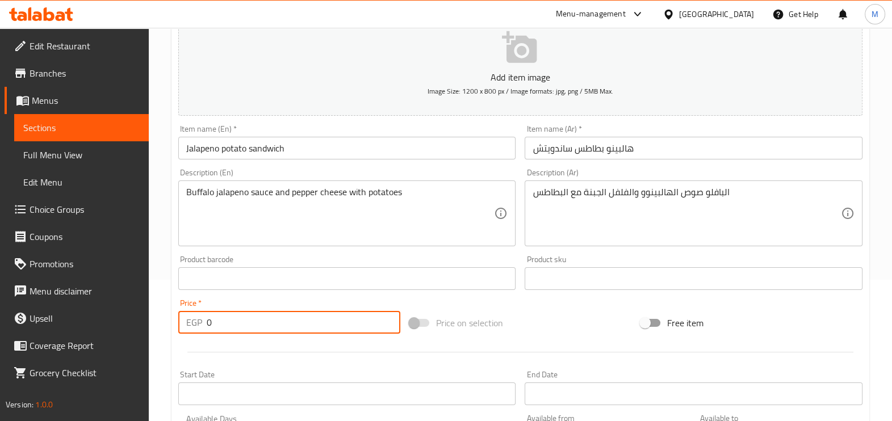
click at [264, 325] on input "0" at bounding box center [304, 322] width 194 height 23
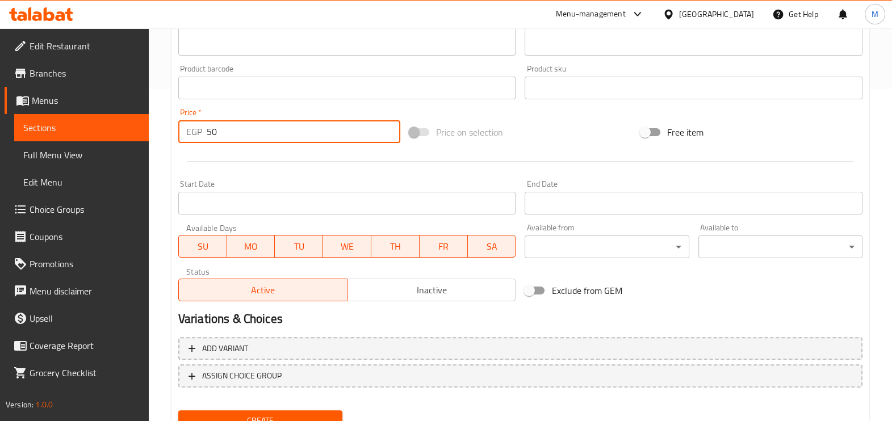
scroll to position [380, 0]
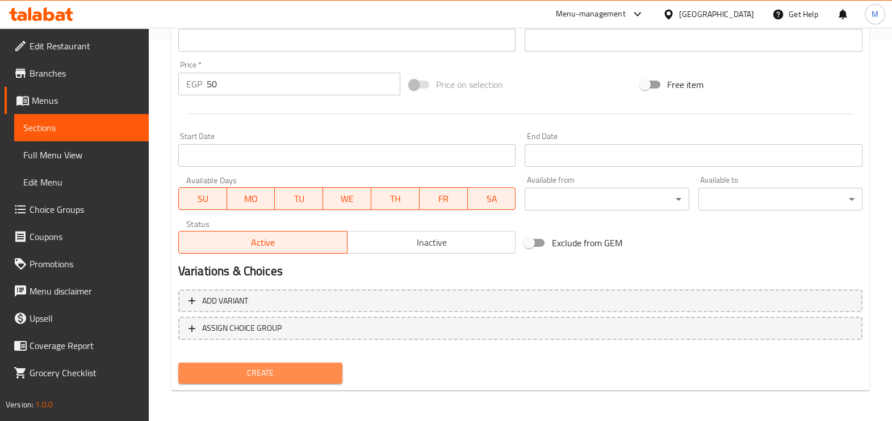
click at [239, 376] on span "Create" at bounding box center [260, 373] width 146 height 14
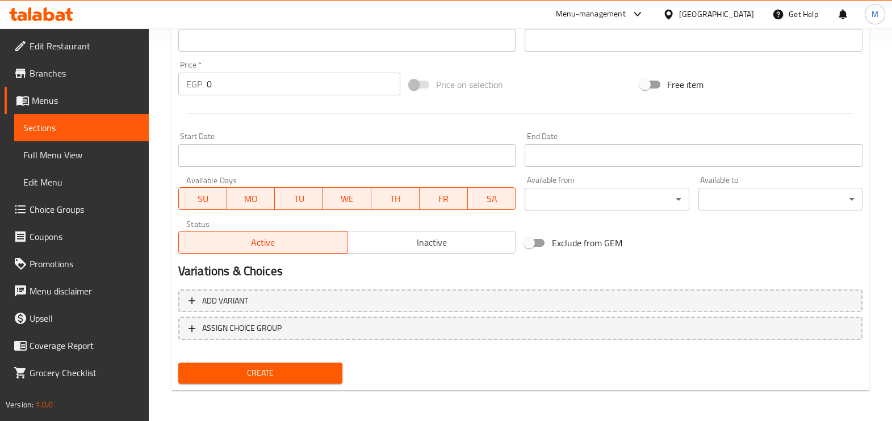
click at [770, 236] on div "Add item image Image Size: 1200 x 800 px / Image formats: jpg, png / 5MB Max. I…" at bounding box center [520, 13] width 693 height 489
click at [357, 123] on div at bounding box center [520, 114] width 693 height 28
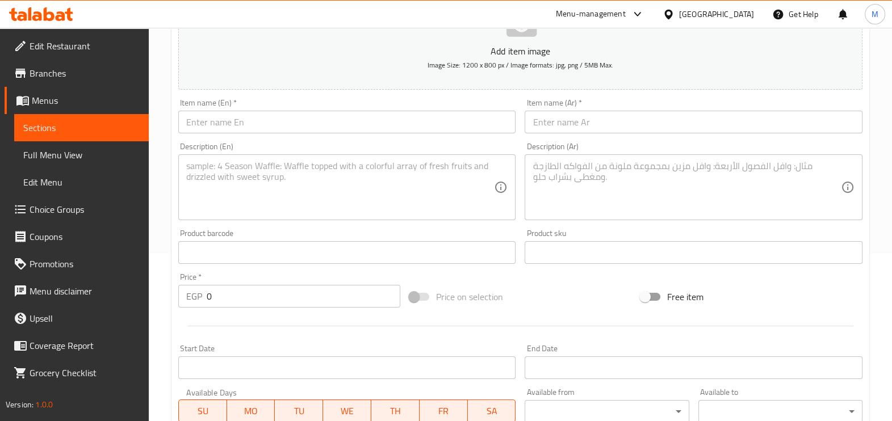
scroll to position [167, 0]
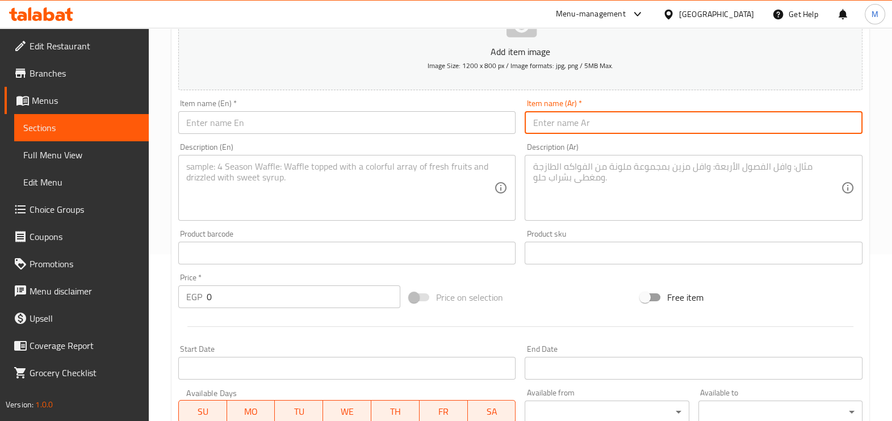
click at [578, 127] on input "text" at bounding box center [693, 122] width 338 height 23
paste input "دجاج ملفوف ساندوتش"
click at [414, 119] on input "text" at bounding box center [347, 122] width 338 height 23
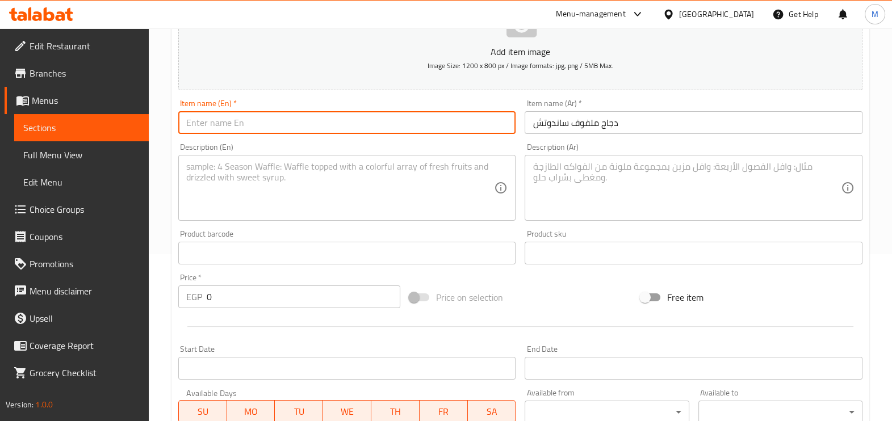
paste input "Chicken wrapped sandwich"
click at [596, 179] on textarea at bounding box center [686, 188] width 308 height 54
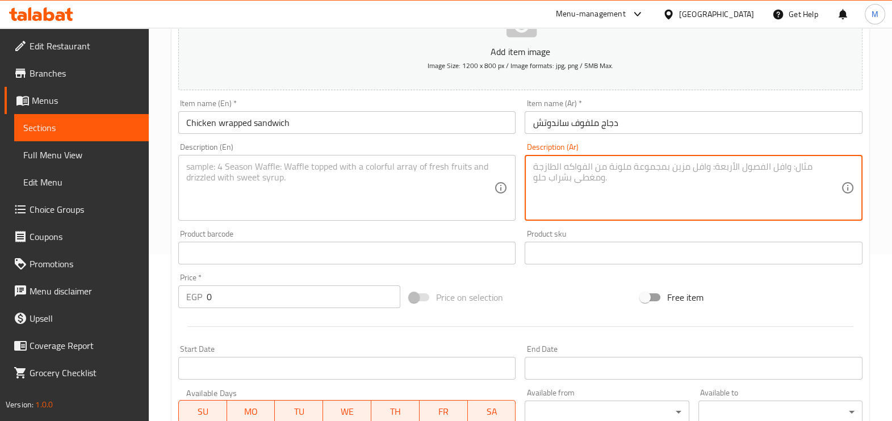
paste textarea "الخاصة طريقتنا على التورتيلا بالعيش الساندوتش يقدم"
click at [445, 162] on textarea at bounding box center [340, 188] width 308 height 54
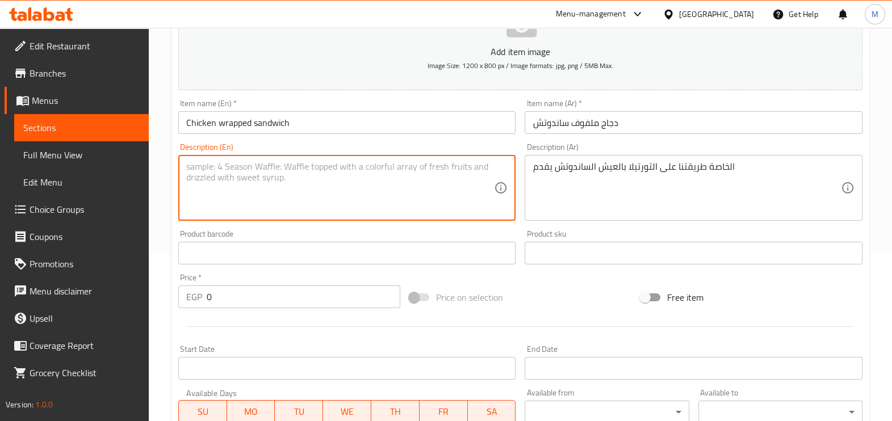
paste textarea "Our own way on tortillas with a live sandwich is served"
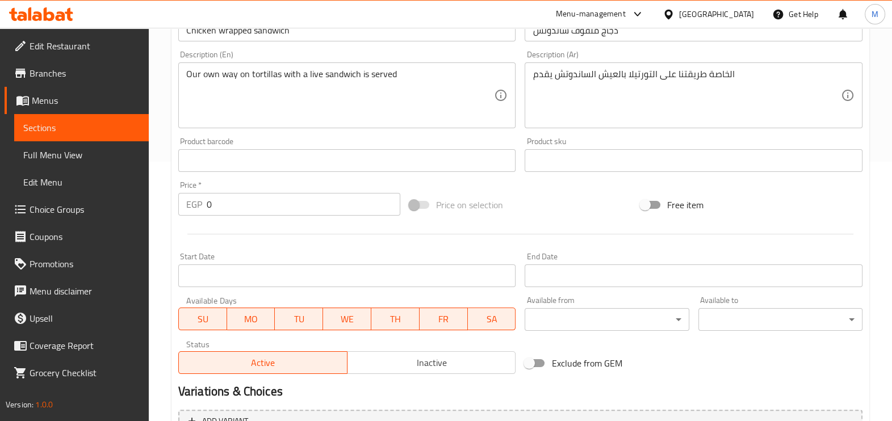
scroll to position [238, 0]
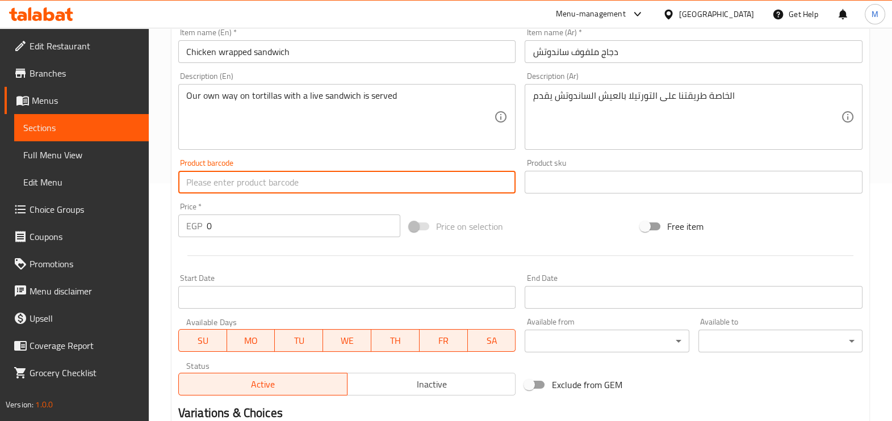
click at [309, 193] on input "text" at bounding box center [347, 182] width 338 height 23
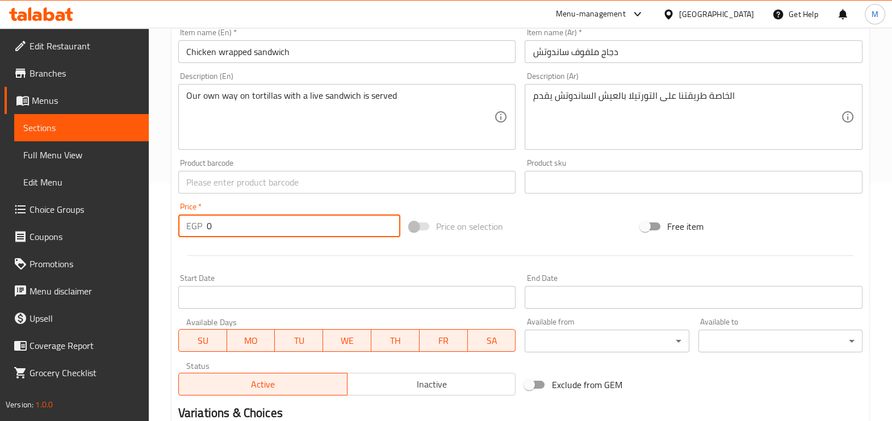
drag, startPoint x: 216, startPoint y: 227, endPoint x: 179, endPoint y: 218, distance: 37.4
click at [179, 218] on div "EGP 0 Price *" at bounding box center [289, 226] width 222 height 23
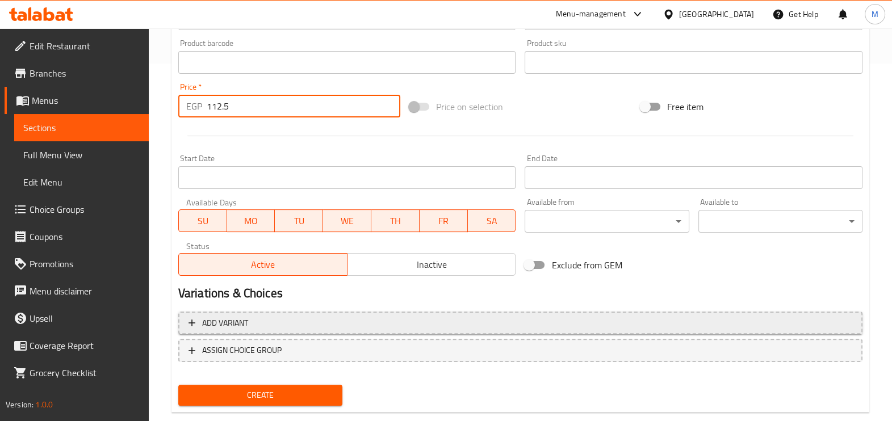
scroll to position [380, 0]
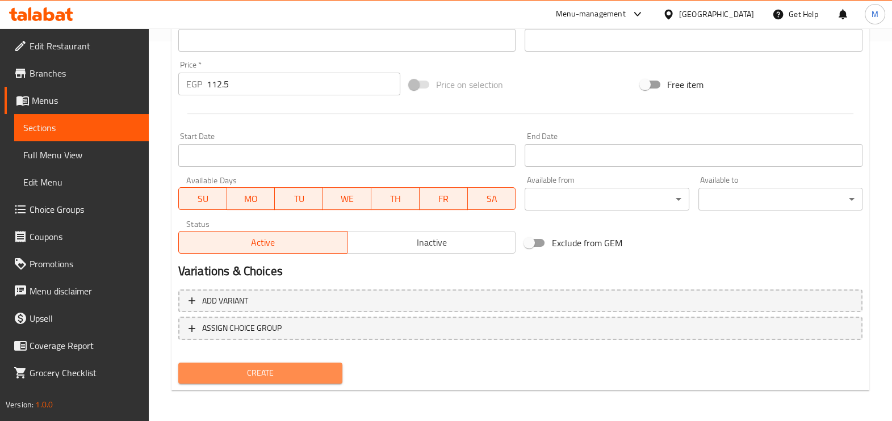
click at [259, 366] on span "Create" at bounding box center [260, 373] width 146 height 14
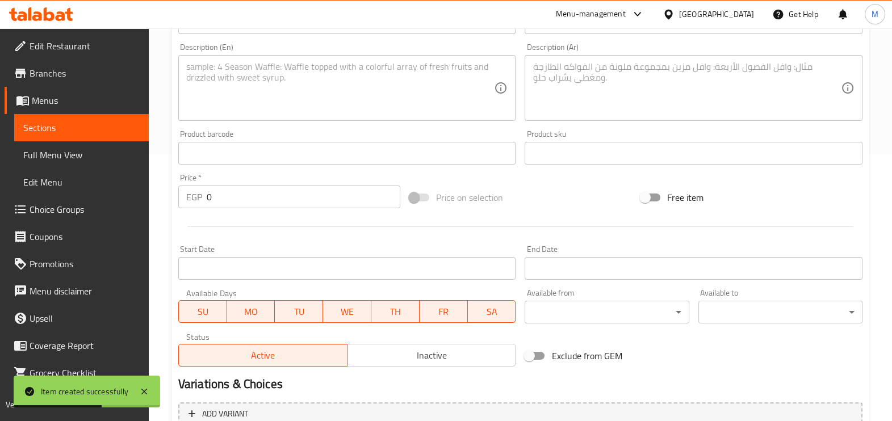
scroll to position [167, 0]
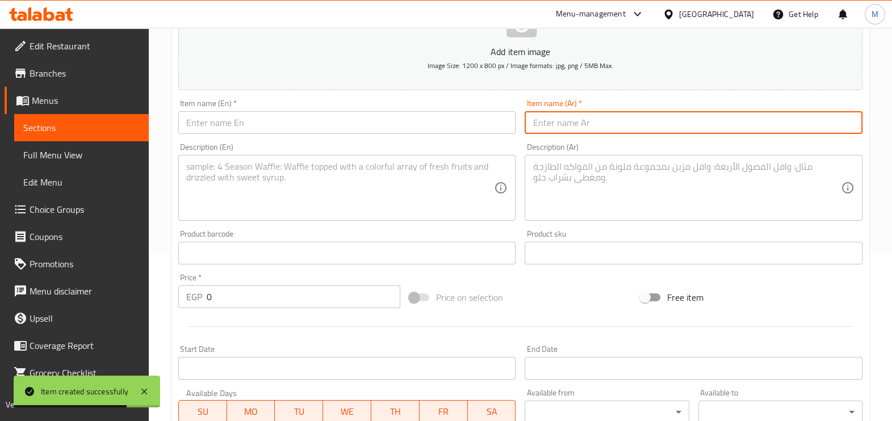
click at [577, 133] on input "text" at bounding box center [693, 122] width 338 height 23
paste input "لحم ملفوف ساندوتش"
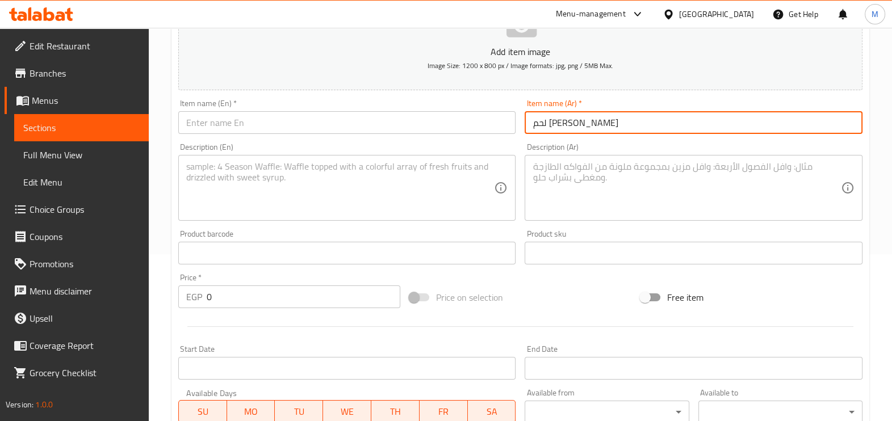
click at [427, 121] on input "text" at bounding box center [347, 122] width 338 height 23
paste input "Meat cabbage sandwich"
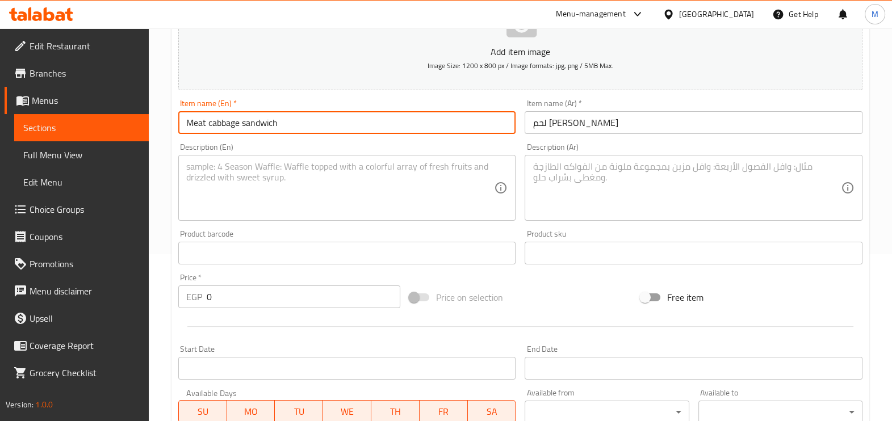
click at [586, 184] on textarea at bounding box center [686, 188] width 308 height 54
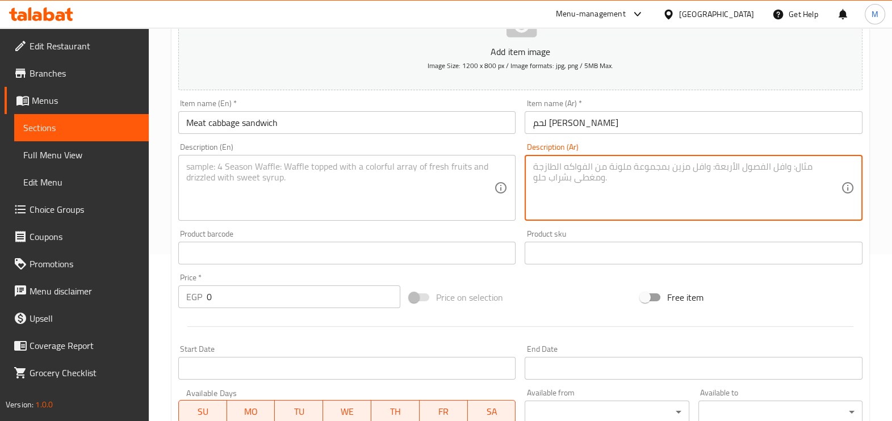
paste textarea "الخاصة طريقتنا على التورتيلا بالعيش الساندوتش يقدم"
click at [417, 175] on textarea at bounding box center [340, 188] width 308 height 54
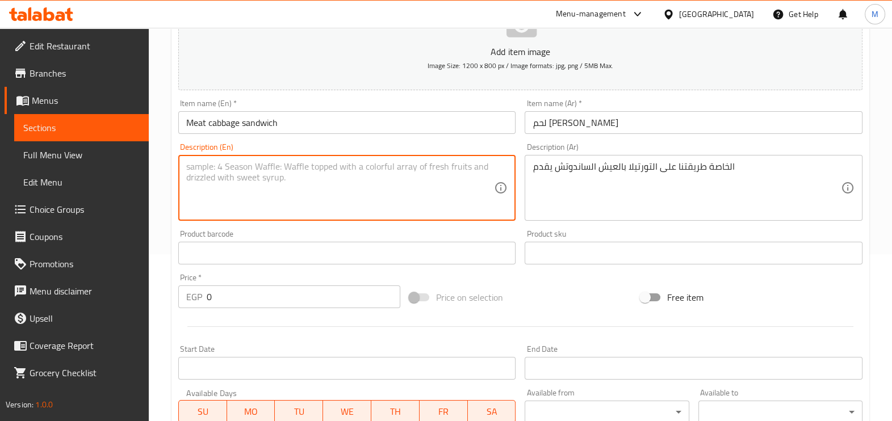
paste textarea "Our own way on tortillas with a live sandwich is served"
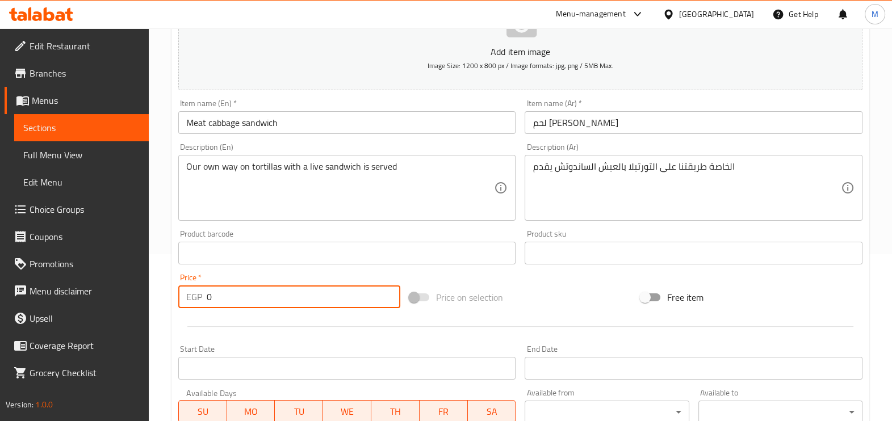
drag, startPoint x: 260, startPoint y: 299, endPoint x: 208, endPoint y: 299, distance: 51.6
click at [208, 299] on input "0" at bounding box center [304, 296] width 194 height 23
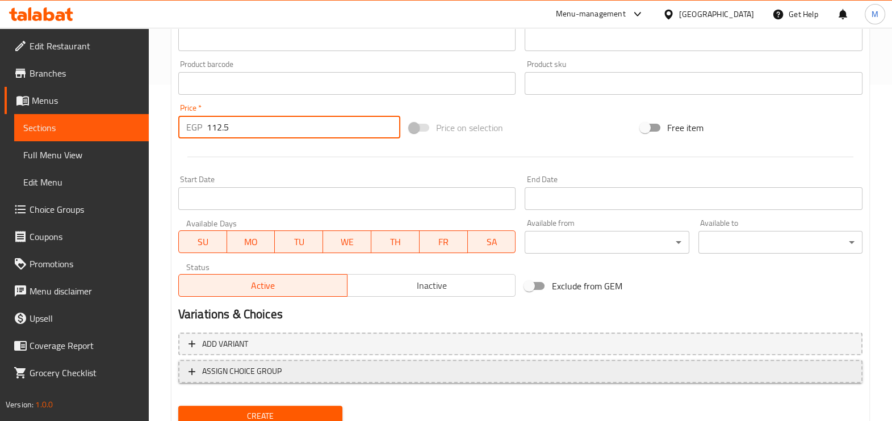
scroll to position [380, 0]
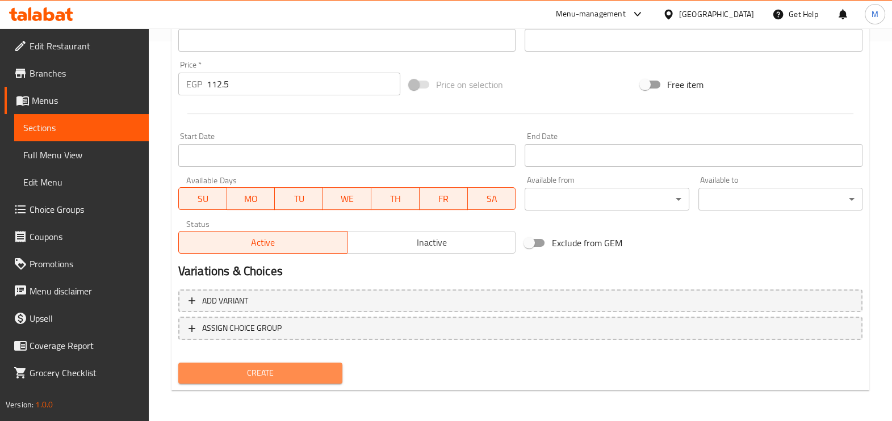
click at [267, 379] on span "Create" at bounding box center [260, 373] width 146 height 14
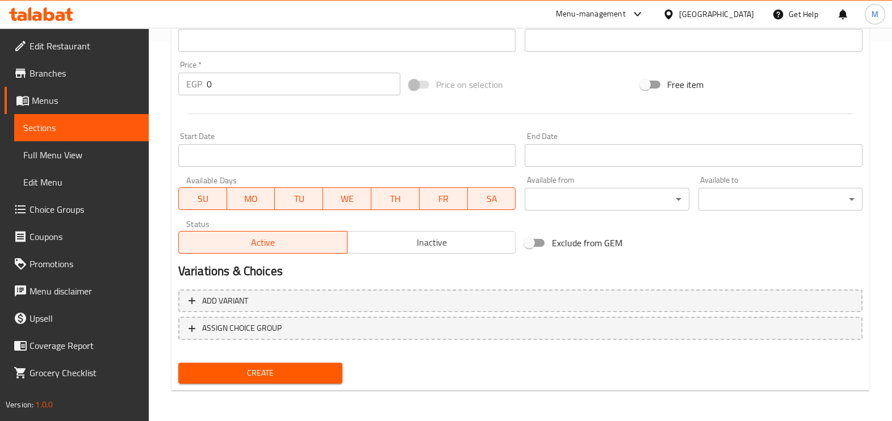
click at [514, 285] on div "Add variant ASSIGN CHOICE GROUP" at bounding box center [520, 322] width 693 height 74
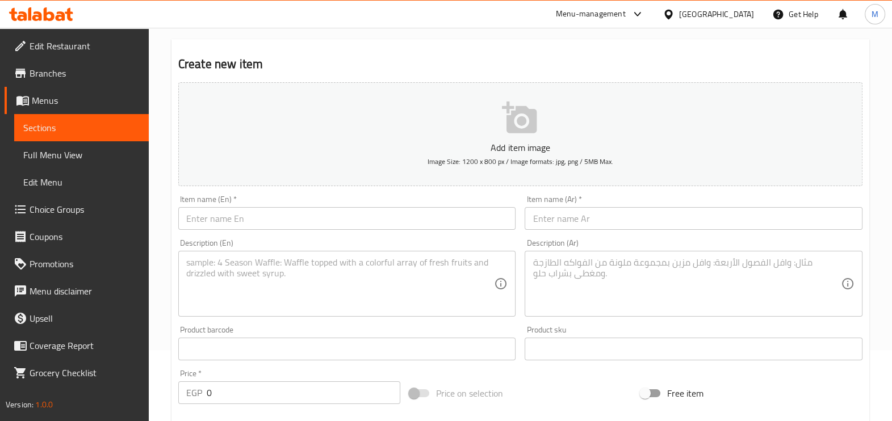
scroll to position [25, 0]
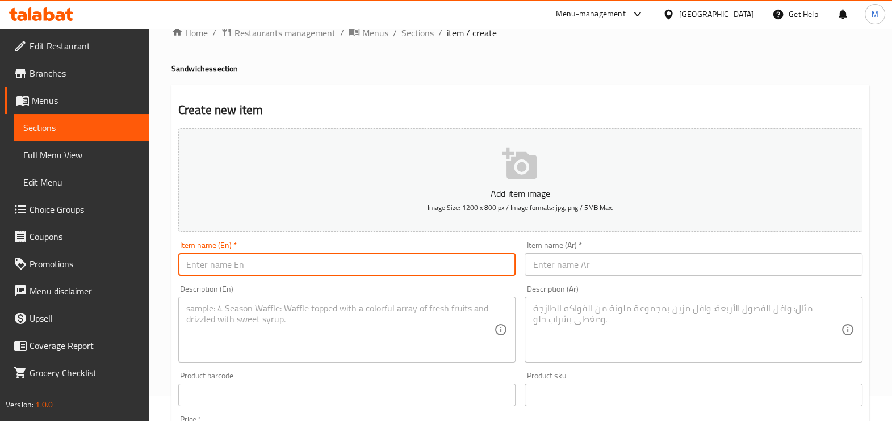
click at [309, 259] on input "text" at bounding box center [347, 264] width 338 height 23
paste input "جبن مكس ملفوف ساندوتش"
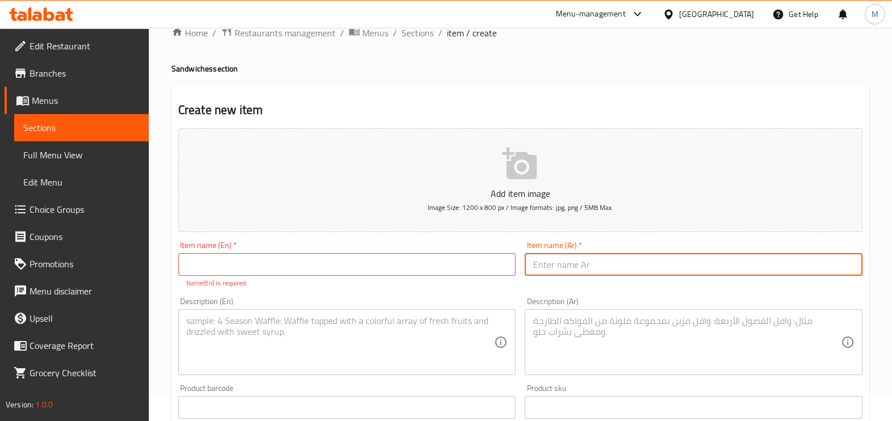
click at [604, 267] on input "text" at bounding box center [693, 264] width 338 height 23
paste
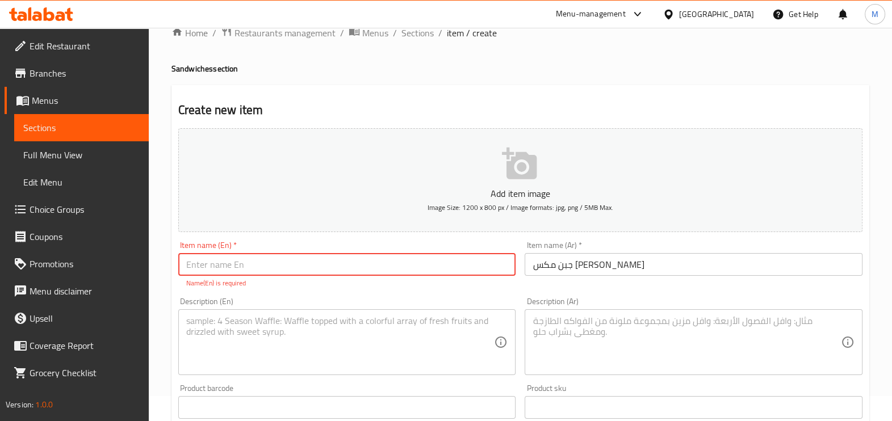
click at [446, 275] on input "text" at bounding box center [347, 264] width 338 height 23
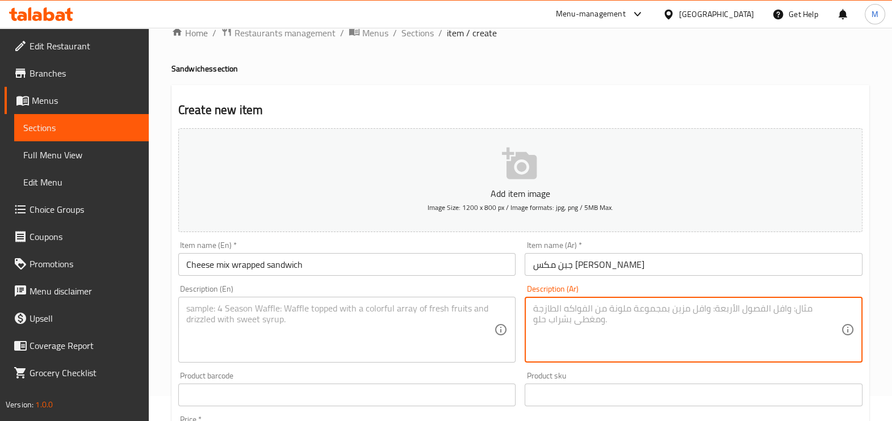
click at [581, 313] on textarea at bounding box center [686, 330] width 308 height 54
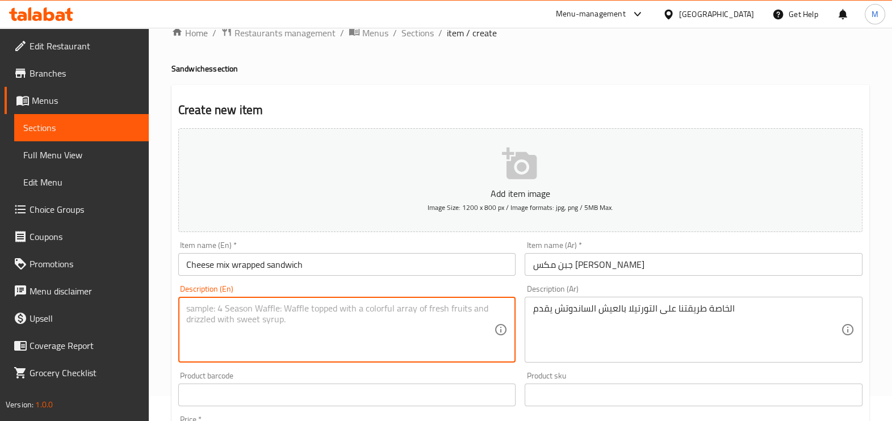
click at [444, 314] on textarea at bounding box center [340, 330] width 308 height 54
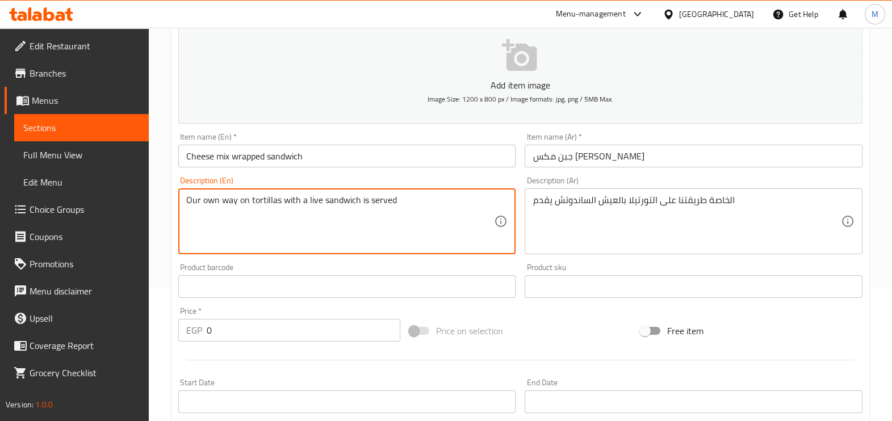
scroll to position [238, 0]
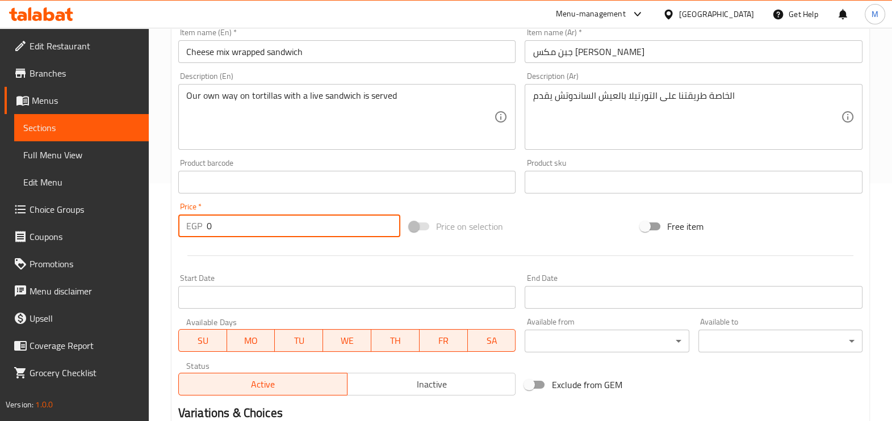
click at [262, 230] on input "0" at bounding box center [304, 226] width 194 height 23
click at [236, 221] on input "0" at bounding box center [304, 226] width 194 height 23
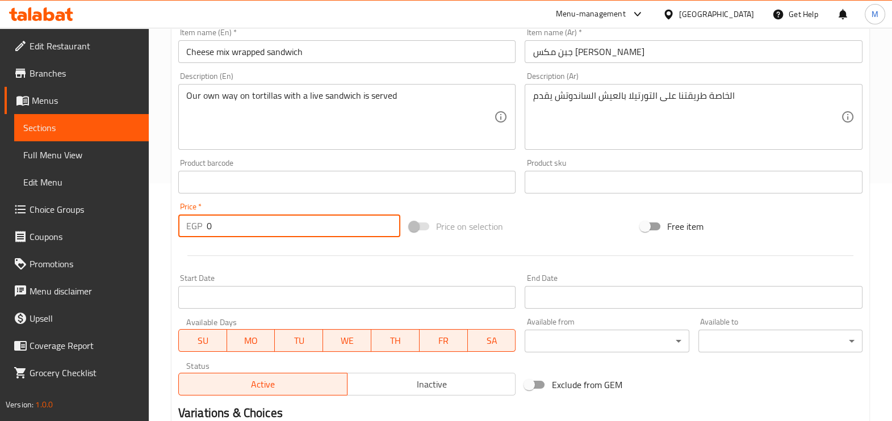
click at [236, 221] on input "0" at bounding box center [304, 226] width 194 height 23
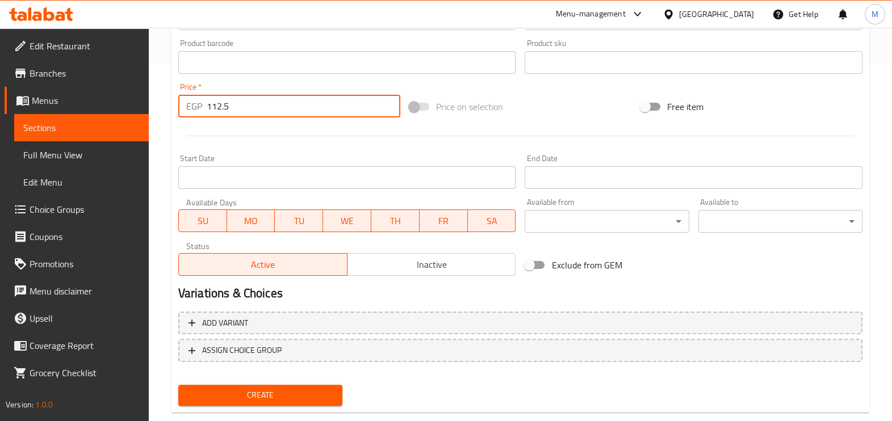
scroll to position [380, 0]
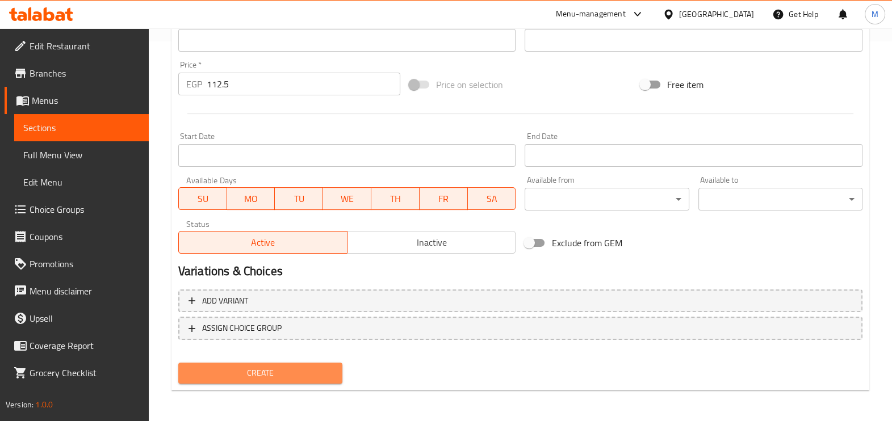
click at [249, 368] on span "Create" at bounding box center [260, 373] width 146 height 14
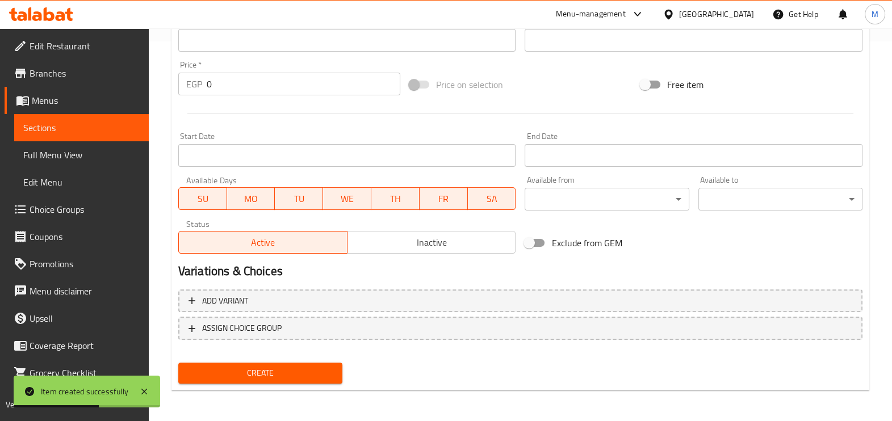
click at [369, 131] on div "Start Date Start Date" at bounding box center [347, 150] width 347 height 44
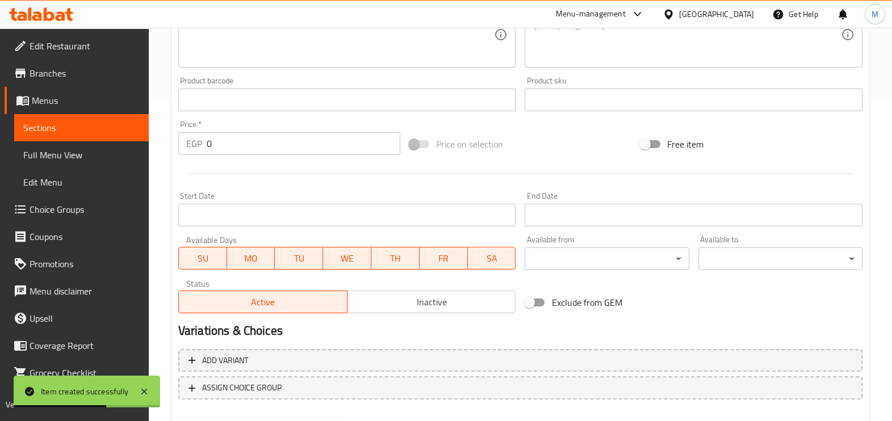
scroll to position [238, 0]
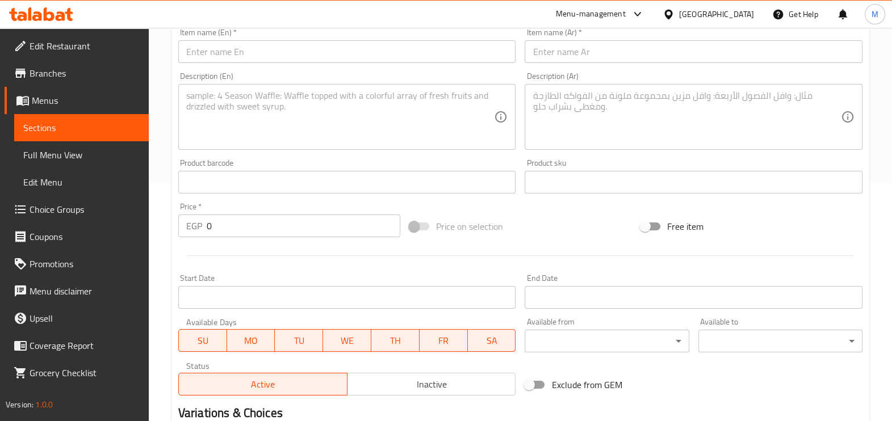
click at [35, 128] on span "Sections" at bounding box center [81, 128] width 116 height 14
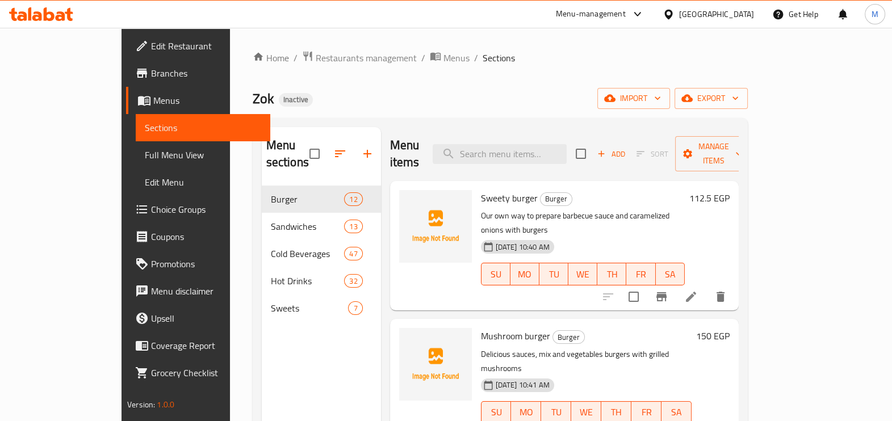
click at [262, 351] on div "Menu sections Burger 12 Sandwiches 13 Cold Beverages 47 Hot Drinks 32 Sweets 7" at bounding box center [321, 337] width 119 height 421
click at [360, 147] on icon "button" at bounding box center [367, 154] width 14 height 14
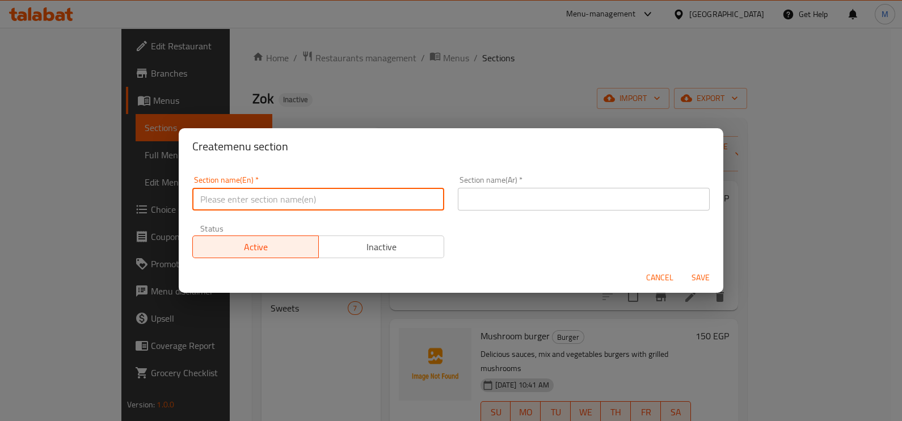
click at [347, 207] on input "text" at bounding box center [318, 199] width 252 height 23
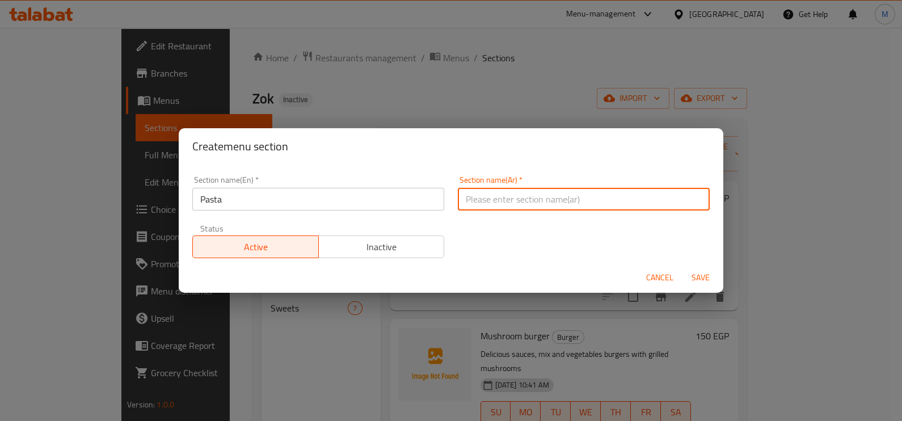
click at [469, 192] on input "text" at bounding box center [584, 199] width 252 height 23
click at [705, 276] on span "Save" at bounding box center [700, 278] width 27 height 14
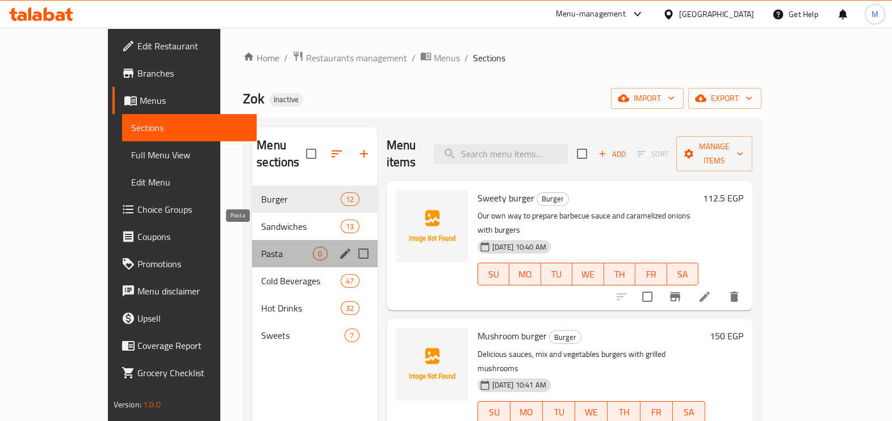
click at [261, 247] on span "Pasta" at bounding box center [287, 254] width 52 height 14
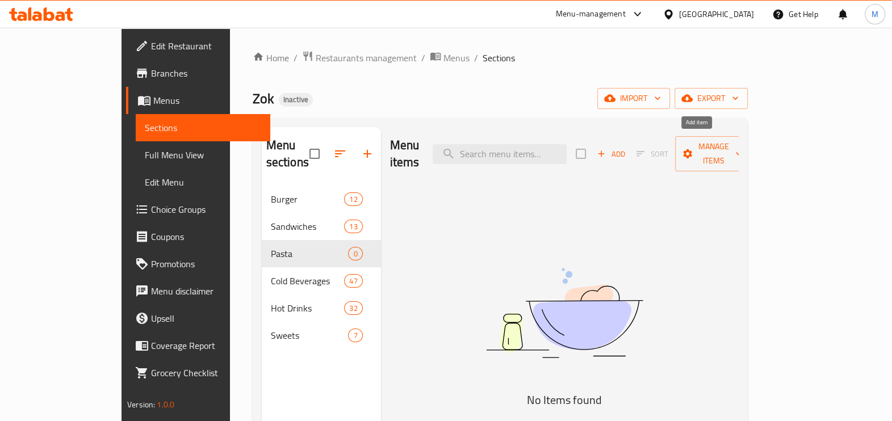
click at [604, 151] on icon "button" at bounding box center [601, 154] width 6 height 6
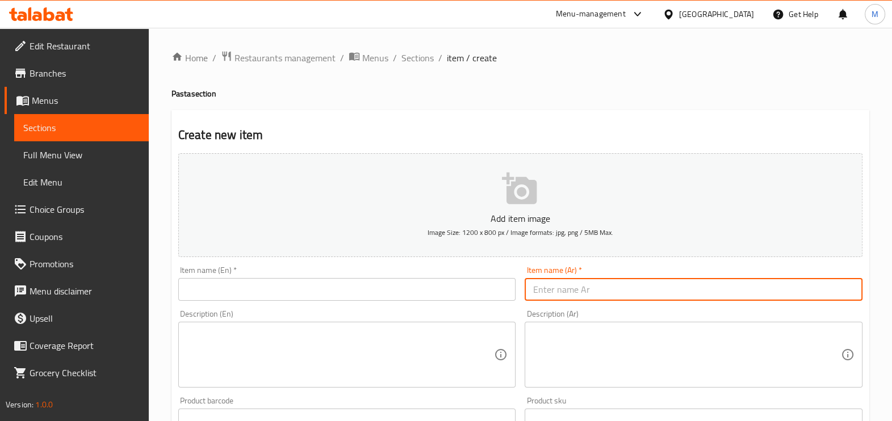
click at [576, 289] on input "text" at bounding box center [693, 289] width 338 height 23
click at [400, 286] on input "text" at bounding box center [347, 289] width 338 height 23
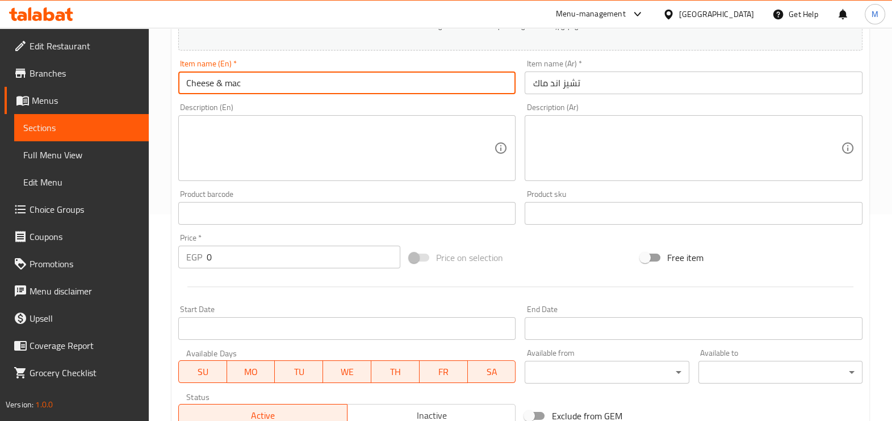
scroll to position [213, 0]
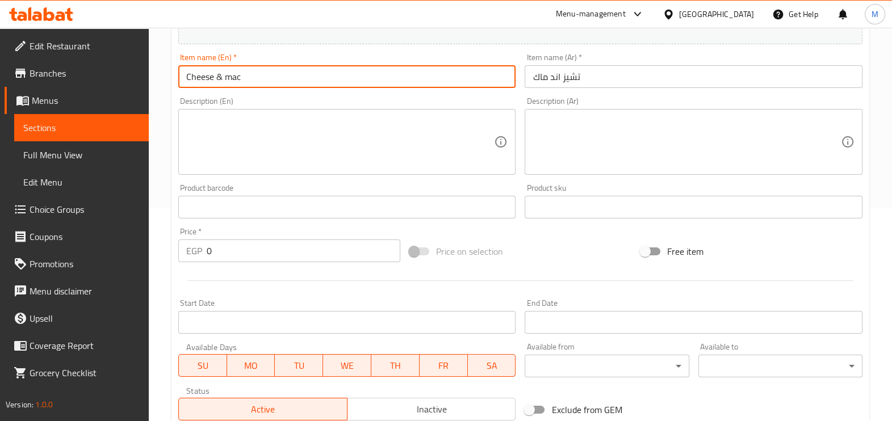
click at [205, 255] on div "EGP 0 Price *" at bounding box center [289, 250] width 222 height 23
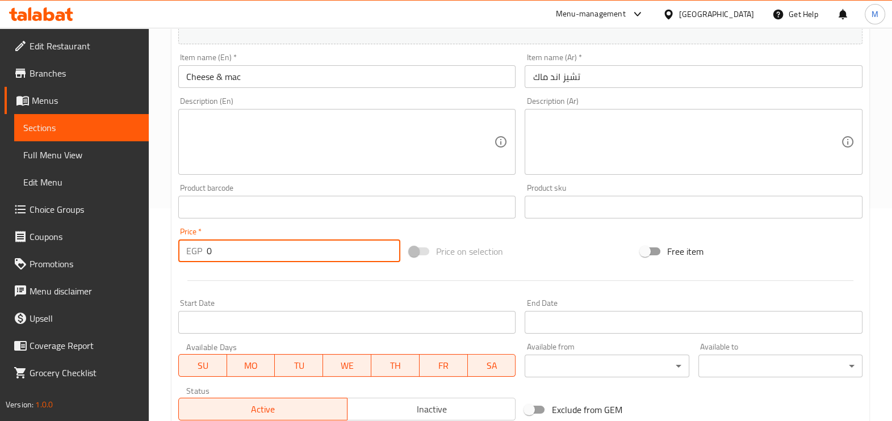
click at [208, 251] on input "0" at bounding box center [304, 250] width 194 height 23
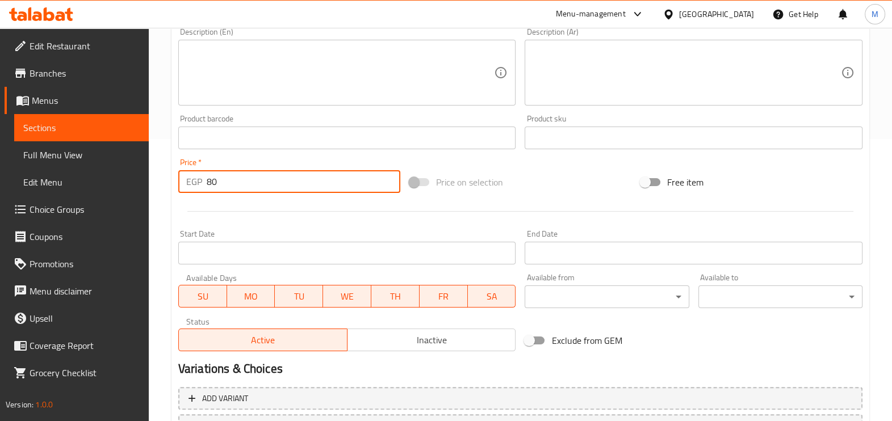
scroll to position [380, 0]
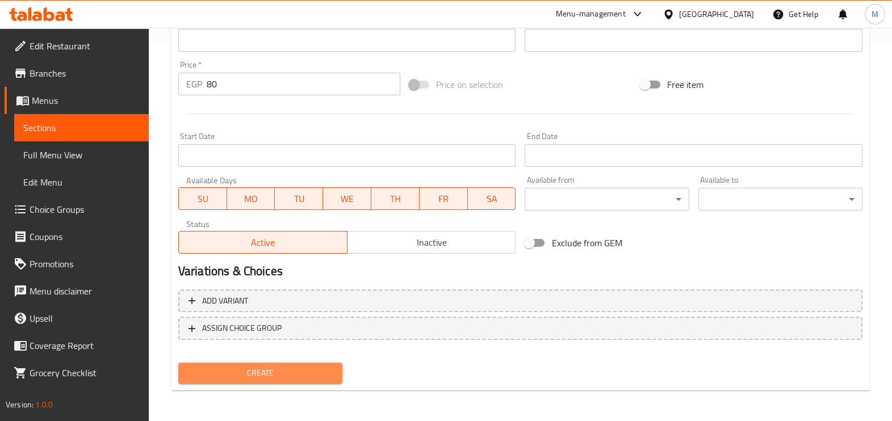
click at [289, 369] on span "Create" at bounding box center [260, 373] width 146 height 14
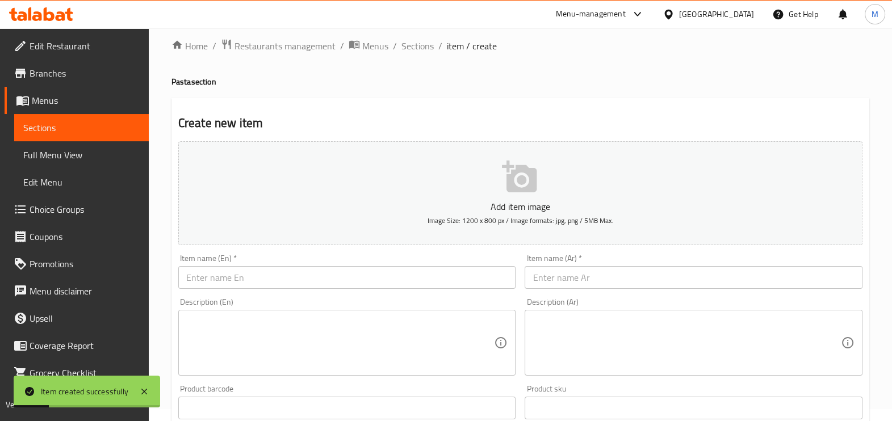
scroll to position [0, 0]
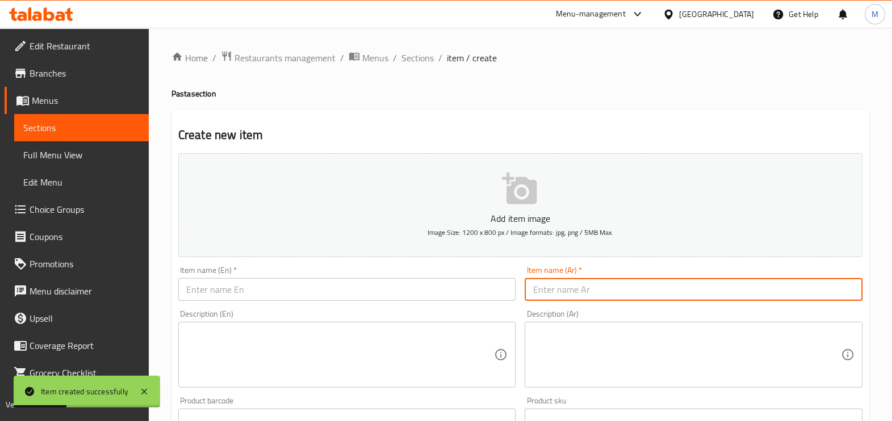
click at [638, 286] on input "text" at bounding box center [693, 289] width 338 height 23
click at [587, 289] on input "text" at bounding box center [693, 289] width 338 height 23
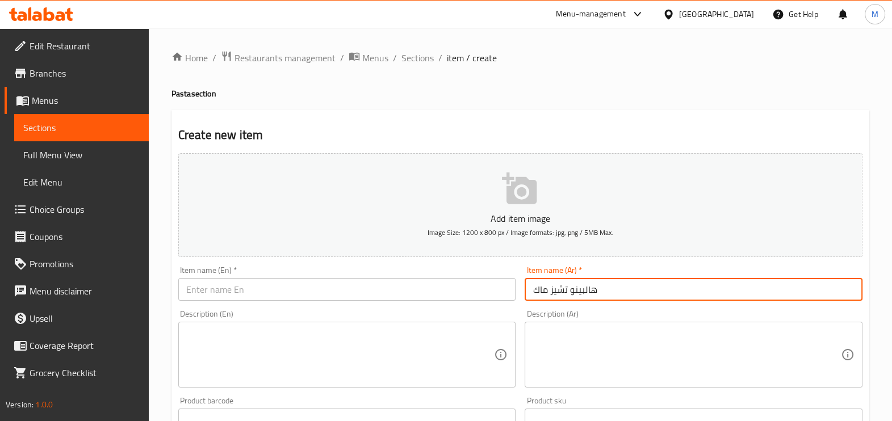
click at [346, 284] on input "text" at bounding box center [347, 289] width 338 height 23
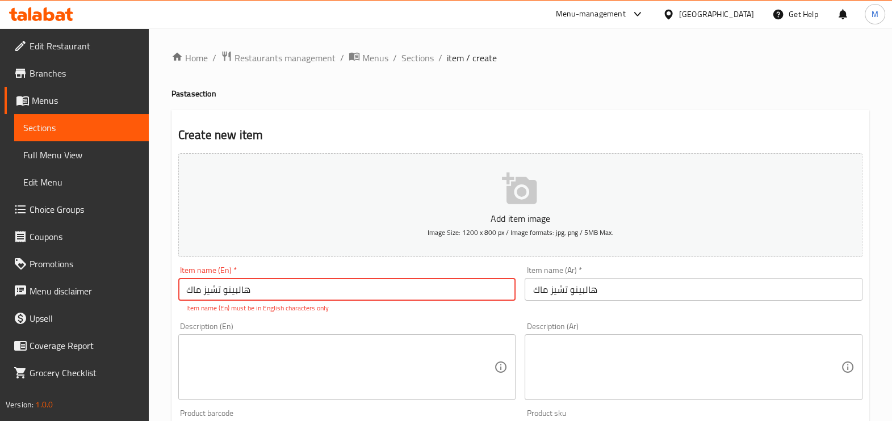
drag, startPoint x: 431, startPoint y: 279, endPoint x: 189, endPoint y: 296, distance: 242.9
click at [189, 296] on input "هالبينو تشيز ماك" at bounding box center [347, 289] width 338 height 23
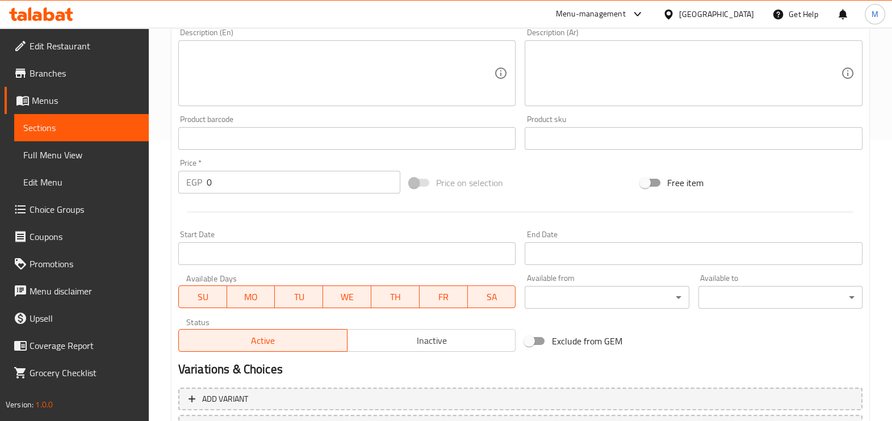
scroll to position [283, 0]
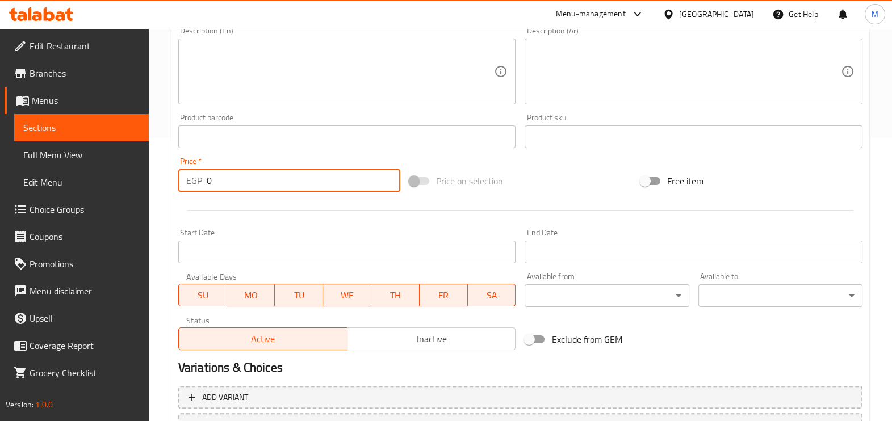
drag, startPoint x: 211, startPoint y: 182, endPoint x: 199, endPoint y: 182, distance: 11.9
click at [199, 182] on div "EGP 0 Price *" at bounding box center [289, 180] width 222 height 23
click at [213, 185] on input "09" at bounding box center [304, 180] width 194 height 23
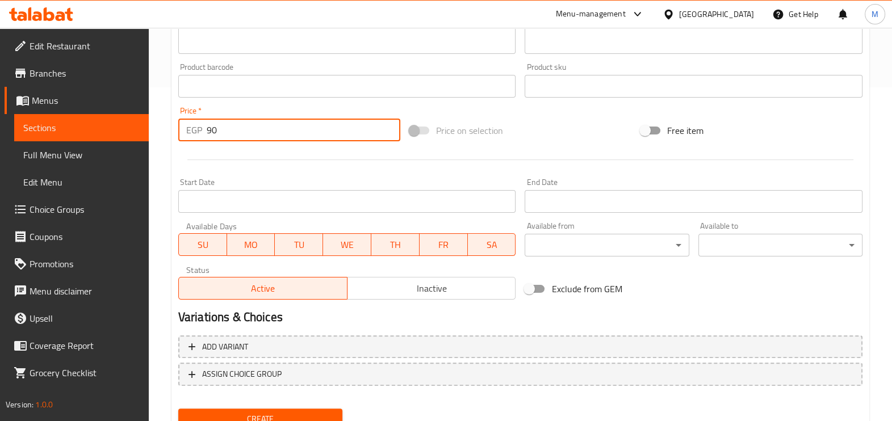
scroll to position [380, 0]
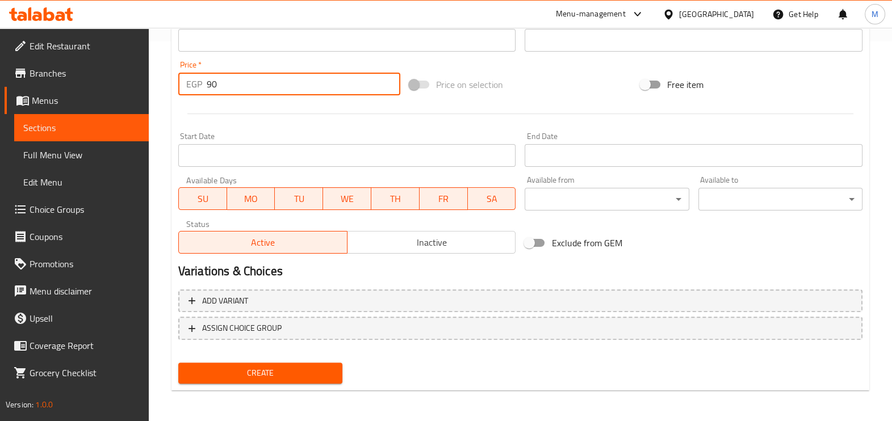
click at [243, 371] on span "Create" at bounding box center [260, 373] width 146 height 14
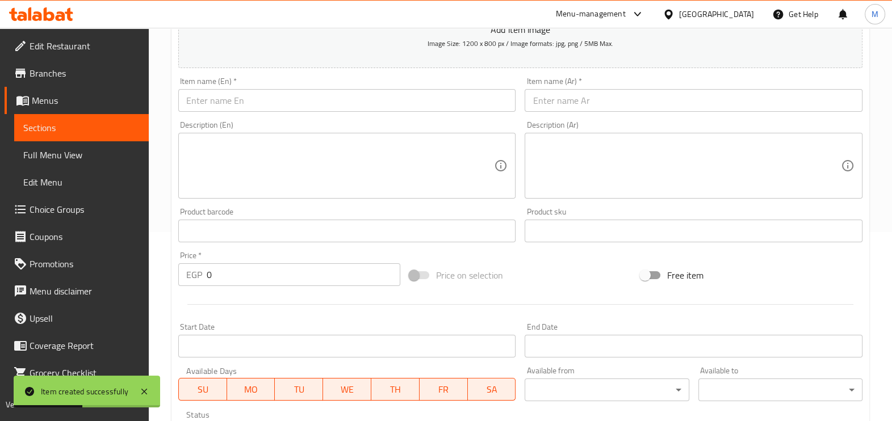
scroll to position [167, 0]
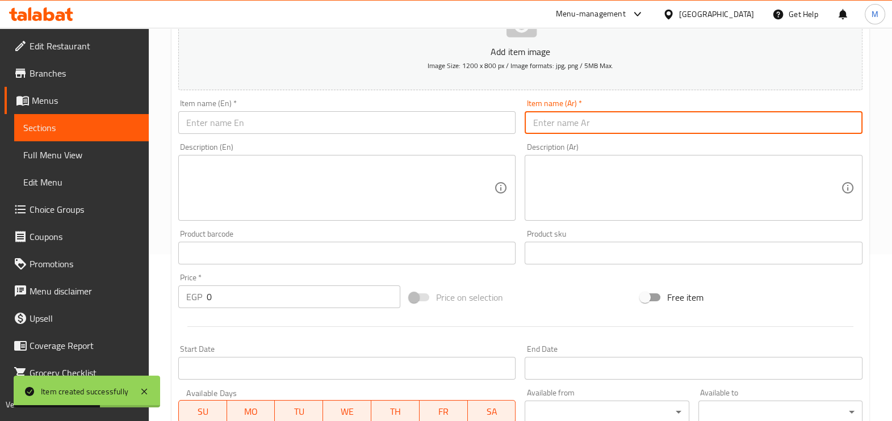
click at [556, 124] on input "text" at bounding box center [693, 122] width 338 height 23
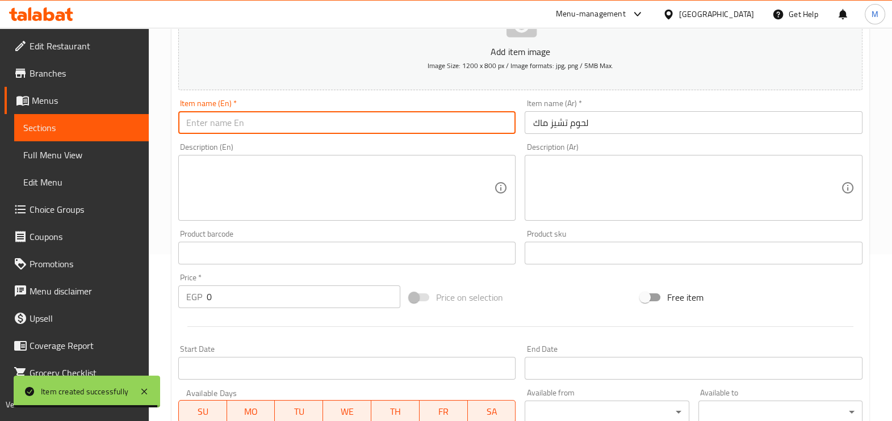
click at [406, 125] on input "text" at bounding box center [347, 122] width 338 height 23
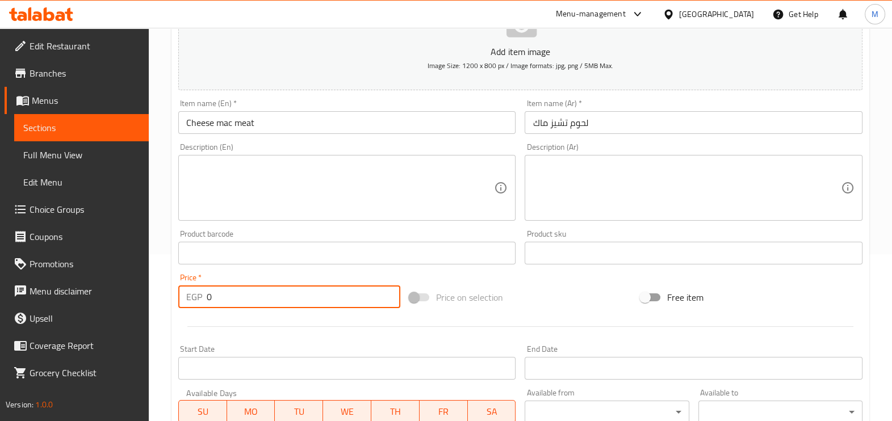
drag, startPoint x: 233, startPoint y: 295, endPoint x: 179, endPoint y: 296, distance: 53.9
click at [179, 296] on div "EGP 0 Price *" at bounding box center [289, 296] width 222 height 23
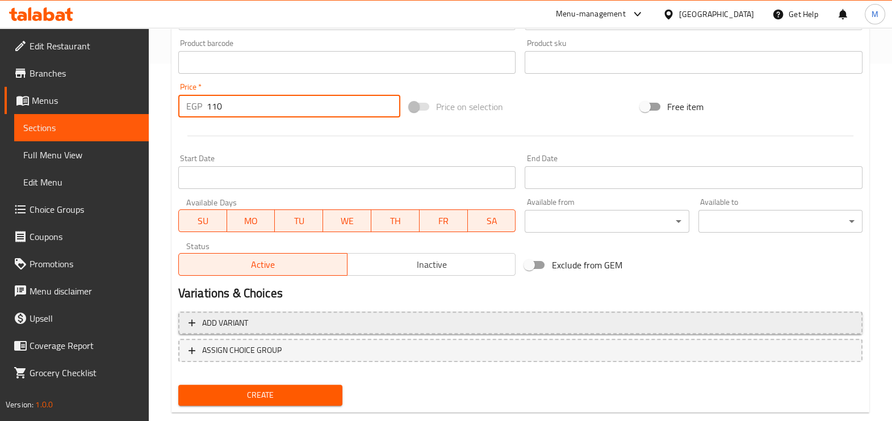
scroll to position [380, 0]
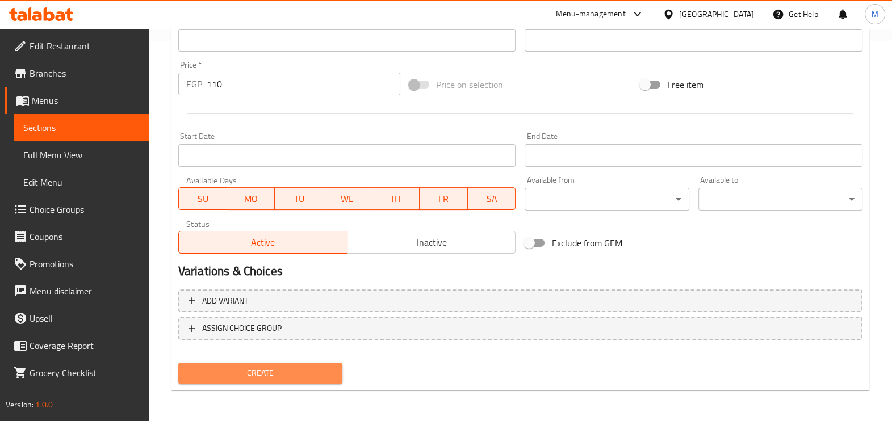
click at [263, 368] on span "Create" at bounding box center [260, 373] width 146 height 14
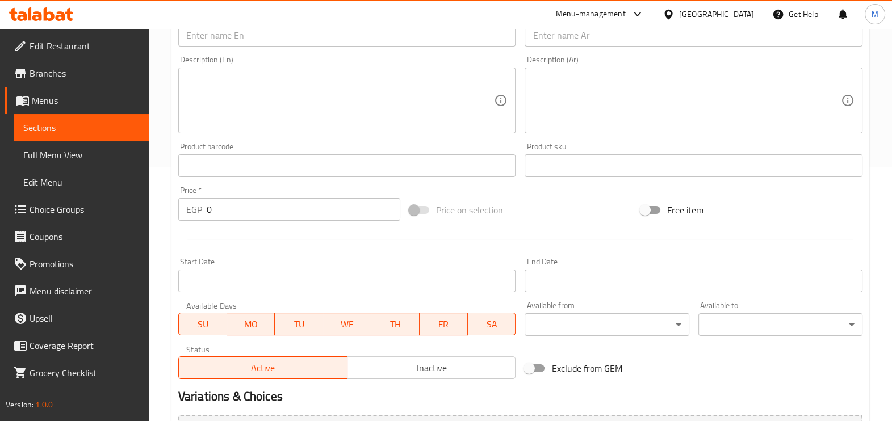
scroll to position [167, 0]
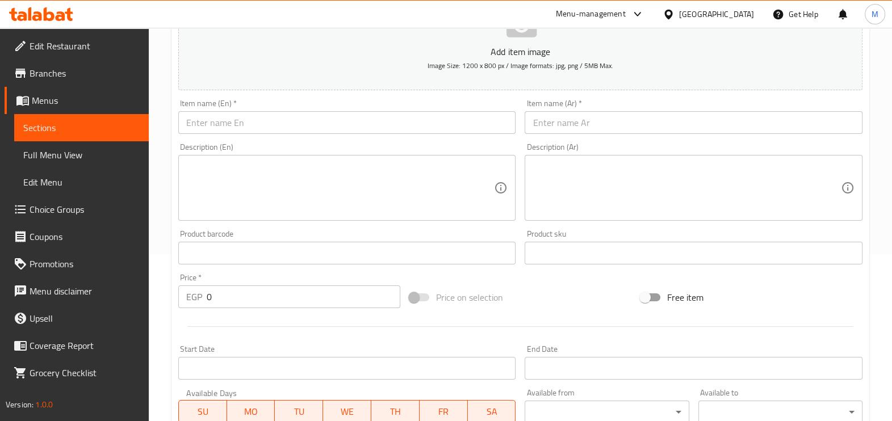
click at [544, 125] on input "text" at bounding box center [693, 122] width 338 height 23
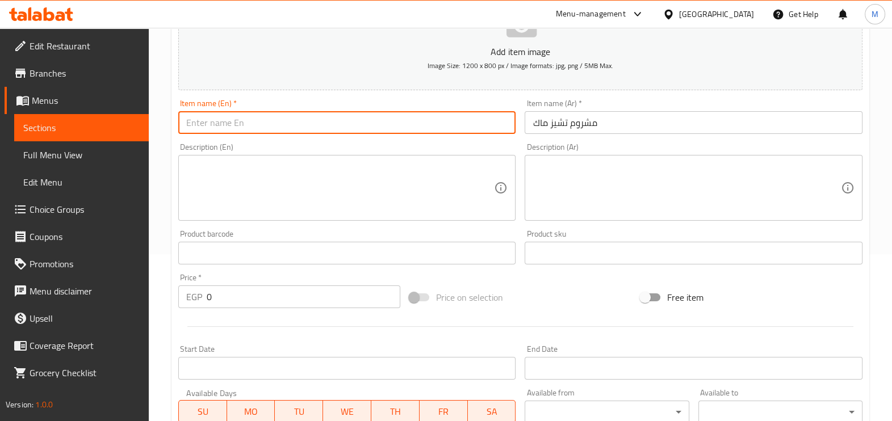
click at [406, 117] on input "text" at bounding box center [347, 122] width 338 height 23
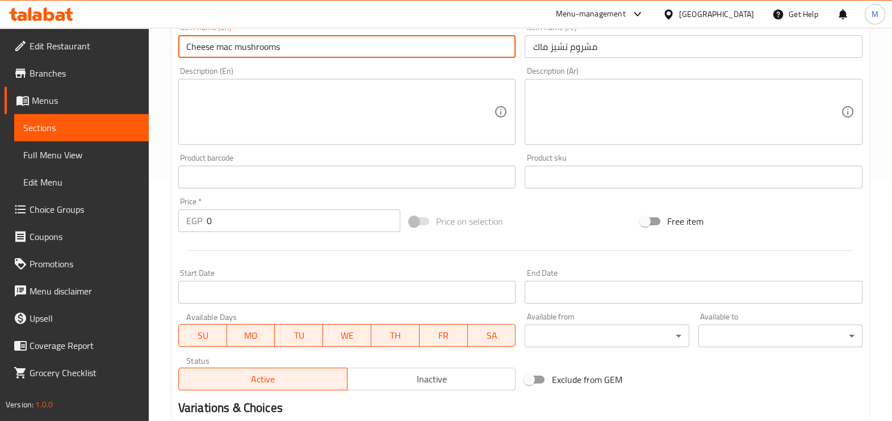
scroll to position [380, 0]
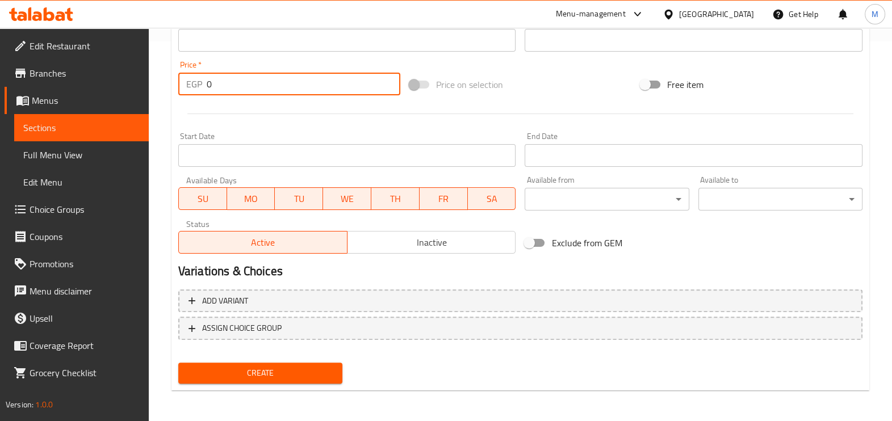
drag, startPoint x: 241, startPoint y: 80, endPoint x: 188, endPoint y: 86, distance: 53.1
click at [188, 86] on div "EGP 0 Price *" at bounding box center [289, 84] width 222 height 23
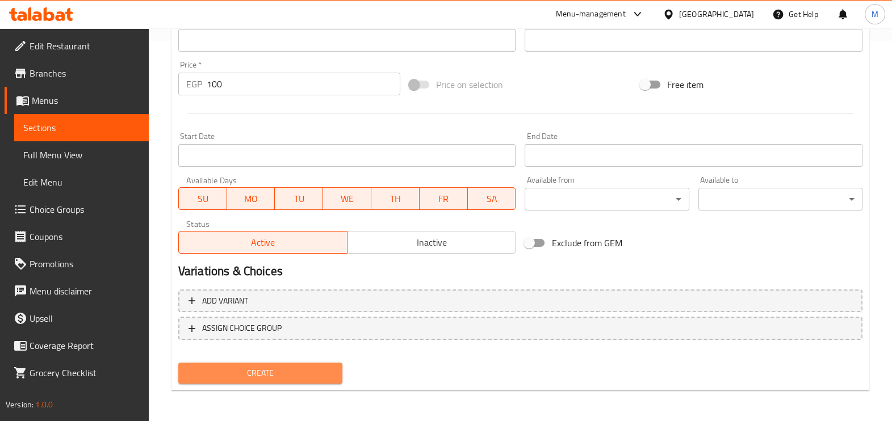
click at [268, 368] on span "Create" at bounding box center [260, 373] width 146 height 14
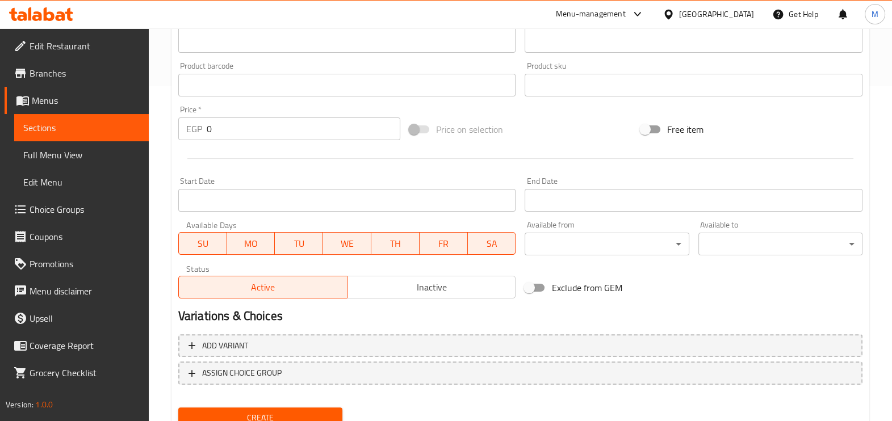
scroll to position [238, 0]
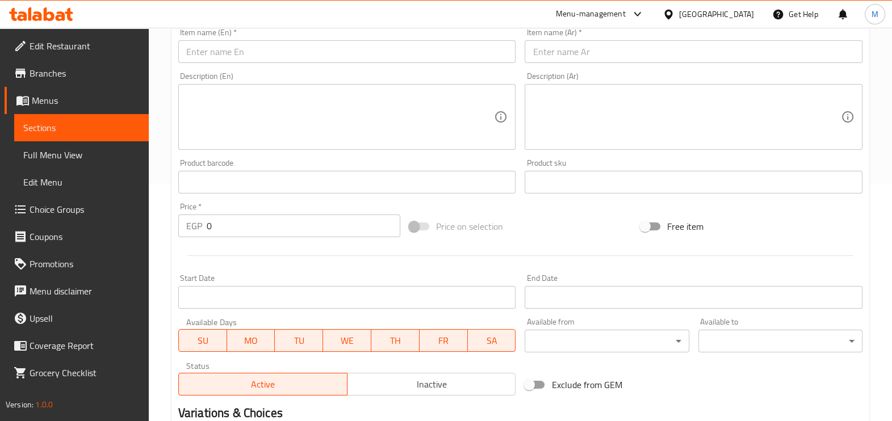
click at [626, 47] on input "text" at bounding box center [693, 51] width 338 height 23
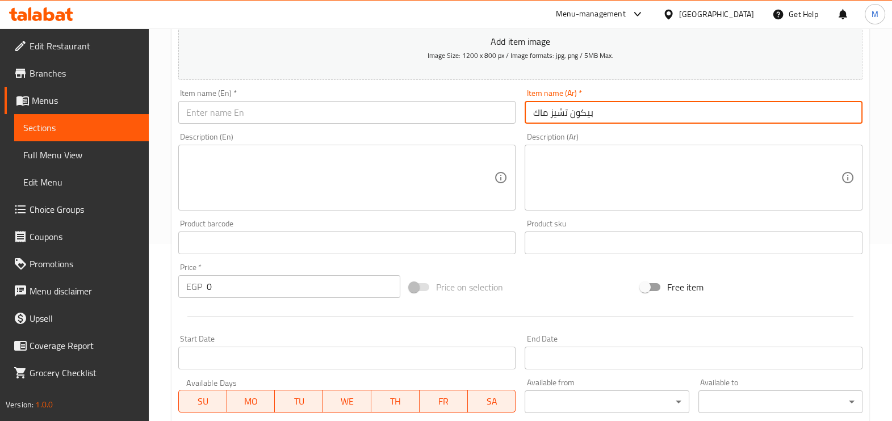
scroll to position [96, 0]
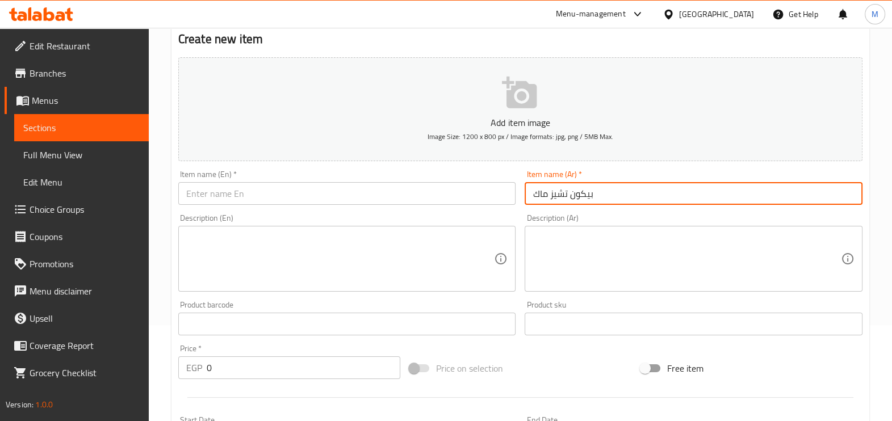
click at [438, 184] on input "text" at bounding box center [347, 193] width 338 height 23
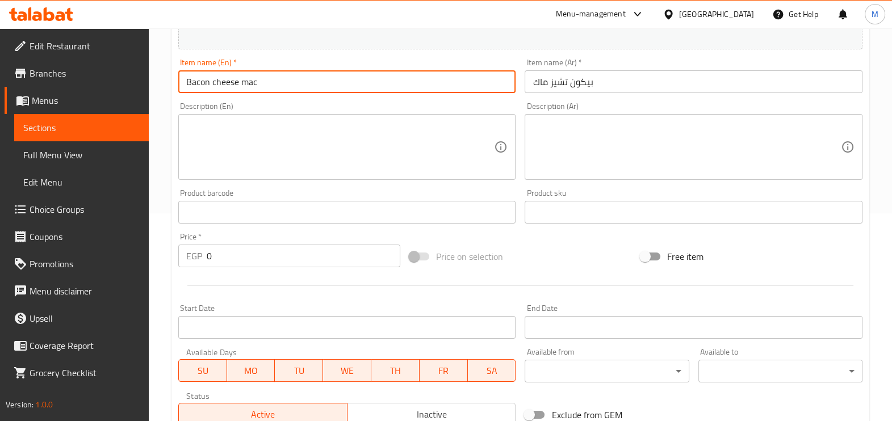
scroll to position [238, 0]
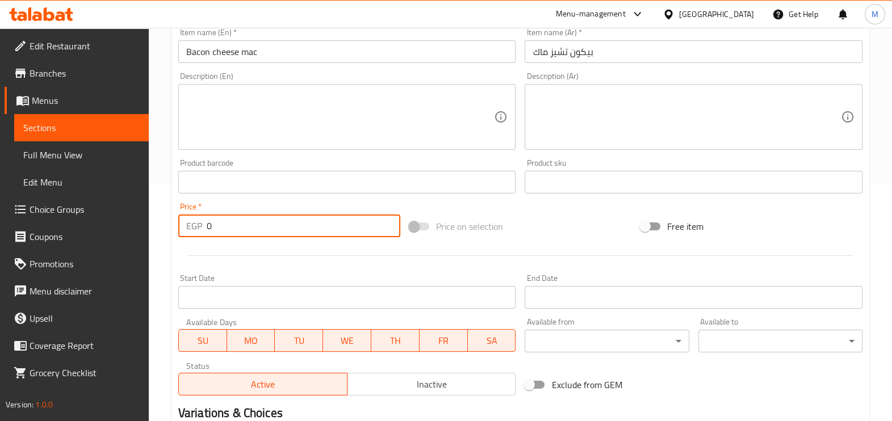
drag, startPoint x: 228, startPoint y: 232, endPoint x: 195, endPoint y: 223, distance: 34.1
click at [195, 223] on div "EGP 0 Price *" at bounding box center [289, 226] width 222 height 23
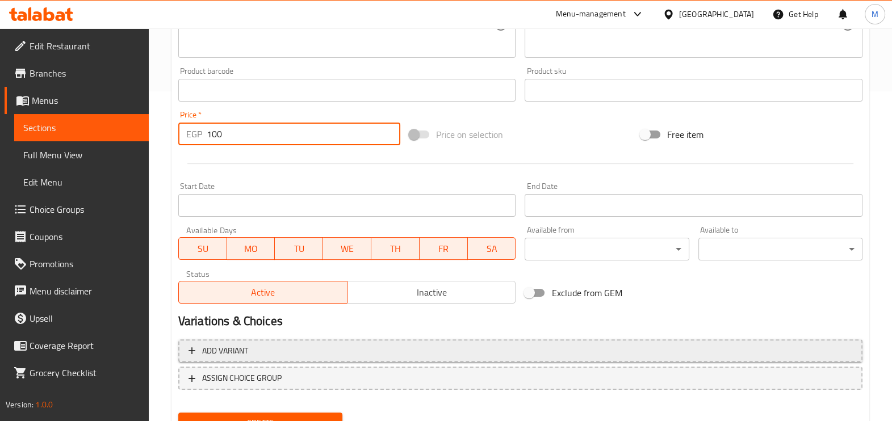
scroll to position [380, 0]
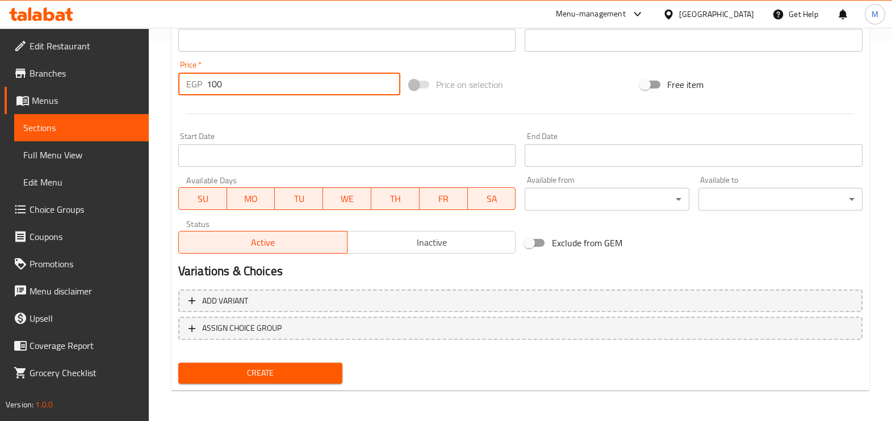
click at [295, 384] on div "Create" at bounding box center [260, 373] width 173 height 30
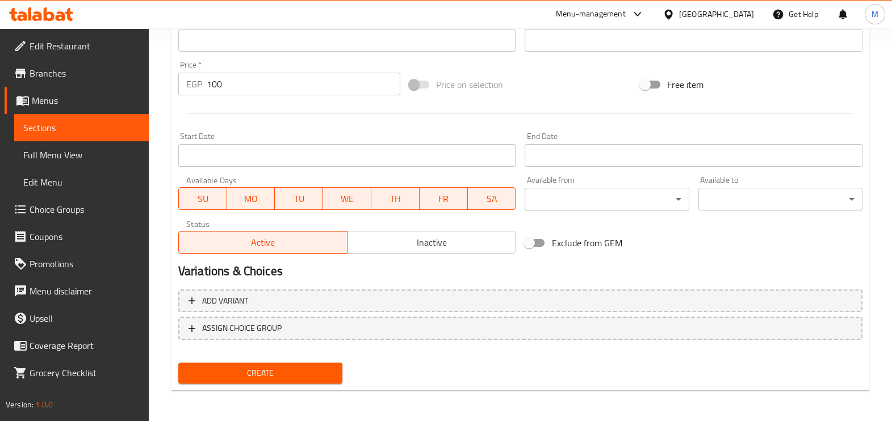
click at [298, 376] on span "Create" at bounding box center [260, 373] width 146 height 14
click at [102, 128] on span "Sections" at bounding box center [81, 128] width 116 height 14
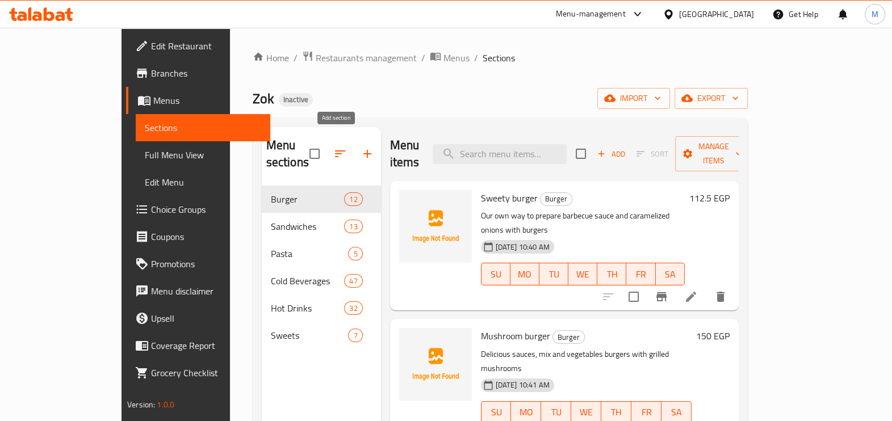
click at [360, 147] on icon "button" at bounding box center [367, 154] width 14 height 14
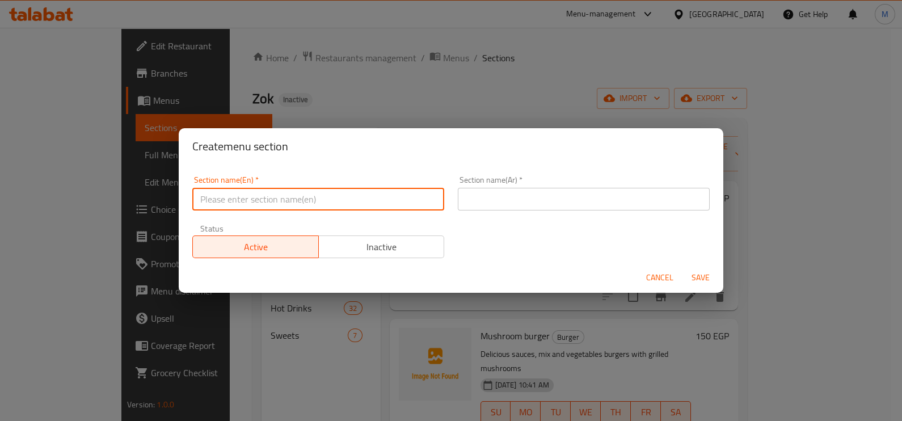
click at [332, 194] on input "text" at bounding box center [318, 199] width 252 height 23
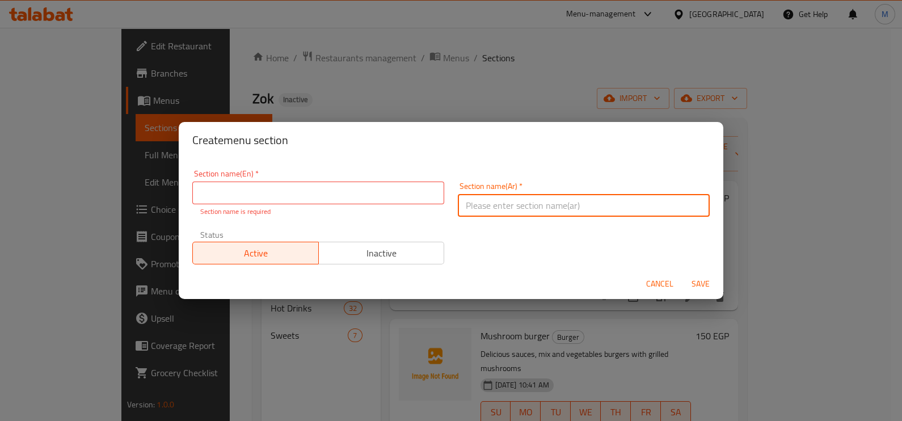
click at [492, 194] on input "text" at bounding box center [584, 205] width 252 height 23
click at [477, 208] on input "سلطات" at bounding box center [584, 205] width 252 height 23
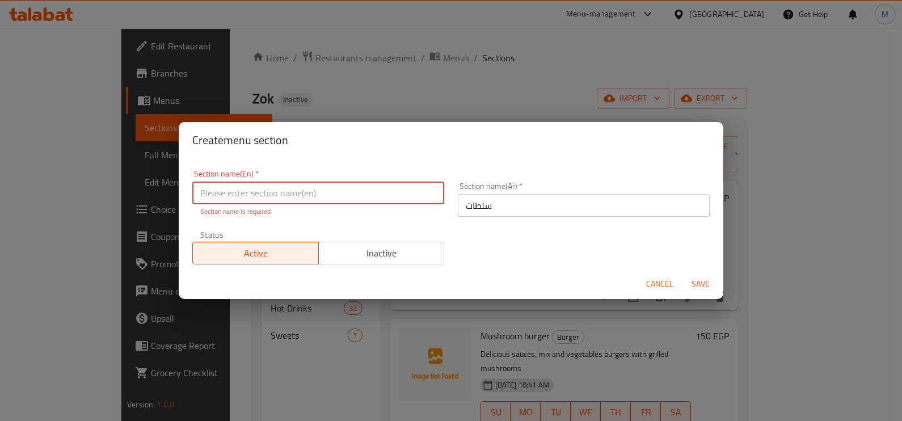
click at [341, 182] on input "text" at bounding box center [318, 193] width 252 height 23
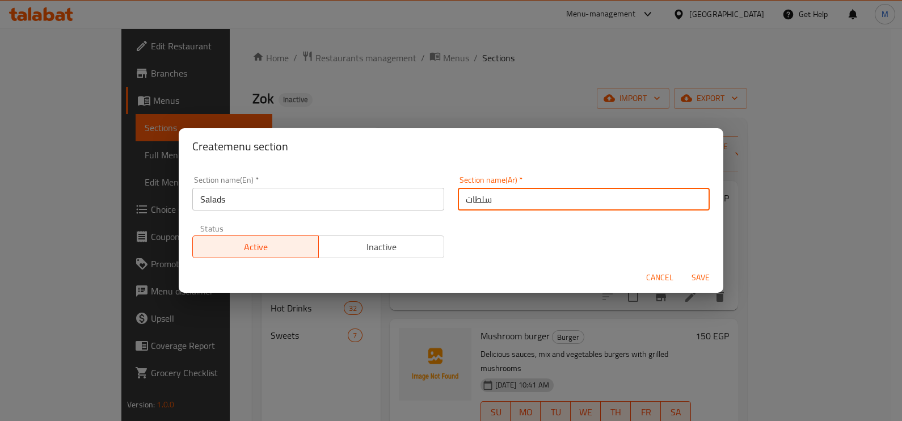
click at [491, 196] on input "سلطات" at bounding box center [584, 199] width 252 height 23
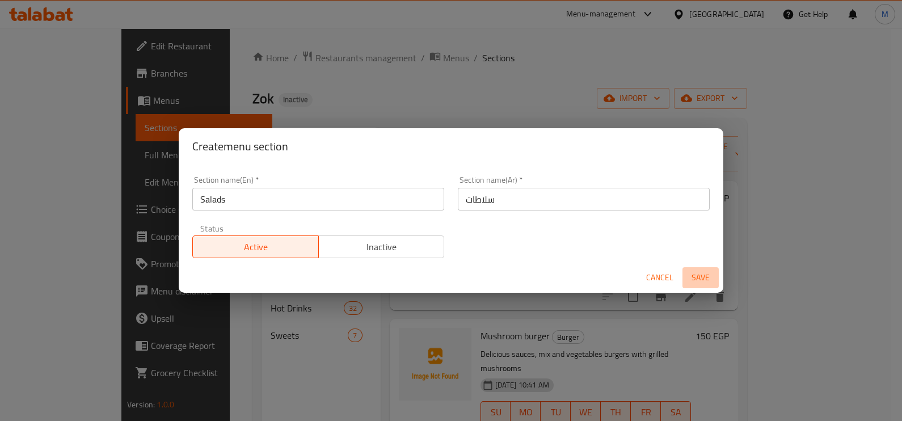
click at [694, 287] on button "Save" at bounding box center [701, 277] width 36 height 21
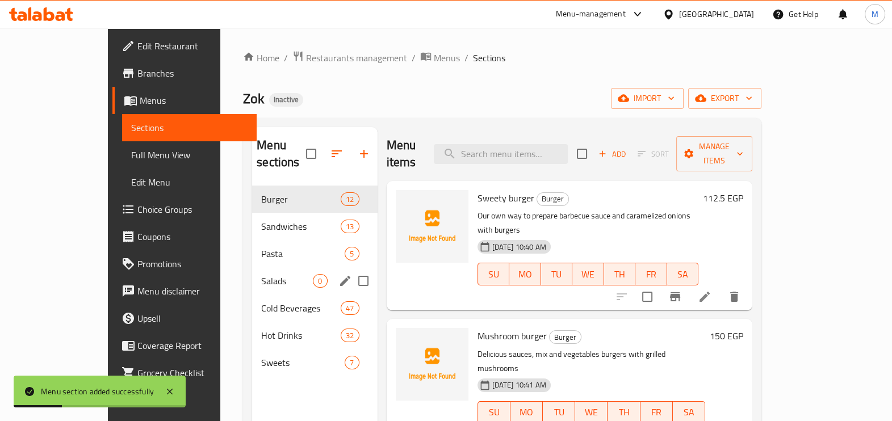
click at [278, 267] on div "Salads 0" at bounding box center [314, 280] width 125 height 27
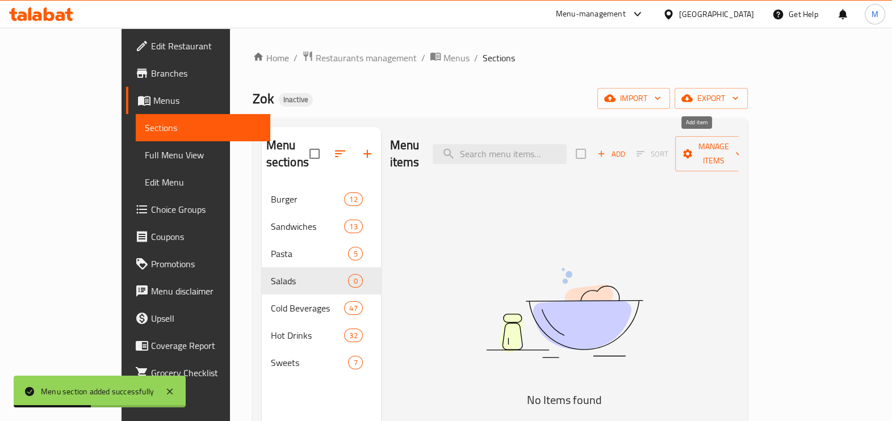
click at [626, 150] on span "Add" at bounding box center [610, 154] width 31 height 13
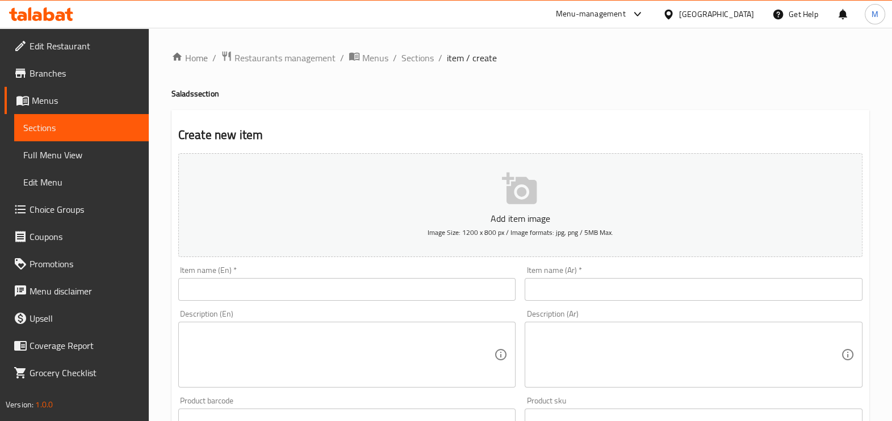
click at [565, 291] on input "text" at bounding box center [693, 289] width 338 height 23
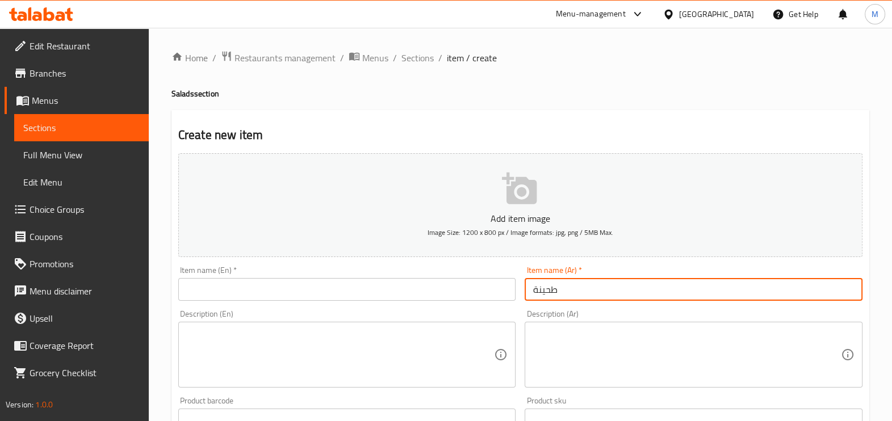
click at [470, 285] on input "text" at bounding box center [347, 289] width 338 height 23
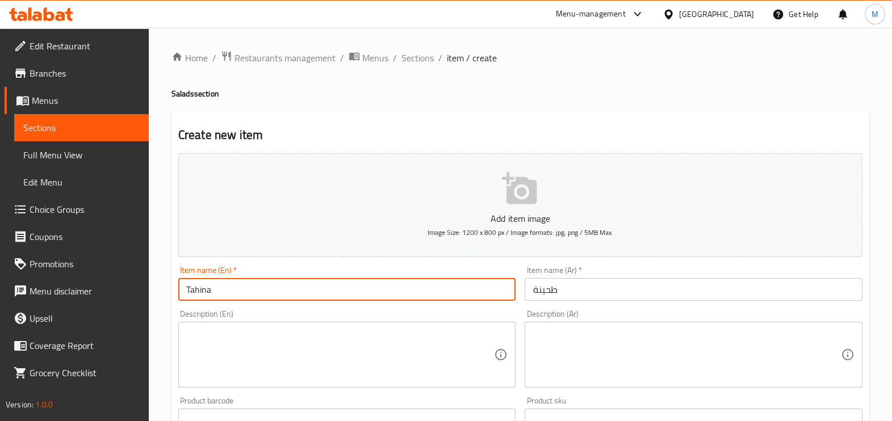
scroll to position [380, 0]
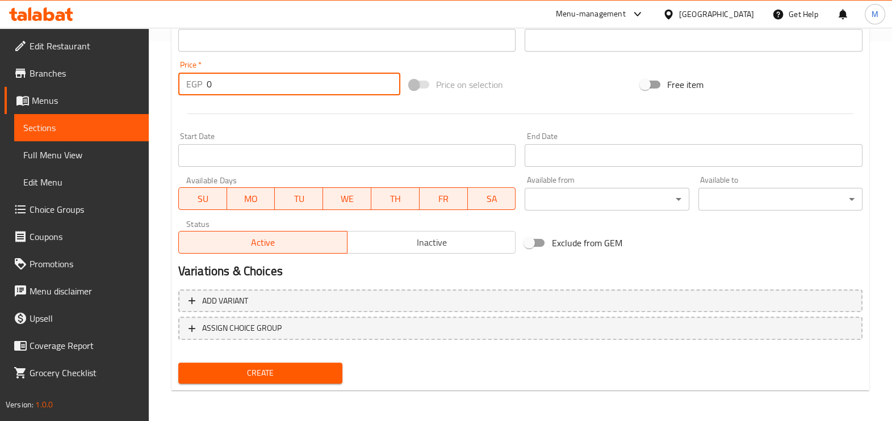
drag, startPoint x: 318, startPoint y: 90, endPoint x: 196, endPoint y: 88, distance: 122.0
click at [196, 88] on div "EGP 0 Price *" at bounding box center [289, 84] width 222 height 23
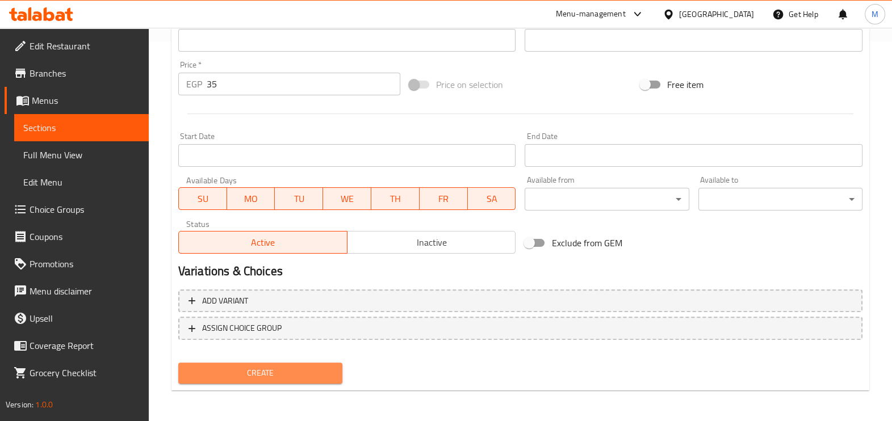
click at [283, 376] on span "Create" at bounding box center [260, 373] width 146 height 14
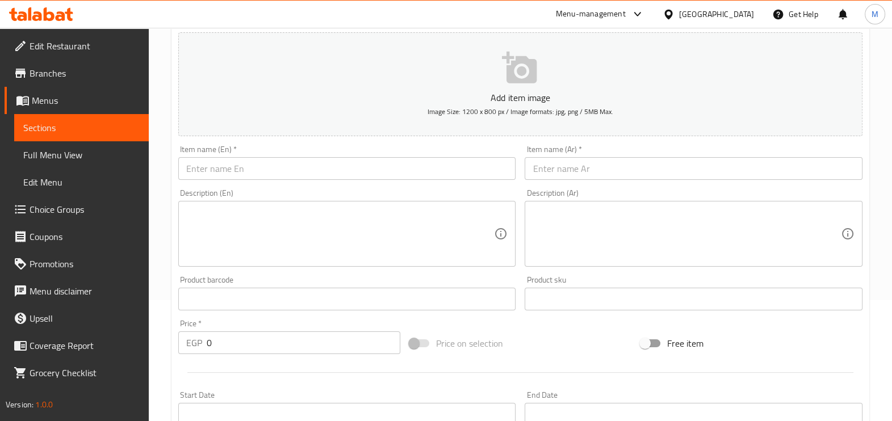
scroll to position [96, 0]
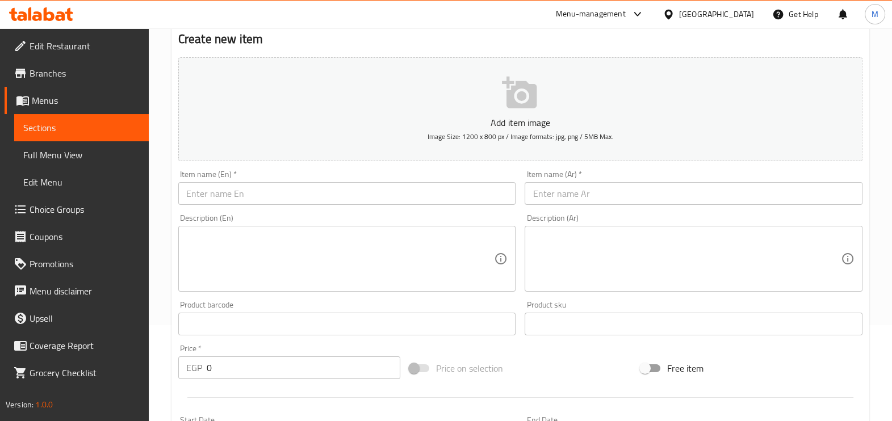
click at [611, 193] on input "text" at bounding box center [693, 193] width 338 height 23
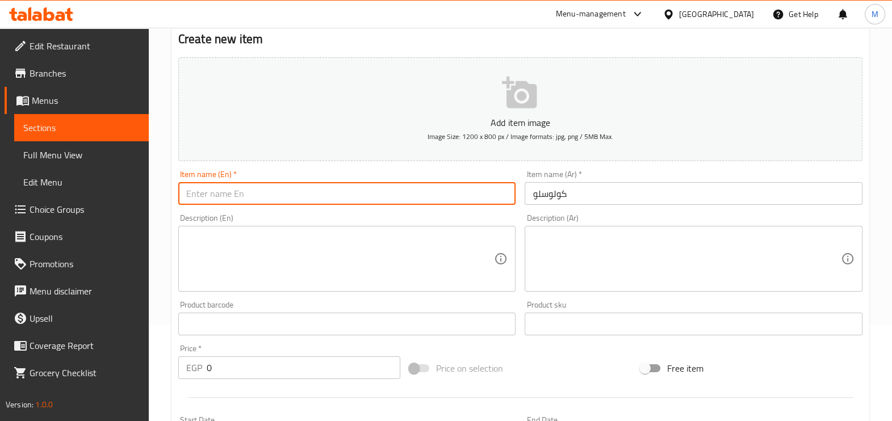
click at [397, 193] on input "text" at bounding box center [347, 193] width 338 height 23
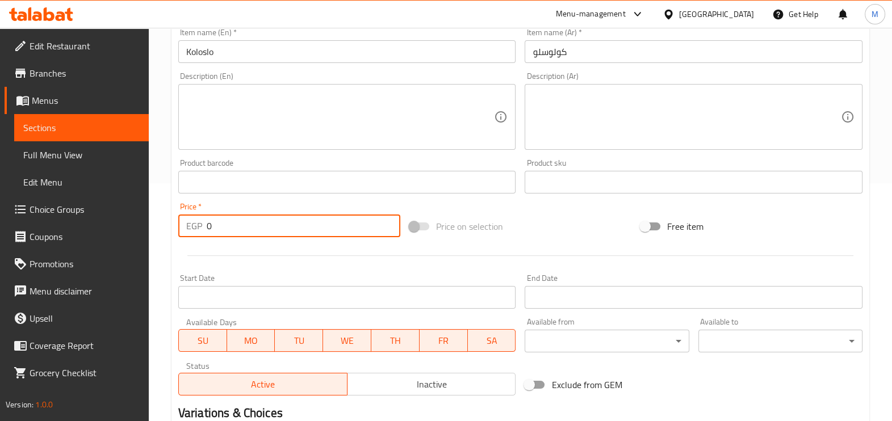
drag, startPoint x: 258, startPoint y: 226, endPoint x: 156, endPoint y: 230, distance: 102.2
click at [156, 230] on div "Home / Restaurants management / Menus / Sections / item / create Salads section…" at bounding box center [520, 177] width 743 height 774
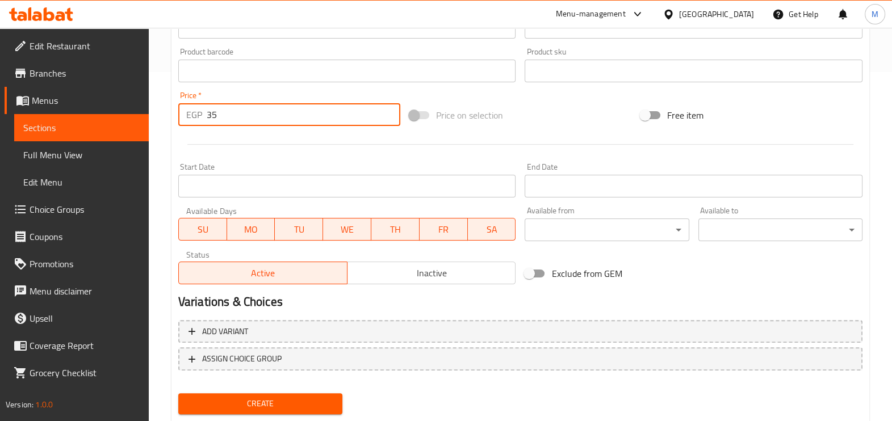
scroll to position [380, 0]
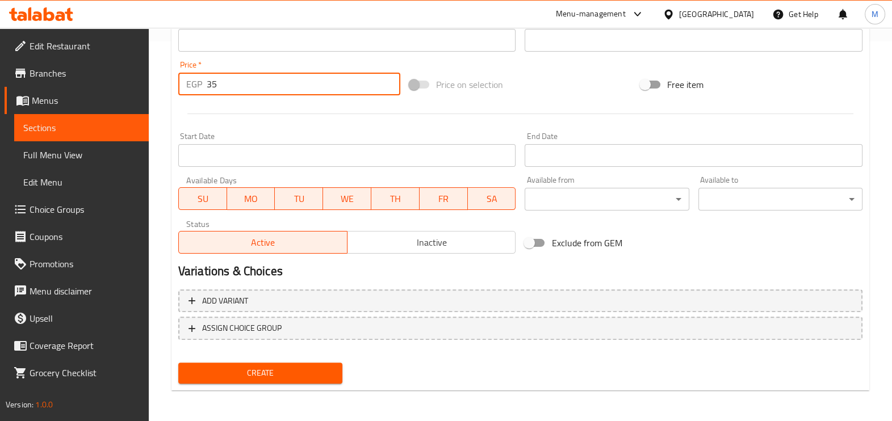
click at [317, 376] on span "Create" at bounding box center [260, 373] width 146 height 14
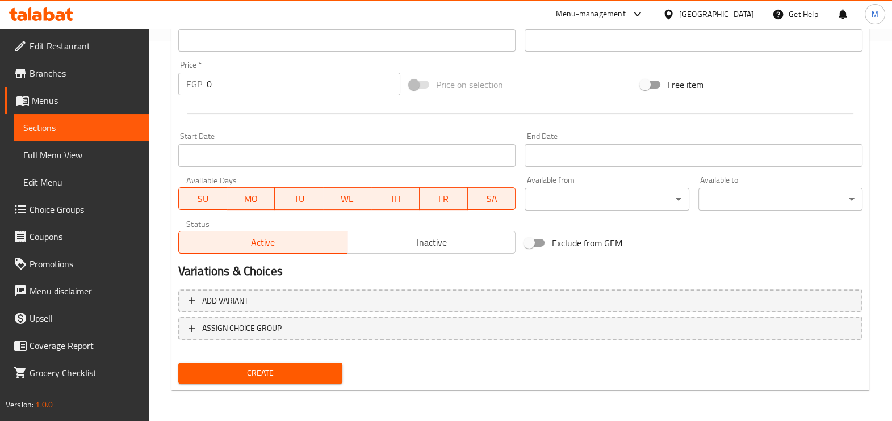
click at [445, 68] on div "Add item image Image Size: 1200 x 800 px / Image formats: jpg, png / 5MB Max. I…" at bounding box center [520, 13] width 693 height 489
click at [99, 117] on link "Sections" at bounding box center [81, 127] width 134 height 27
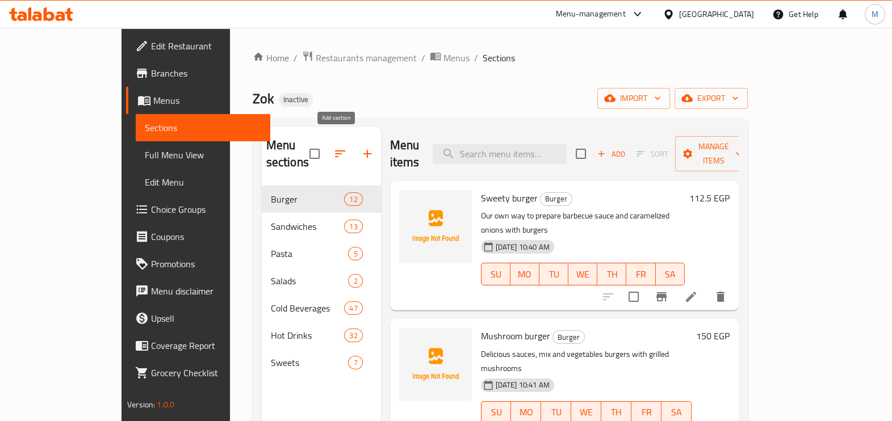
click at [360, 147] on icon "button" at bounding box center [367, 154] width 14 height 14
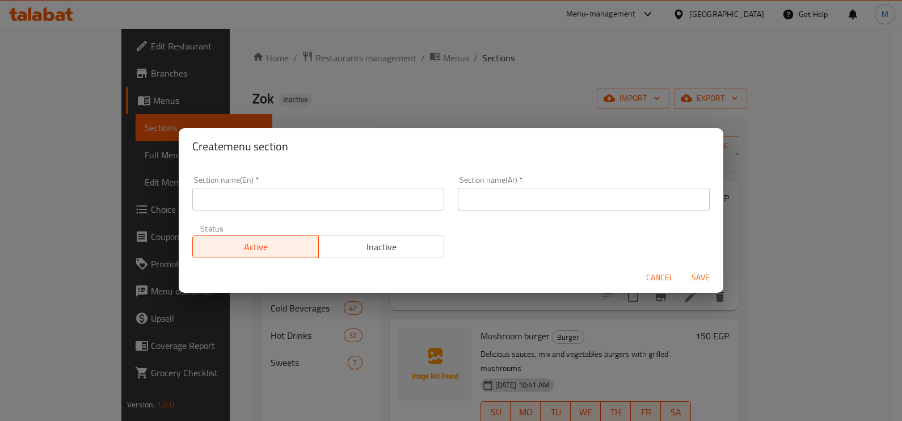
click at [503, 200] on input "text" at bounding box center [584, 199] width 252 height 23
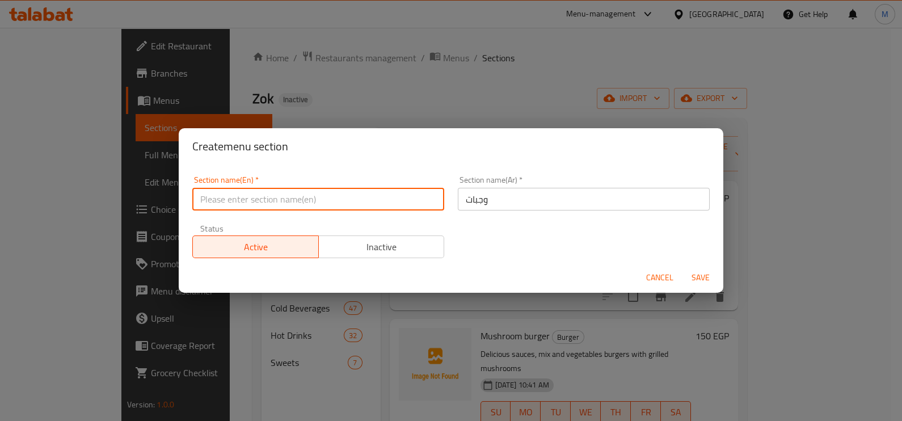
click at [346, 204] on input "text" at bounding box center [318, 199] width 252 height 23
click at [696, 277] on span "Save" at bounding box center [700, 278] width 27 height 14
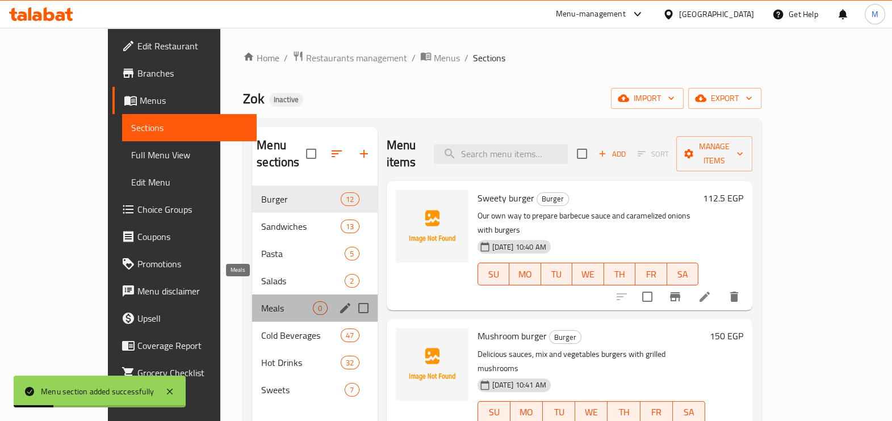
click at [284, 301] on span "Meals" at bounding box center [287, 308] width 52 height 14
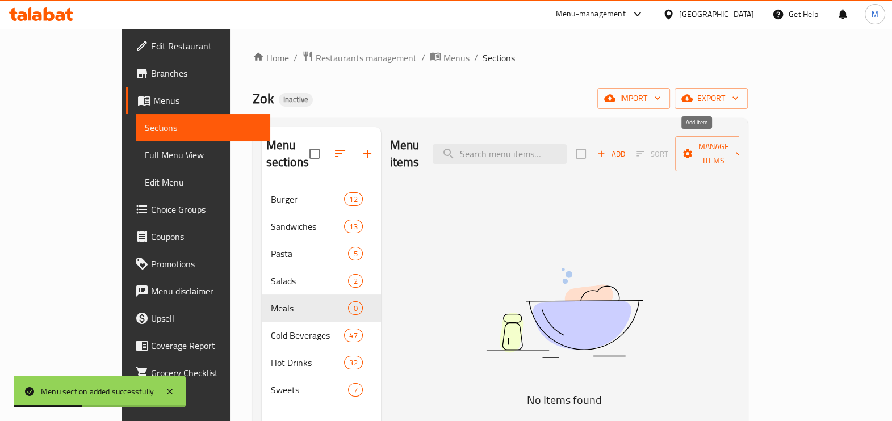
click at [606, 149] on icon "button" at bounding box center [601, 154] width 10 height 10
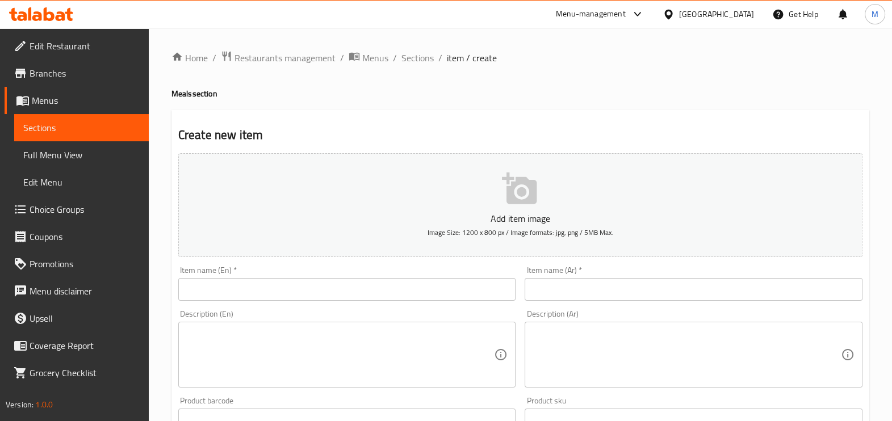
click at [562, 281] on input "text" at bounding box center [693, 289] width 338 height 23
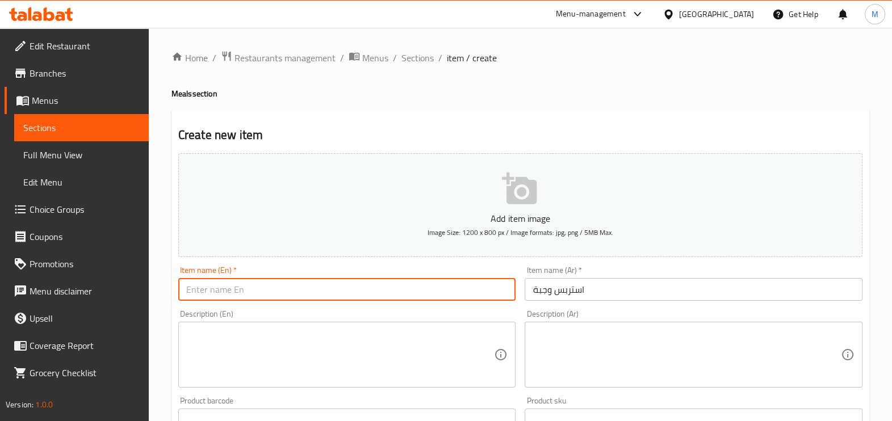
click at [422, 286] on input "text" at bounding box center [347, 289] width 338 height 23
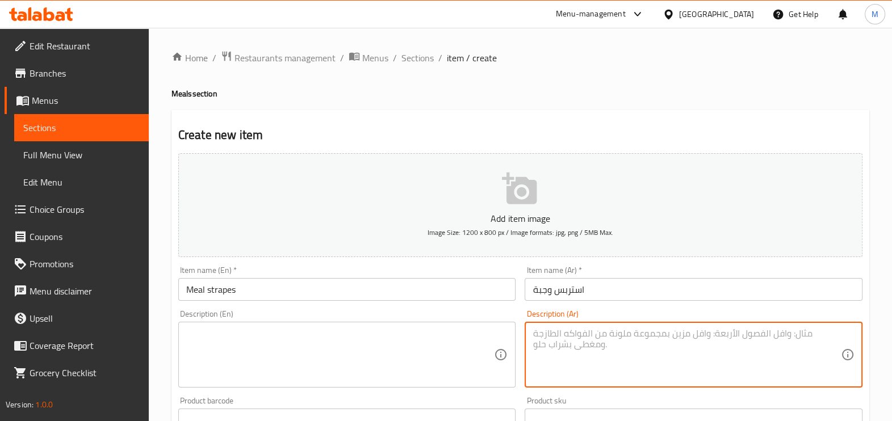
click at [567, 354] on textarea at bounding box center [686, 355] width 308 height 54
click at [433, 330] on textarea at bounding box center [340, 355] width 308 height 54
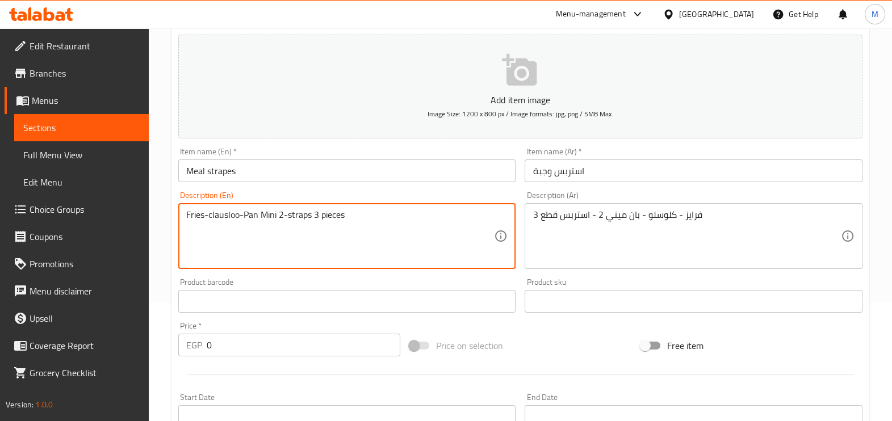
scroll to position [141, 0]
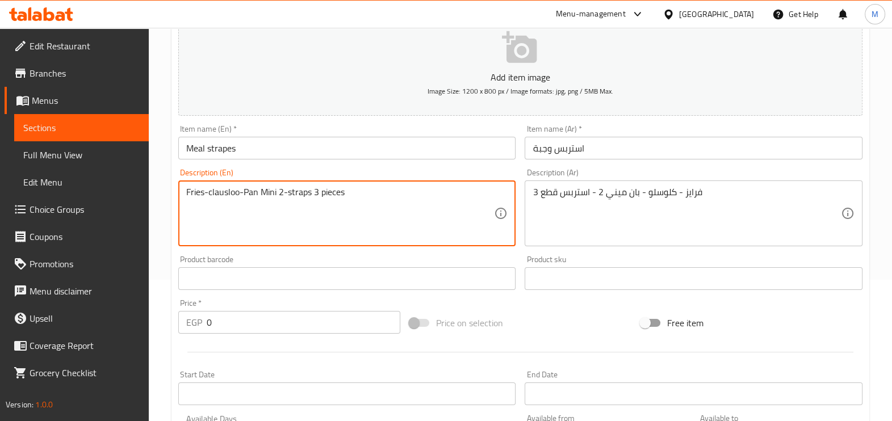
click at [447, 238] on textarea "Fries-clausloo-Pan Mini 2-straps 3 pieces" at bounding box center [340, 214] width 308 height 54
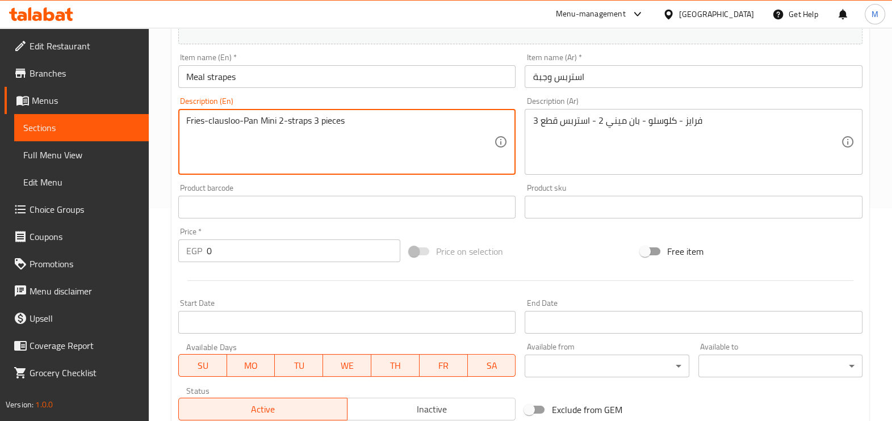
scroll to position [283, 0]
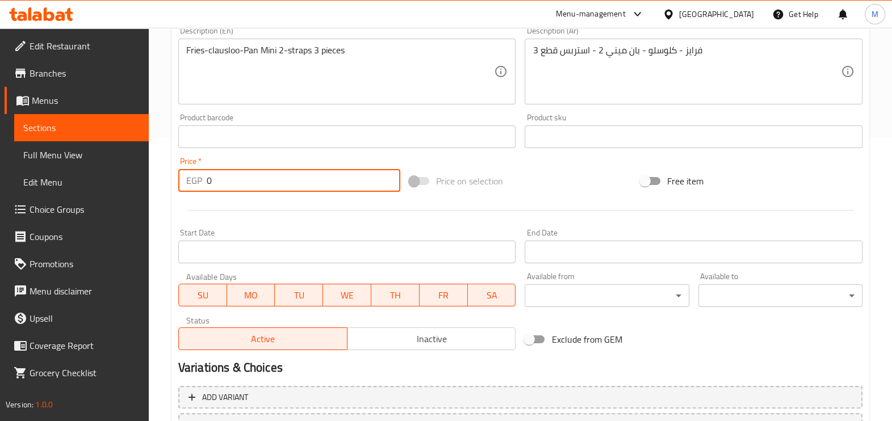
drag, startPoint x: 230, startPoint y: 170, endPoint x: 204, endPoint y: 174, distance: 26.5
click at [204, 174] on div "EGP 0 Price *" at bounding box center [289, 180] width 222 height 23
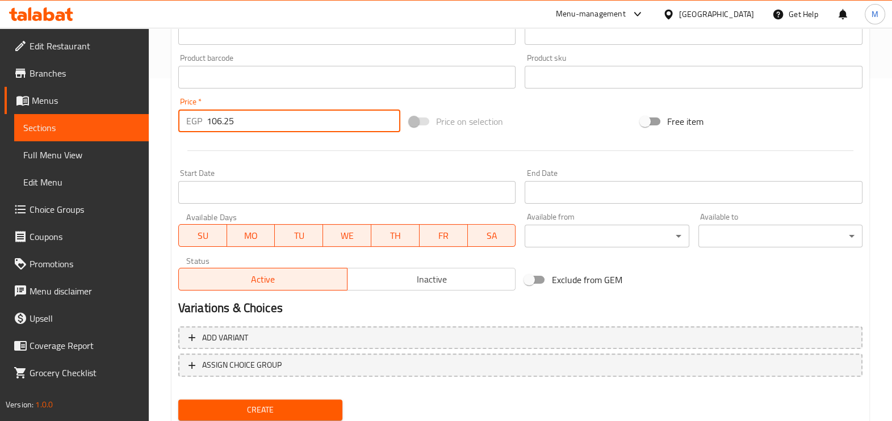
scroll to position [380, 0]
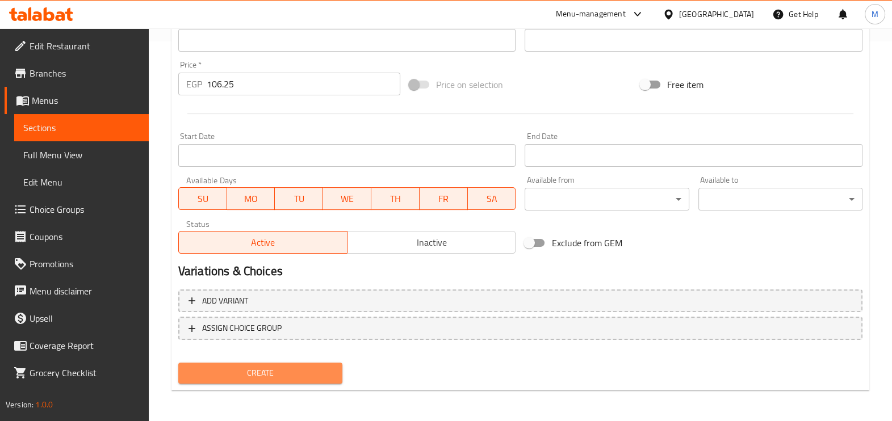
click at [286, 370] on span "Create" at bounding box center [260, 373] width 146 height 14
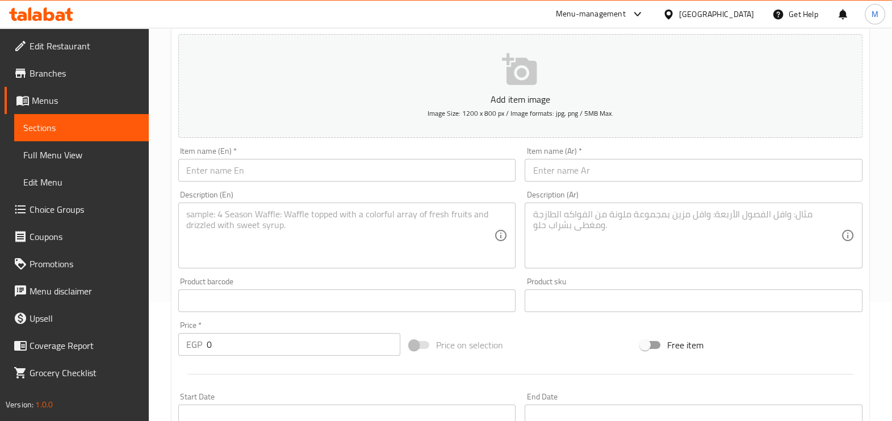
scroll to position [96, 0]
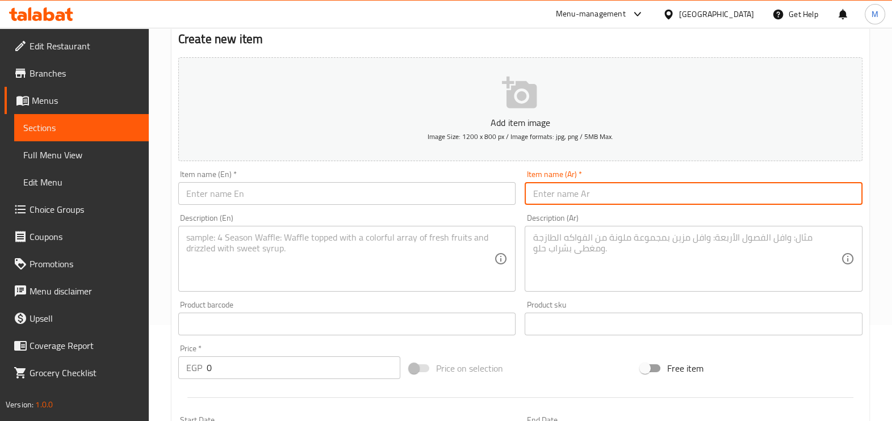
click at [623, 188] on input "text" at bounding box center [693, 193] width 338 height 23
click at [424, 192] on input "text" at bounding box center [347, 193] width 338 height 23
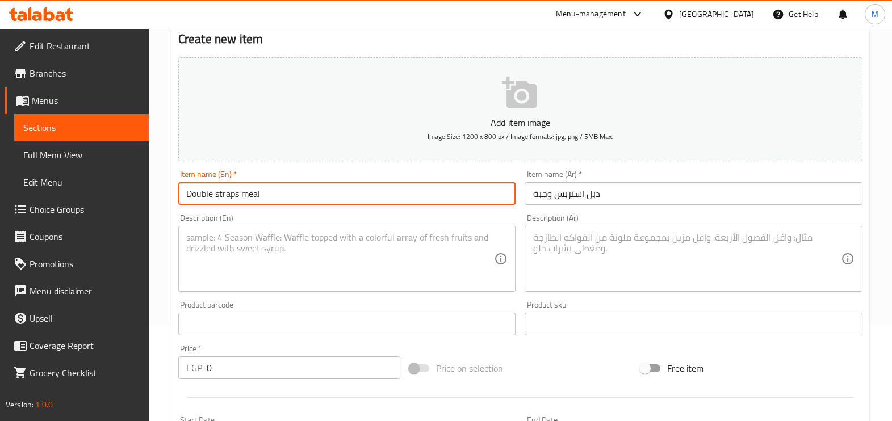
click at [369, 261] on textarea at bounding box center [340, 259] width 308 height 54
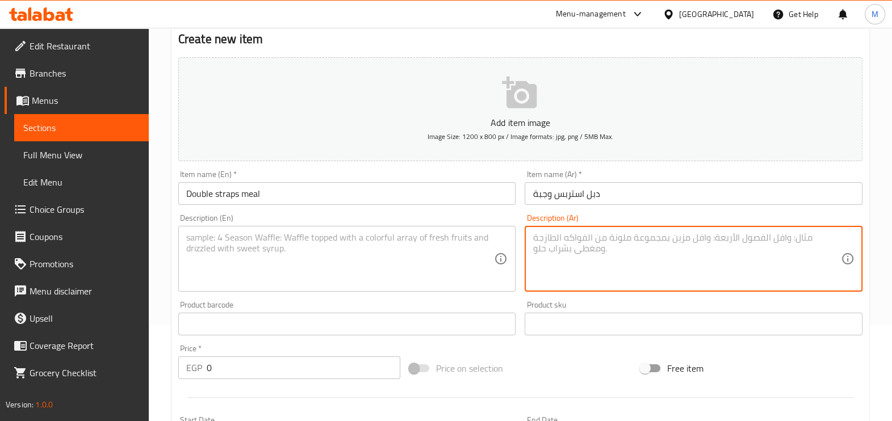
click at [600, 246] on textarea at bounding box center [686, 259] width 308 height 54
click at [431, 243] on textarea at bounding box center [340, 259] width 308 height 54
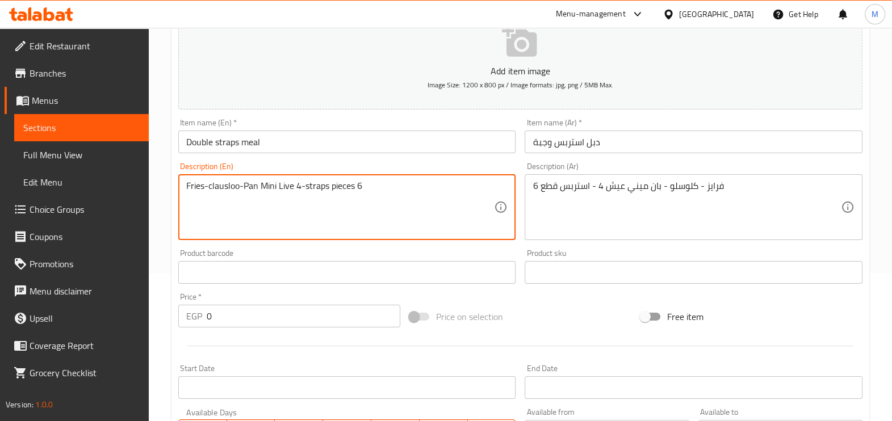
scroll to position [167, 0]
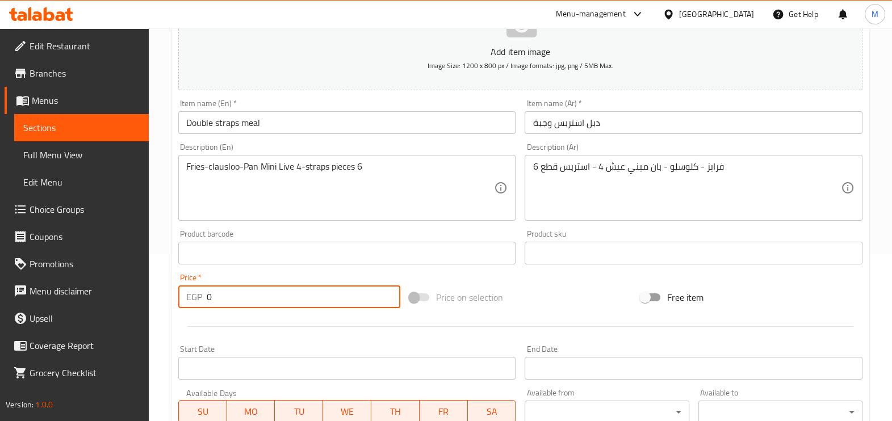
drag, startPoint x: 272, startPoint y: 298, endPoint x: 183, endPoint y: 298, distance: 89.1
click at [183, 298] on div "EGP 0 Price *" at bounding box center [289, 296] width 222 height 23
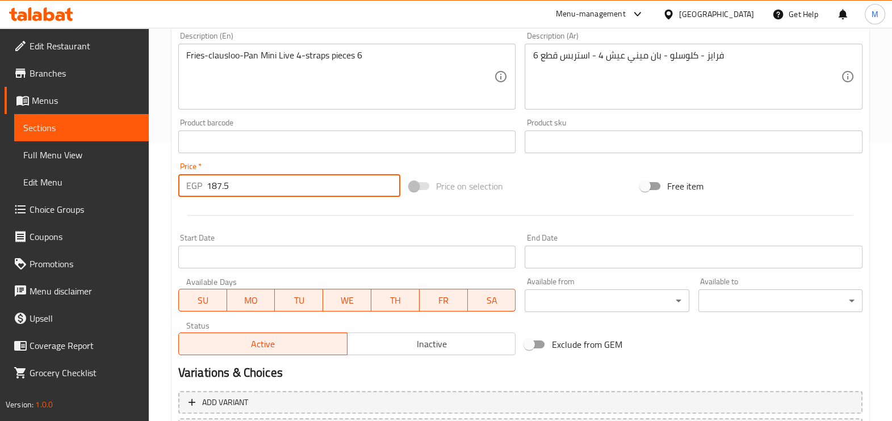
scroll to position [380, 0]
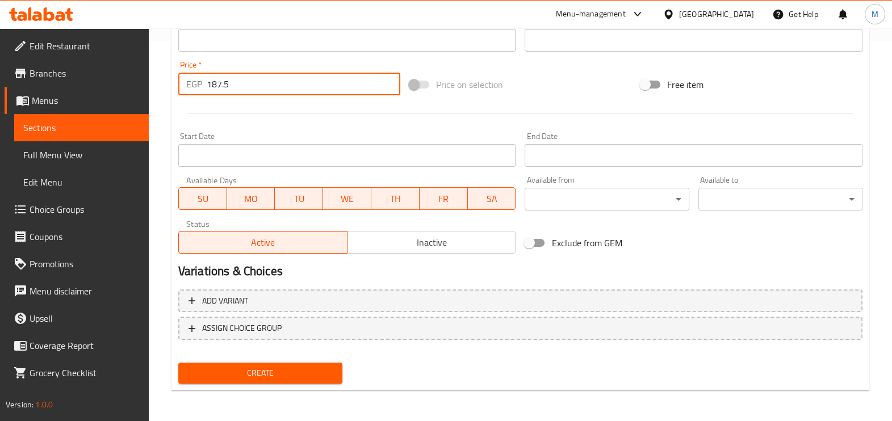
click at [251, 373] on span "Create" at bounding box center [260, 373] width 146 height 14
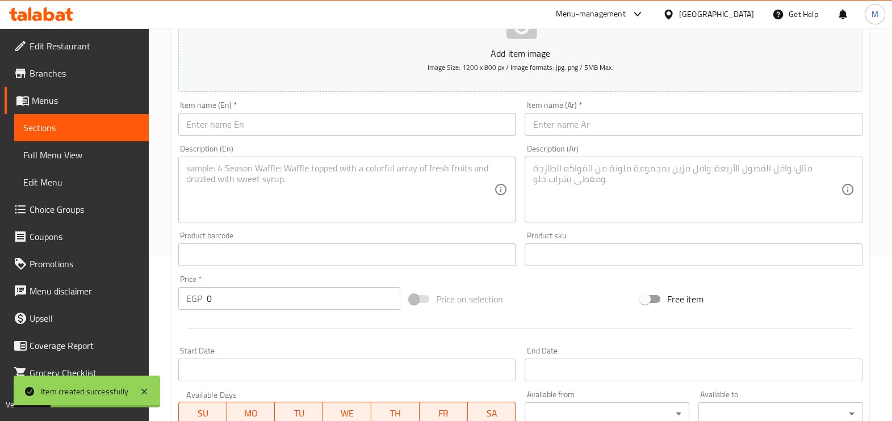
scroll to position [0, 0]
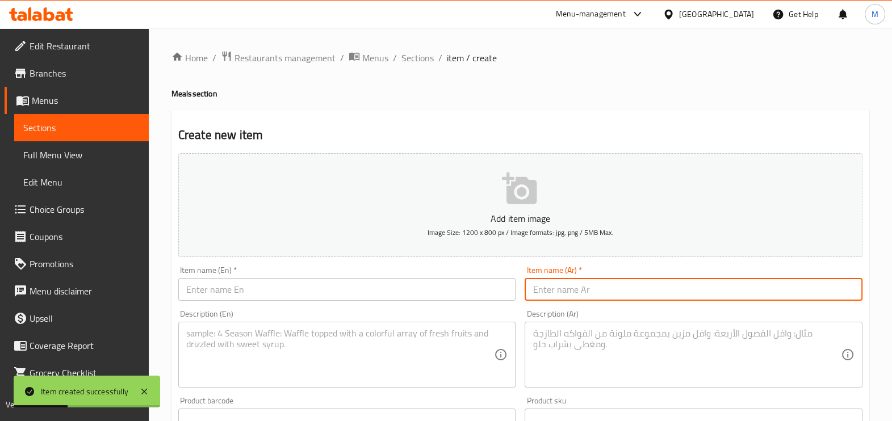
click at [588, 281] on input "text" at bounding box center [693, 289] width 338 height 23
click at [424, 292] on input "text" at bounding box center [347, 289] width 338 height 23
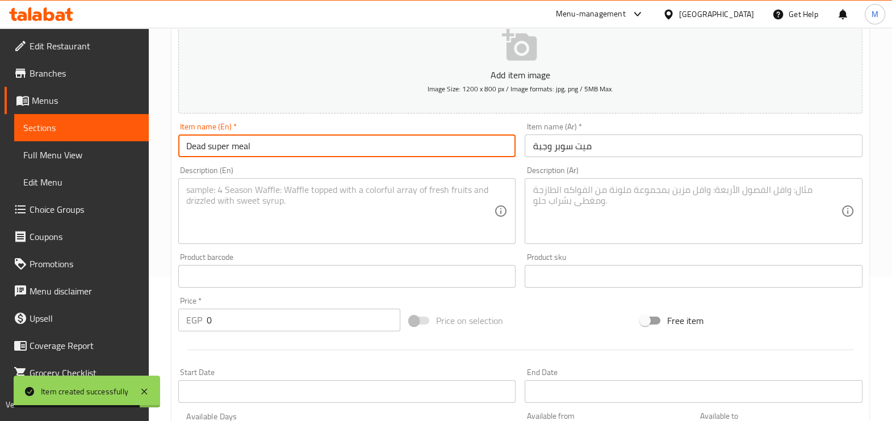
scroll to position [141, 0]
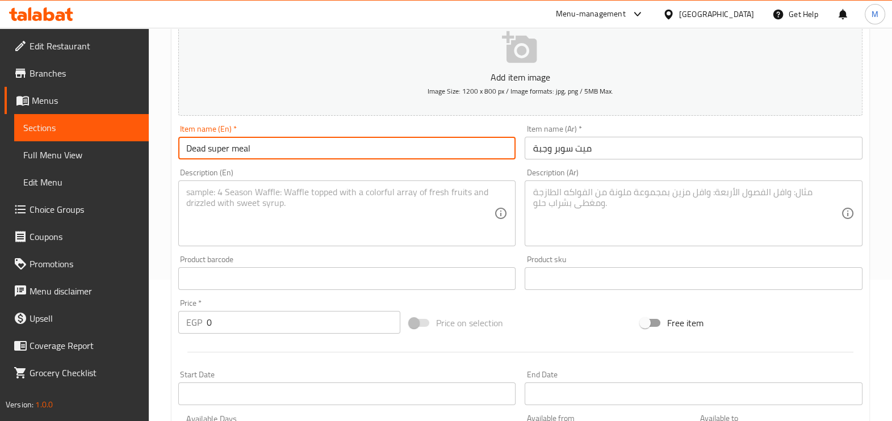
click at [552, 195] on textarea at bounding box center [686, 214] width 308 height 54
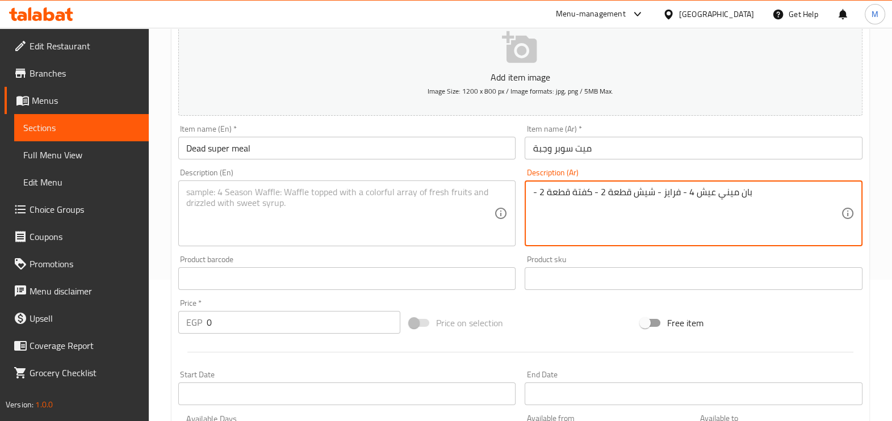
click at [392, 193] on textarea at bounding box center [340, 214] width 308 height 54
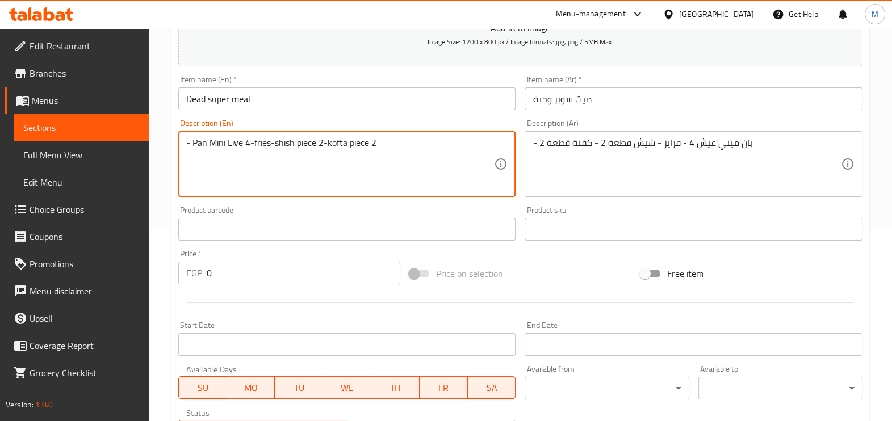
scroll to position [213, 0]
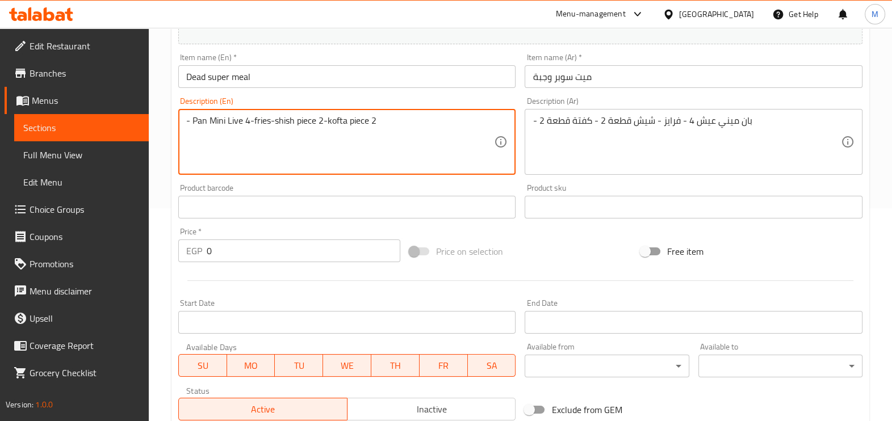
drag, startPoint x: 422, startPoint y: 130, endPoint x: 120, endPoint y: 116, distance: 301.6
click at [120, 116] on div "Edit Restaurant Branches Menus Sections Full Menu View Edit Menu Choice Groups …" at bounding box center [446, 202] width 892 height 774
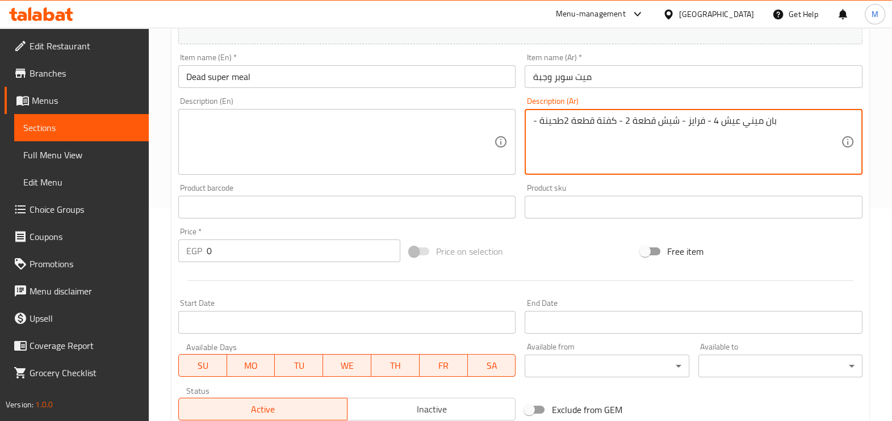
click at [620, 122] on textarea "- بان ميني عيش 4 - فرايز - شيش قطعة 2 - كفتة قطعة 2طحينة" at bounding box center [686, 142] width 308 height 54
click at [399, 119] on textarea at bounding box center [340, 142] width 308 height 54
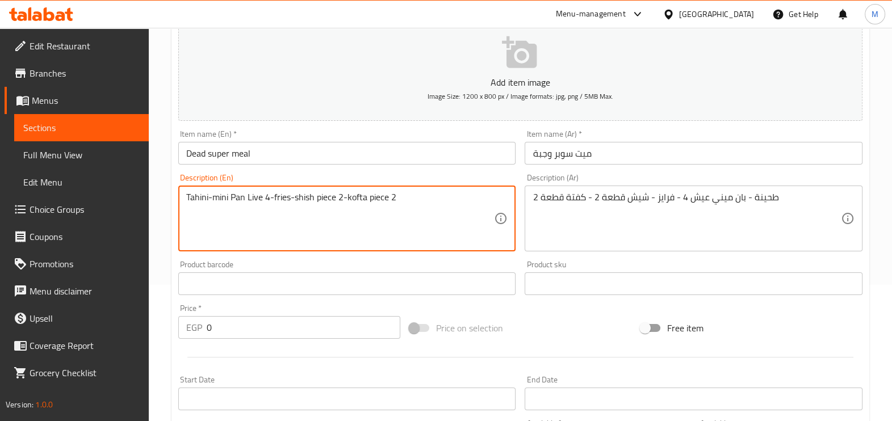
scroll to position [380, 0]
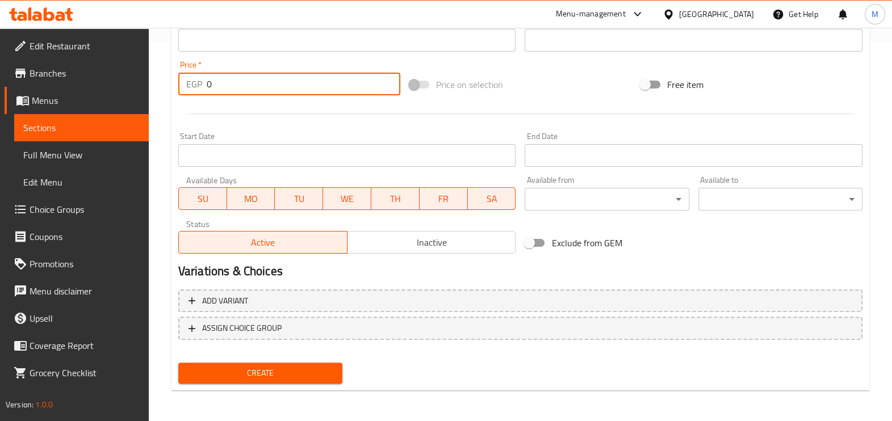
drag, startPoint x: 247, startPoint y: 88, endPoint x: 173, endPoint y: 88, distance: 74.9
click at [173, 88] on div "Create new item Add item image Image Size: 1200 x 800 px / Image formats: jpg, …" at bounding box center [519, 60] width 697 height 661
click at [184, 375] on button "Create" at bounding box center [260, 373] width 164 height 21
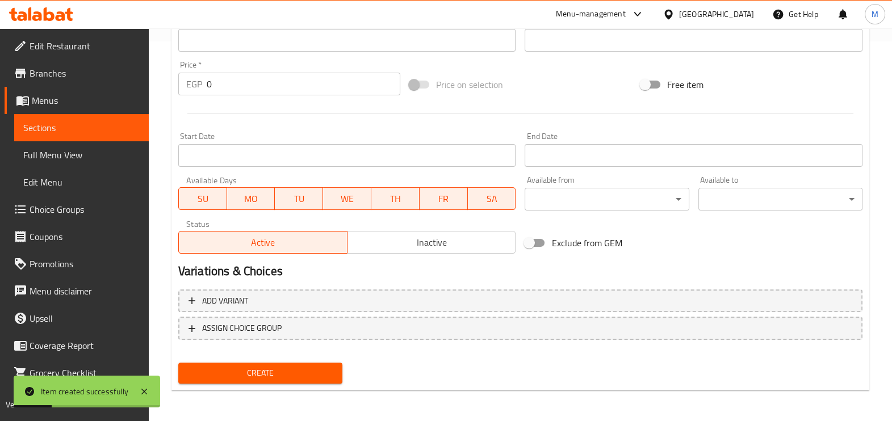
scroll to position [0, 0]
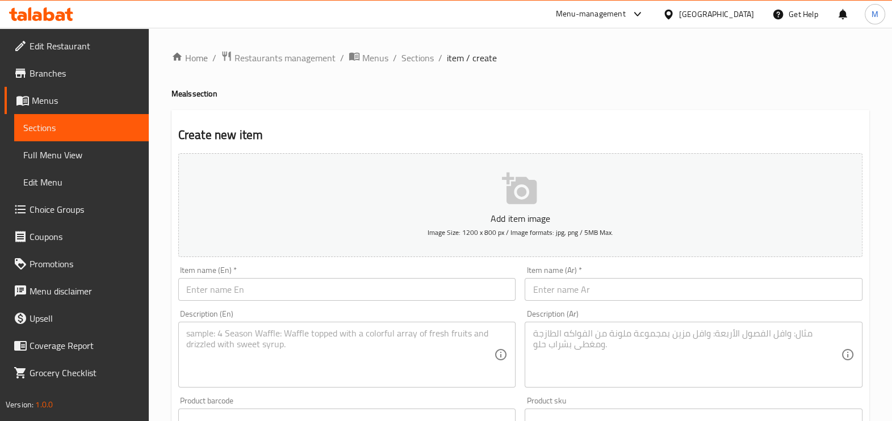
click at [784, 102] on div "Home / Restaurants management / Menus / Sections / item / create Meals section …" at bounding box center [519, 415] width 697 height 729
click at [49, 126] on span "Sections" at bounding box center [81, 128] width 116 height 14
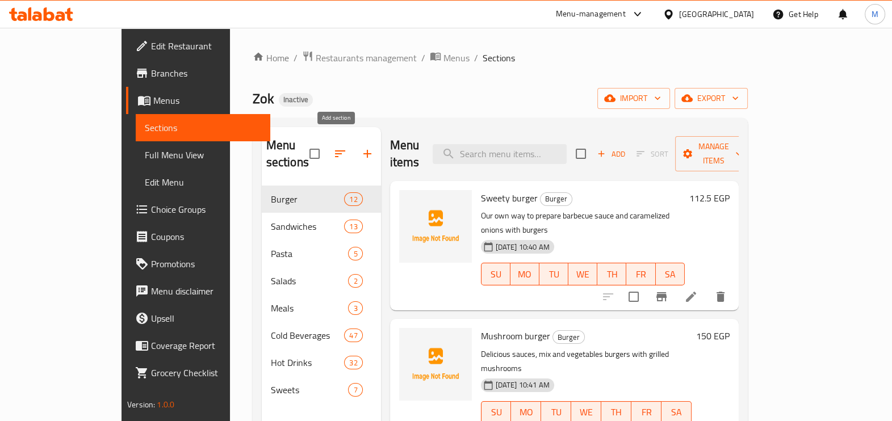
click at [363, 150] on icon "button" at bounding box center [367, 154] width 8 height 8
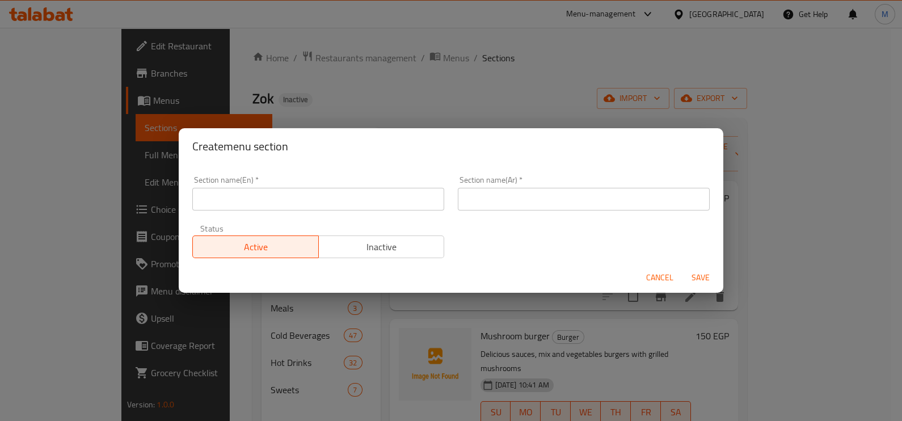
click at [468, 205] on input "text" at bounding box center [584, 199] width 252 height 23
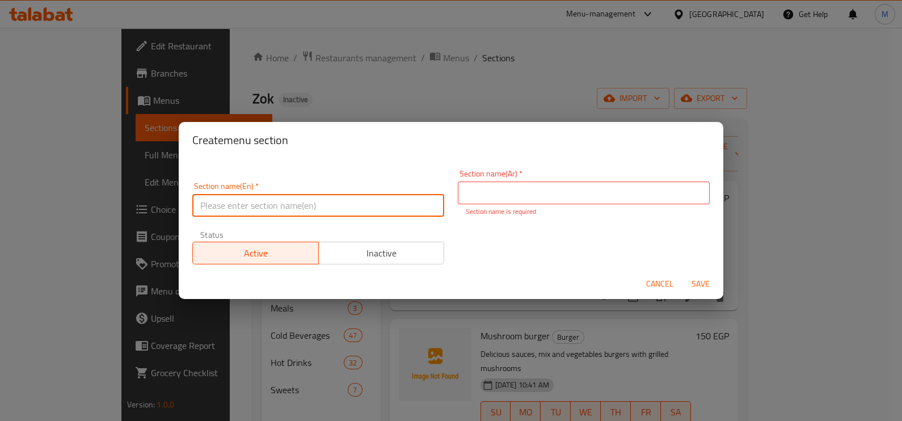
click at [378, 201] on input "text" at bounding box center [318, 205] width 252 height 23
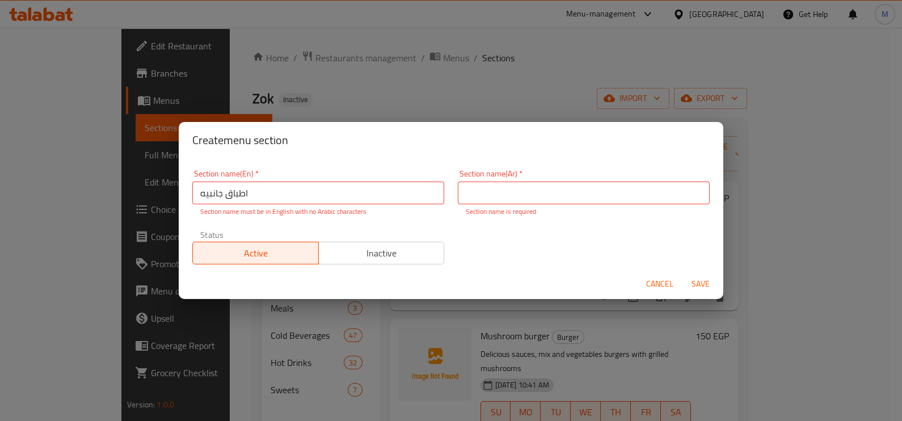
click at [458, 205] on div "Section name(Ar)   * Section name(Ar) * Section name is required" at bounding box center [584, 193] width 252 height 47
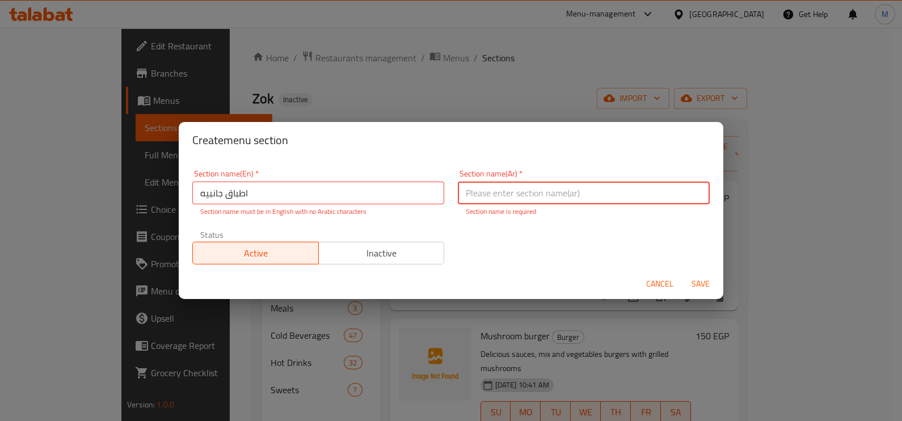
click at [460, 197] on input "text" at bounding box center [584, 193] width 252 height 23
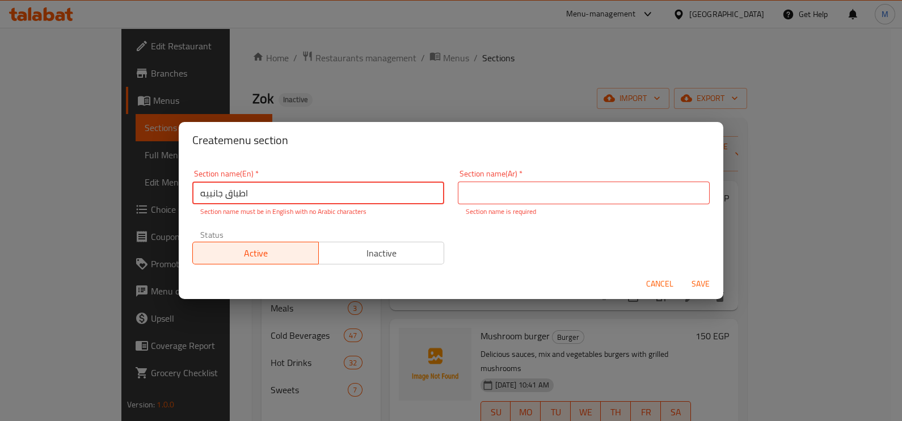
click at [334, 186] on input "اطباق جانبيه" at bounding box center [318, 193] width 252 height 23
click at [333, 186] on input "اطباق جانبيه" at bounding box center [318, 193] width 252 height 23
click at [473, 191] on input "text" at bounding box center [584, 193] width 252 height 23
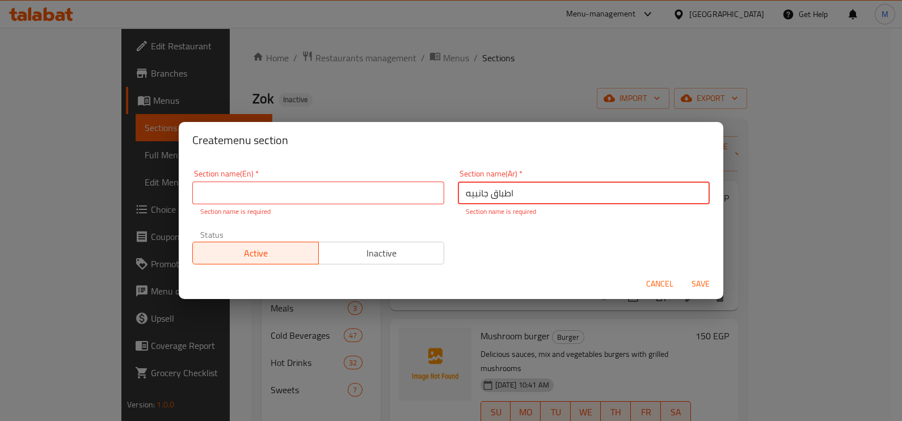
click at [380, 195] on input "text" at bounding box center [318, 193] width 252 height 23
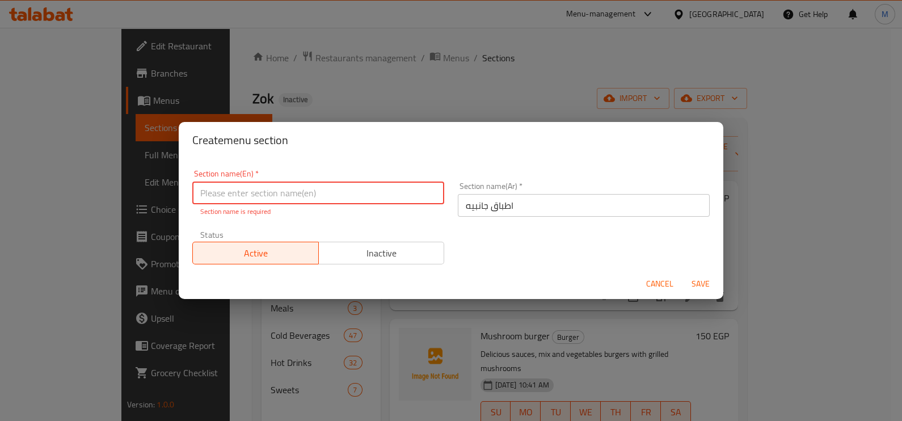
click at [388, 195] on input "text" at bounding box center [318, 193] width 252 height 23
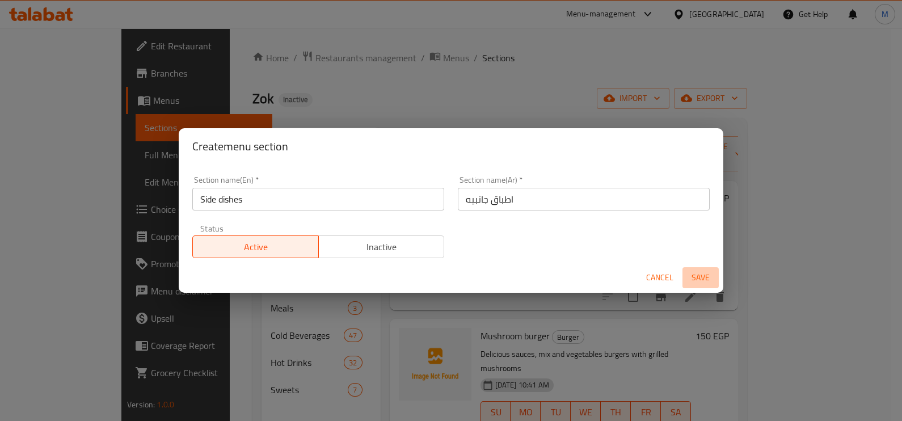
click at [704, 280] on span "Save" at bounding box center [700, 278] width 27 height 14
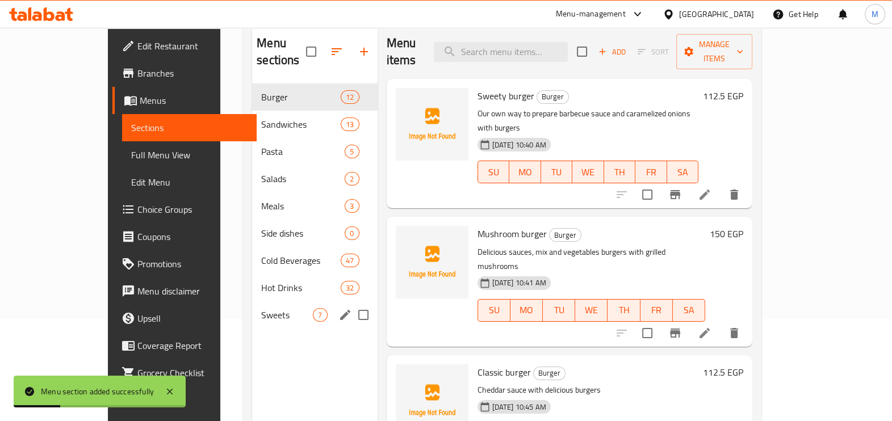
scroll to position [141, 0]
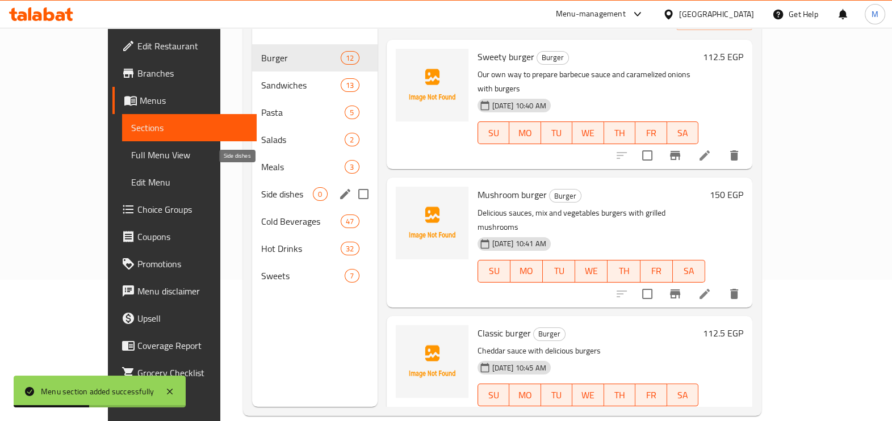
click at [268, 187] on span "Side dishes" at bounding box center [287, 194] width 52 height 14
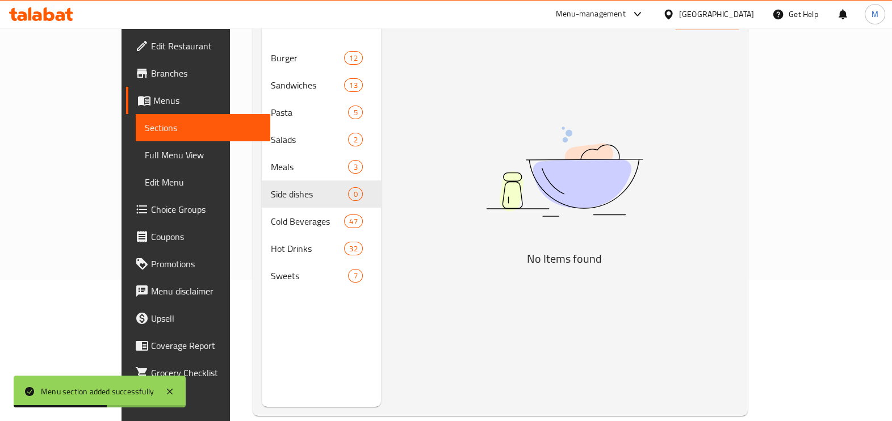
click at [591, 250] on h5 "No Items found" at bounding box center [564, 259] width 284 height 18
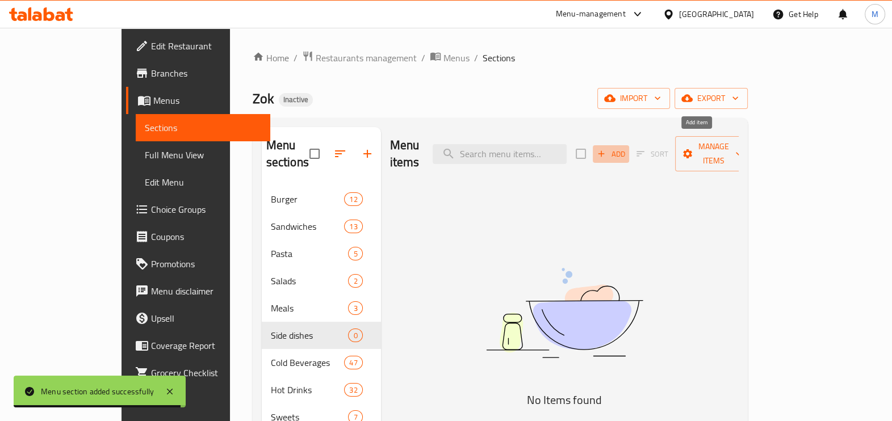
click at [626, 148] on span "Add" at bounding box center [610, 154] width 31 height 13
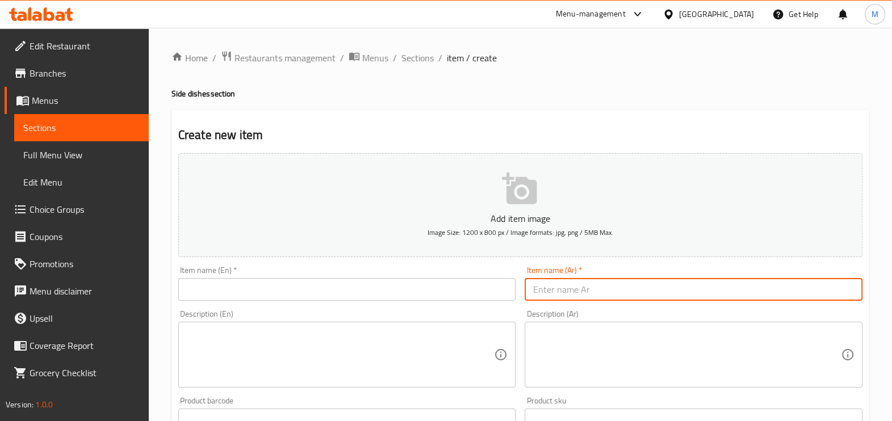
click at [565, 279] on input "text" at bounding box center [693, 289] width 338 height 23
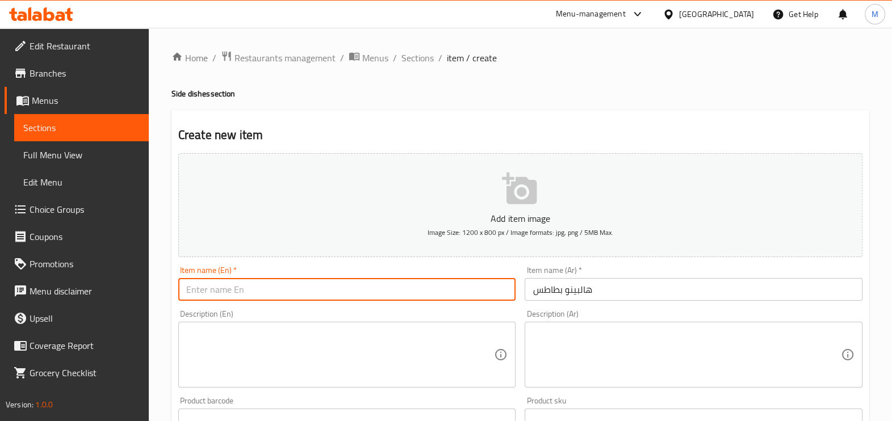
click at [358, 288] on input "text" at bounding box center [347, 289] width 338 height 23
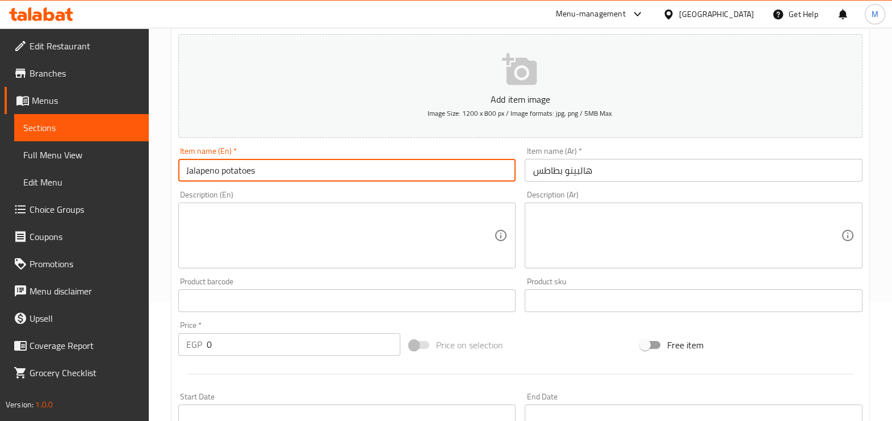
scroll to position [213, 0]
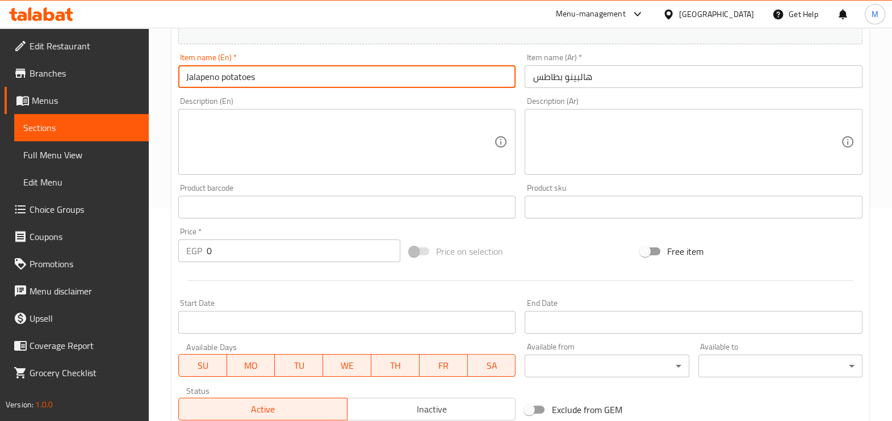
click at [276, 243] on input "0" at bounding box center [304, 250] width 194 height 23
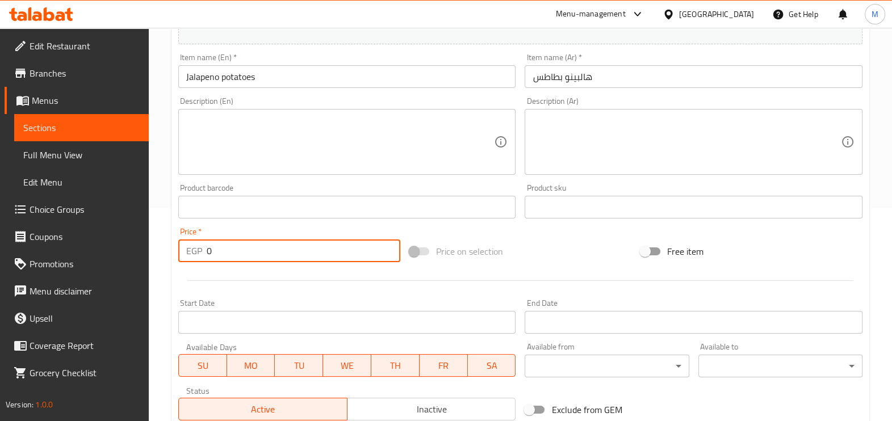
click at [276, 243] on input "0" at bounding box center [304, 250] width 194 height 23
click at [272, 244] on input "0" at bounding box center [304, 250] width 194 height 23
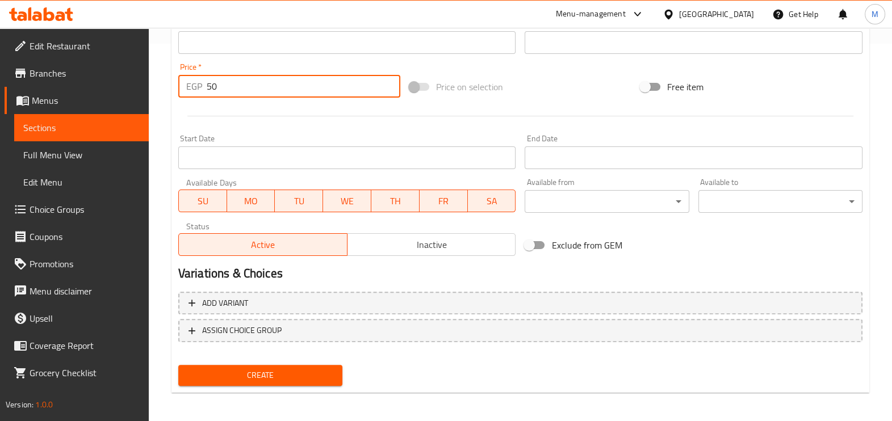
scroll to position [380, 0]
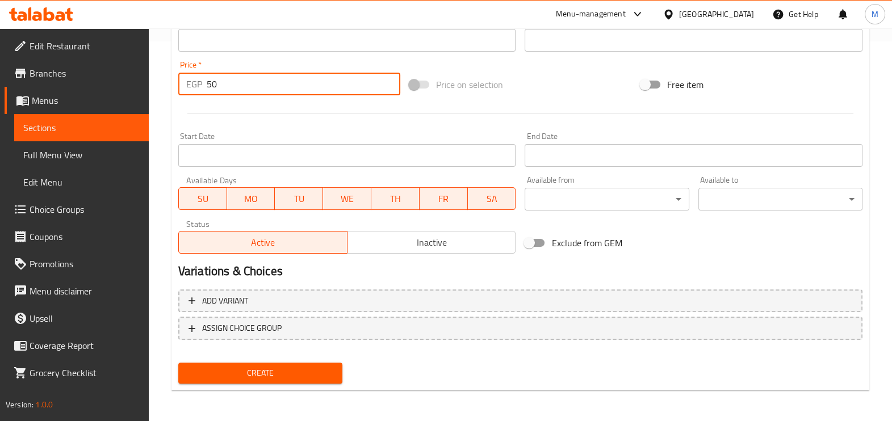
click at [280, 369] on span "Create" at bounding box center [260, 373] width 146 height 14
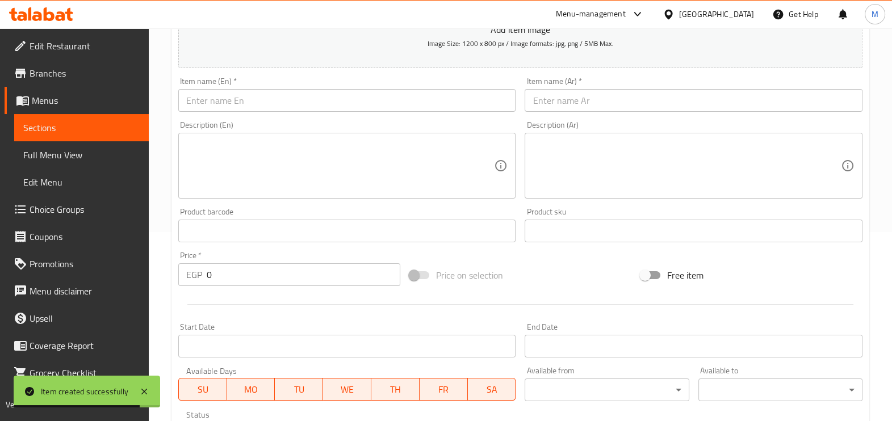
scroll to position [167, 0]
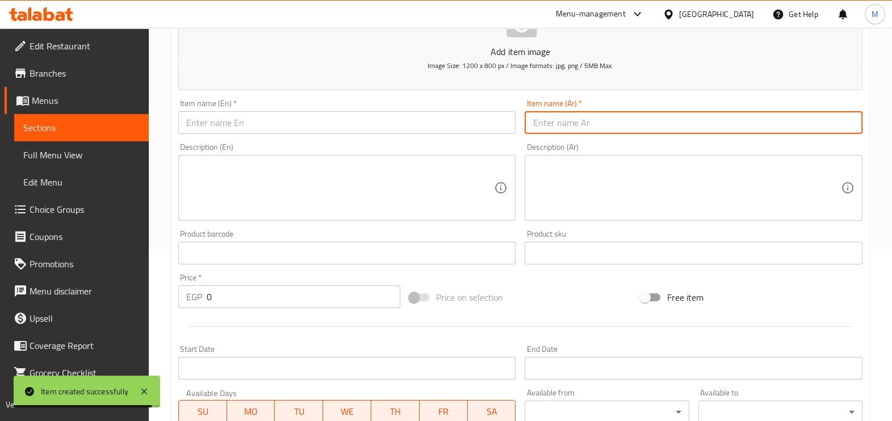
click at [629, 126] on input "text" at bounding box center [693, 122] width 338 height 23
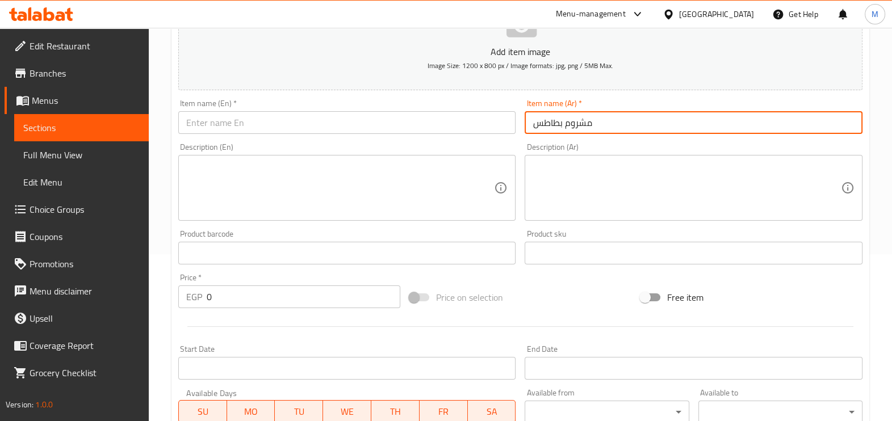
click at [396, 121] on input "text" at bounding box center [347, 122] width 338 height 23
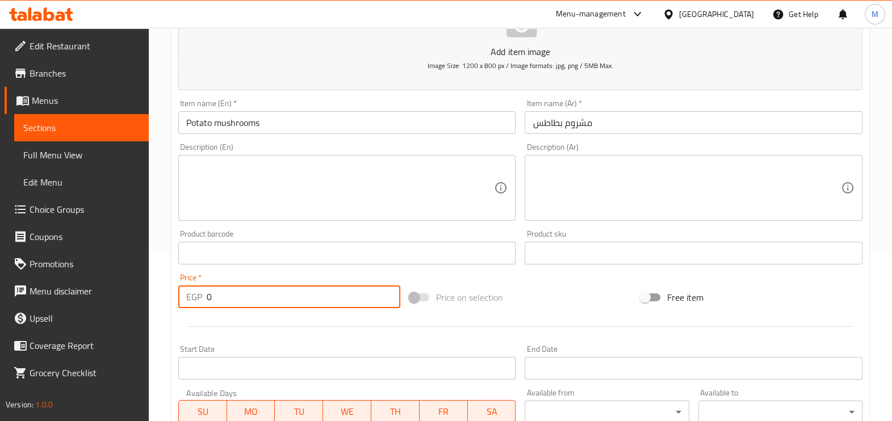
click at [313, 292] on input "0" at bounding box center [304, 296] width 194 height 23
click at [242, 304] on input "68.75" at bounding box center [304, 296] width 194 height 23
click at [246, 318] on div at bounding box center [520, 327] width 693 height 28
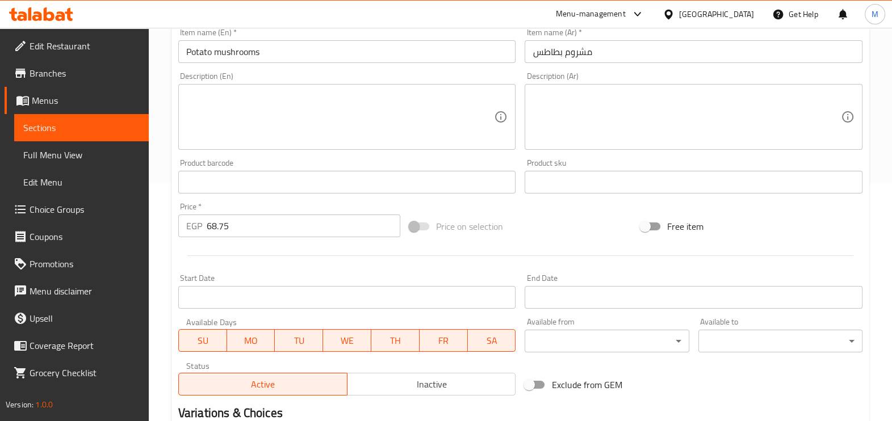
scroll to position [380, 0]
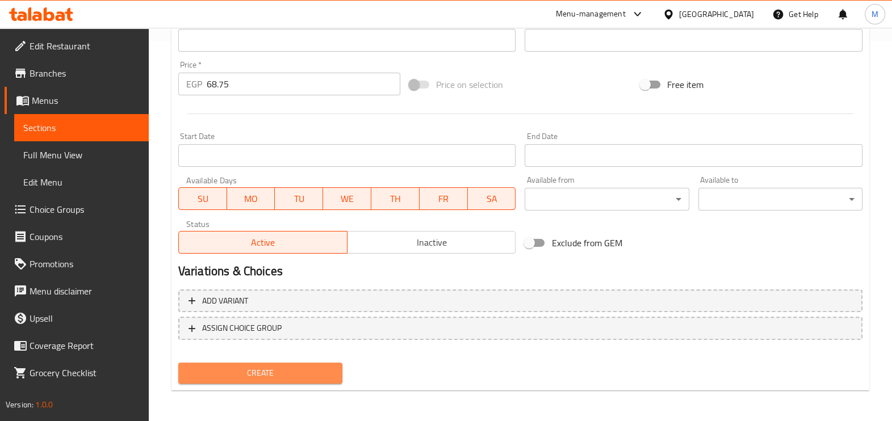
click at [235, 378] on span "Create" at bounding box center [260, 373] width 146 height 14
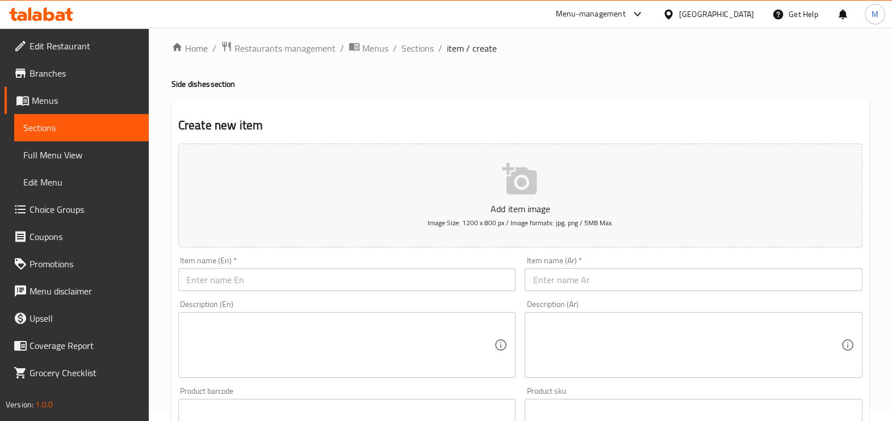
scroll to position [0, 0]
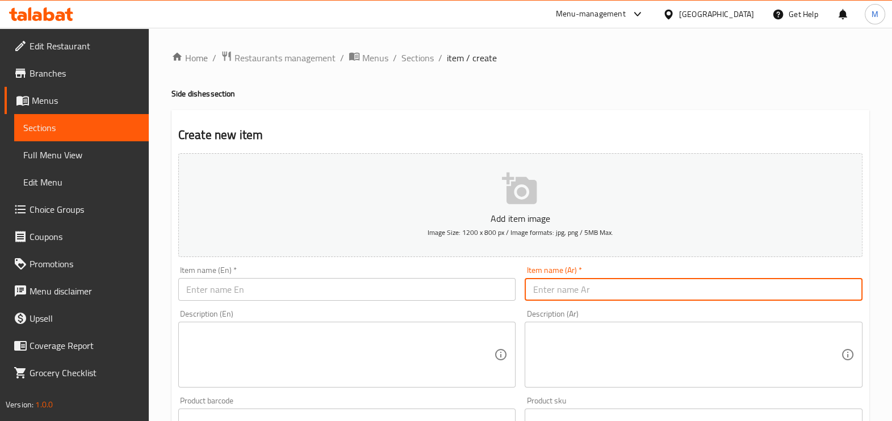
click at [587, 291] on input "text" at bounding box center [693, 289] width 338 height 23
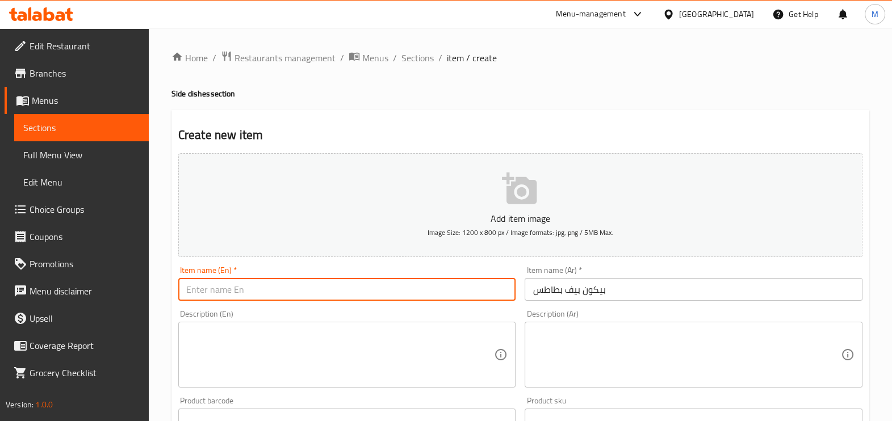
click at [386, 296] on input "text" at bounding box center [347, 289] width 338 height 23
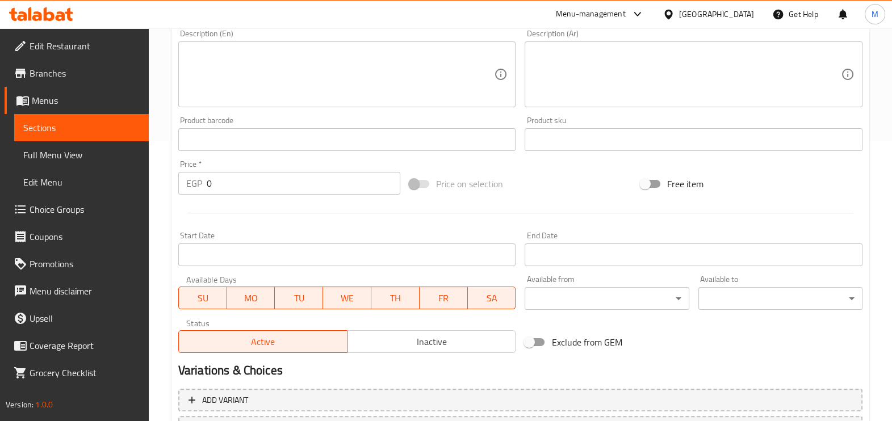
scroll to position [283, 0]
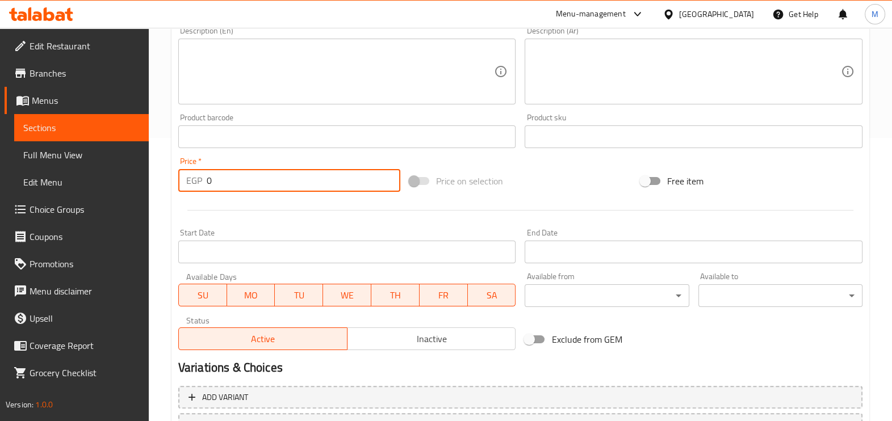
drag, startPoint x: 222, startPoint y: 183, endPoint x: 159, endPoint y: 183, distance: 63.0
click at [159, 183] on div "Home / Restaurants management / Menus / Sections / item / create Side dishes se…" at bounding box center [520, 132] width 743 height 774
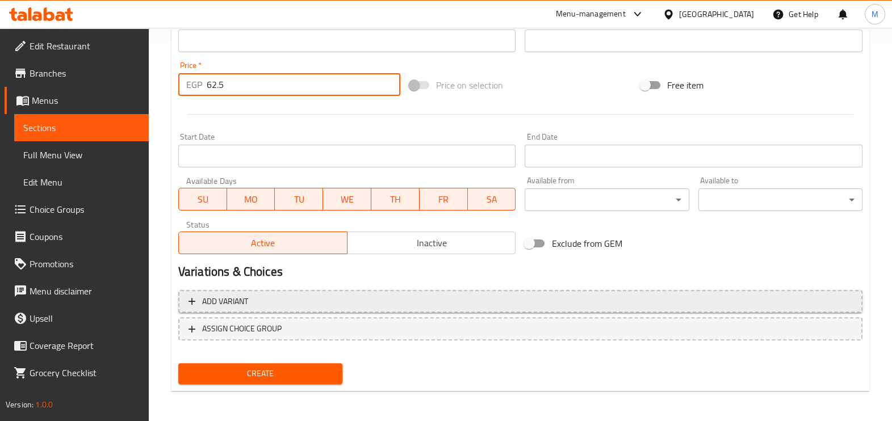
scroll to position [380, 0]
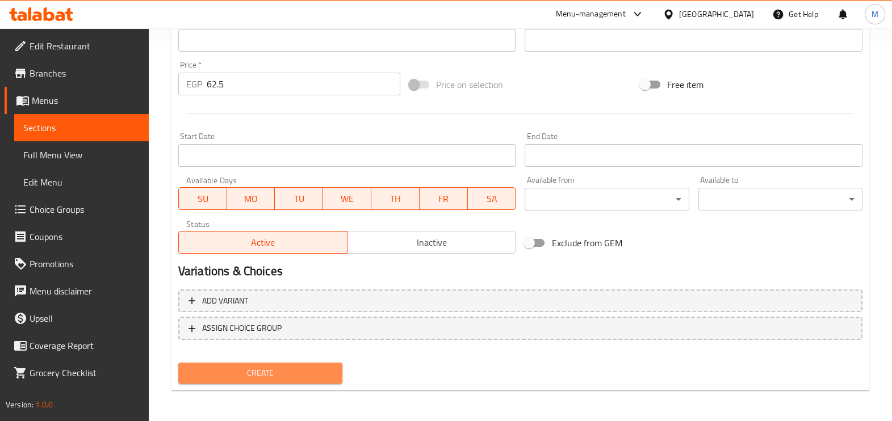
click at [256, 366] on span "Create" at bounding box center [260, 373] width 146 height 14
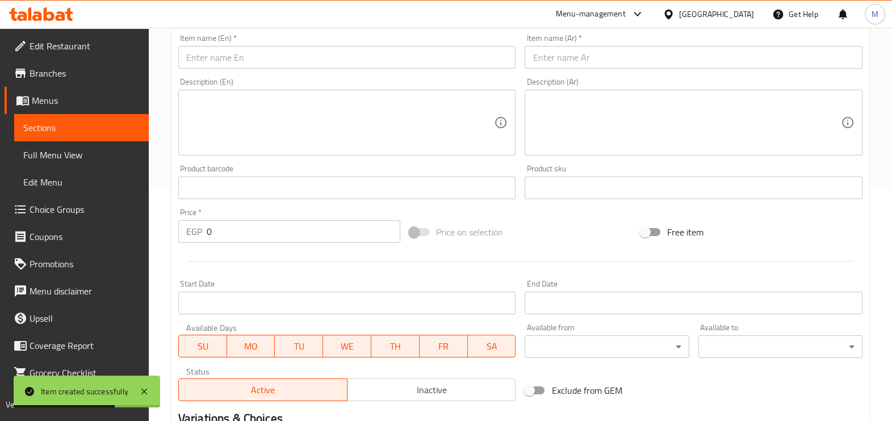
scroll to position [167, 0]
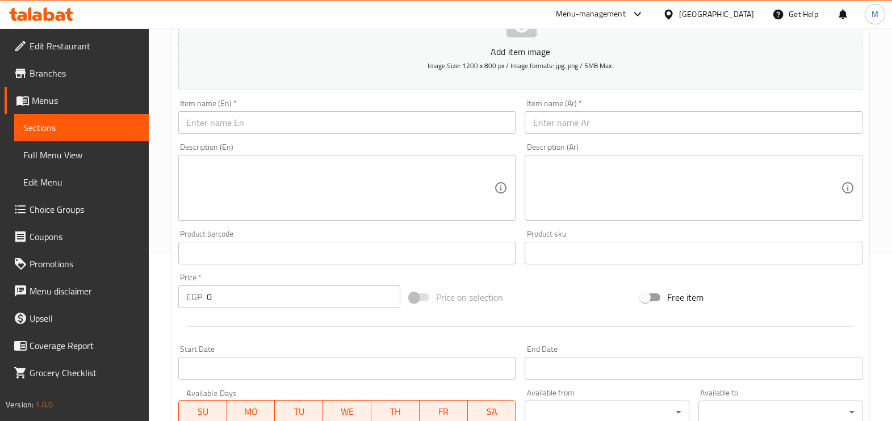
click at [538, 121] on input "text" at bounding box center [693, 122] width 338 height 23
click at [350, 134] on div "Item name (En)   * Item name (En) *" at bounding box center [347, 117] width 347 height 44
click at [351, 130] on input "text" at bounding box center [347, 122] width 338 height 23
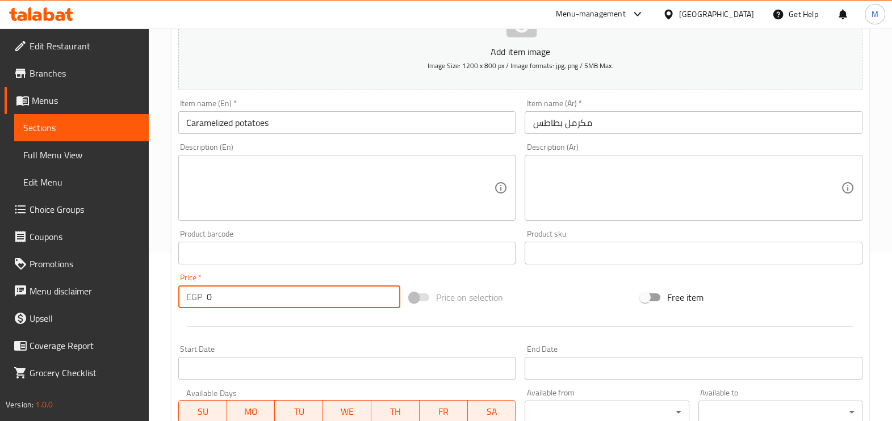
drag, startPoint x: 264, startPoint y: 299, endPoint x: 170, endPoint y: 295, distance: 94.3
click at [170, 295] on div "Home / Restaurants management / Menus / Sections / item / create Side dishes se…" at bounding box center [520, 248] width 743 height 774
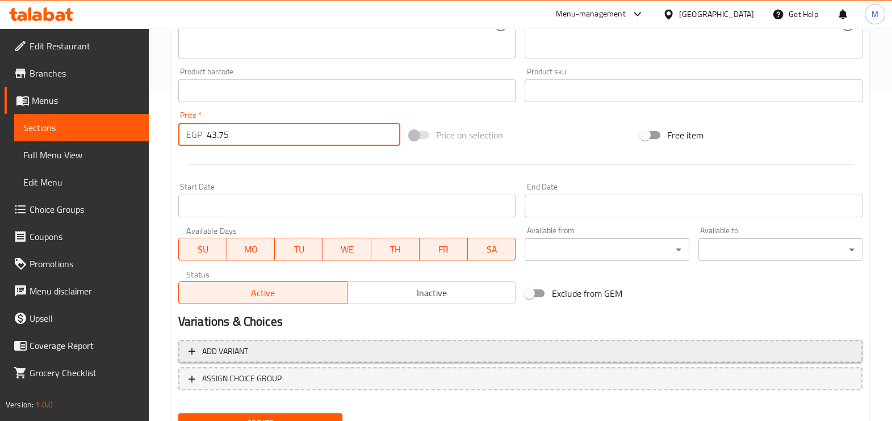
scroll to position [380, 0]
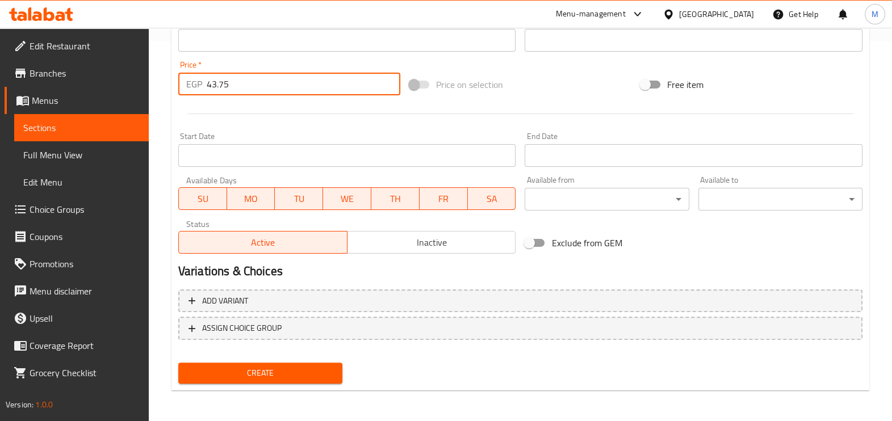
click at [269, 379] on button "Create" at bounding box center [260, 373] width 164 height 21
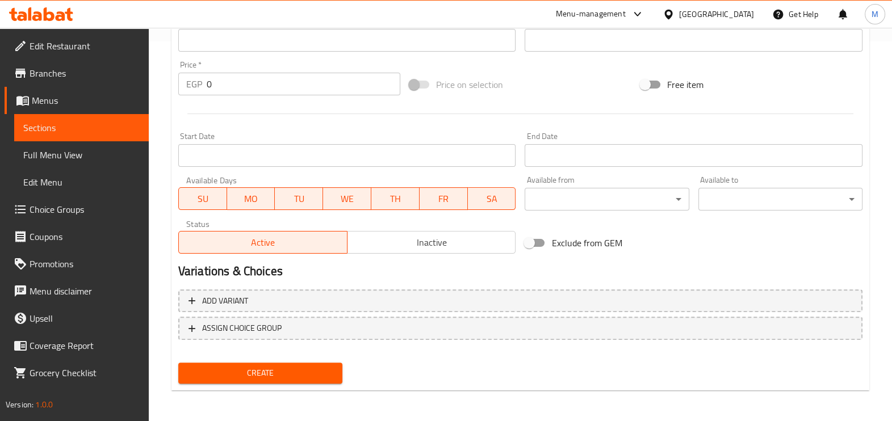
click at [589, 372] on div "Create" at bounding box center [520, 373] width 693 height 30
click at [412, 274] on h2 "Variations & Choices" at bounding box center [520, 271] width 684 height 17
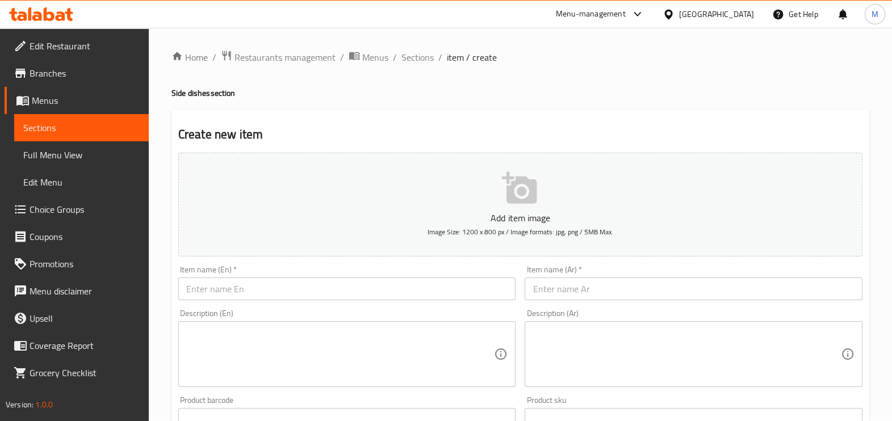
scroll to position [0, 0]
click at [567, 289] on input "text" at bounding box center [693, 289] width 338 height 23
drag, startPoint x: 330, startPoint y: 275, endPoint x: 332, endPoint y: 284, distance: 9.2
click at [330, 276] on div "Item name (En)   * Item name (En) *" at bounding box center [347, 283] width 338 height 35
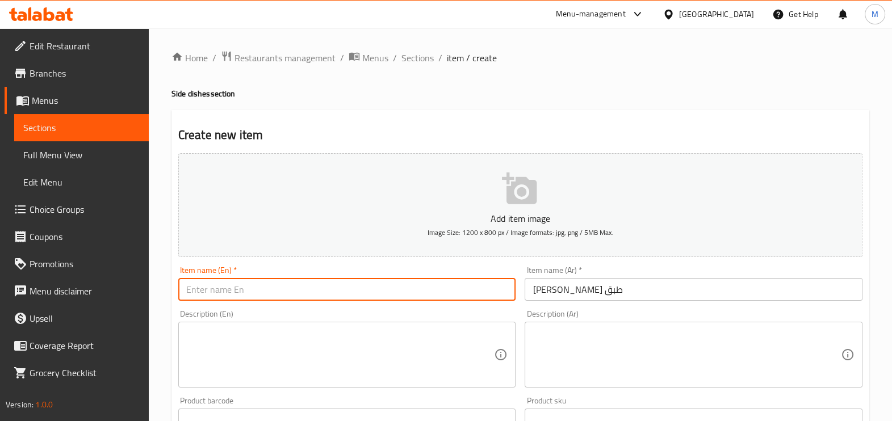
click at [333, 285] on input "text" at bounding box center [347, 289] width 338 height 23
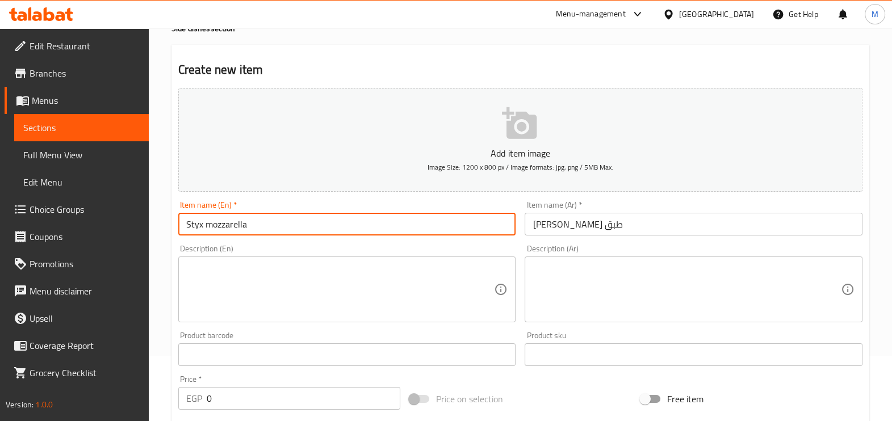
scroll to position [355, 0]
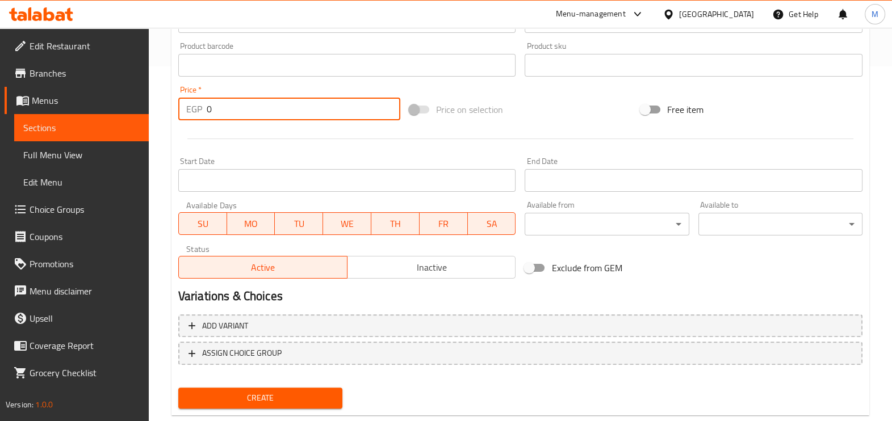
drag, startPoint x: 222, startPoint y: 99, endPoint x: 193, endPoint y: 108, distance: 30.3
click at [193, 108] on div "EGP 0 Price *" at bounding box center [289, 109] width 222 height 23
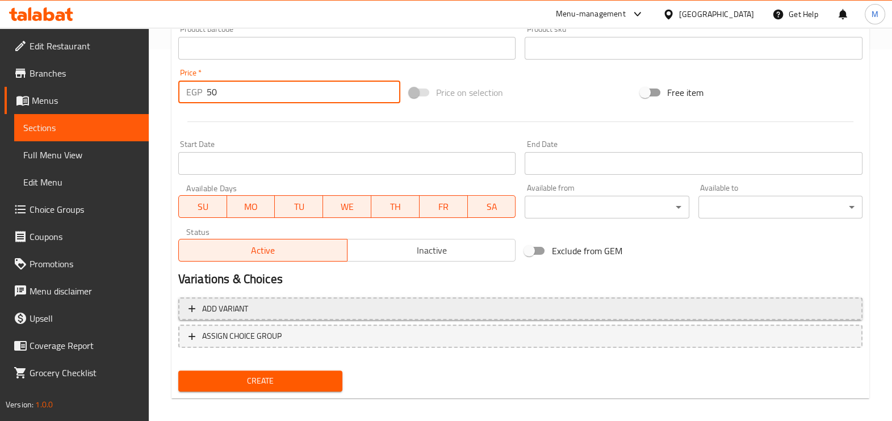
scroll to position [380, 0]
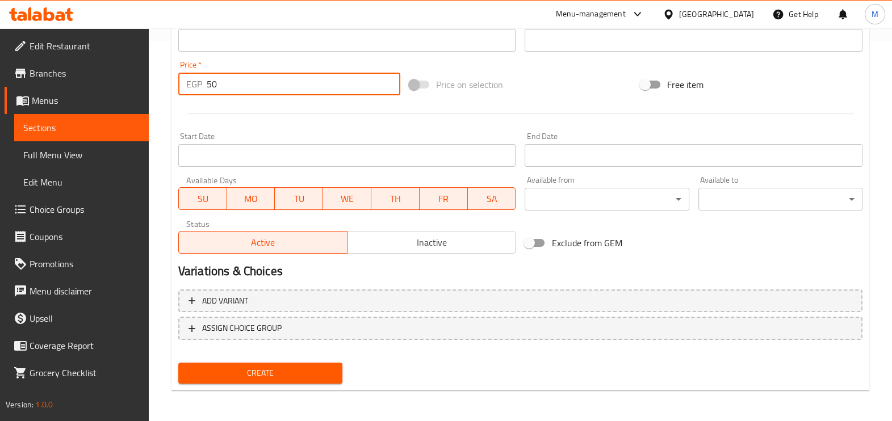
click at [318, 368] on span "Create" at bounding box center [260, 373] width 146 height 14
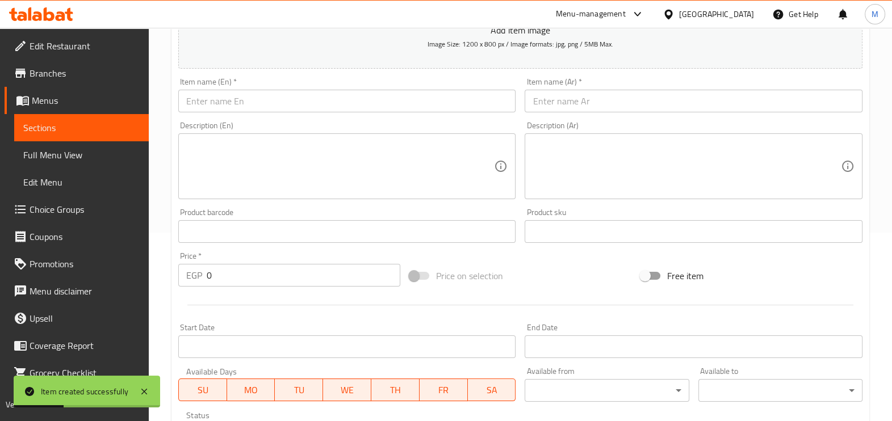
scroll to position [167, 0]
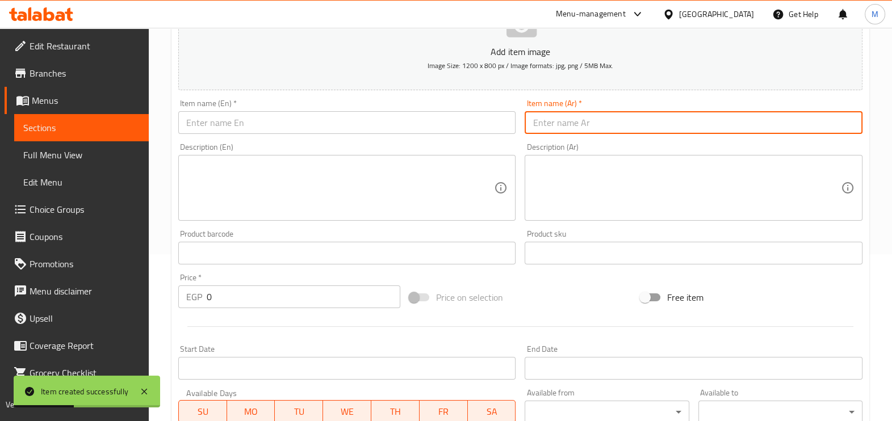
click at [530, 122] on input "text" at bounding box center [693, 122] width 338 height 23
click at [340, 122] on input "text" at bounding box center [347, 122] width 338 height 23
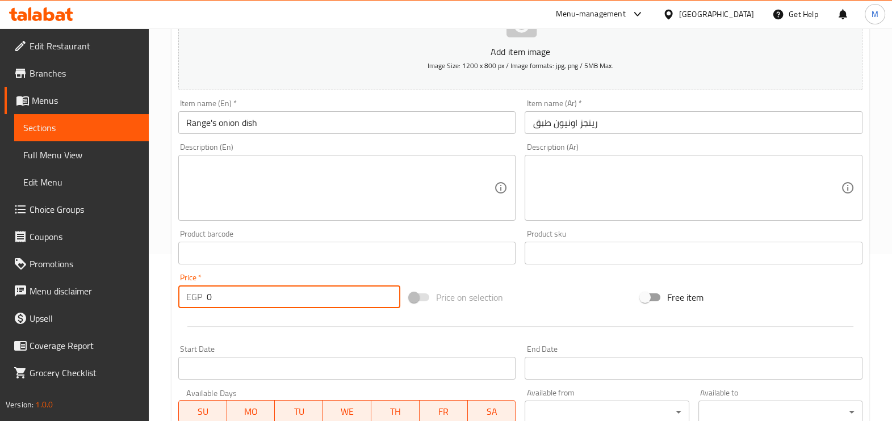
drag, startPoint x: 247, startPoint y: 299, endPoint x: 152, endPoint y: 295, distance: 96.0
click at [152, 295] on div "Home / Restaurants management / Menus / Sections / item / create Side dishes se…" at bounding box center [520, 248] width 743 height 774
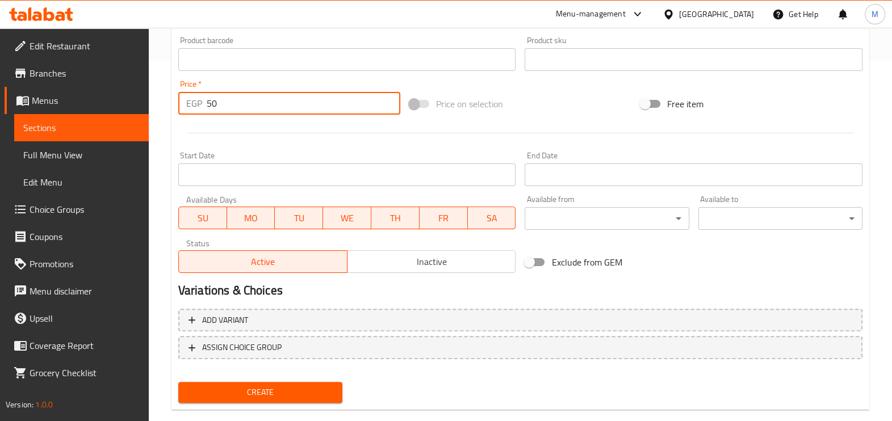
scroll to position [380, 0]
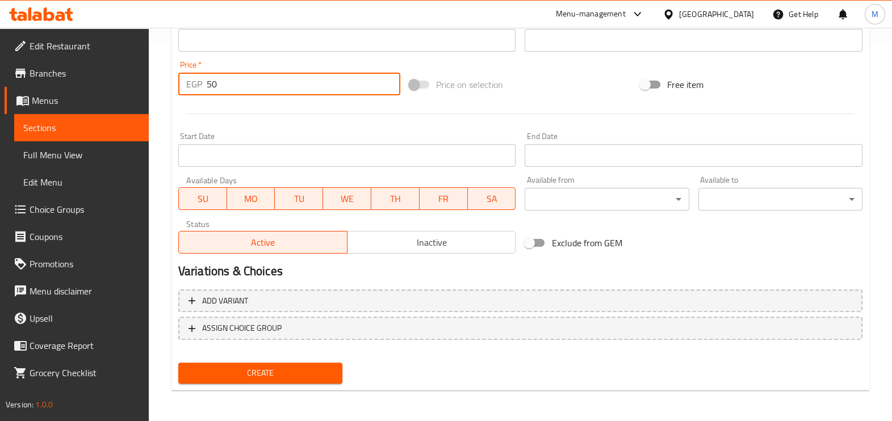
click at [278, 379] on span "Create" at bounding box center [260, 373] width 146 height 14
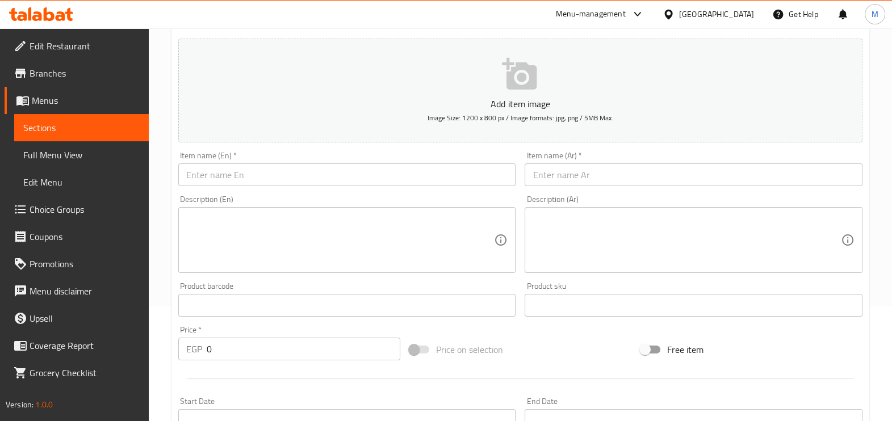
scroll to position [96, 0]
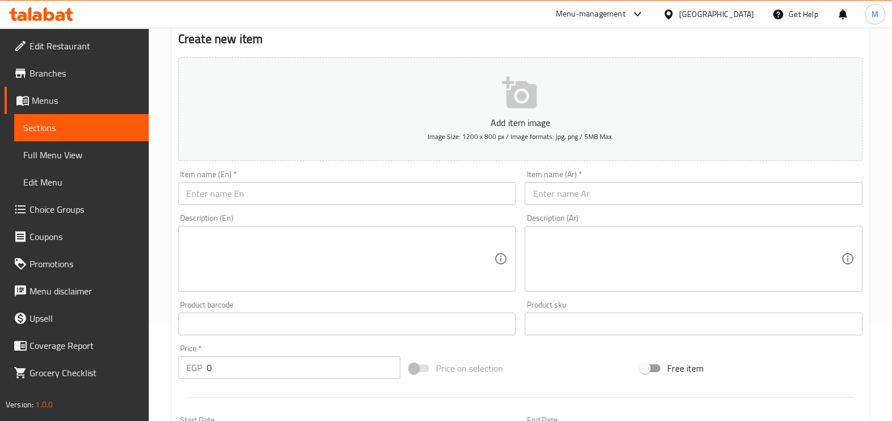
click at [283, 201] on input "text" at bounding box center [347, 193] width 338 height 23
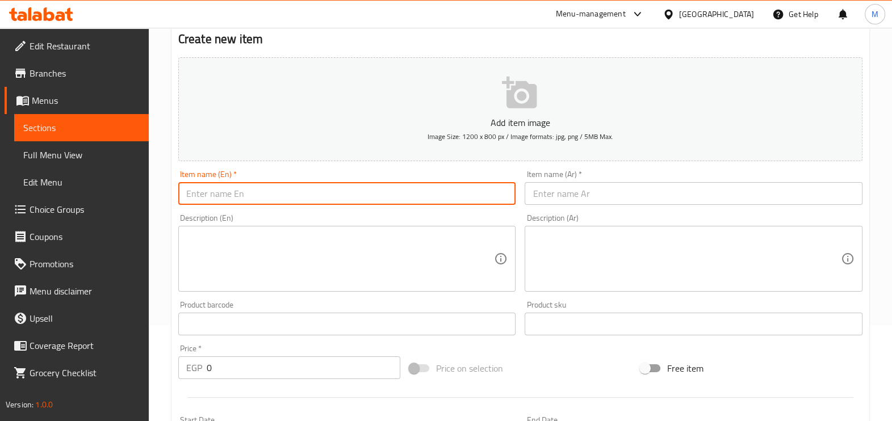
click at [382, 191] on input "text" at bounding box center [347, 193] width 338 height 23
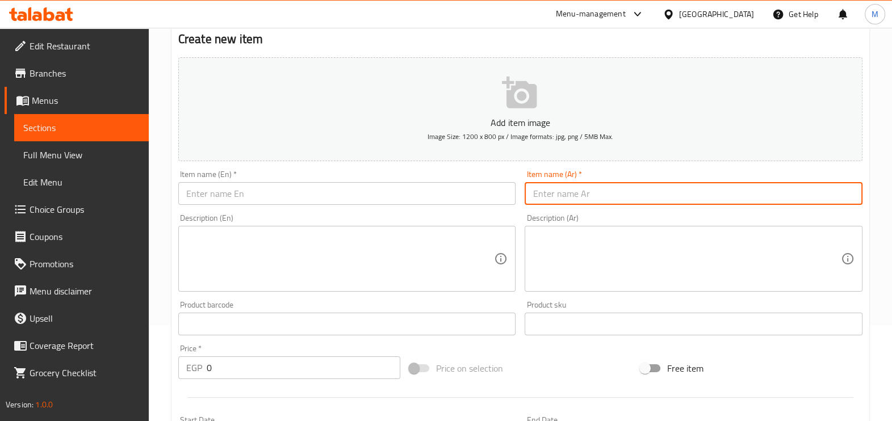
click at [582, 185] on input "text" at bounding box center [693, 193] width 338 height 23
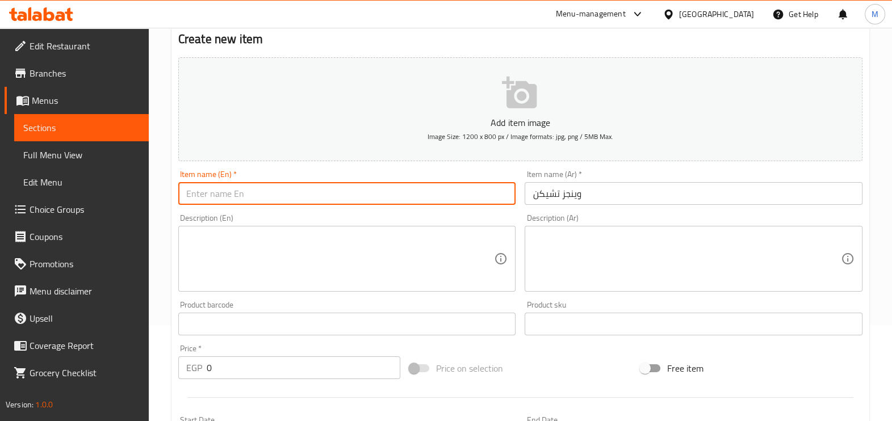
click at [363, 193] on input "text" at bounding box center [347, 193] width 338 height 23
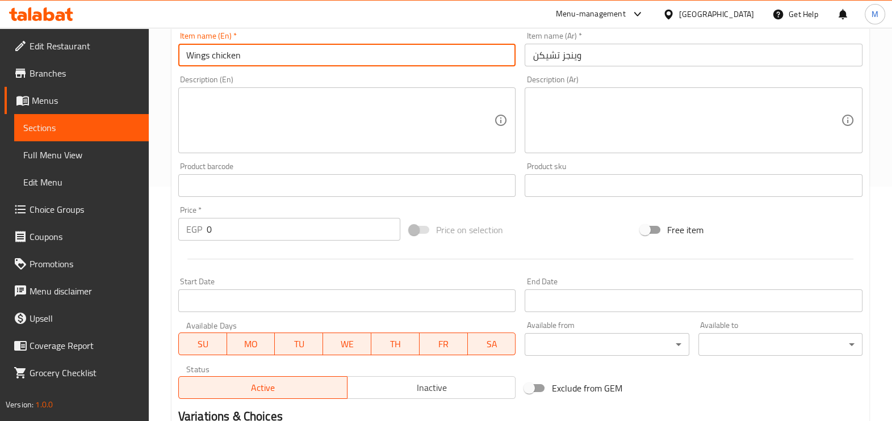
scroll to position [238, 0]
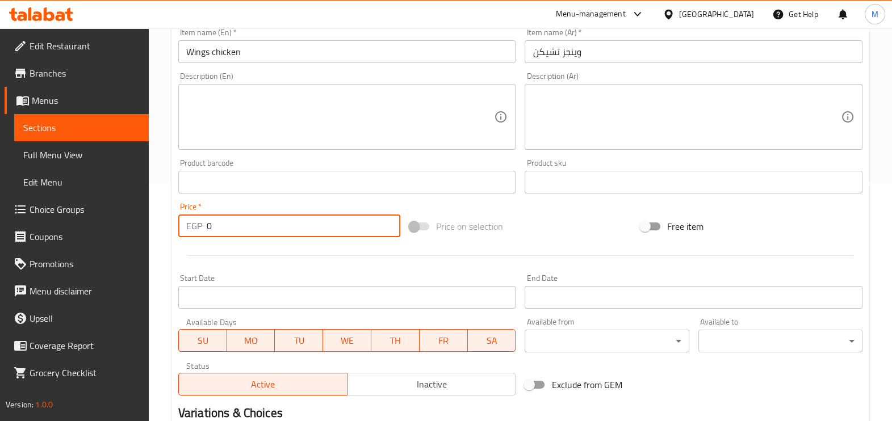
drag, startPoint x: 247, startPoint y: 236, endPoint x: 170, endPoint y: 214, distance: 79.6
click at [180, 228] on div "EGP 0 Price *" at bounding box center [289, 226] width 222 height 23
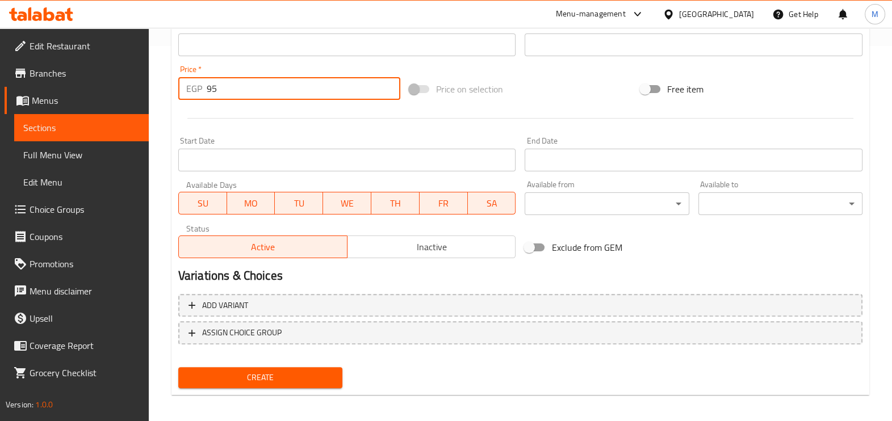
scroll to position [380, 0]
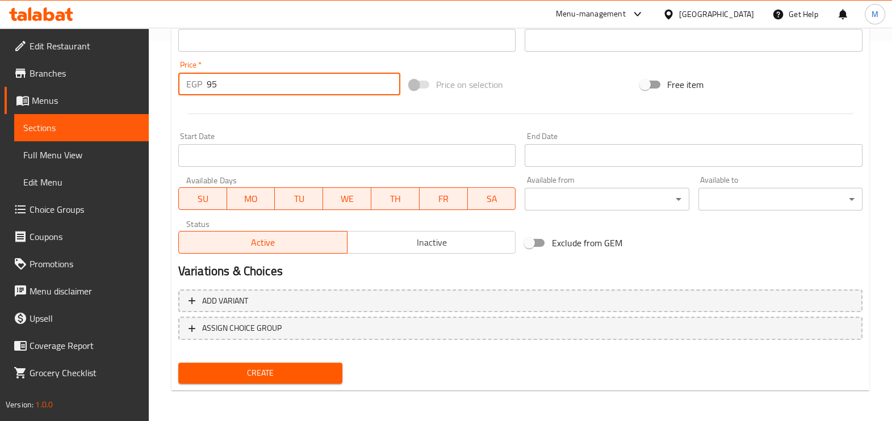
click at [228, 375] on span "Create" at bounding box center [260, 373] width 146 height 14
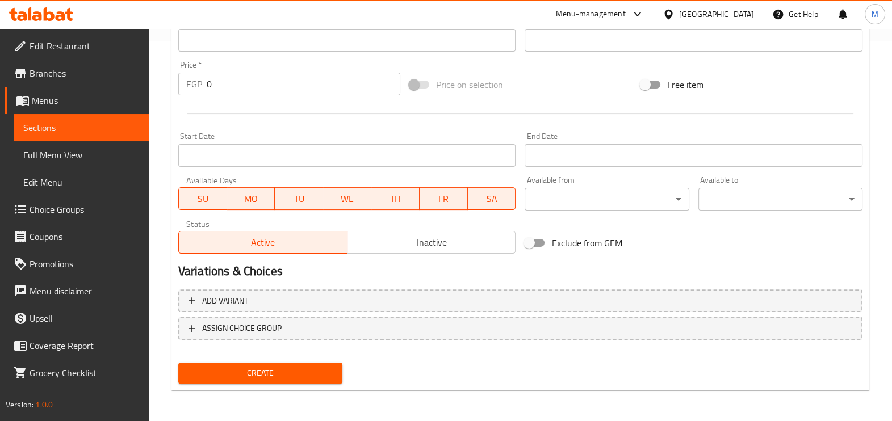
click at [476, 107] on div at bounding box center [520, 114] width 693 height 28
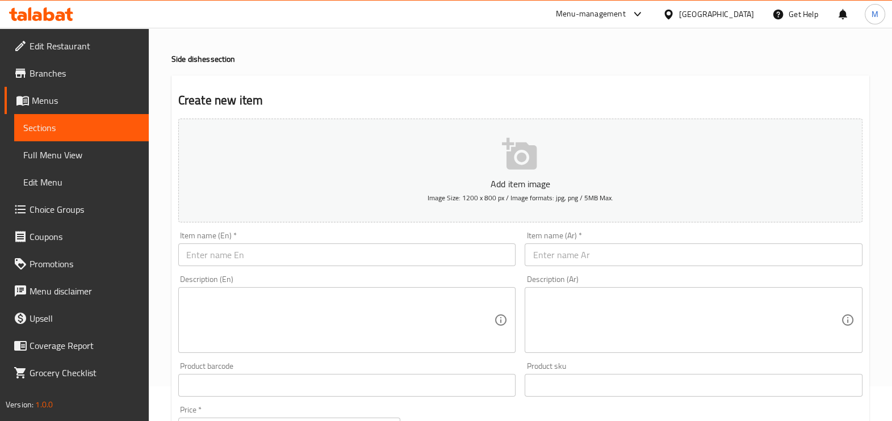
scroll to position [25, 0]
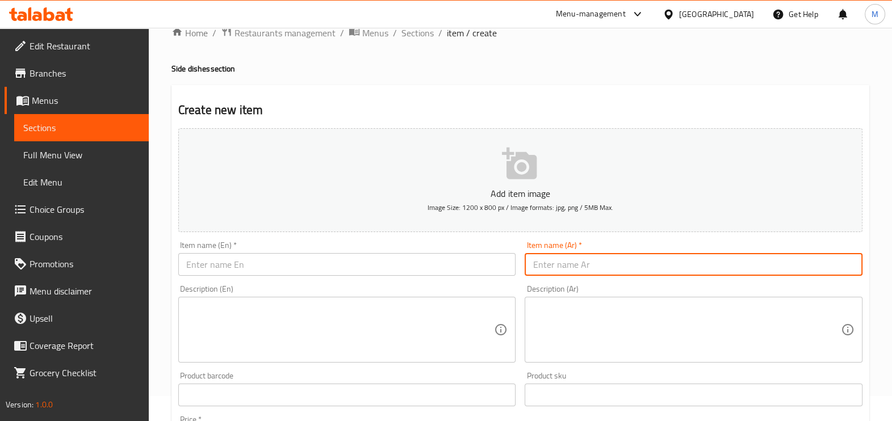
click at [580, 254] on input "text" at bounding box center [693, 264] width 338 height 23
click at [357, 268] on input "text" at bounding box center [347, 264] width 338 height 23
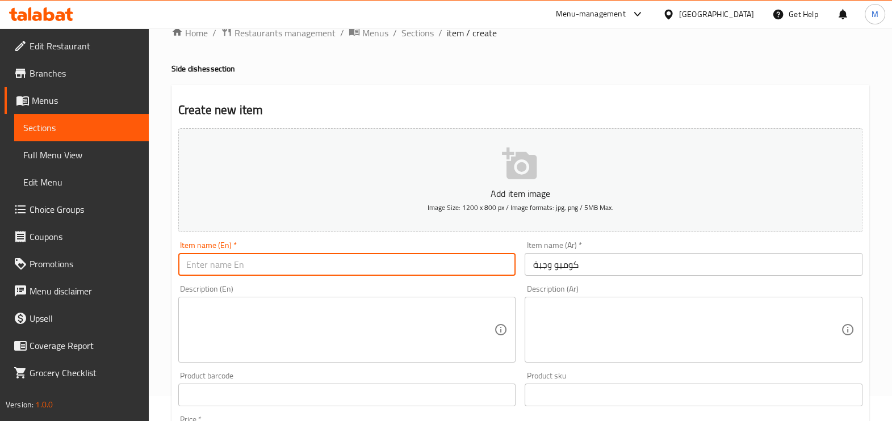
click at [434, 255] on input "text" at bounding box center [347, 264] width 338 height 23
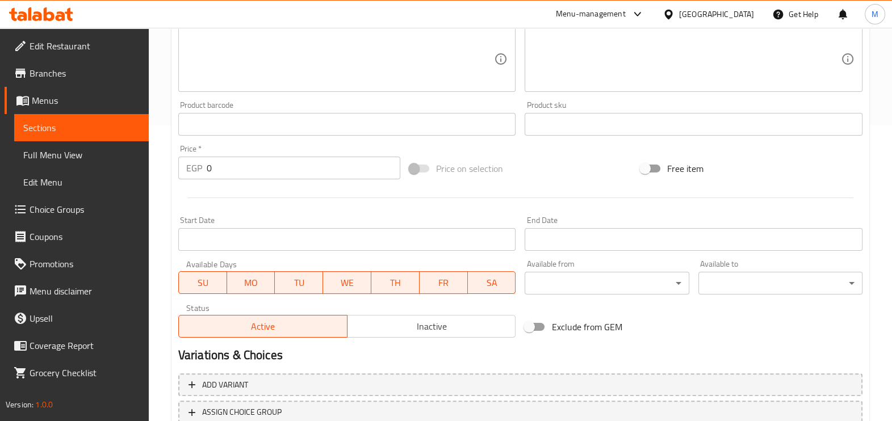
scroll to position [309, 0]
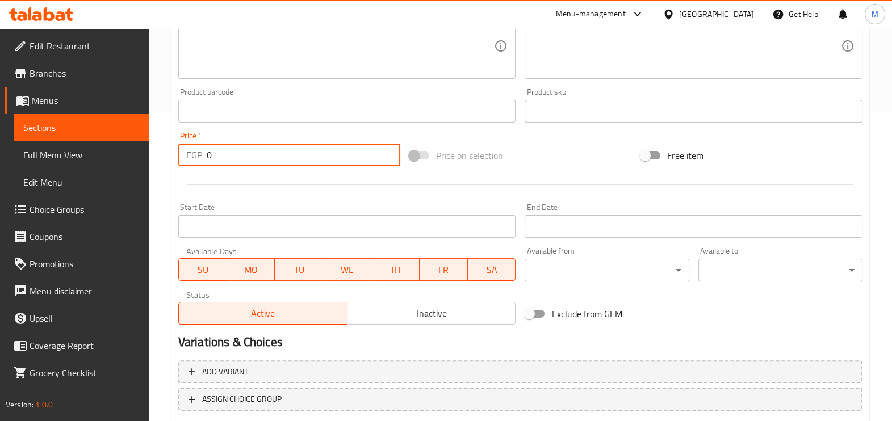
drag, startPoint x: 246, startPoint y: 150, endPoint x: 157, endPoint y: 150, distance: 88.5
click at [157, 150] on div "Home / Restaurants management / Menus / Sections / item / create Side dishes se…" at bounding box center [520, 106] width 743 height 774
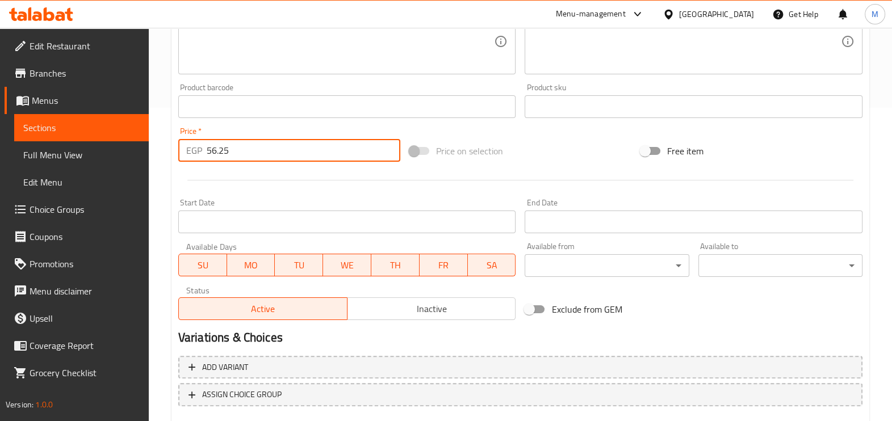
scroll to position [380, 0]
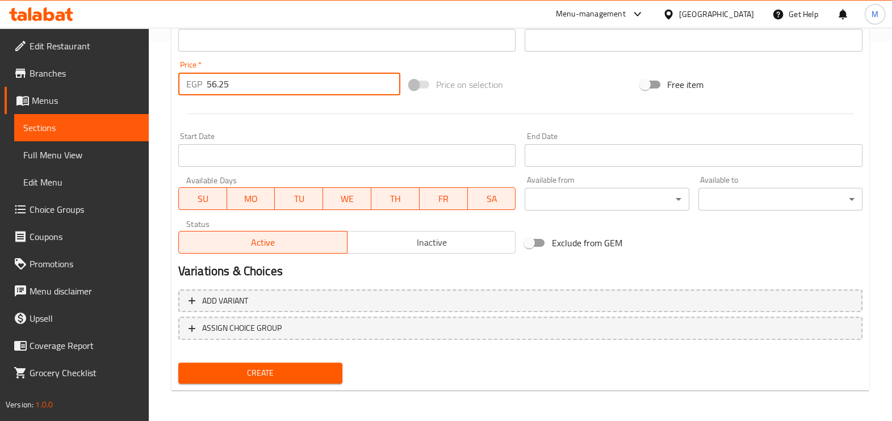
click at [281, 363] on button "Create" at bounding box center [260, 373] width 164 height 21
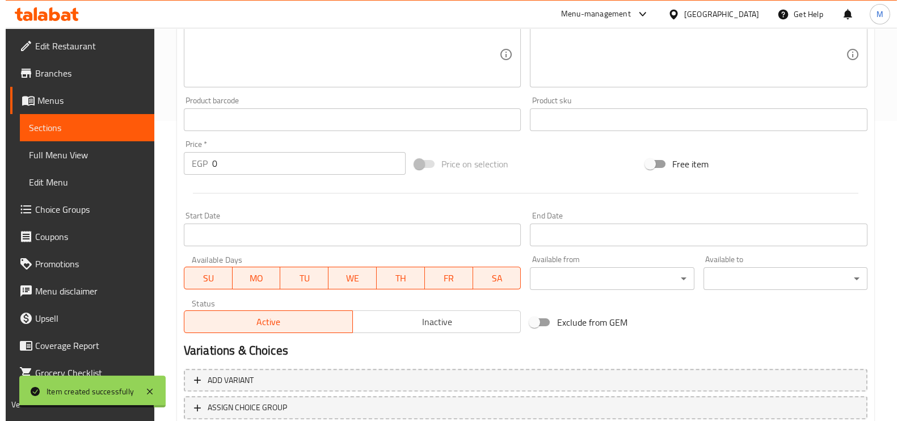
scroll to position [167, 0]
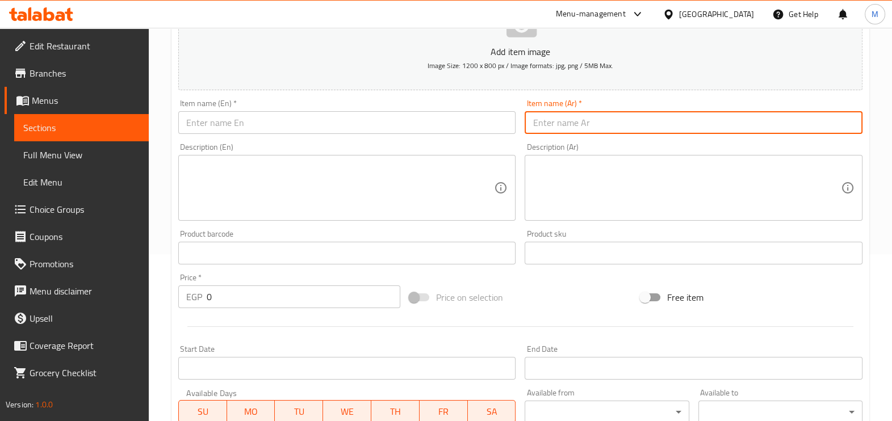
click at [603, 126] on input "text" at bounding box center [693, 122] width 338 height 23
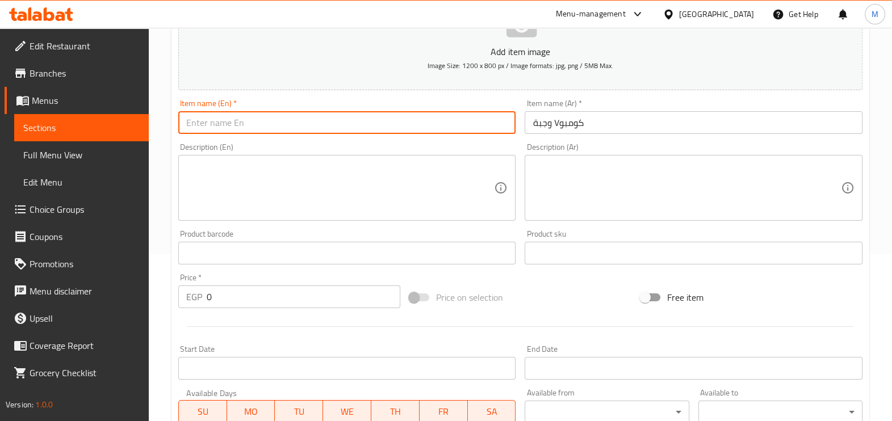
click at [360, 120] on input "text" at bounding box center [347, 122] width 338 height 23
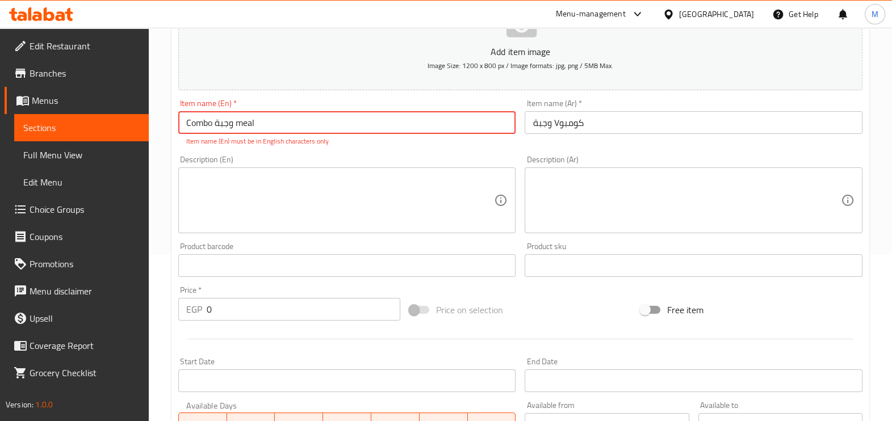
click at [224, 128] on input "Combo وجبة meal" at bounding box center [347, 122] width 338 height 23
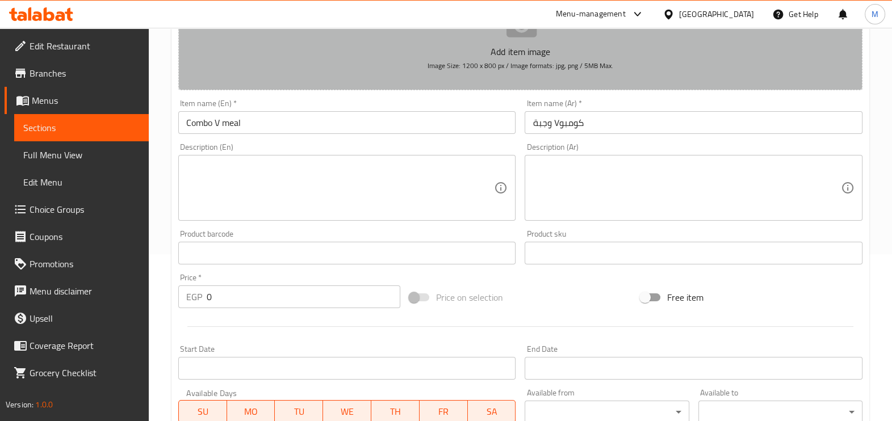
click at [431, 85] on button "Add item image Image Size: 1200 x 800 px / Image formats: jpg, png / 5MB Max." at bounding box center [520, 38] width 684 height 104
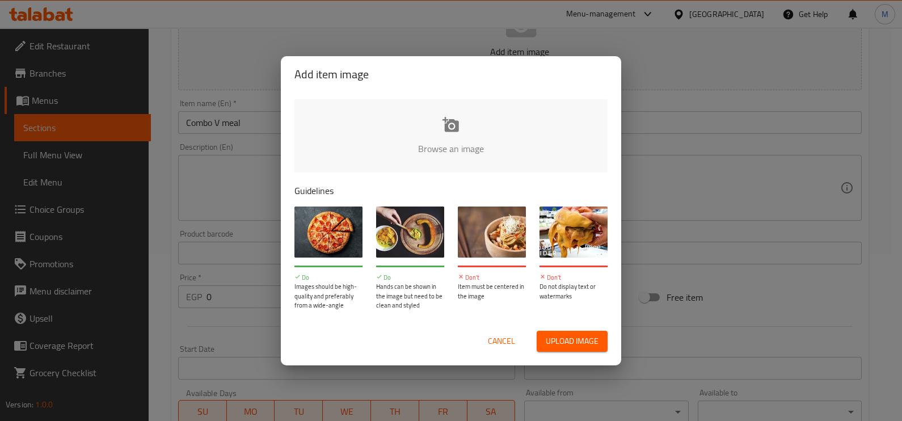
click at [641, 154] on div "Add item image Browse an image Guidelines Do Images should be high-quality and …" at bounding box center [451, 210] width 902 height 421
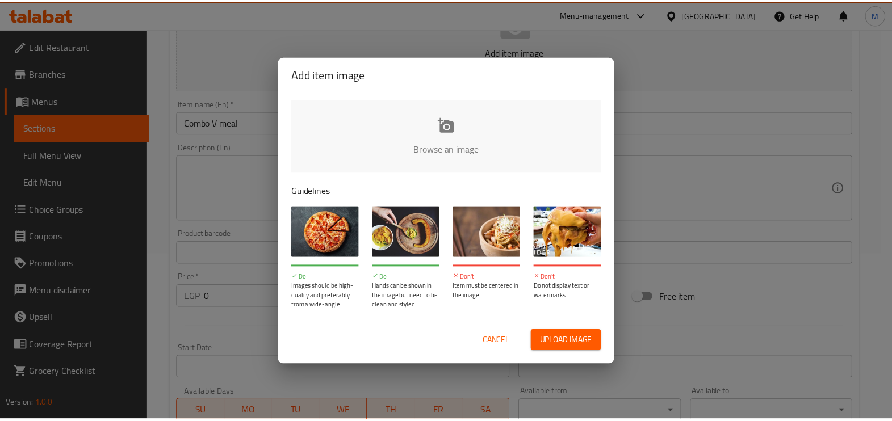
scroll to position [153, 0]
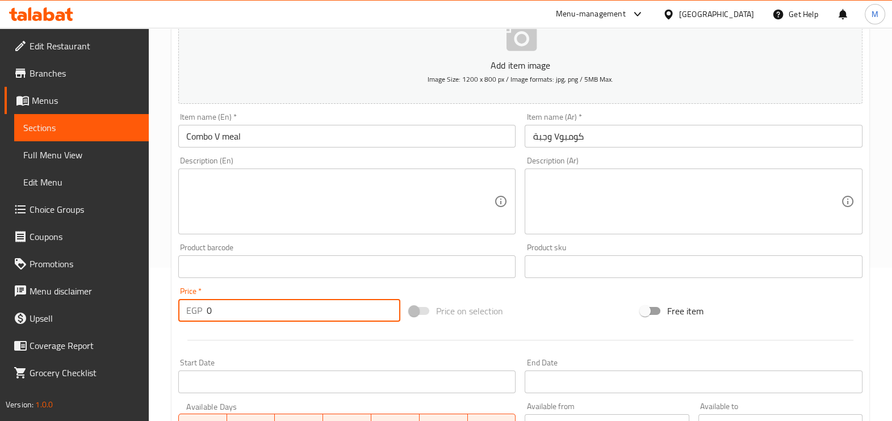
drag, startPoint x: 275, startPoint y: 306, endPoint x: 165, endPoint y: 305, distance: 110.7
click at [165, 305] on div "Home / Restaurants management / Menus / Sections / item / create Side dishes se…" at bounding box center [520, 262] width 743 height 774
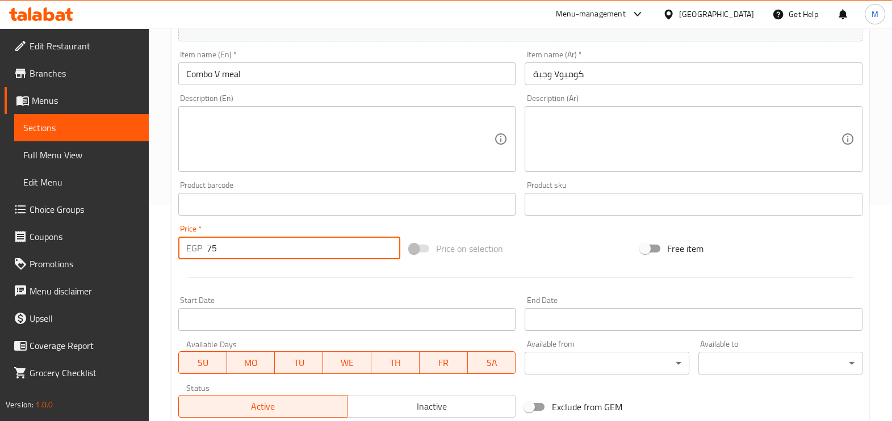
scroll to position [380, 0]
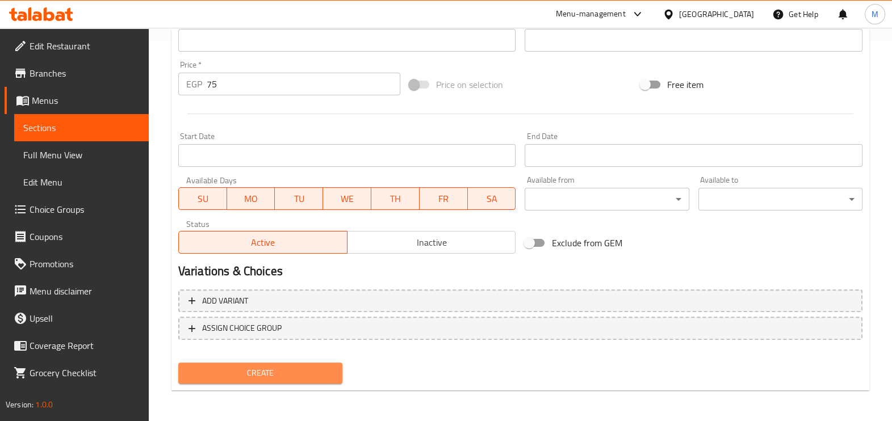
click at [236, 373] on span "Create" at bounding box center [260, 373] width 146 height 14
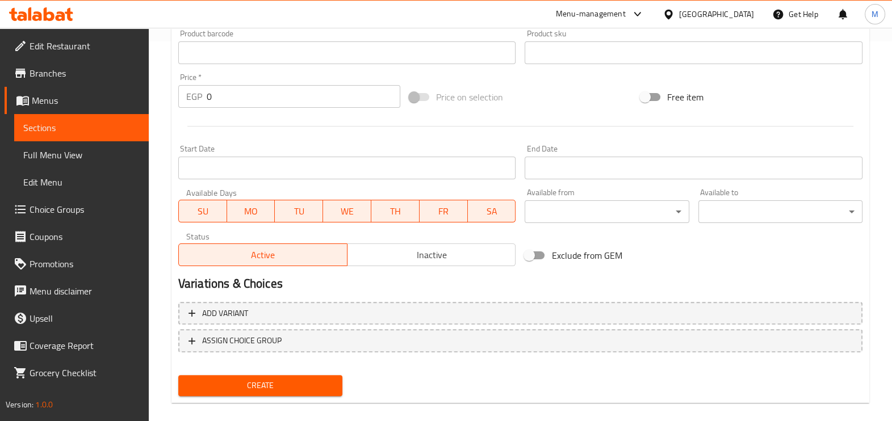
scroll to position [79, 0]
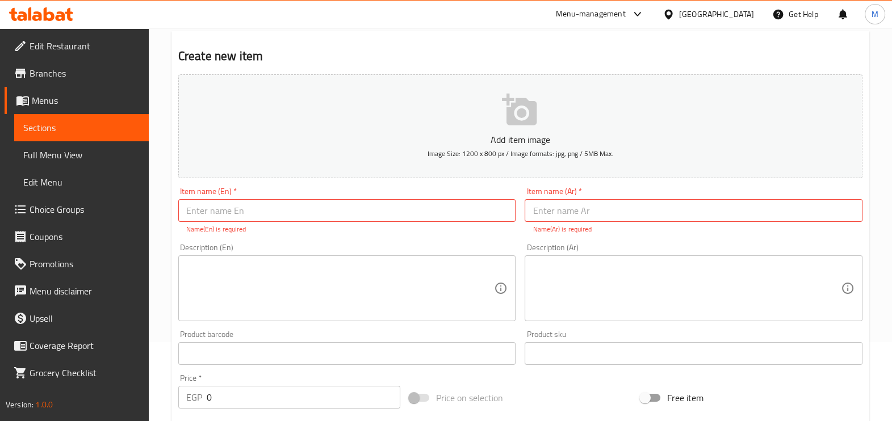
click at [638, 242] on div "Description (Ar) Description (Ar)" at bounding box center [693, 282] width 347 height 87
click at [323, 50] on h2 "Create new item" at bounding box center [520, 56] width 684 height 17
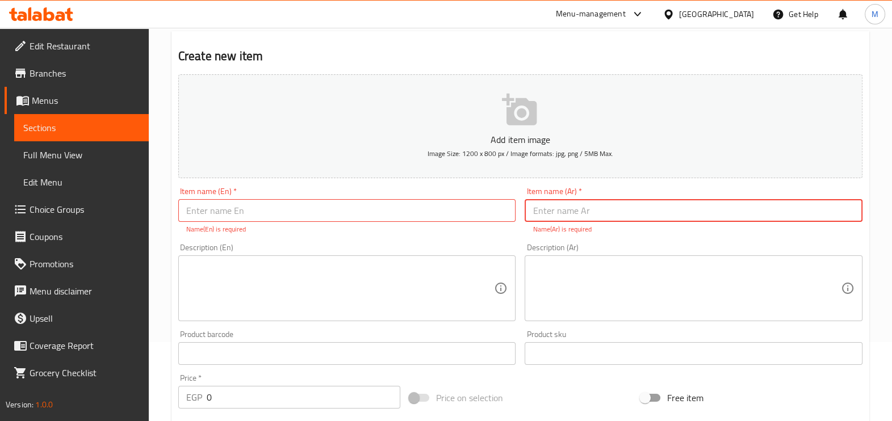
click at [565, 218] on input "text" at bounding box center [693, 210] width 338 height 23
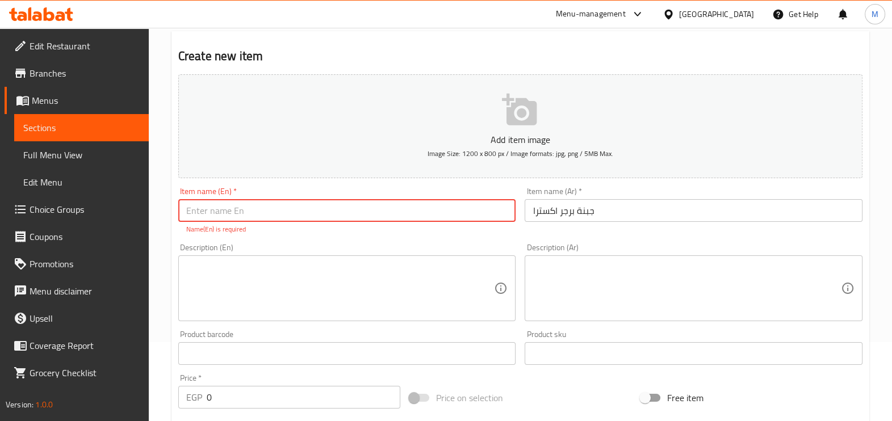
click at [422, 217] on input "text" at bounding box center [347, 210] width 338 height 23
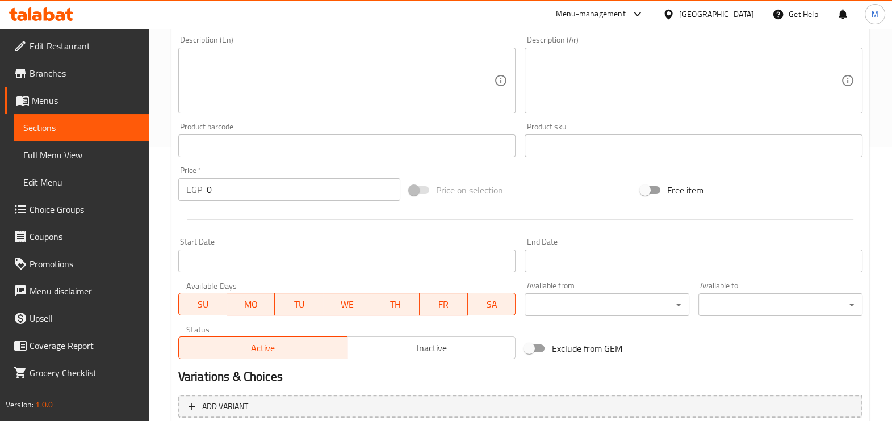
scroll to position [380, 0]
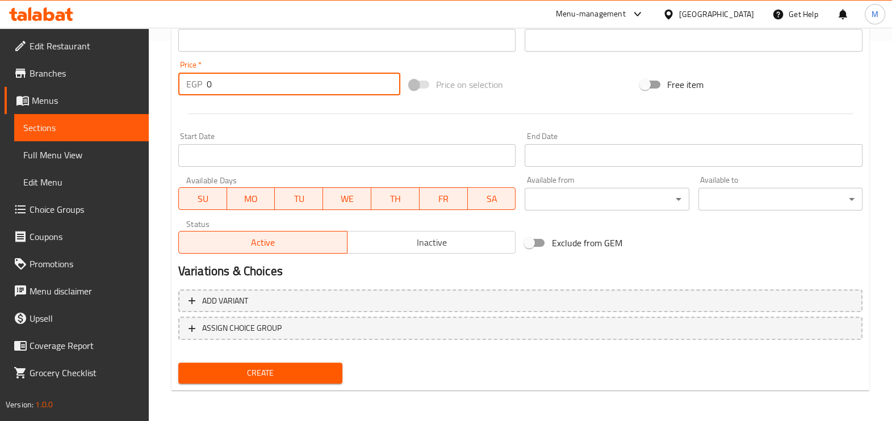
drag, startPoint x: 244, startPoint y: 82, endPoint x: 148, endPoint y: 83, distance: 96.5
click at [148, 83] on div "Edit Restaurant Branches Menus Sections Full Menu View Edit Menu Choice Groups …" at bounding box center [446, 35] width 892 height 774
click at [270, 366] on span "Create" at bounding box center [260, 373] width 146 height 14
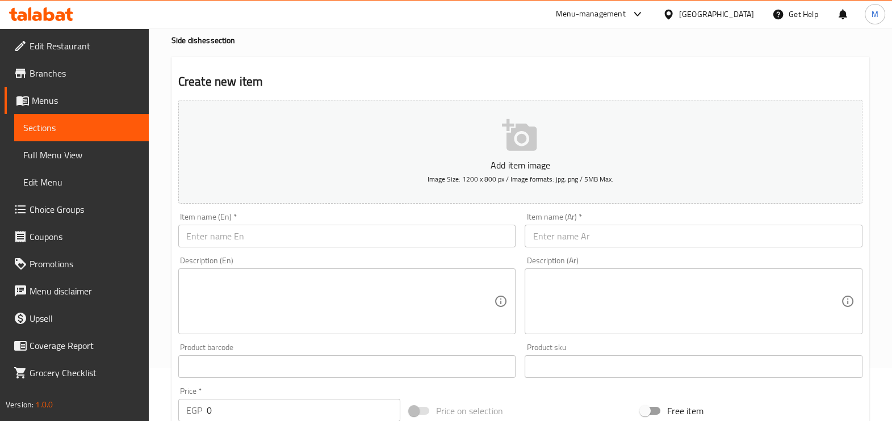
scroll to position [25, 0]
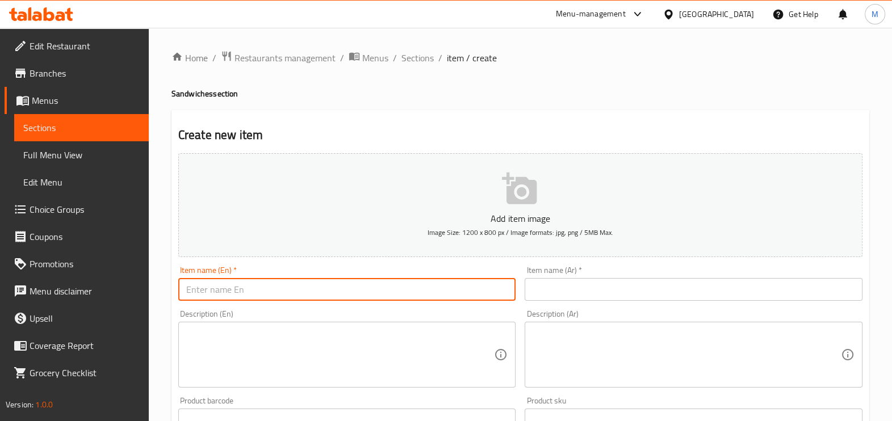
click at [363, 295] on input "text" at bounding box center [347, 289] width 338 height 23
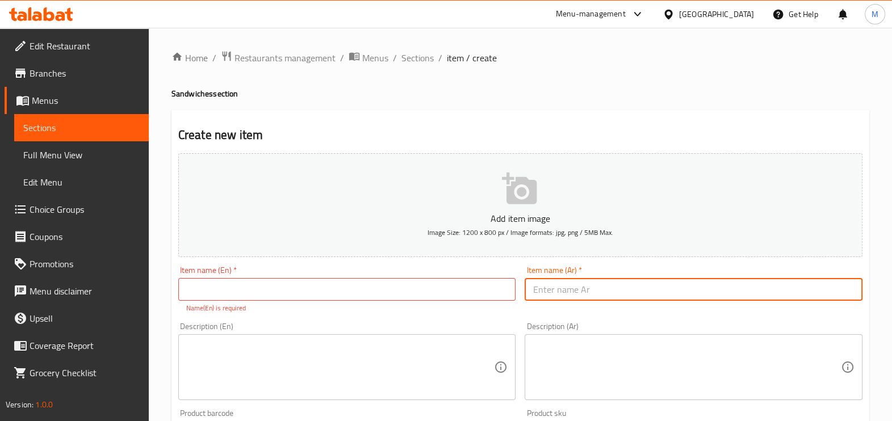
click at [611, 292] on input "text" at bounding box center [693, 289] width 338 height 23
paste input "بيكون اكسترا"
type input "بيكون اكسترا"
click at [411, 267] on div "Item name (En)   * Item name (En) * Name(En) is required" at bounding box center [347, 289] width 338 height 47
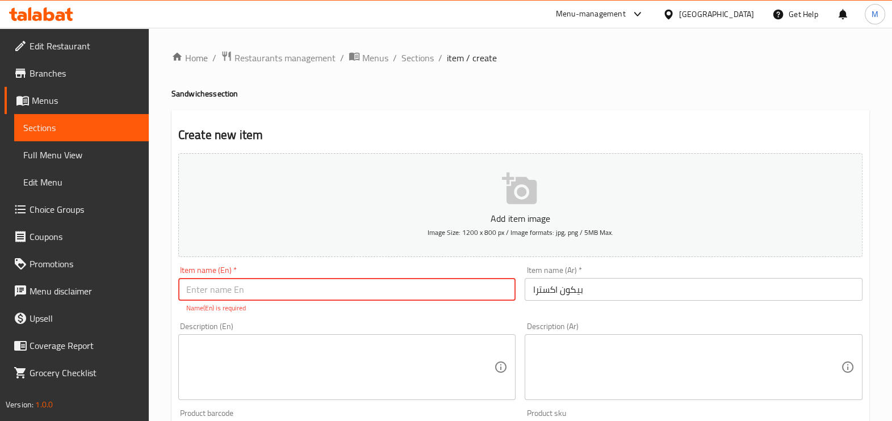
click at [412, 290] on input "text" at bounding box center [347, 289] width 338 height 23
paste input "Beacon extra"
click at [436, 288] on input "text" at bounding box center [347, 289] width 338 height 23
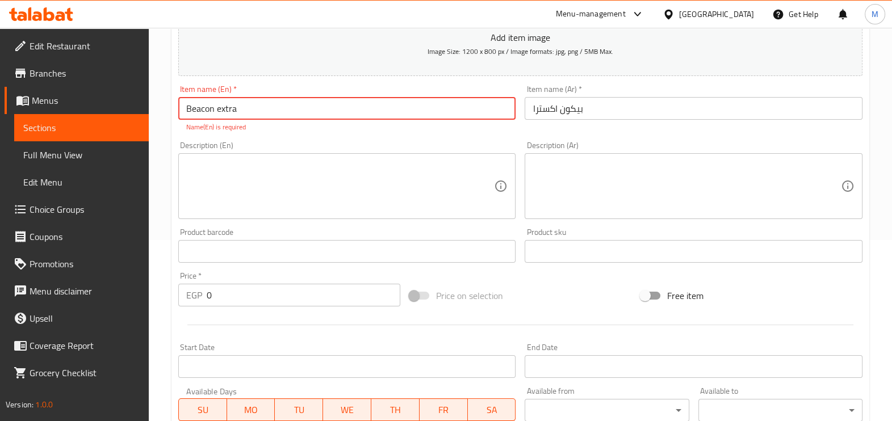
scroll to position [213, 0]
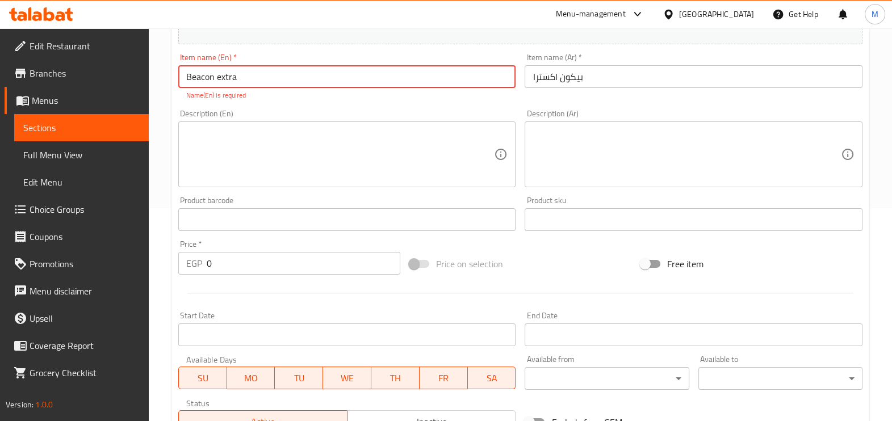
type input "Beacon extra"
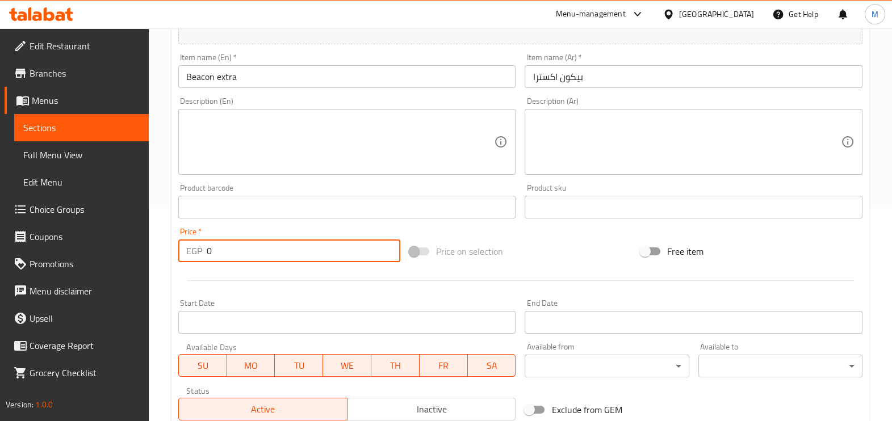
drag, startPoint x: 295, startPoint y: 249, endPoint x: 144, endPoint y: 250, distance: 151.0
click at [144, 250] on div "Edit Restaurant Branches Menus Sections Full Menu View Edit Menu Choice Groups …" at bounding box center [446, 202] width 892 height 774
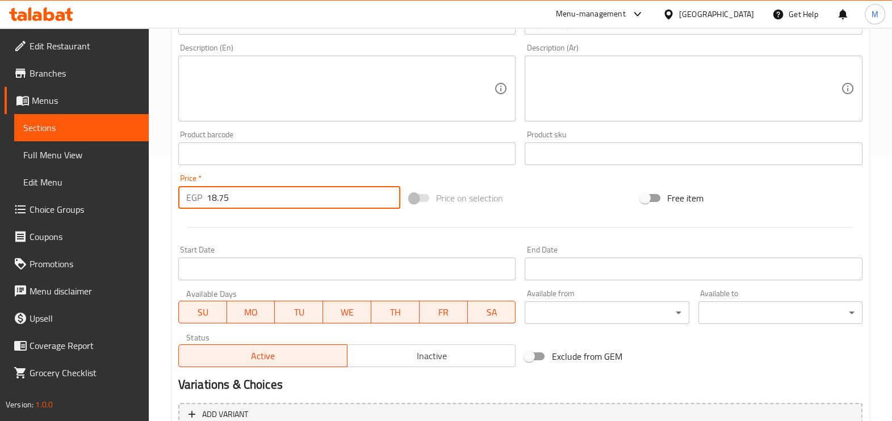
scroll to position [355, 0]
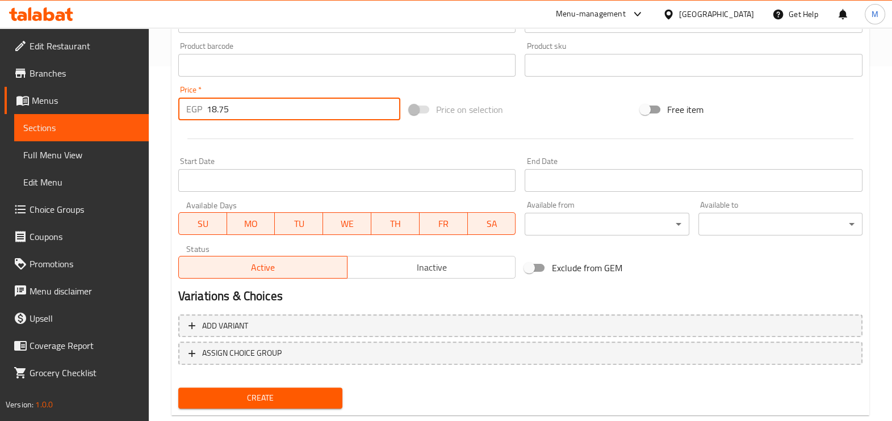
type input "18.75"
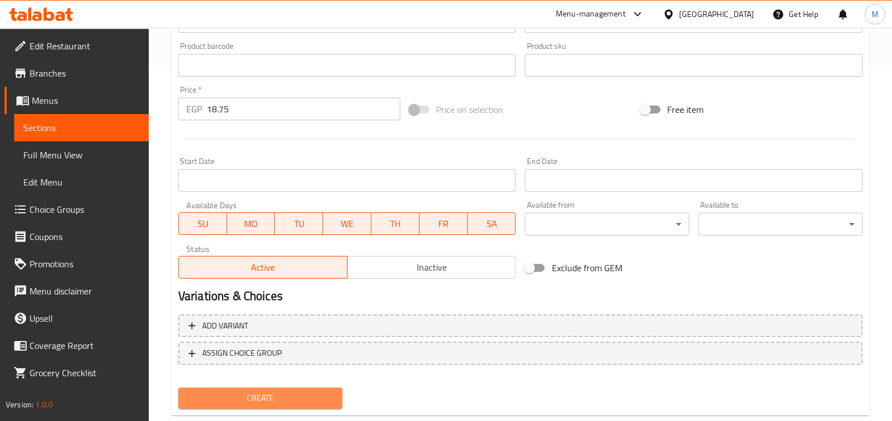
click at [257, 396] on span "Create" at bounding box center [260, 398] width 146 height 14
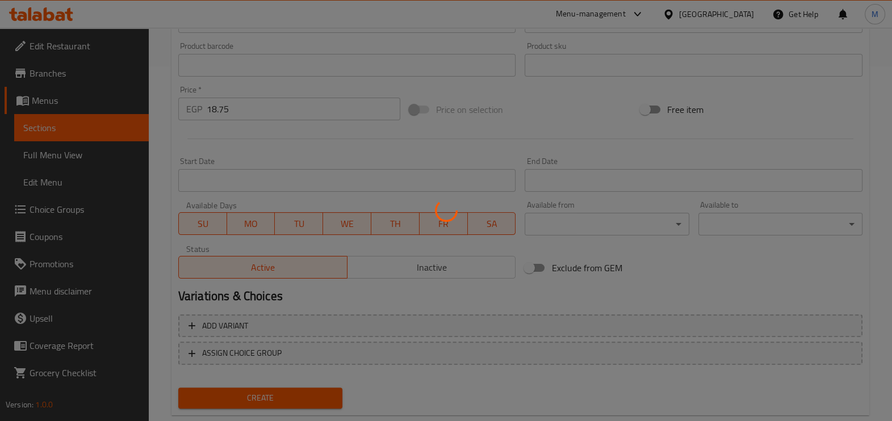
type input "0"
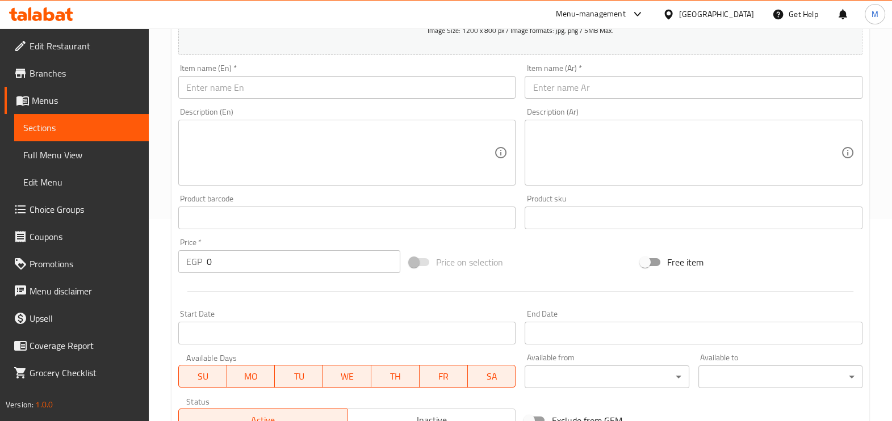
scroll to position [70, 0]
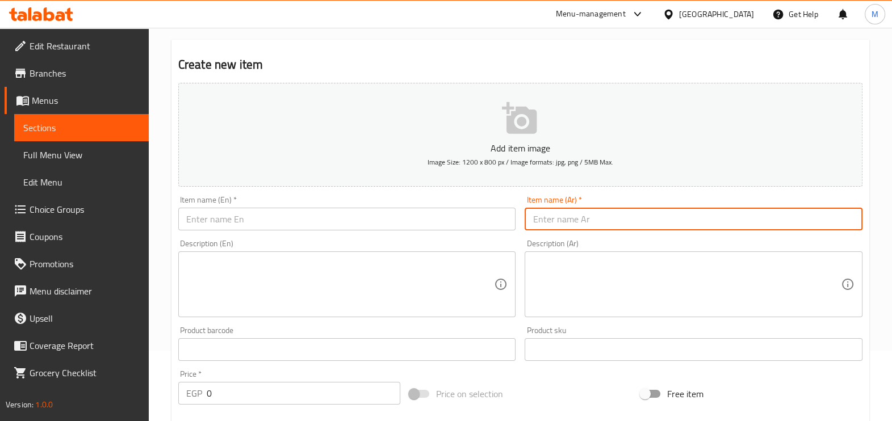
click at [542, 210] on input "text" at bounding box center [693, 219] width 338 height 23
paste input "هالبينو اكسترا"
type input "هالبينو اكسترا"
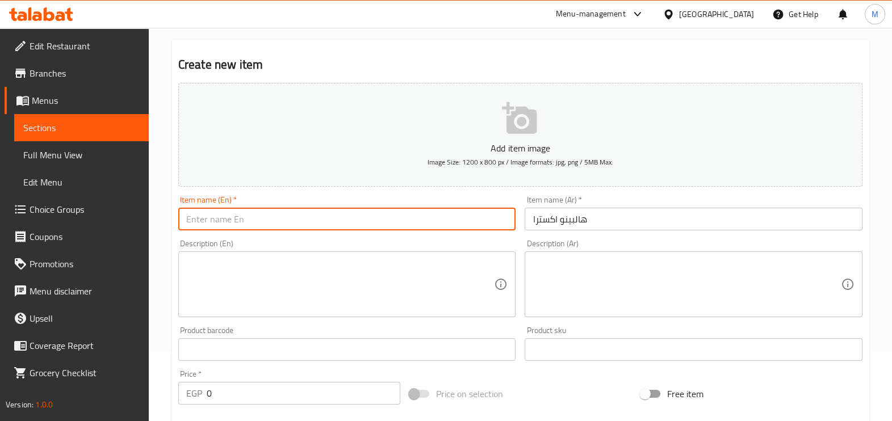
click at [392, 217] on input "text" at bounding box center [347, 219] width 338 height 23
paste input "Jalapeno extra"
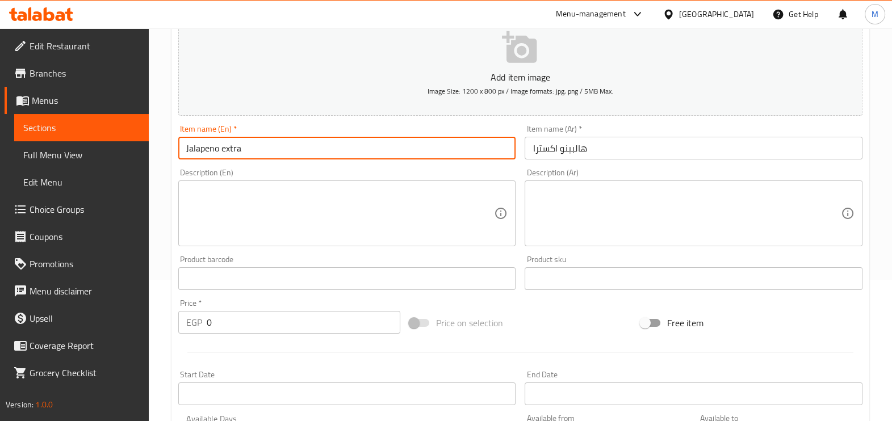
scroll to position [283, 0]
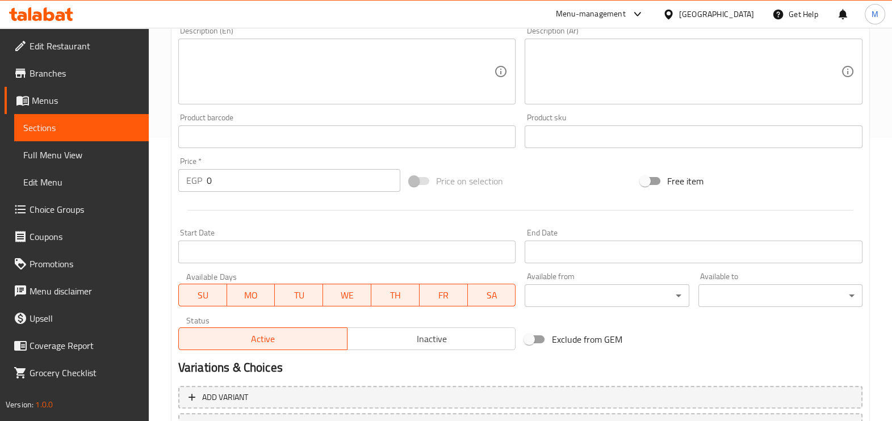
type input "Jalapeno extra"
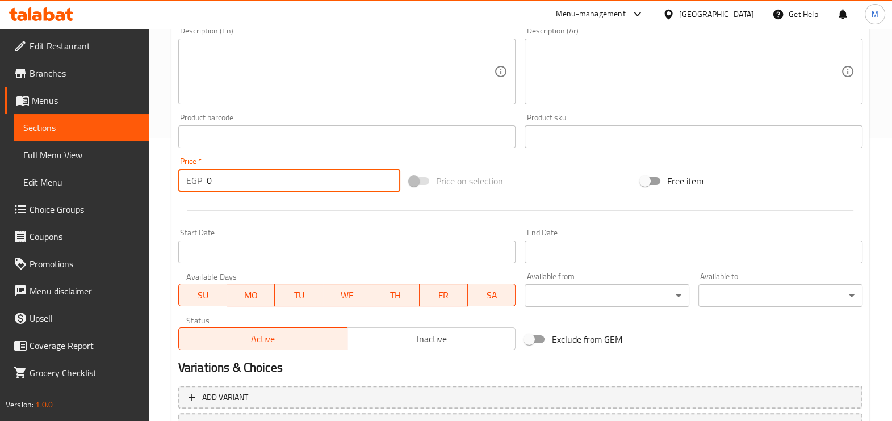
drag, startPoint x: 245, startPoint y: 189, endPoint x: 171, endPoint y: 182, distance: 74.1
click at [171, 182] on div "Create new item Add item image Image Size: 1200 x 800 px / Image formats: jpg, …" at bounding box center [519, 157] width 697 height 661
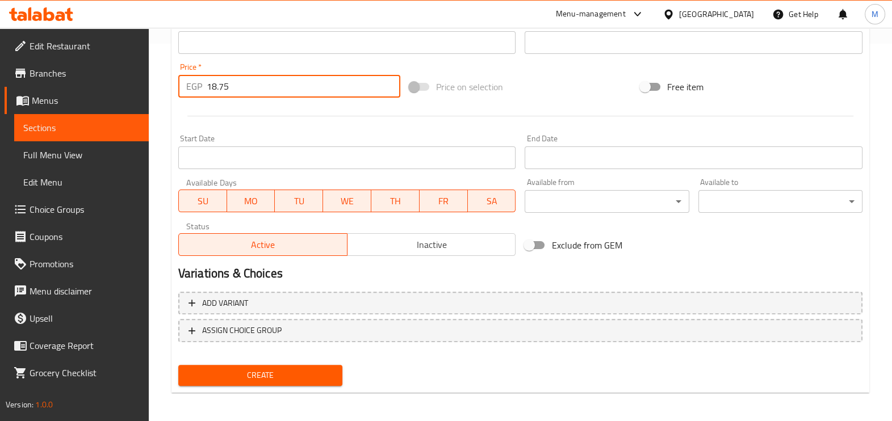
scroll to position [380, 0]
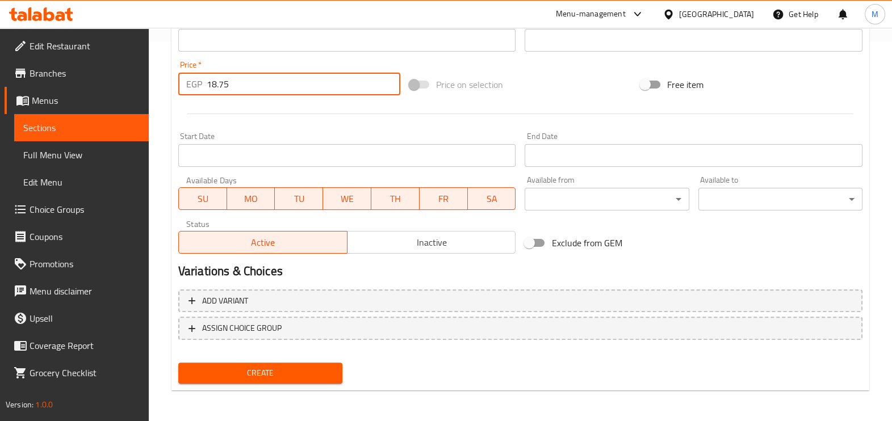
type input "18.75"
click at [244, 386] on div "Create" at bounding box center [260, 373] width 173 height 30
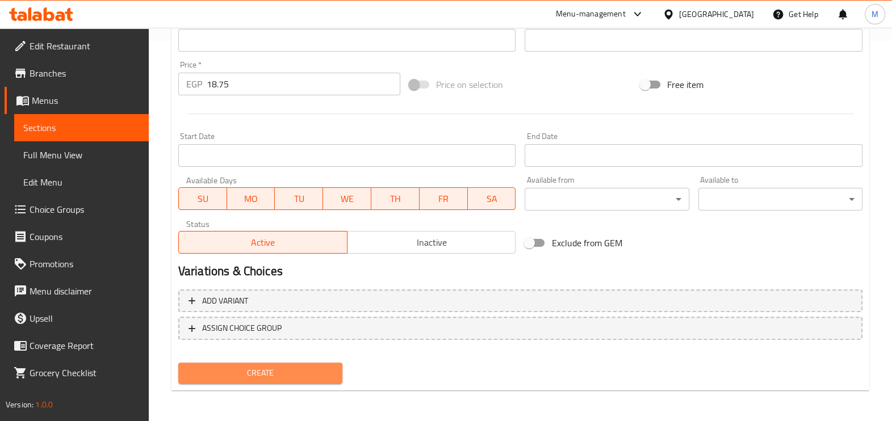
click at [245, 380] on button "Create" at bounding box center [260, 373] width 164 height 21
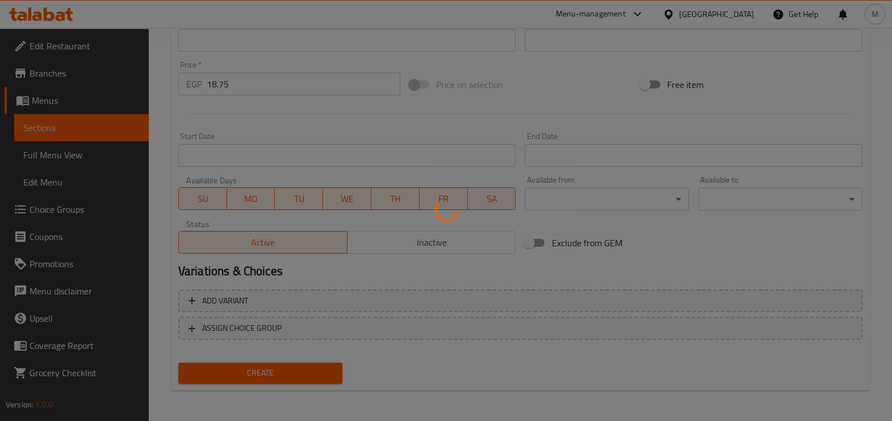
type input "0"
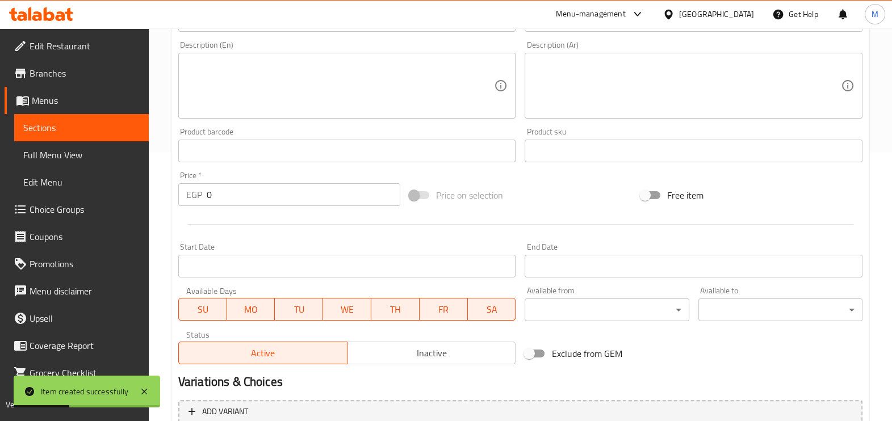
scroll to position [96, 0]
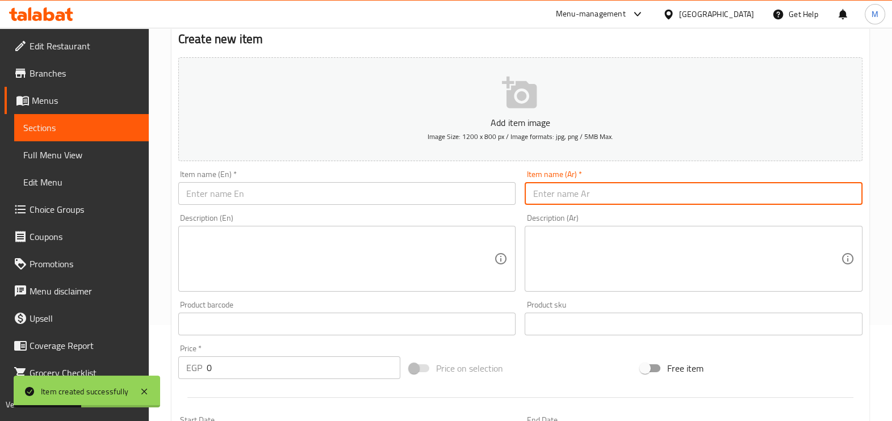
click at [596, 200] on input "text" at bounding box center [693, 193] width 338 height 23
paste input "جبنة اكسترا"
type input "جبنة اكسترا"
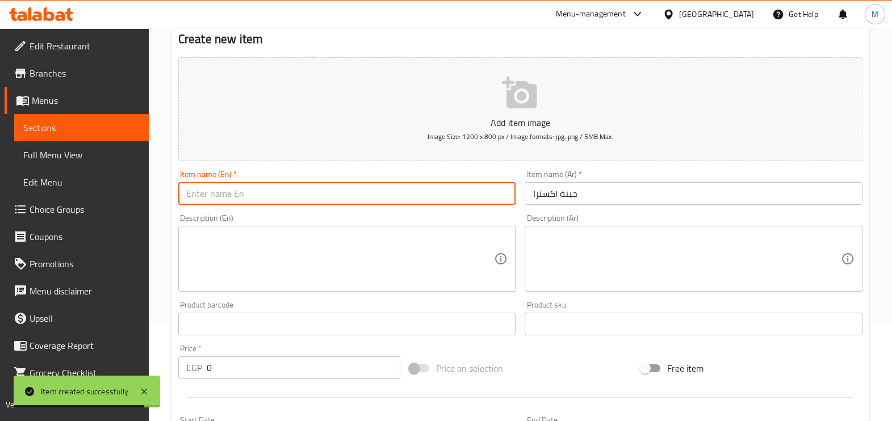
click at [469, 190] on input "text" at bounding box center [347, 193] width 338 height 23
paste input "Extra cheese"
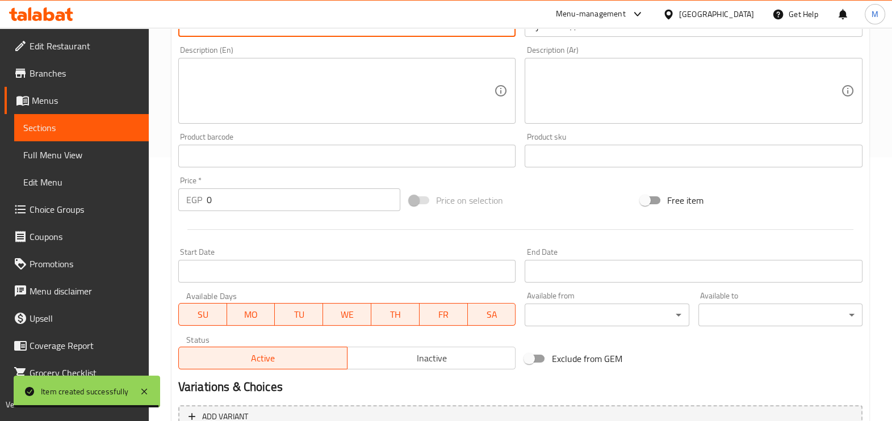
scroll to position [309, 0]
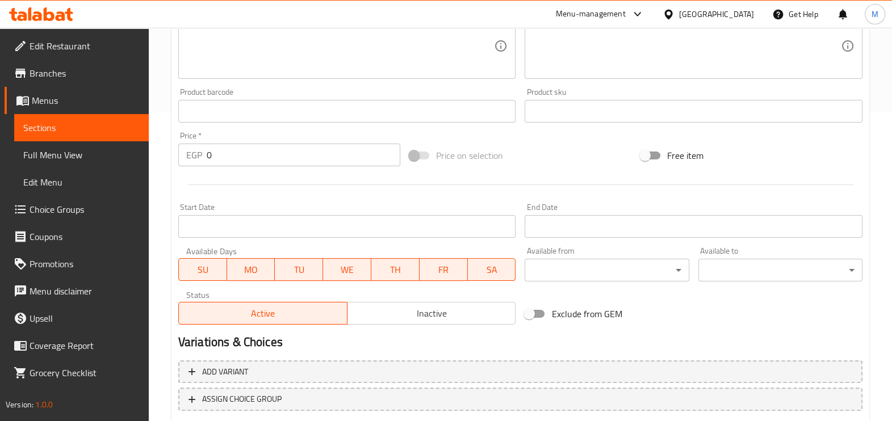
type input "Extra cheese"
drag, startPoint x: 255, startPoint y: 154, endPoint x: 145, endPoint y: 158, distance: 110.2
click at [145, 158] on div "Edit Restaurant Branches Menus Sections Full Menu View Edit Menu Choice Groups …" at bounding box center [446, 106] width 892 height 774
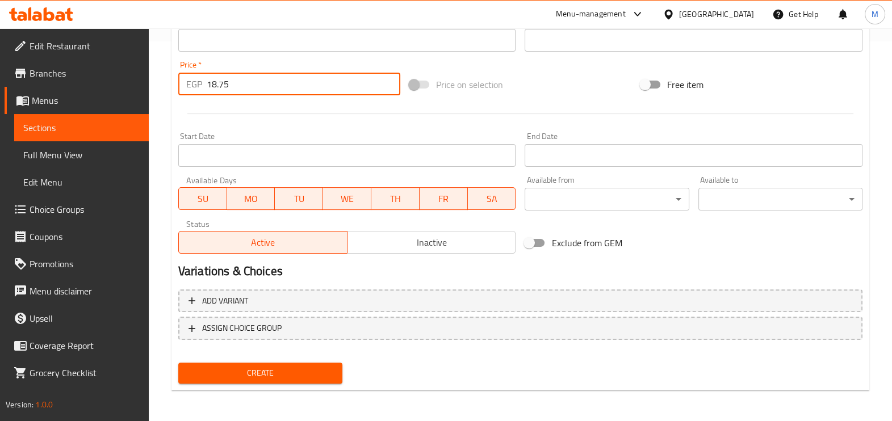
type input "18.75"
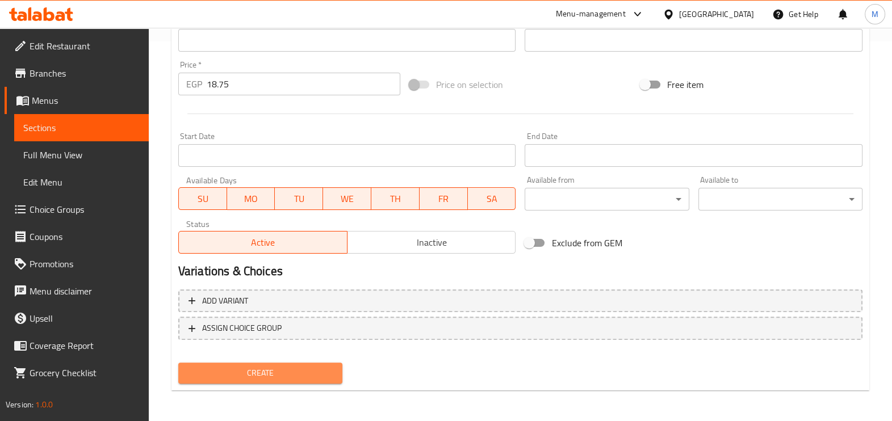
click at [286, 369] on span "Create" at bounding box center [260, 373] width 146 height 14
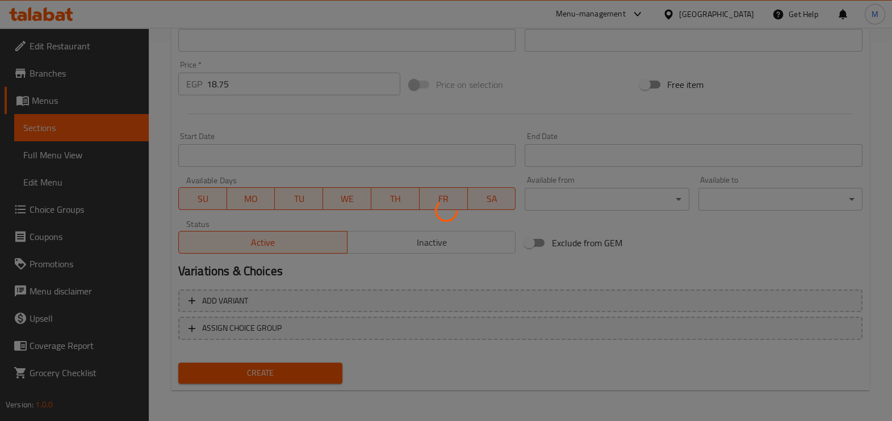
type input "0"
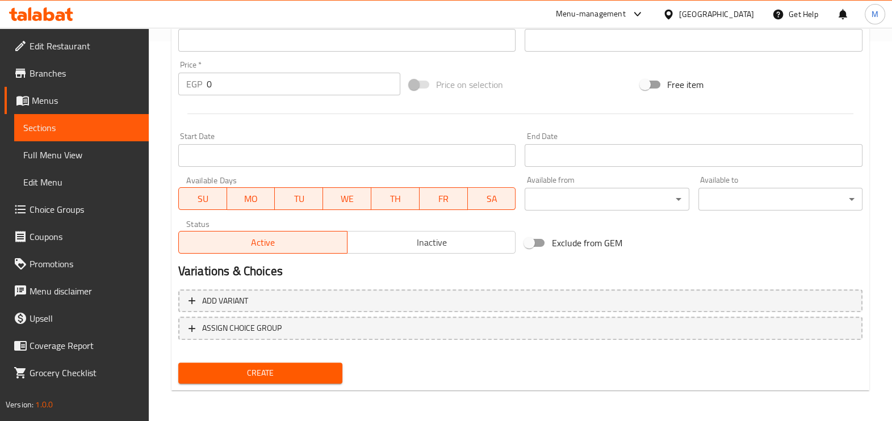
click at [436, 103] on div at bounding box center [520, 114] width 693 height 28
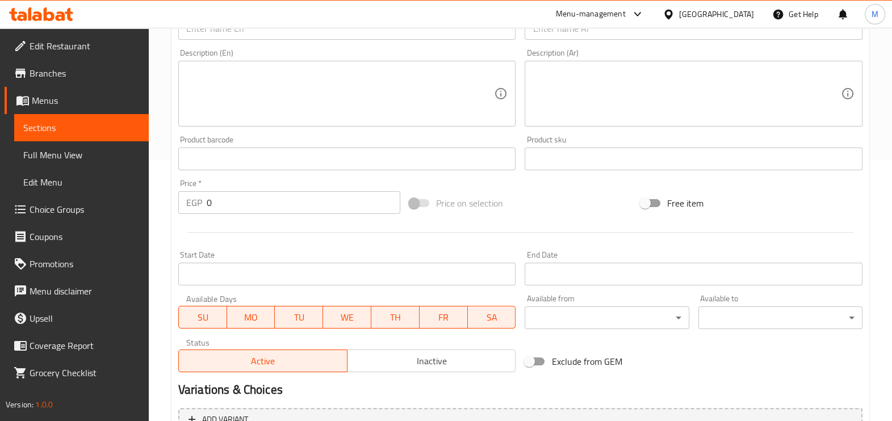
scroll to position [167, 0]
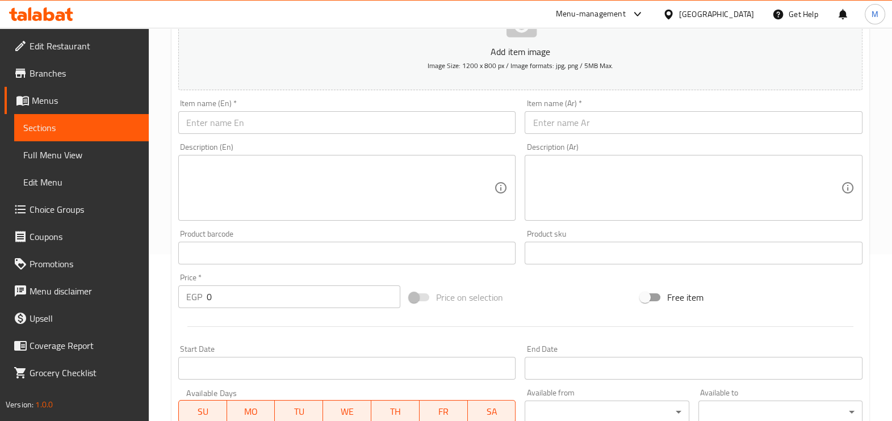
click at [567, 121] on input "text" at bounding box center [693, 122] width 338 height 23
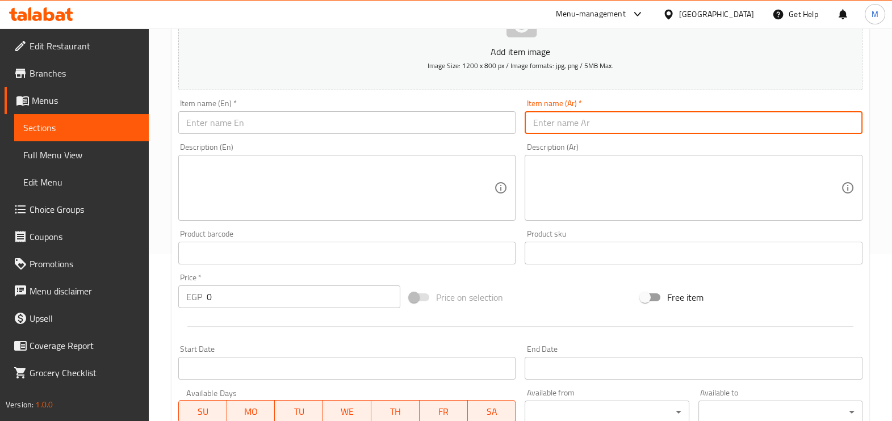
click at [566, 122] on input "text" at bounding box center [693, 122] width 338 height 23
paste input "جبنة اكسترا"
type input "جبنة اكسترا"
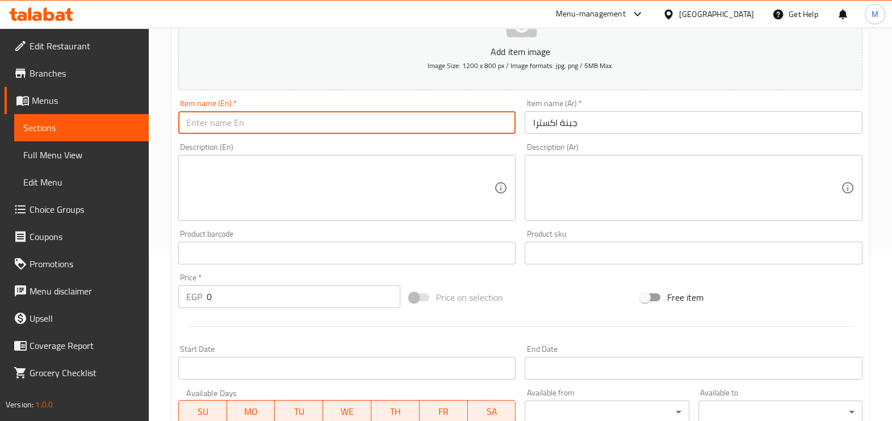
click at [347, 128] on input "text" at bounding box center [347, 122] width 338 height 23
paste input "Extra cheese"
type input "Extra cheese"
drag, startPoint x: 219, startPoint y: 309, endPoint x: 216, endPoint y: 302, distance: 7.9
click at [218, 309] on div "Price   * EGP 0 Price *" at bounding box center [289, 291] width 231 height 44
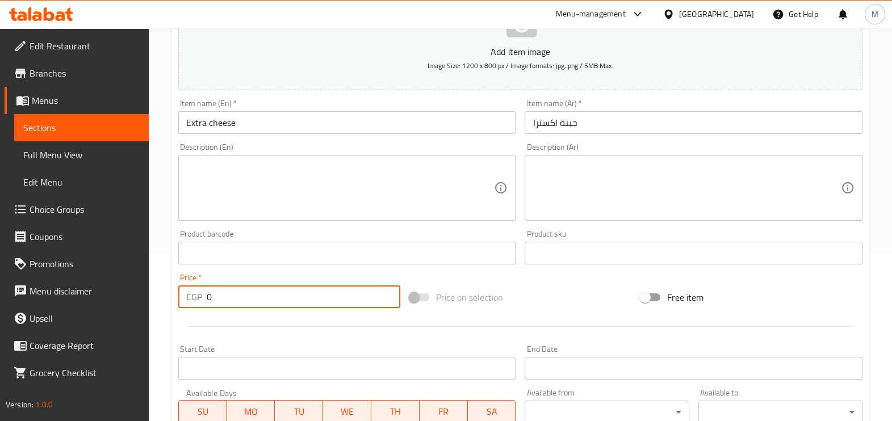
drag, startPoint x: 222, startPoint y: 293, endPoint x: 173, endPoint y: 292, distance: 49.4
click at [174, 292] on div "Price   * EGP 0 Price *" at bounding box center [289, 291] width 231 height 44
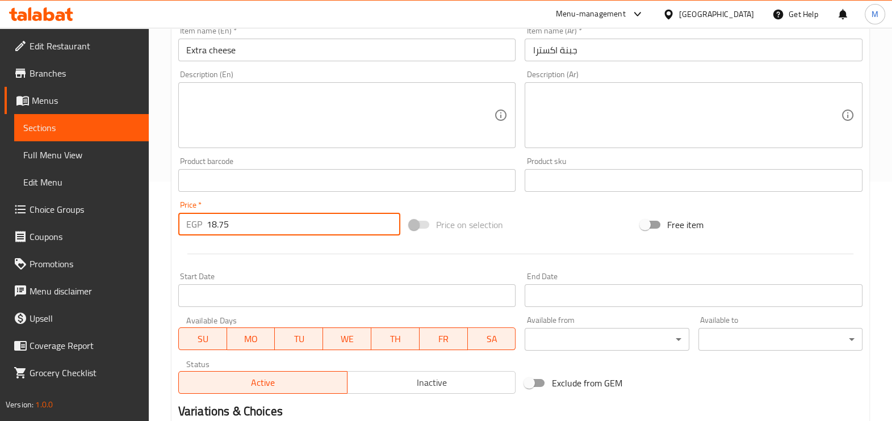
scroll to position [380, 0]
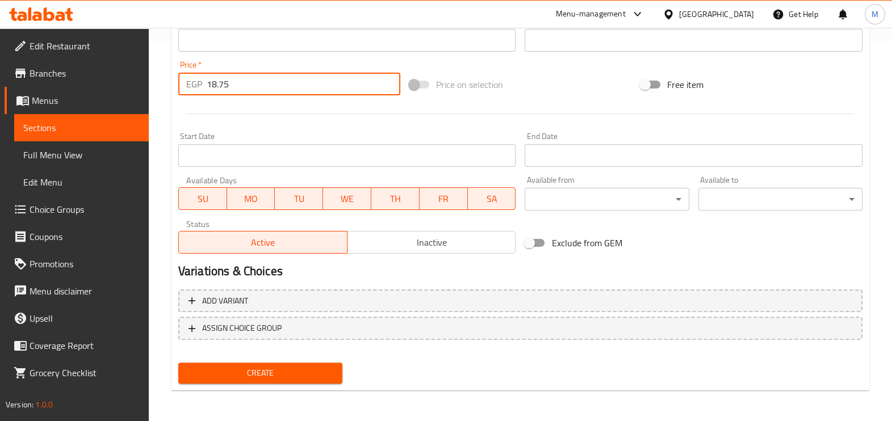
type input "18.75"
click at [242, 369] on span "Create" at bounding box center [260, 373] width 146 height 14
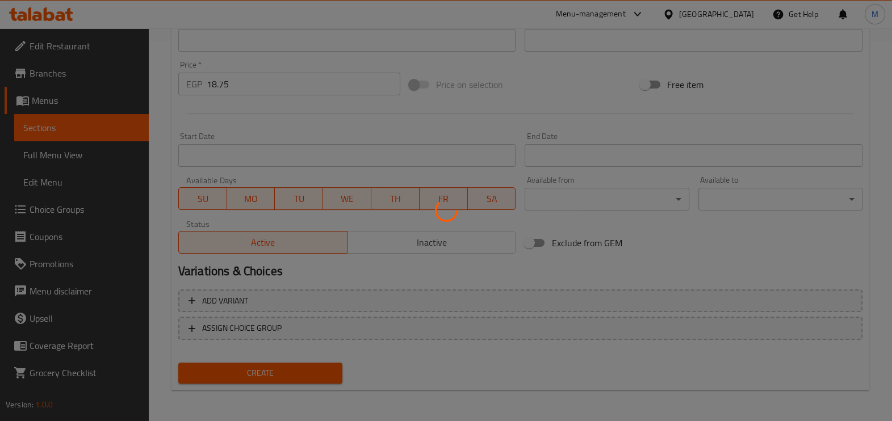
type input "0"
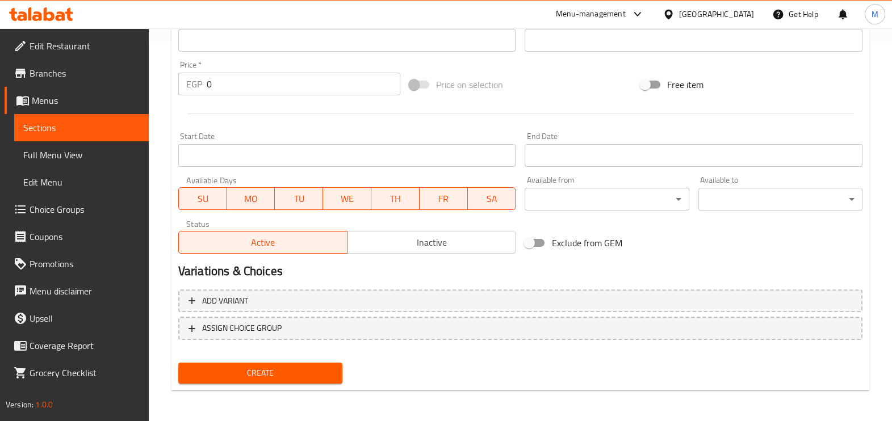
scroll to position [0, 0]
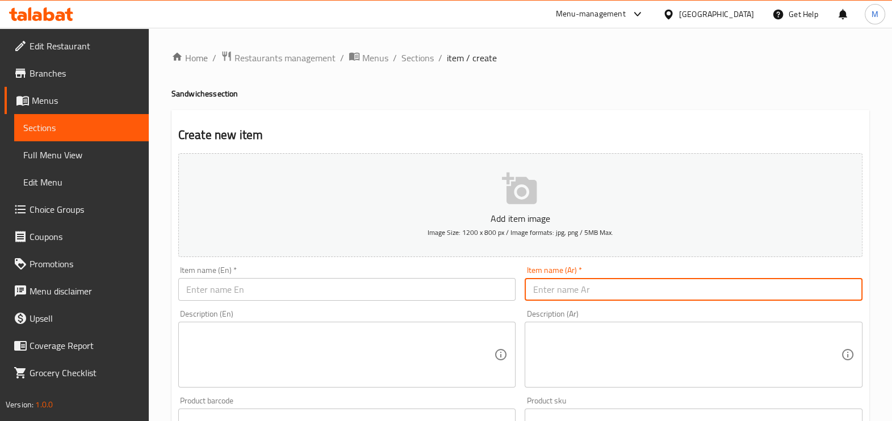
click at [633, 294] on input "text" at bounding box center [693, 289] width 338 height 23
paste input "استريبس اكسترا"
type input "استريبس اكسترا"
click at [382, 299] on input "text" at bounding box center [347, 289] width 338 height 23
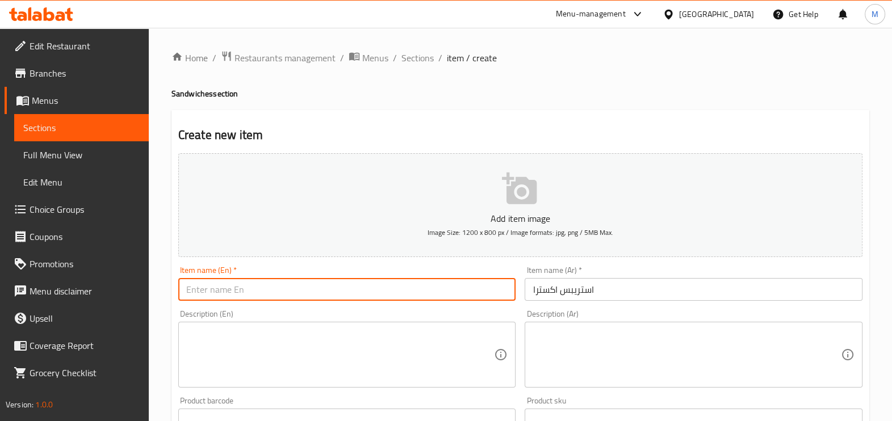
paste input "Astrips extra"
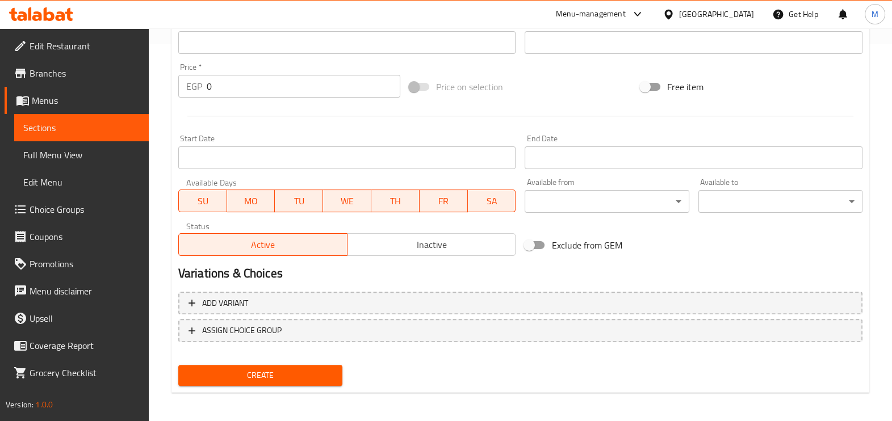
scroll to position [380, 0]
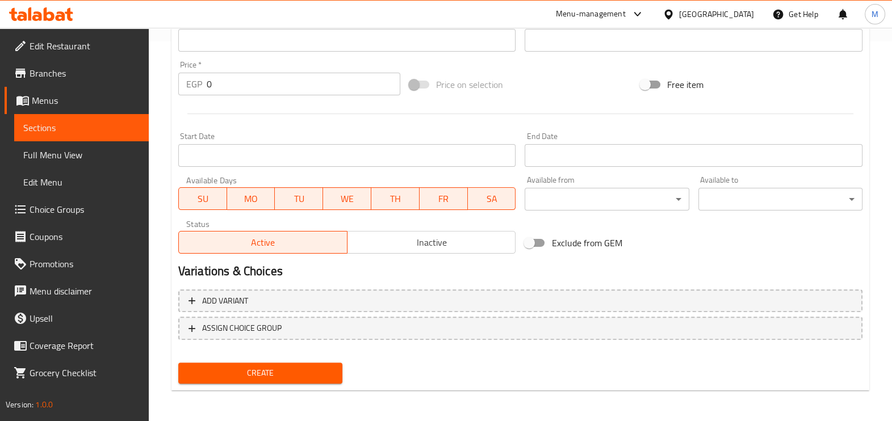
type input "Astrips extra"
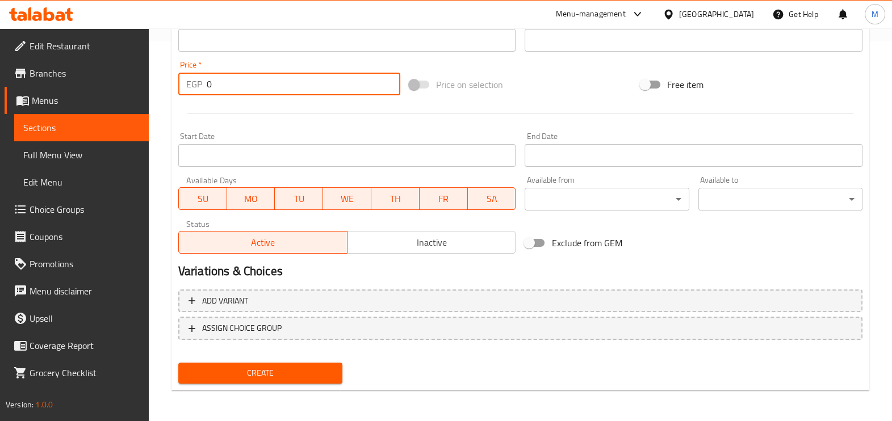
drag, startPoint x: 252, startPoint y: 85, endPoint x: 190, endPoint y: 98, distance: 63.1
click at [190, 98] on div "Price   * EGP 0 Price *" at bounding box center [289, 78] width 231 height 44
type input "50"
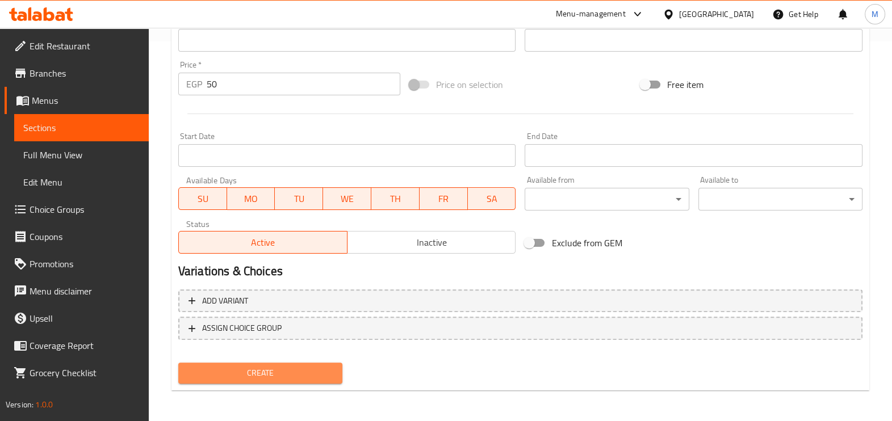
click at [305, 372] on span "Create" at bounding box center [260, 373] width 146 height 14
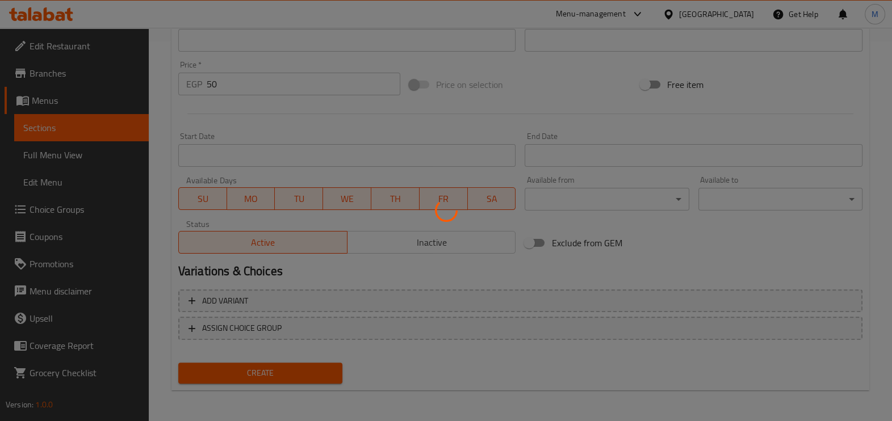
type input "0"
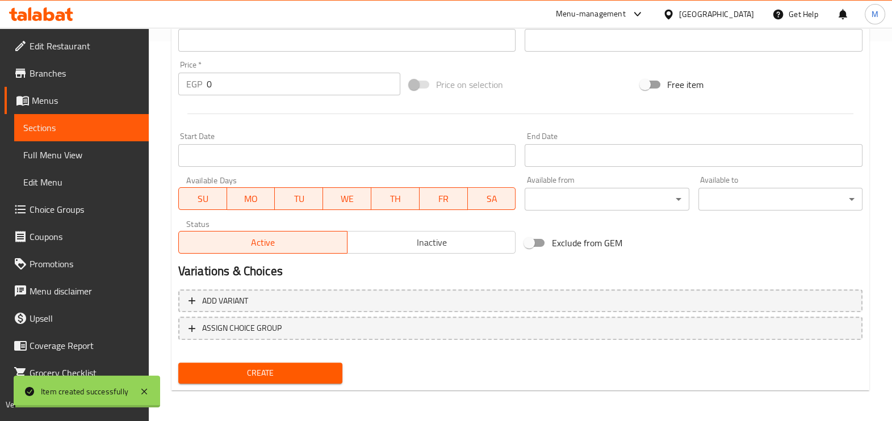
click at [619, 249] on div "Home / Restaurants management / Menus / Sections / item / create Sandwiches sec…" at bounding box center [519, 35] width 697 height 729
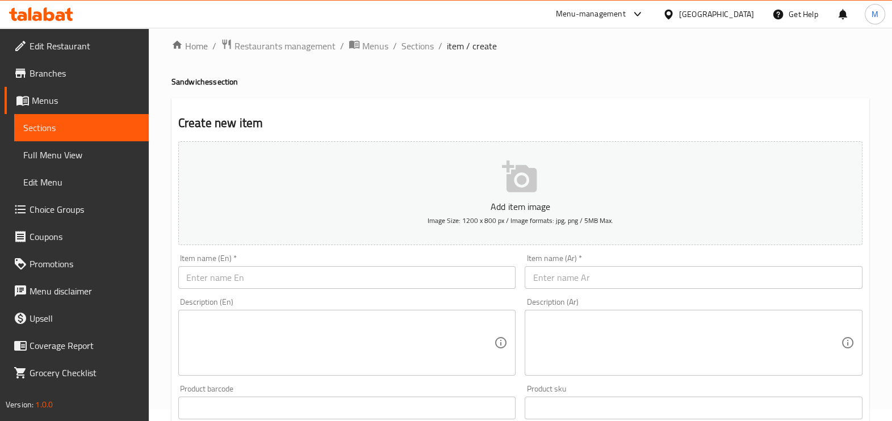
scroll to position [0, 0]
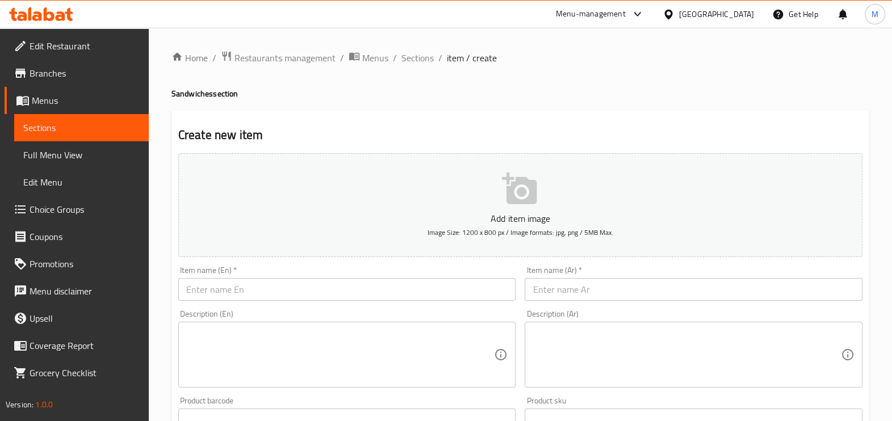
click at [103, 125] on span "Sections" at bounding box center [81, 128] width 116 height 14
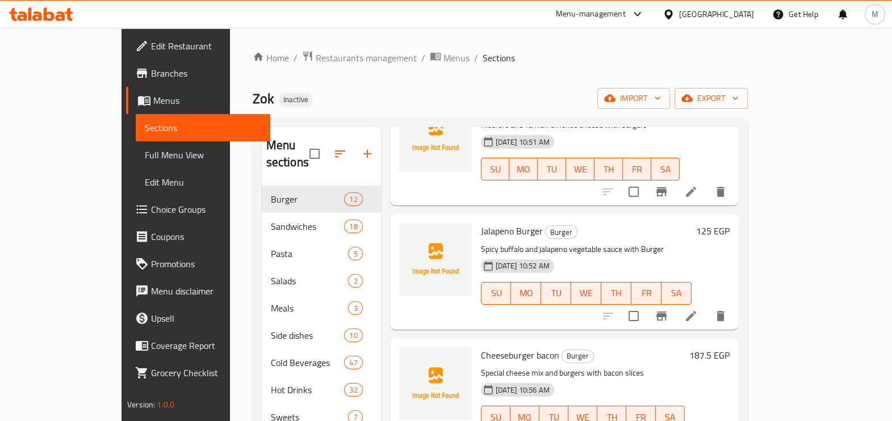
scroll to position [638, 0]
